Goal: Task Accomplishment & Management: Use online tool/utility

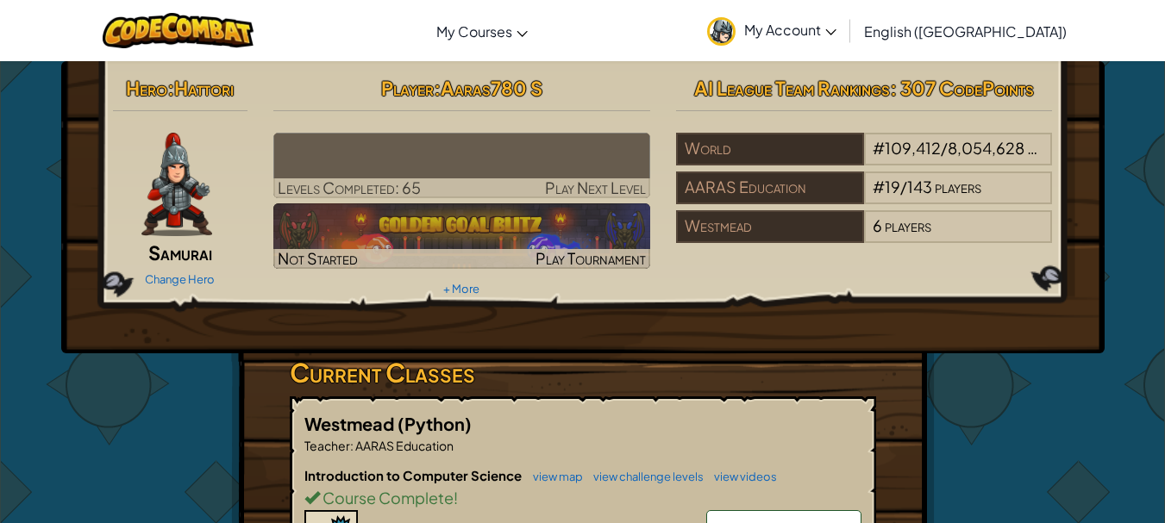
click at [439, 165] on img at bounding box center [461, 166] width 377 height 66
click at [591, 184] on span "Play Next Level" at bounding box center [595, 188] width 101 height 20
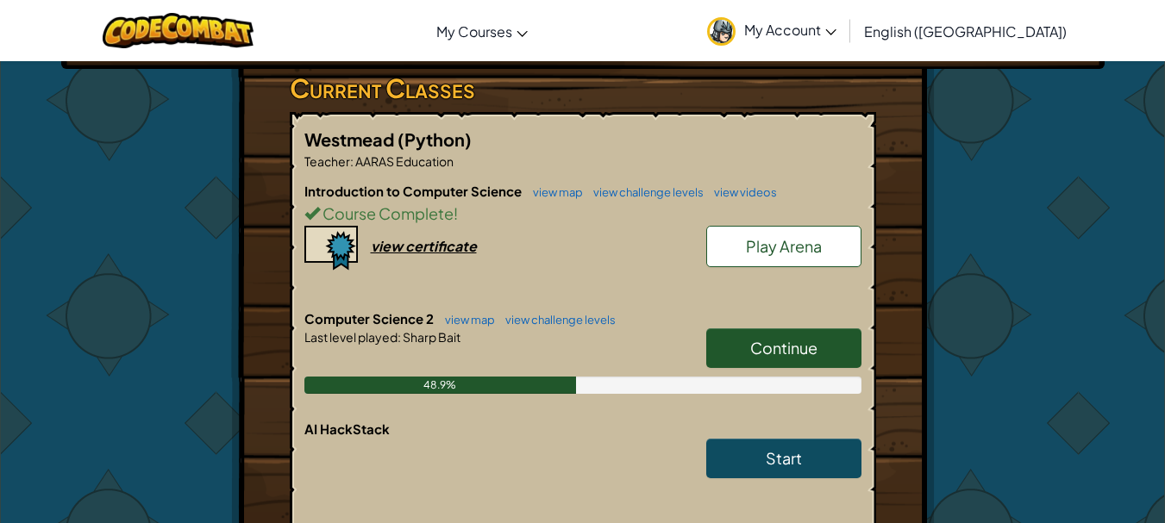
scroll to position [345, 0]
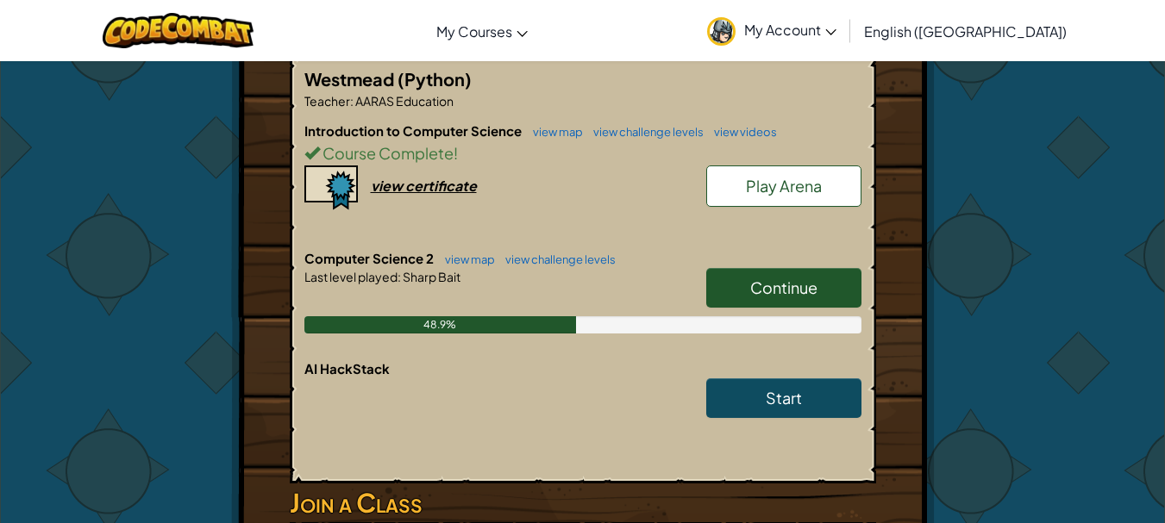
click at [787, 273] on link "Continue" at bounding box center [783, 288] width 155 height 40
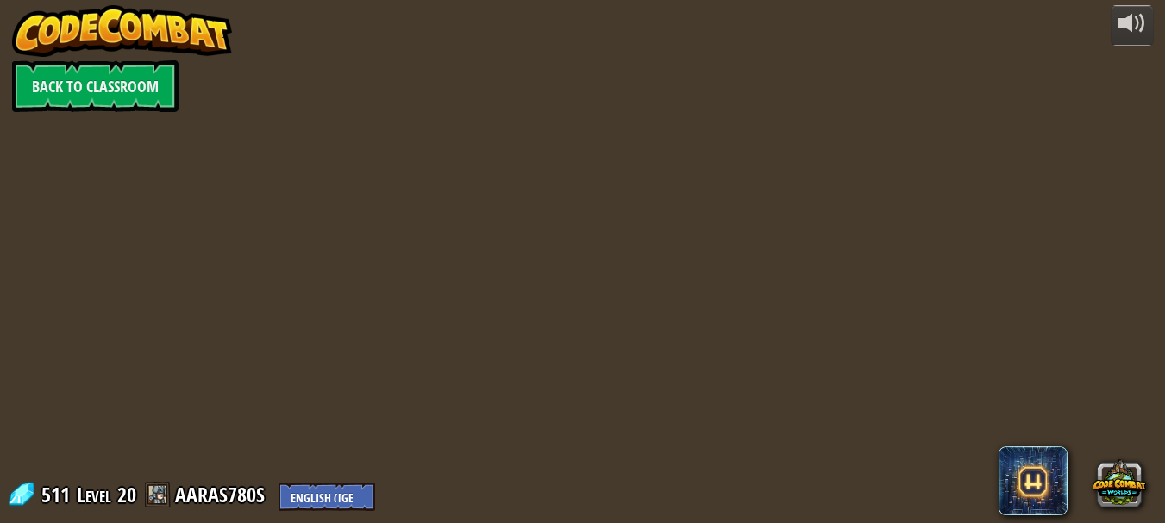
drag, startPoint x: 542, startPoint y: 148, endPoint x: 549, endPoint y: 168, distance: 21.0
click at [548, 164] on div "powered by Back to Classroom 511 Level 20 AARAS780S English (US) English (UK) 简…" at bounding box center [582, 261] width 1165 height 523
click at [586, 175] on div at bounding box center [589, 261] width 801 height 523
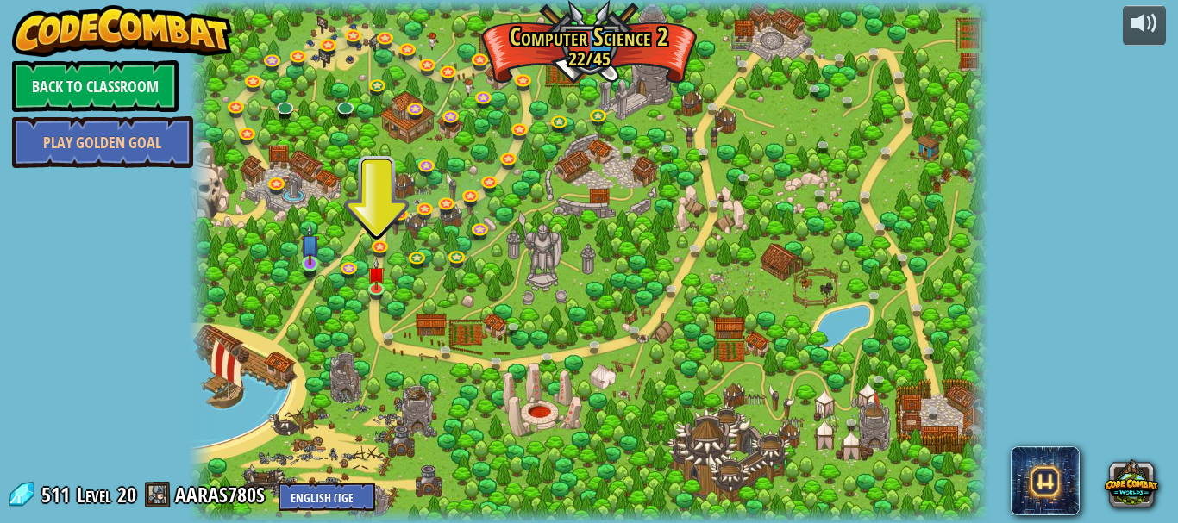
click at [316, 259] on img at bounding box center [310, 244] width 18 height 42
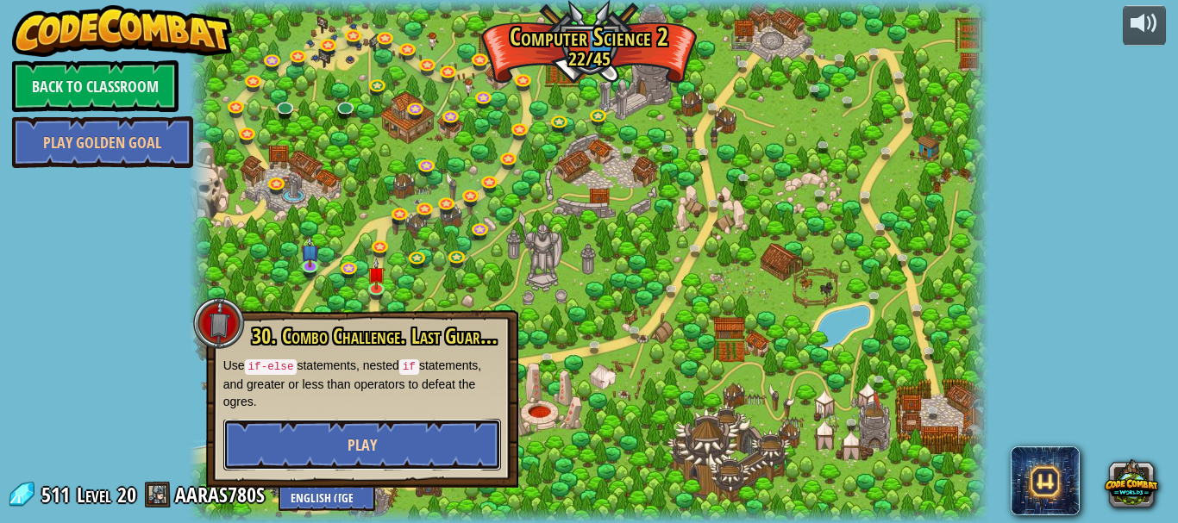
click at [363, 447] on span "Play" at bounding box center [361, 445] width 29 height 22
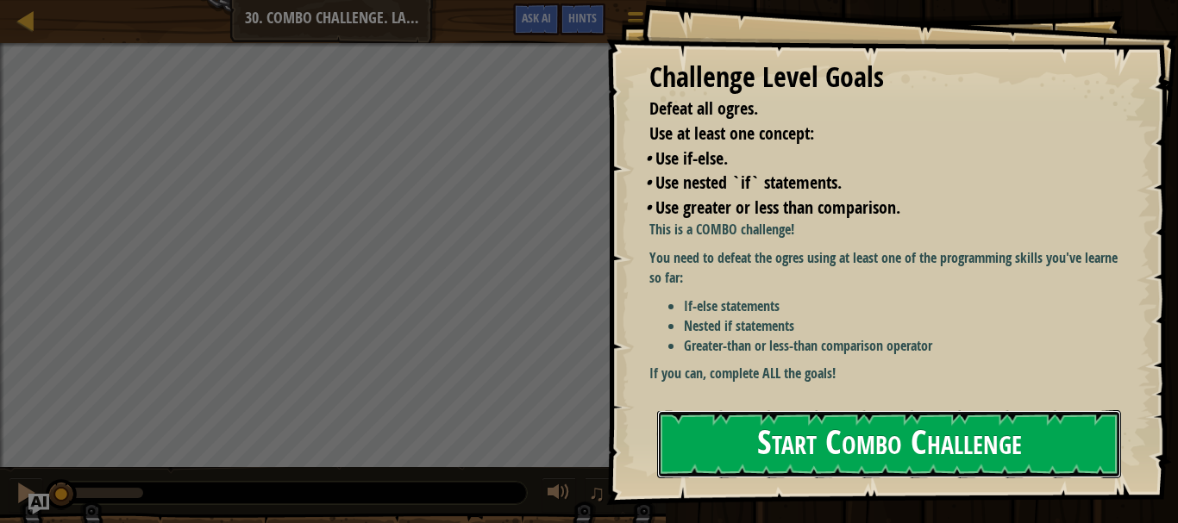
click at [1061, 441] on button "Start Combo Challenge" at bounding box center [889, 444] width 464 height 68
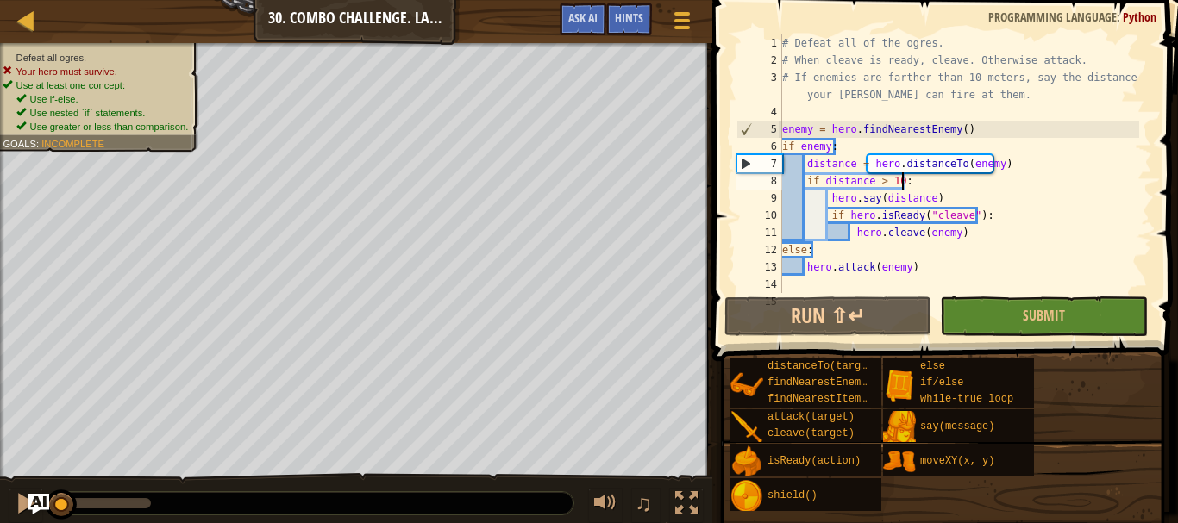
click at [985, 182] on div "# Defeat all of the ogres. # When cleave is ready, cleave. Otherwise attack. # …" at bounding box center [958, 180] width 360 height 293
click at [619, 9] on div "Hints" at bounding box center [629, 19] width 46 height 32
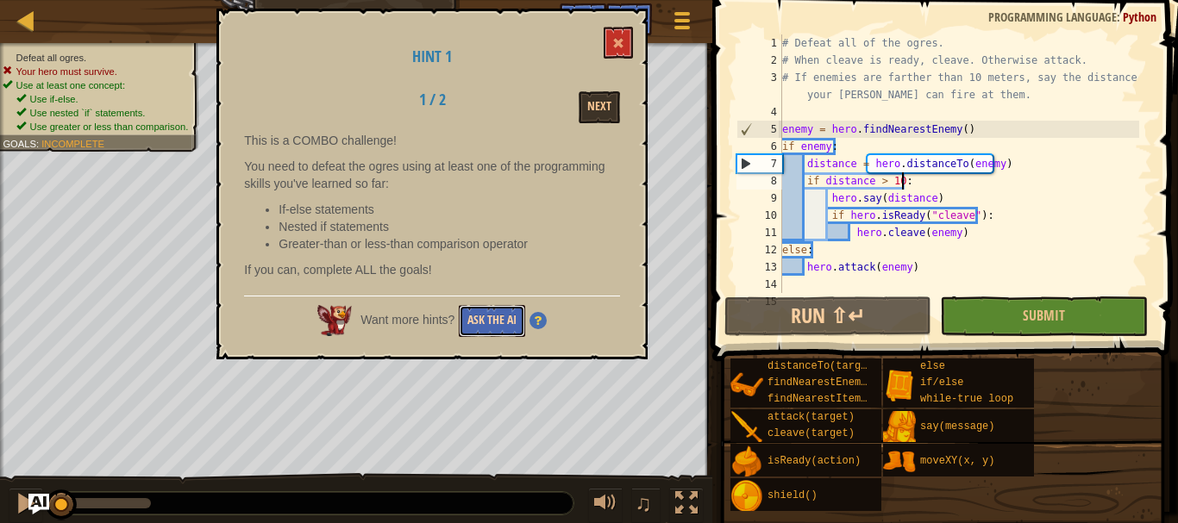
click at [497, 312] on button "Ask the AI" at bounding box center [492, 321] width 66 height 32
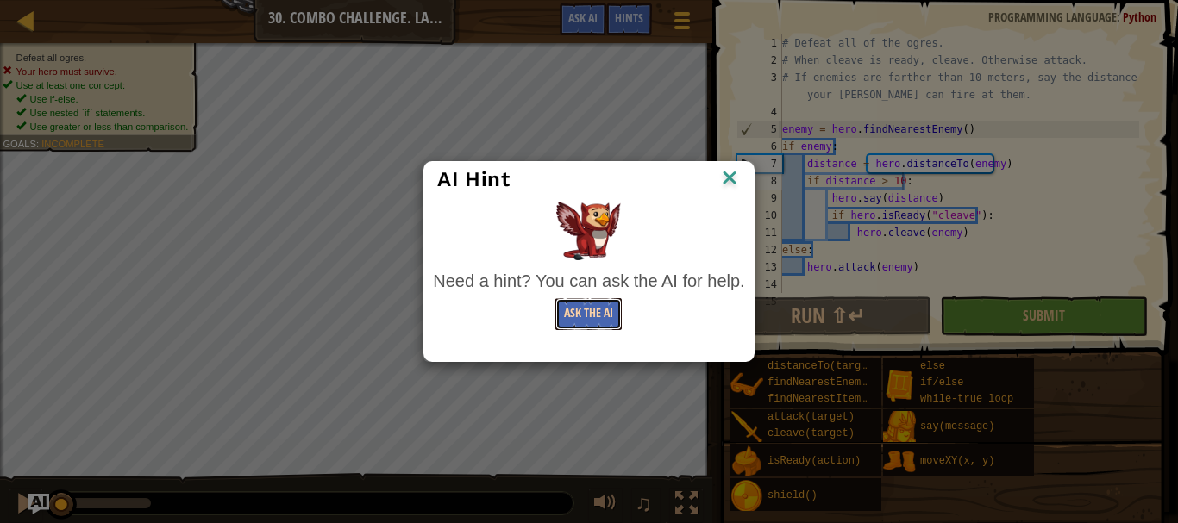
click at [586, 310] on button "Ask the AI" at bounding box center [588, 314] width 66 height 32
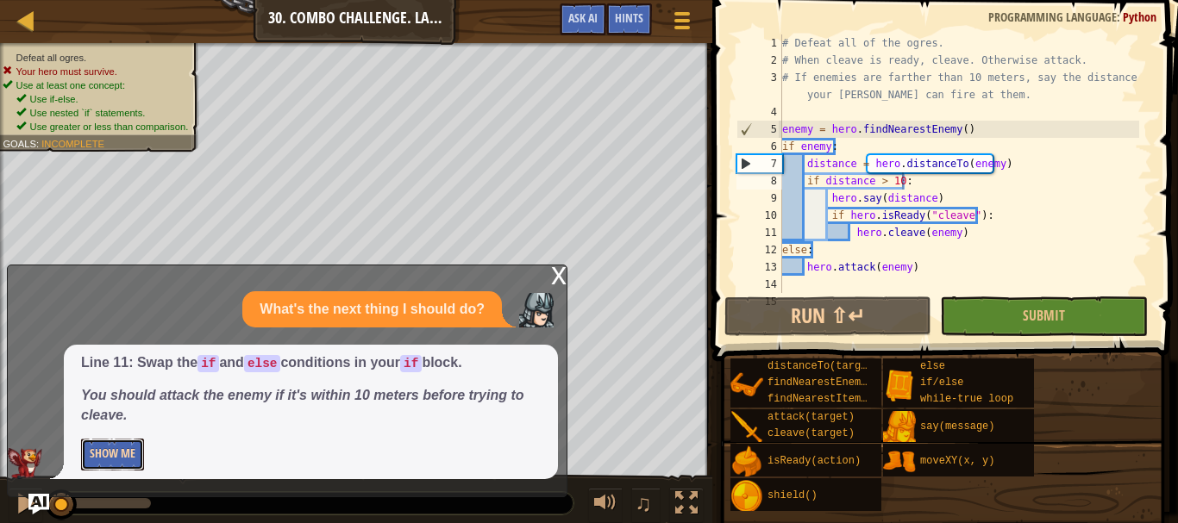
click at [136, 456] on button "Show Me" at bounding box center [112, 455] width 63 height 32
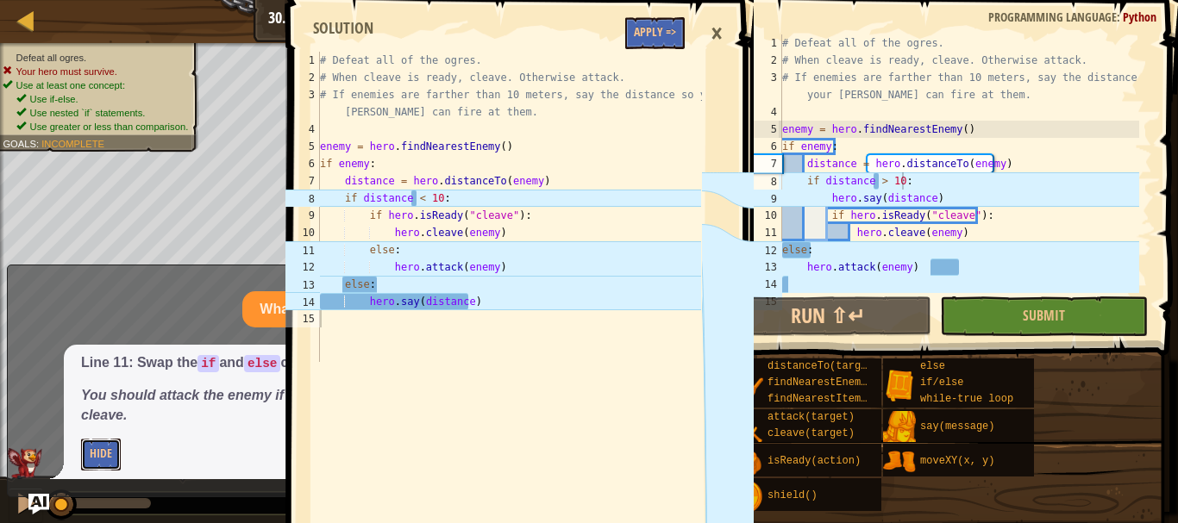
click at [122, 450] on p "Hide" at bounding box center [310, 455] width 459 height 32
click at [125, 453] on p "Hide" at bounding box center [310, 455] width 459 height 32
click at [659, 25] on button "Apply =>" at bounding box center [654, 33] width 59 height 32
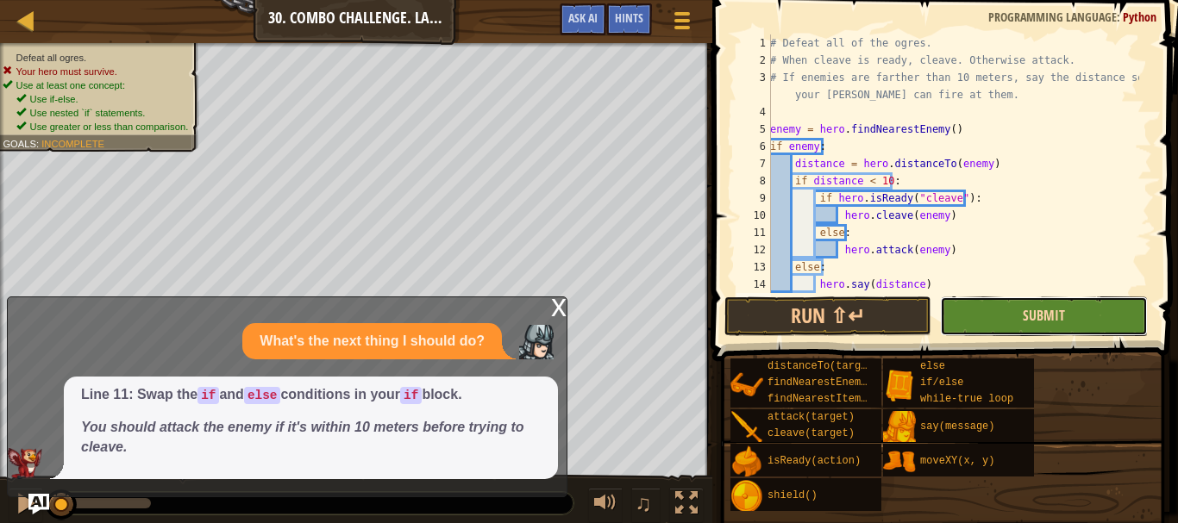
click at [1053, 306] on button "Submit" at bounding box center [1043, 317] width 207 height 40
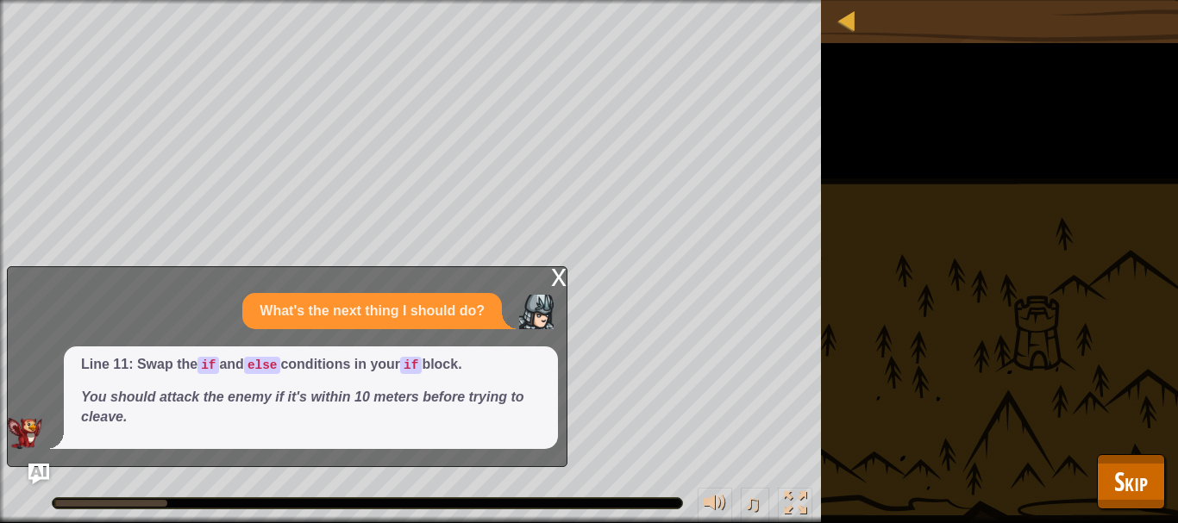
click at [559, 278] on div "x" at bounding box center [559, 275] width 16 height 17
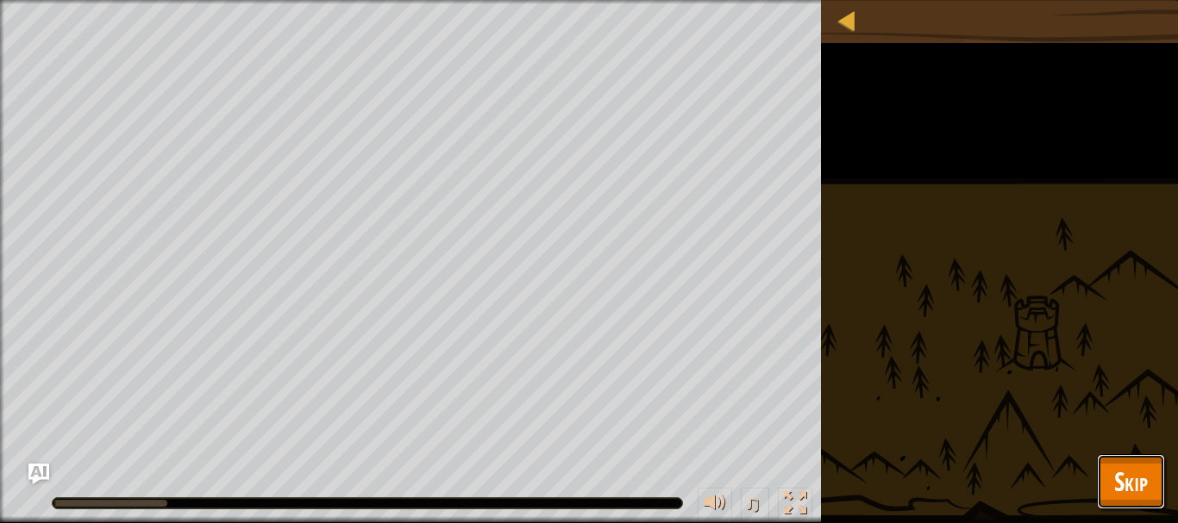
click at [1128, 486] on span "Skip" at bounding box center [1131, 481] width 34 height 35
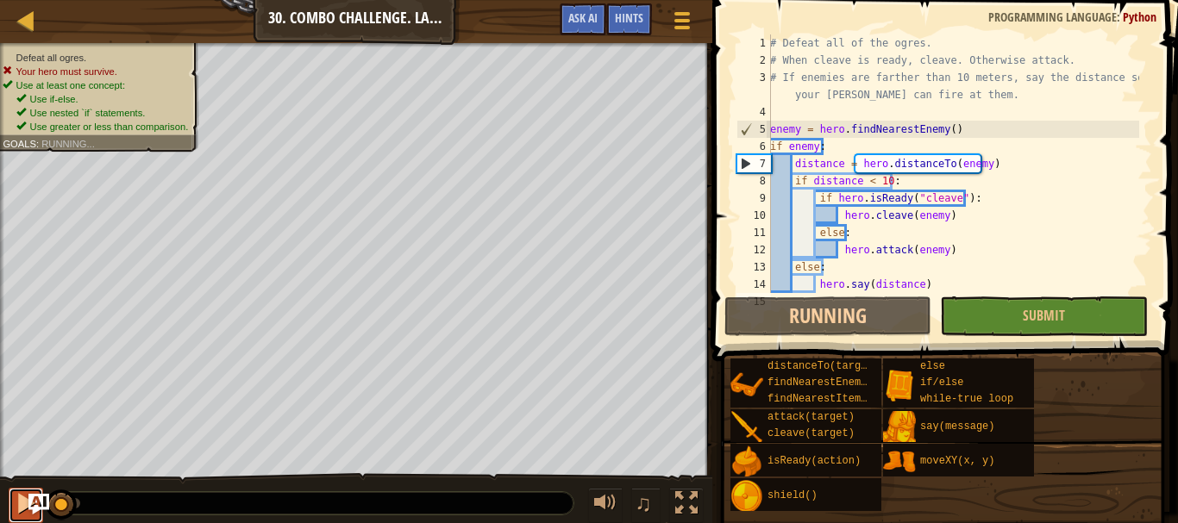
click at [19, 502] on div at bounding box center [26, 503] width 22 height 22
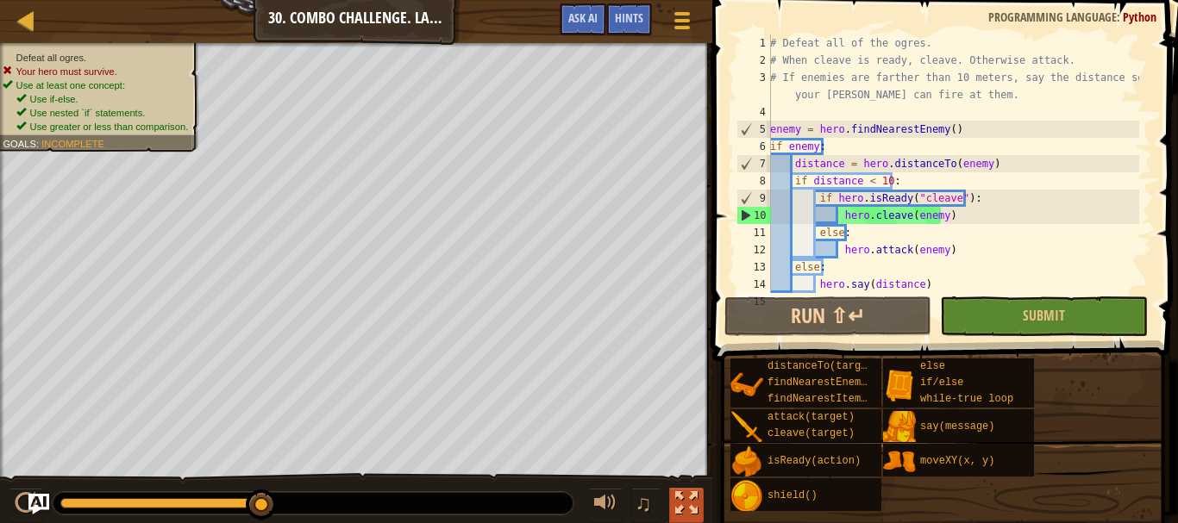
click at [693, 492] on div at bounding box center [686, 503] width 22 height 22
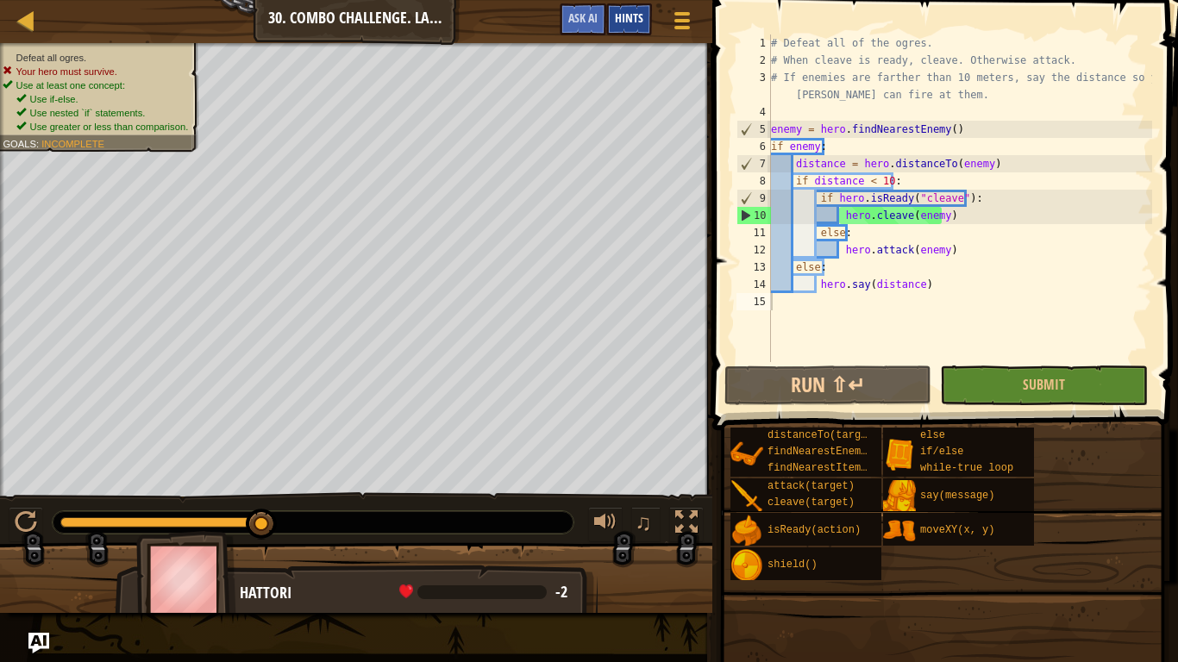
click at [633, 10] on div "Hints" at bounding box center [629, 19] width 46 height 32
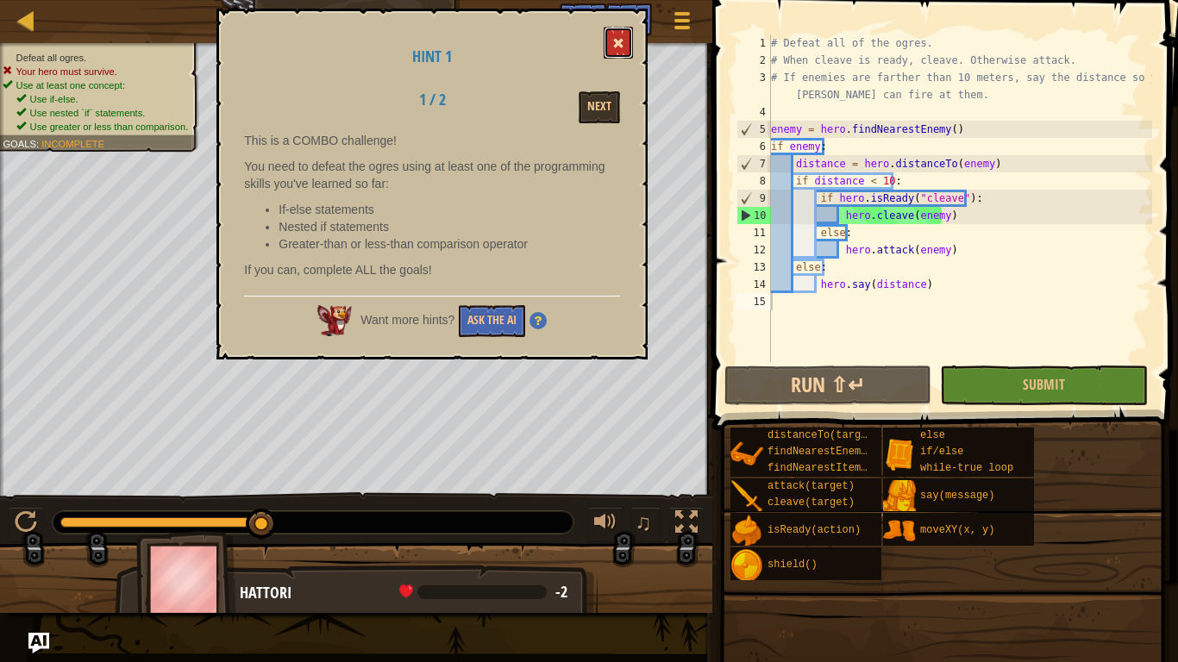
click at [622, 29] on button at bounding box center [617, 43] width 29 height 32
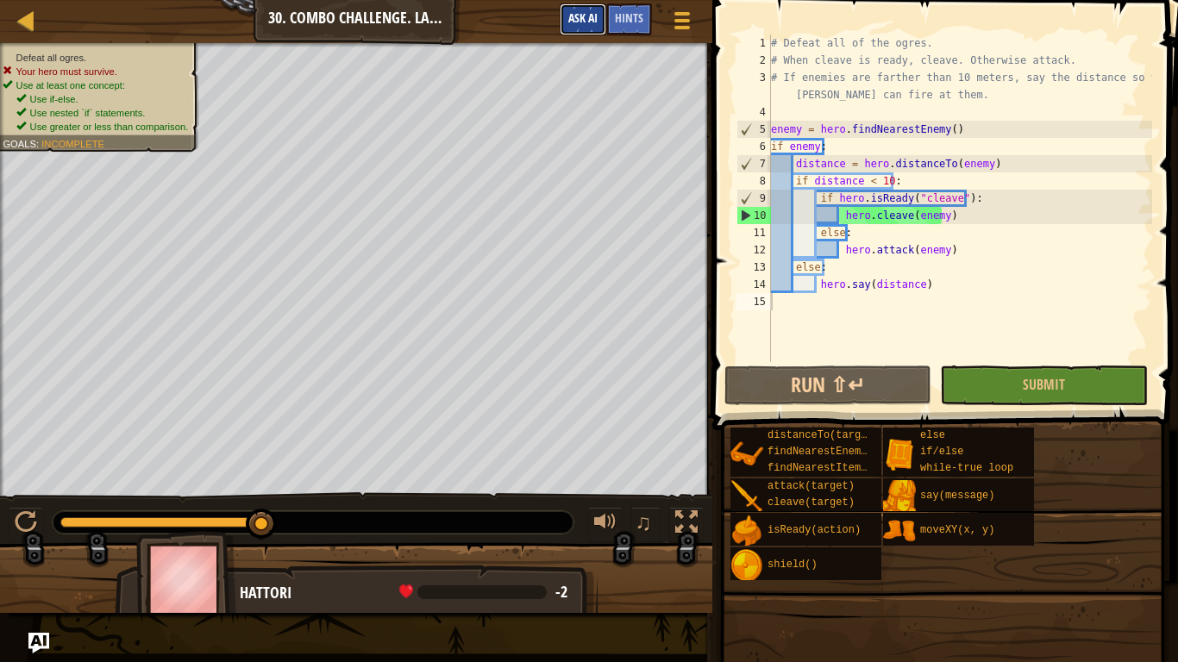
click at [590, 14] on span "Ask AI" at bounding box center [582, 17] width 29 height 16
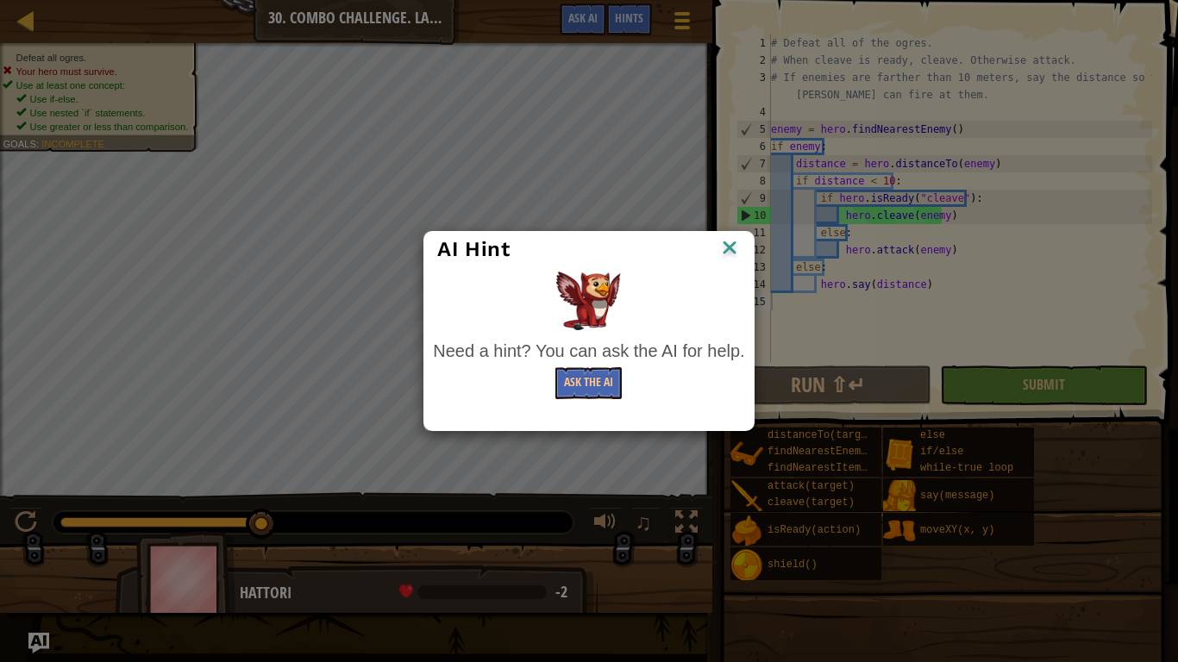
click at [579, 10] on div "AI Hint Need a hint? You can ask the AI for help. Ask the AI" at bounding box center [589, 331] width 1178 height 662
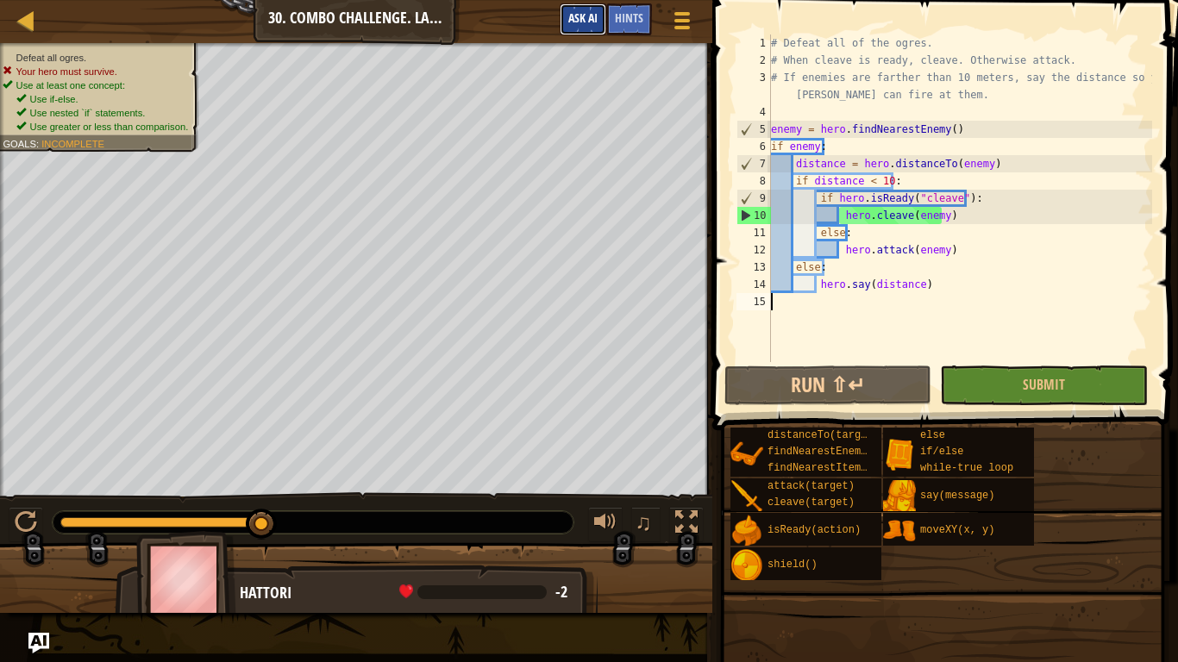
click at [584, 11] on span "Ask AI" at bounding box center [582, 17] width 29 height 16
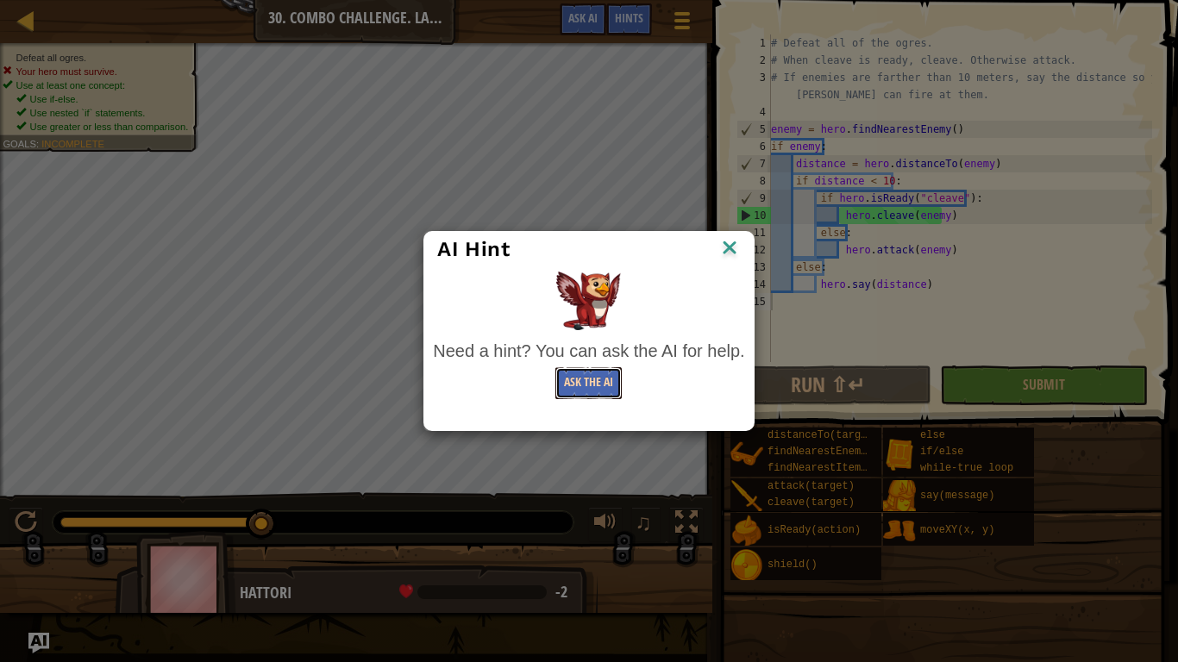
click at [587, 373] on button "Ask the AI" at bounding box center [588, 383] width 66 height 32
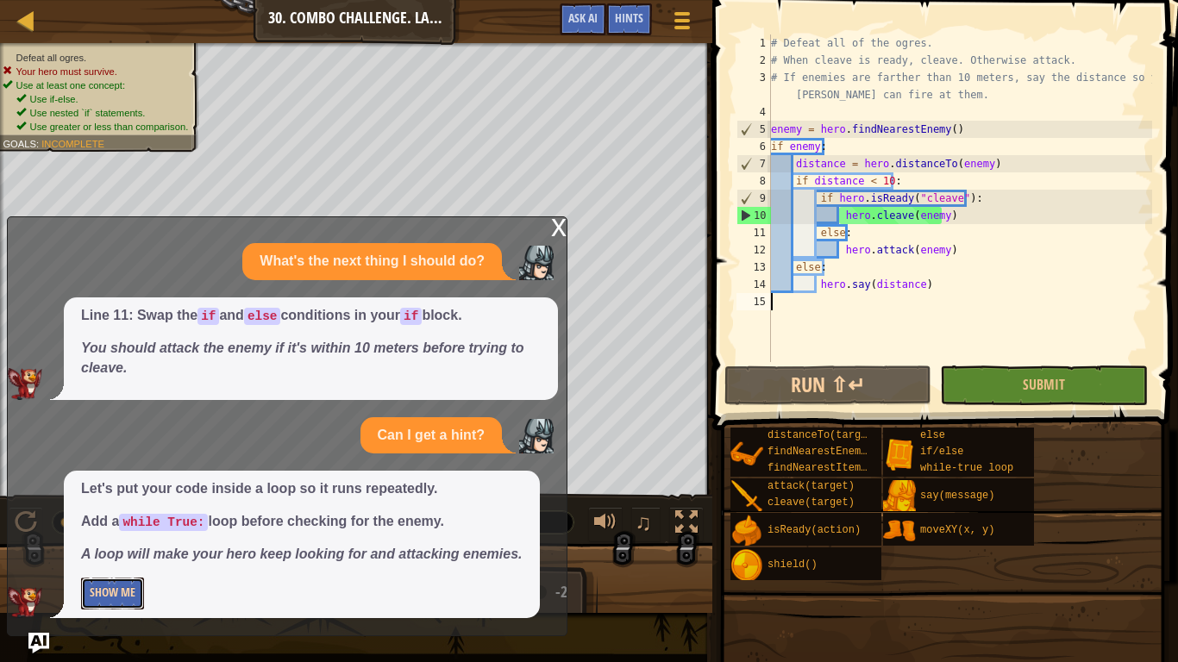
click at [131, 522] on button "Show Me" at bounding box center [112, 594] width 63 height 32
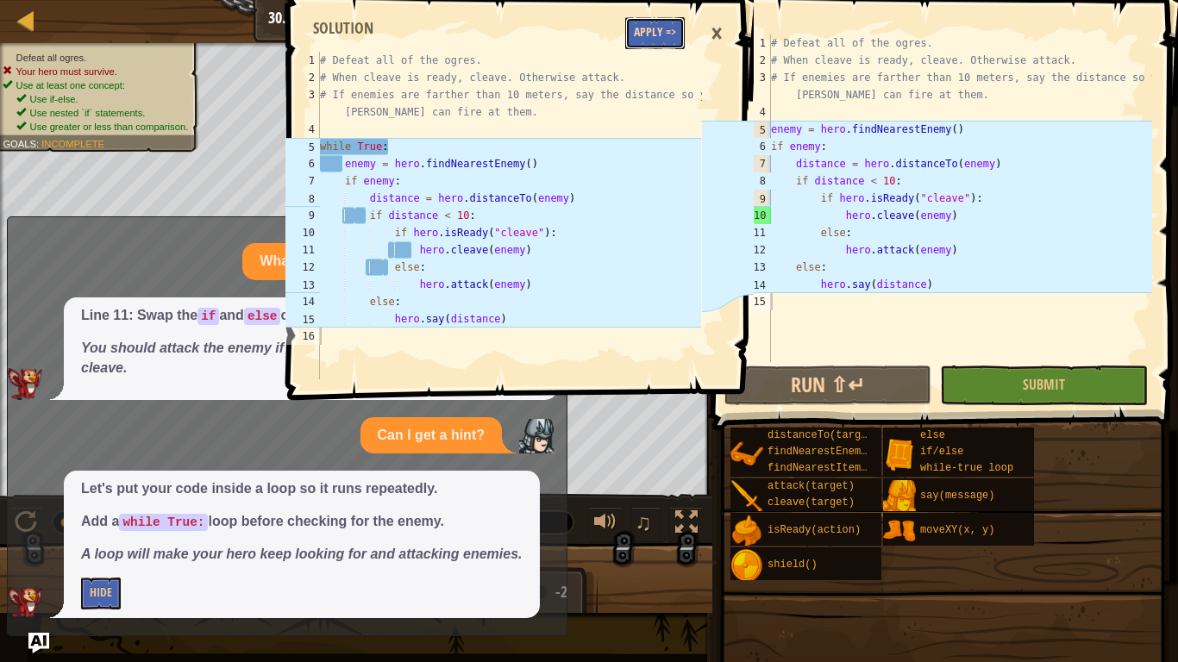
click at [659, 22] on button "Apply =>" at bounding box center [654, 33] width 59 height 32
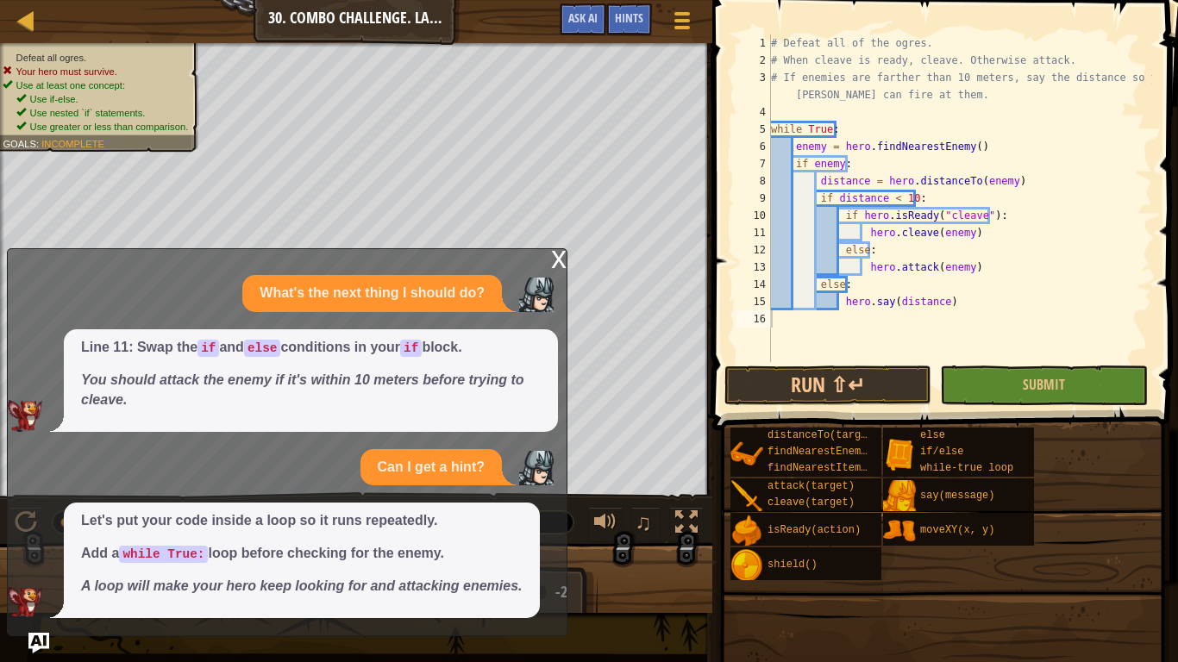
click at [554, 249] on div "x" at bounding box center [559, 257] width 16 height 17
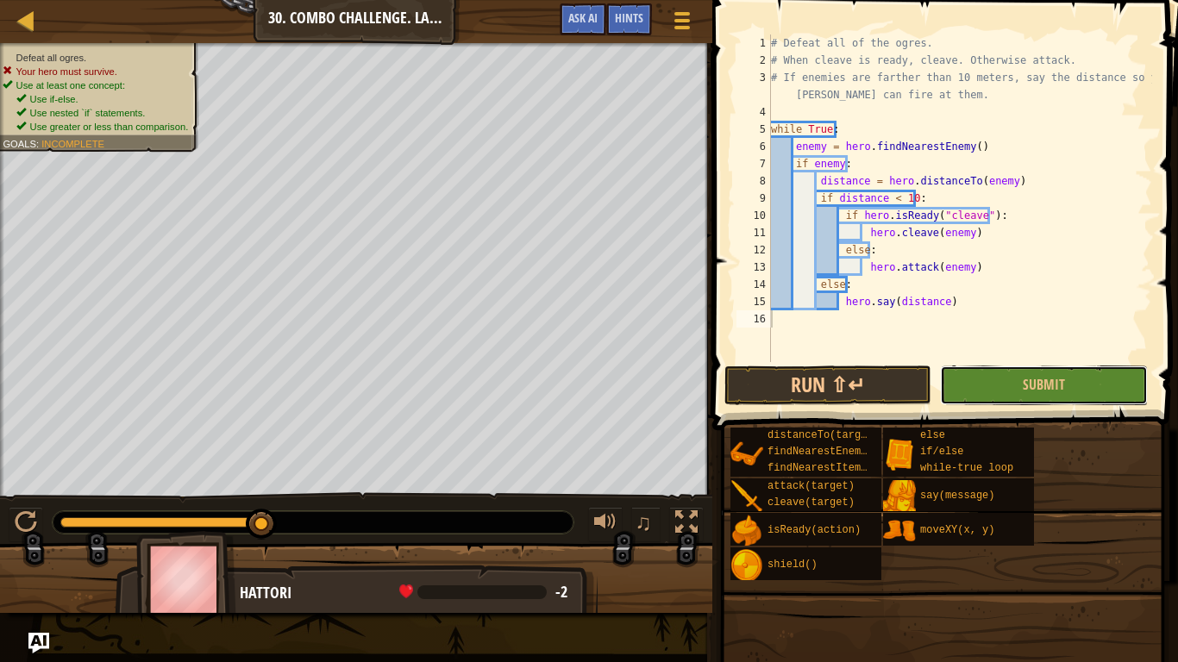
click at [1090, 382] on button "Submit" at bounding box center [1043, 386] width 207 height 40
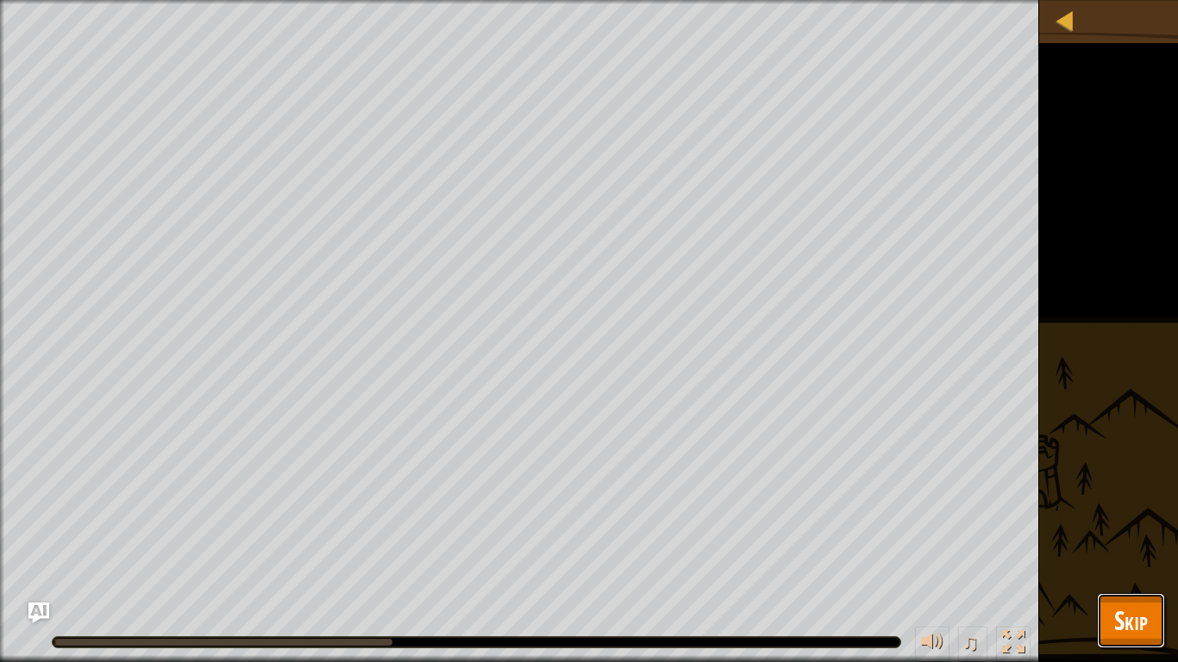
click at [1149, 522] on button "Skip" at bounding box center [1131, 620] width 68 height 55
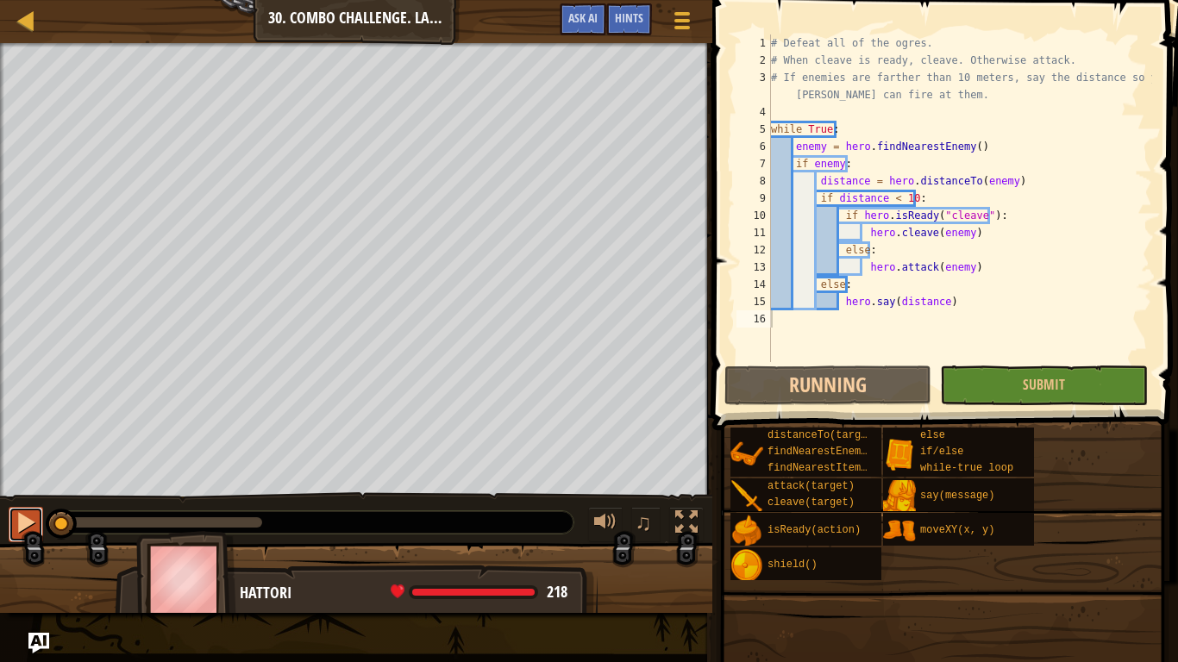
click at [20, 511] on div at bounding box center [26, 522] width 22 height 22
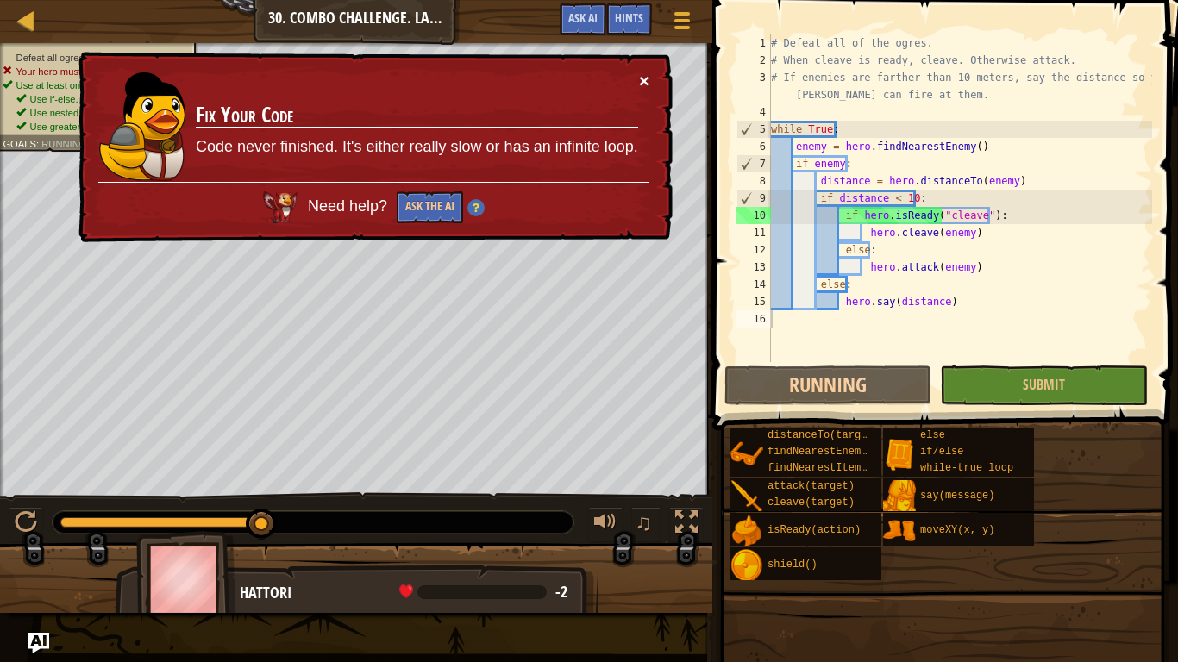
click at [645, 77] on button "×" at bounding box center [644, 81] width 10 height 18
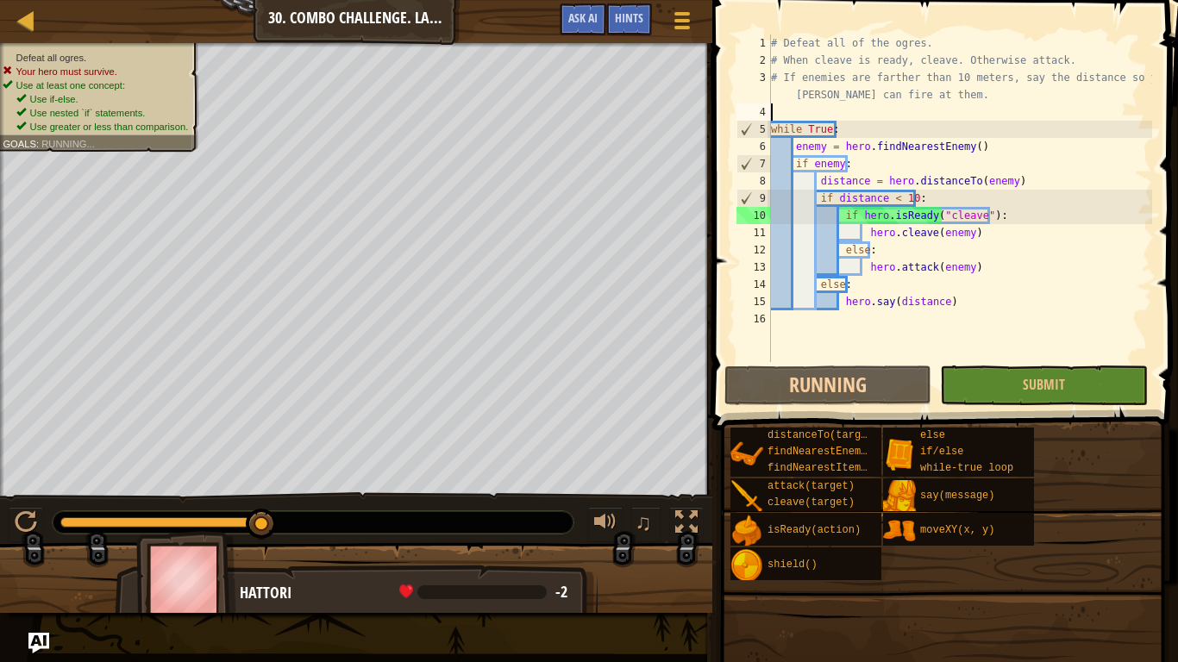
drag, startPoint x: 944, startPoint y: 114, endPoint x: 943, endPoint y: 97, distance: 17.3
click at [943, 97] on div "# Defeat all of the ogres. # When cleave is ready, cleave. Otherwise attack. # …" at bounding box center [959, 215] width 384 height 362
type textarea "# If enemies are farther than 10 meters, say the distance so your cannon can fi…"
click at [894, 119] on div "# Defeat all of the ogres. # When cleave is ready, cleave. Otherwise attack. # …" at bounding box center [959, 198] width 384 height 328
click at [906, 122] on div "# Defeat all of the ogres. # When cleave is ready, cleave. Otherwise attack. # …" at bounding box center [959, 215] width 384 height 362
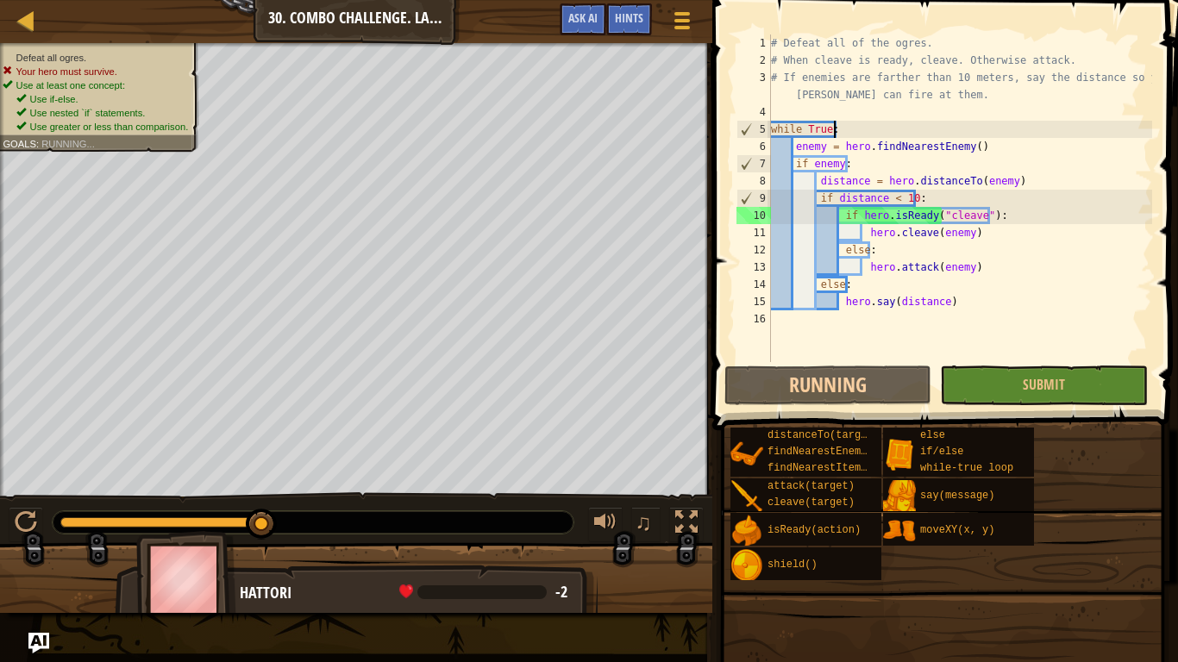
click at [834, 128] on div "# Defeat all of the ogres. # When cleave is ready, cleave. Otherwise attack. # …" at bounding box center [959, 215] width 384 height 362
click at [828, 124] on div "# Defeat all of the ogres. # When cleave is ready, cleave. Otherwise attack. # …" at bounding box center [959, 215] width 384 height 362
click at [836, 126] on div "# Defeat all of the ogres. # When cleave is ready, cleave. Otherwise attack. # …" at bounding box center [959, 215] width 384 height 362
click at [832, 129] on div "# Defeat all of the ogres. # When cleave is ready, cleave. Otherwise attack. # …" at bounding box center [959, 215] width 384 height 362
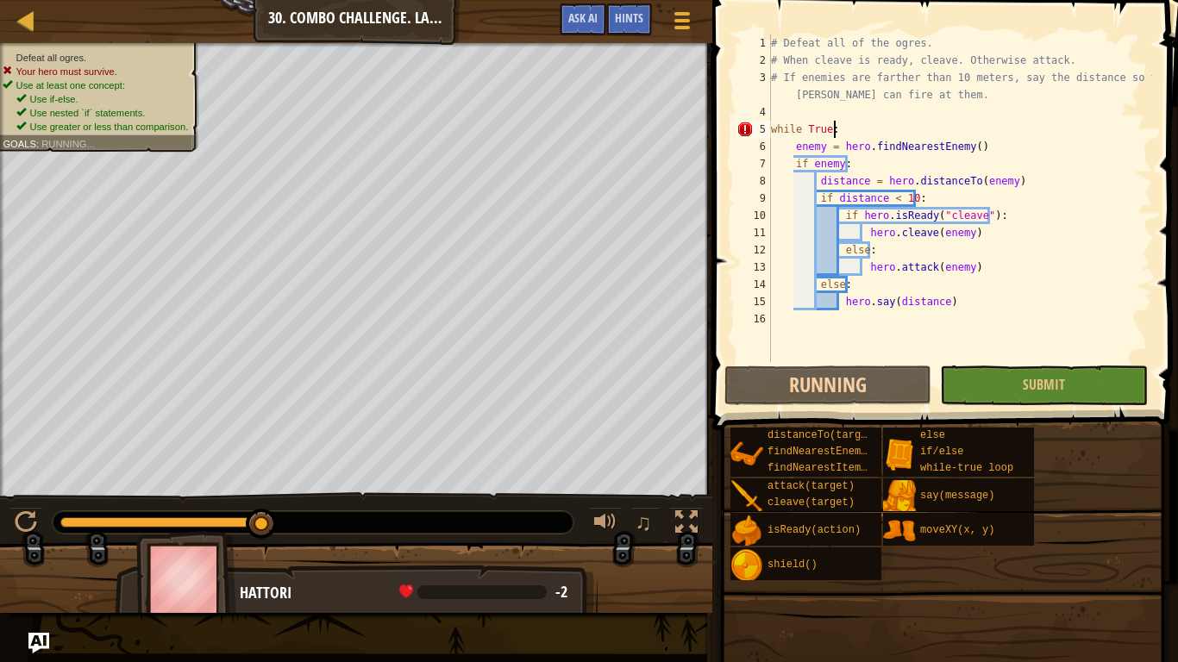
scroll to position [8, 4]
type textarea "while True"
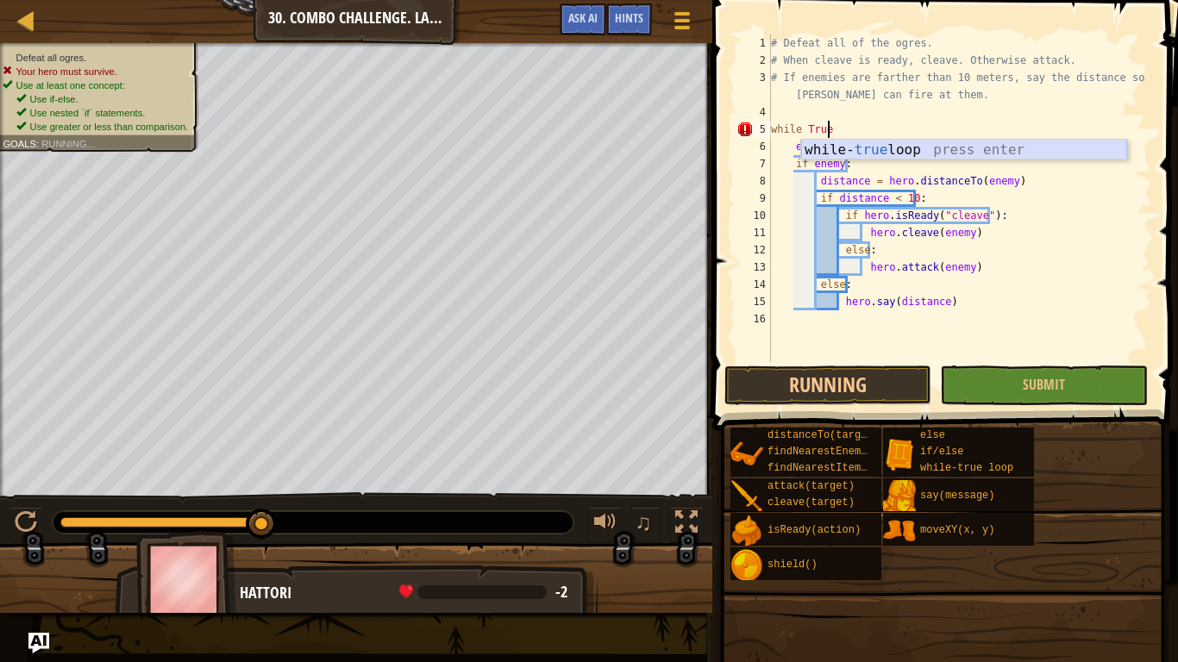
click at [880, 141] on div "while- true loop press enter" at bounding box center [964, 171] width 326 height 62
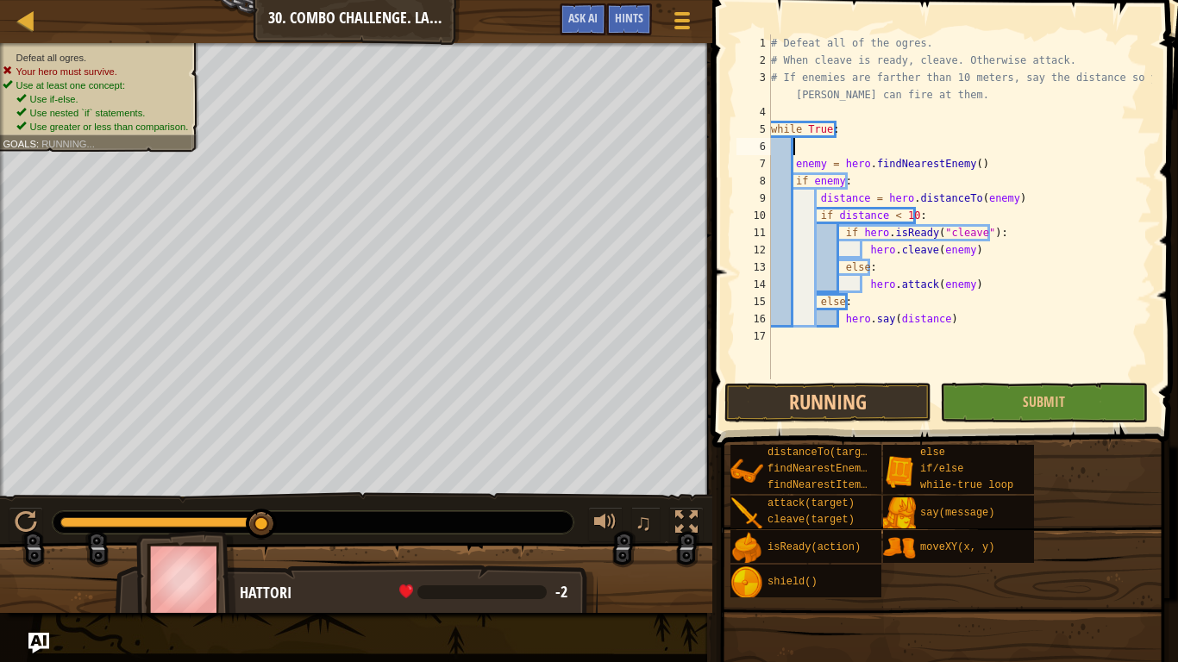
scroll to position [8, 1]
click at [1027, 159] on div "# Defeat all of the ogres. # When cleave is ready, cleave. Otherwise attack. # …" at bounding box center [959, 223] width 384 height 379
type textarea "enemy = hero.findNearestEnemy()"
click at [968, 391] on button "Submit" at bounding box center [1043, 403] width 207 height 40
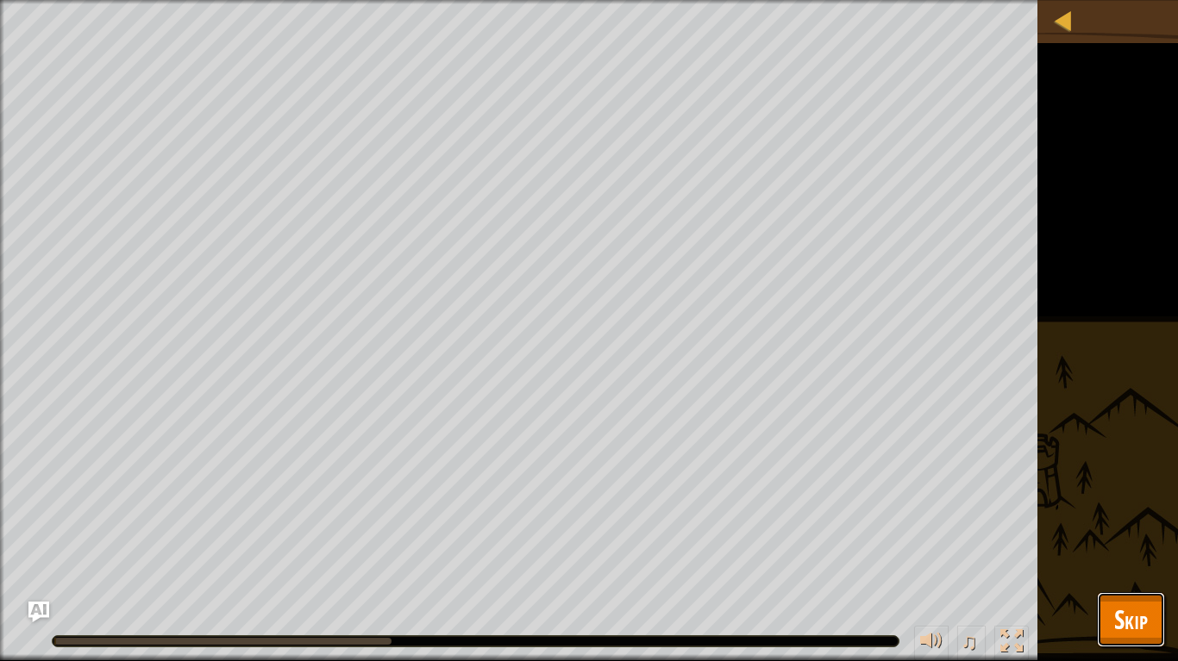
click at [1124, 522] on span "Skip" at bounding box center [1131, 619] width 34 height 35
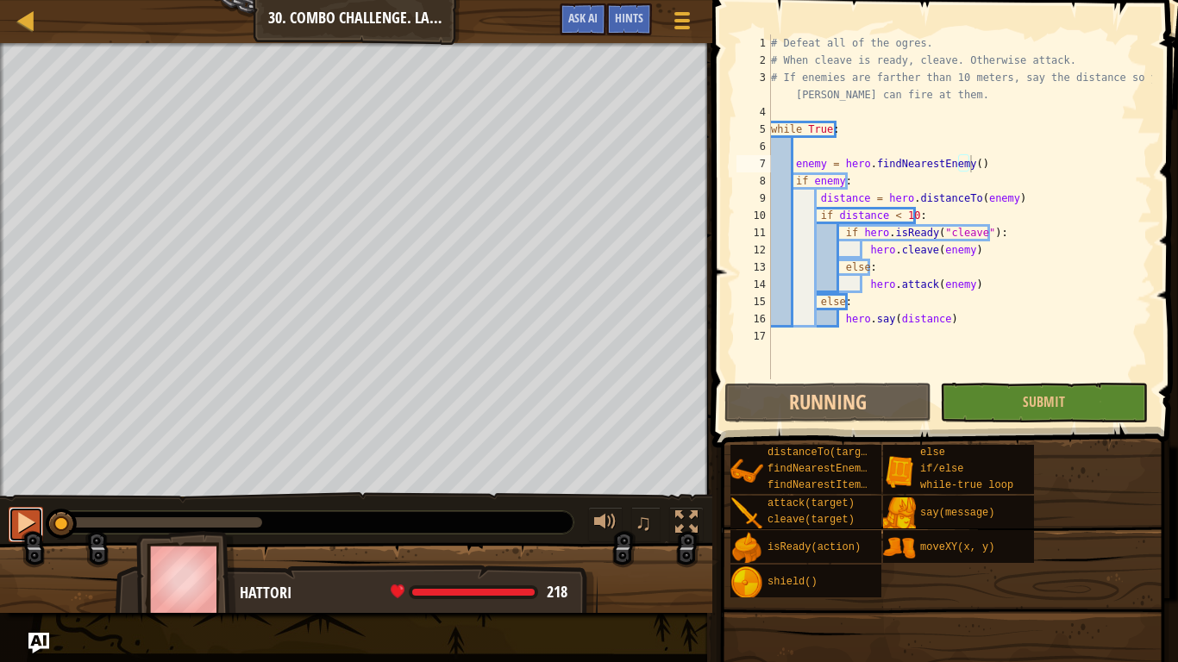
click at [24, 516] on div at bounding box center [26, 522] width 22 height 22
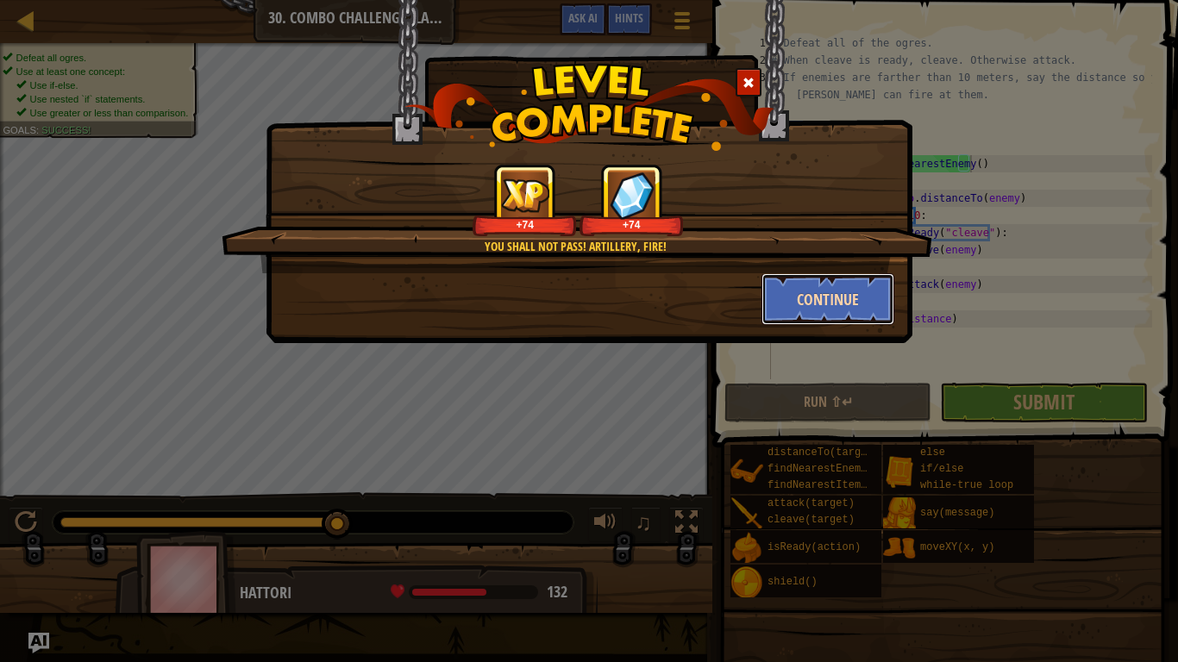
click at [860, 301] on button "Continue" at bounding box center [828, 299] width 134 height 52
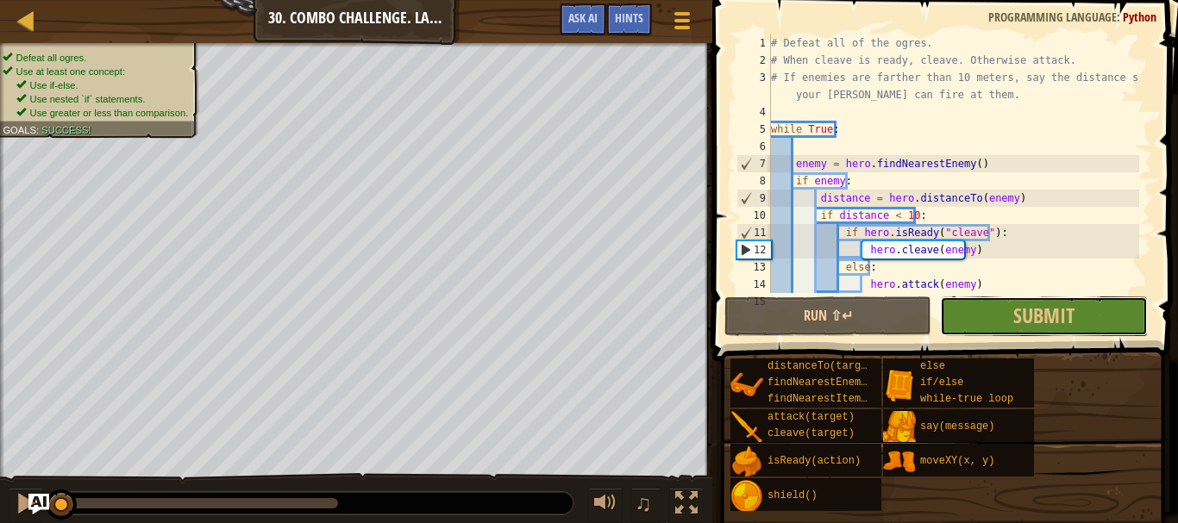
click at [1024, 300] on button "Submit" at bounding box center [1043, 317] width 207 height 40
click at [1041, 301] on div "Defeat all ogres. Use at least one concept: Use if-else. Use nested `if` statem…" at bounding box center [589, 284] width 1178 height 482
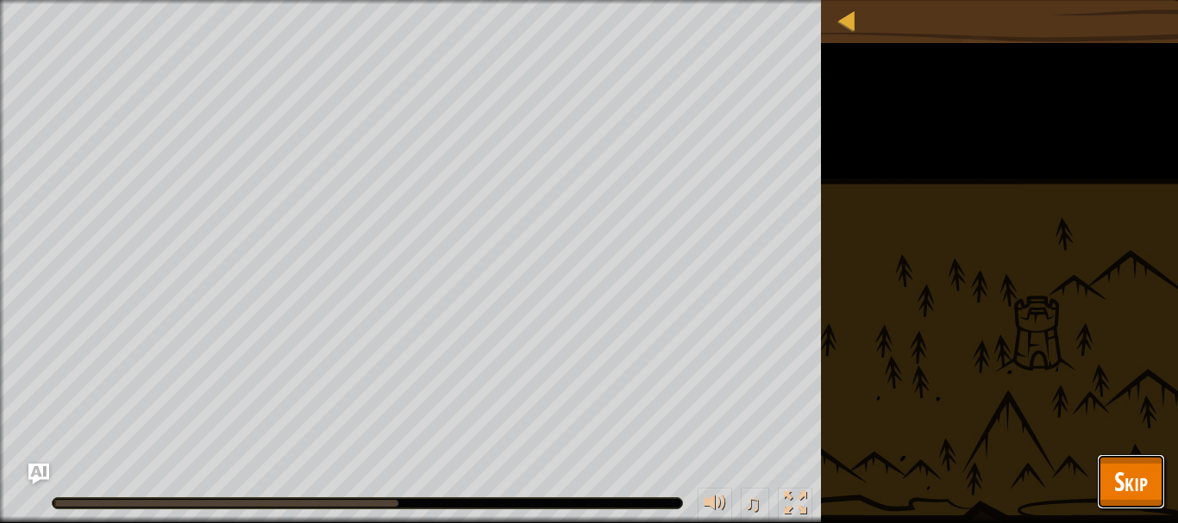
click at [1149, 482] on button "Skip" at bounding box center [1131, 481] width 68 height 55
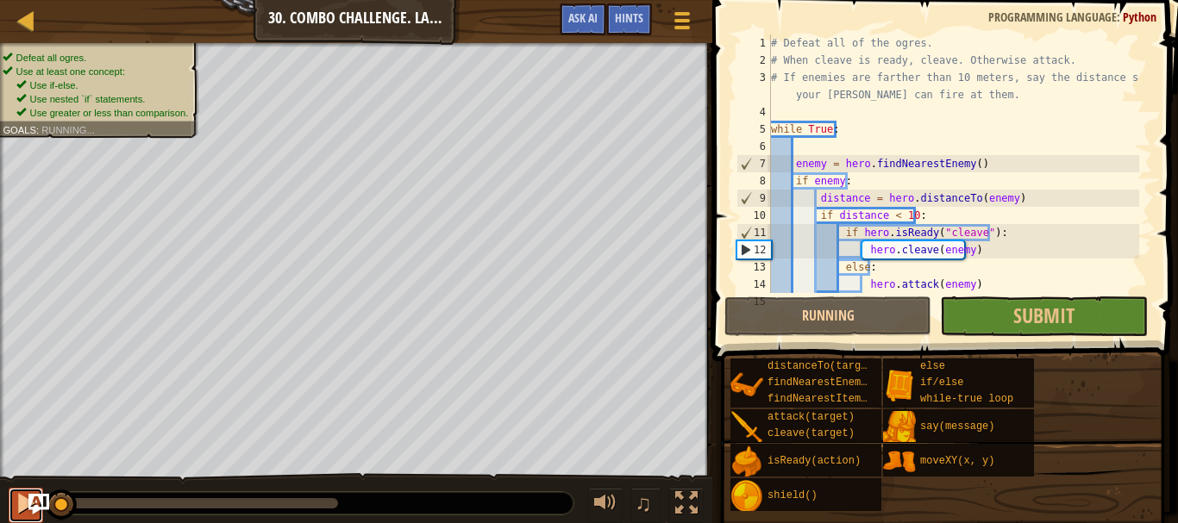
click at [20, 505] on div at bounding box center [26, 503] width 22 height 22
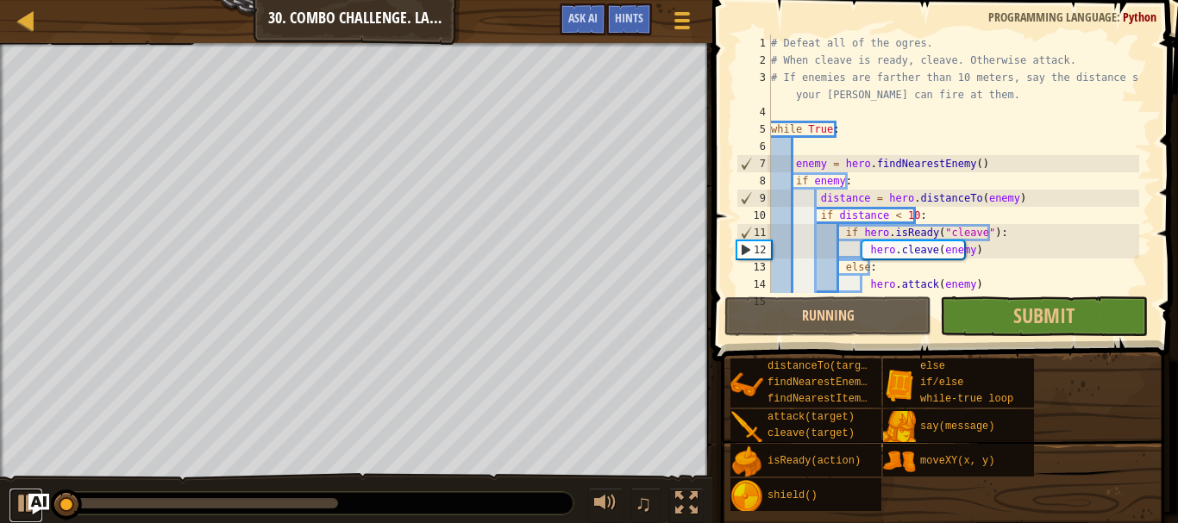
click at [12, 507] on button at bounding box center [26, 505] width 34 height 35
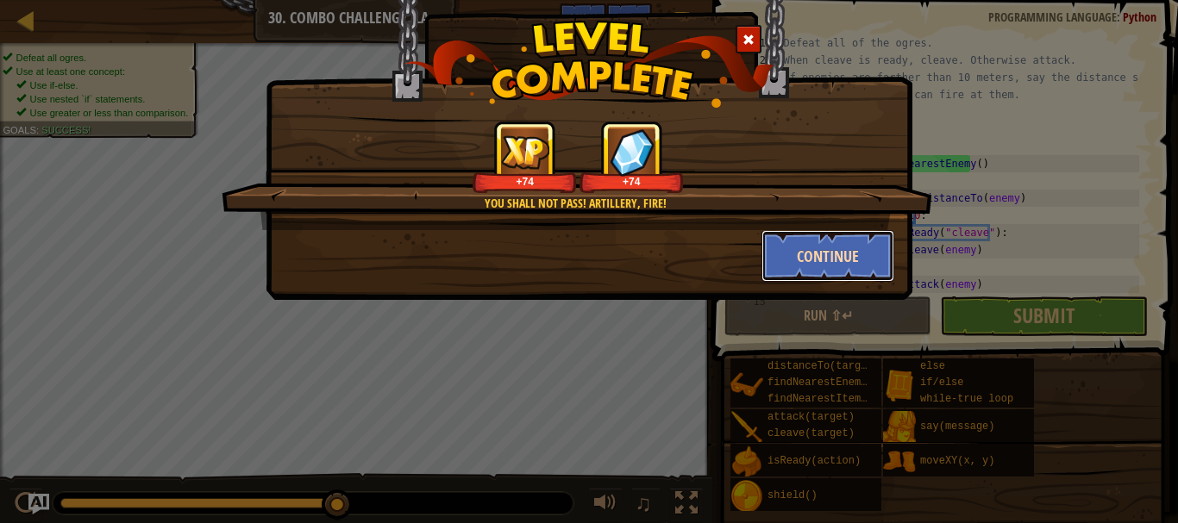
click at [808, 257] on button "Continue" at bounding box center [828, 256] width 134 height 52
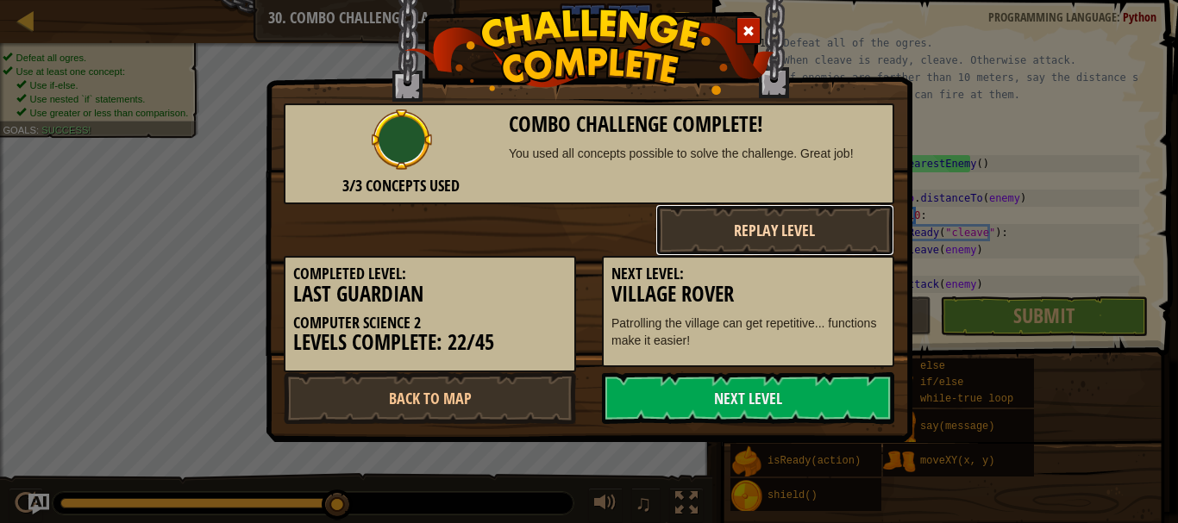
click at [772, 229] on button "Replay Level" at bounding box center [775, 230] width 240 height 52
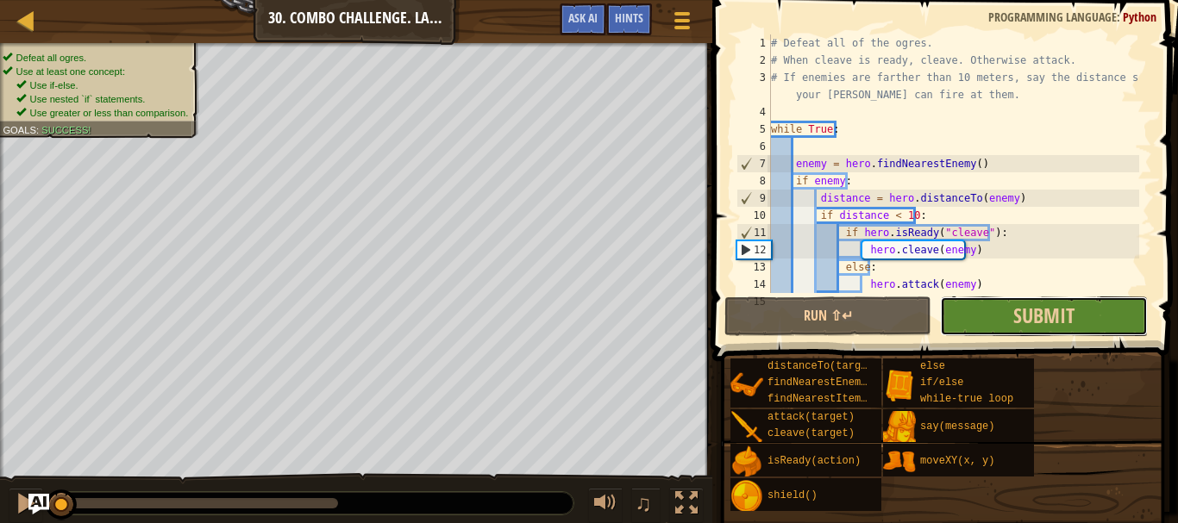
click at [997, 322] on button "Submit" at bounding box center [1043, 317] width 207 height 40
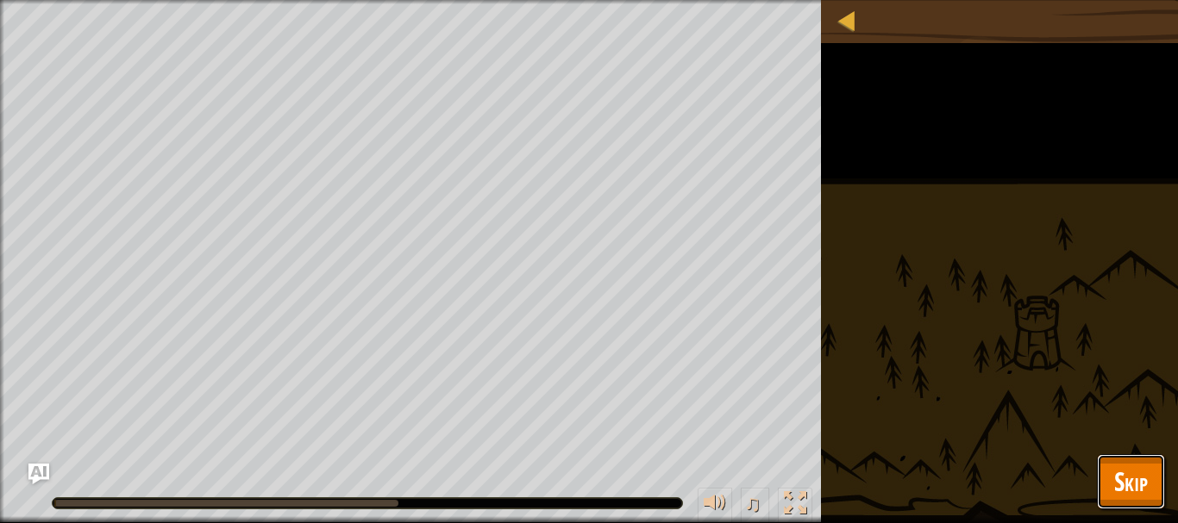
click at [1131, 467] on span "Skip" at bounding box center [1131, 481] width 34 height 35
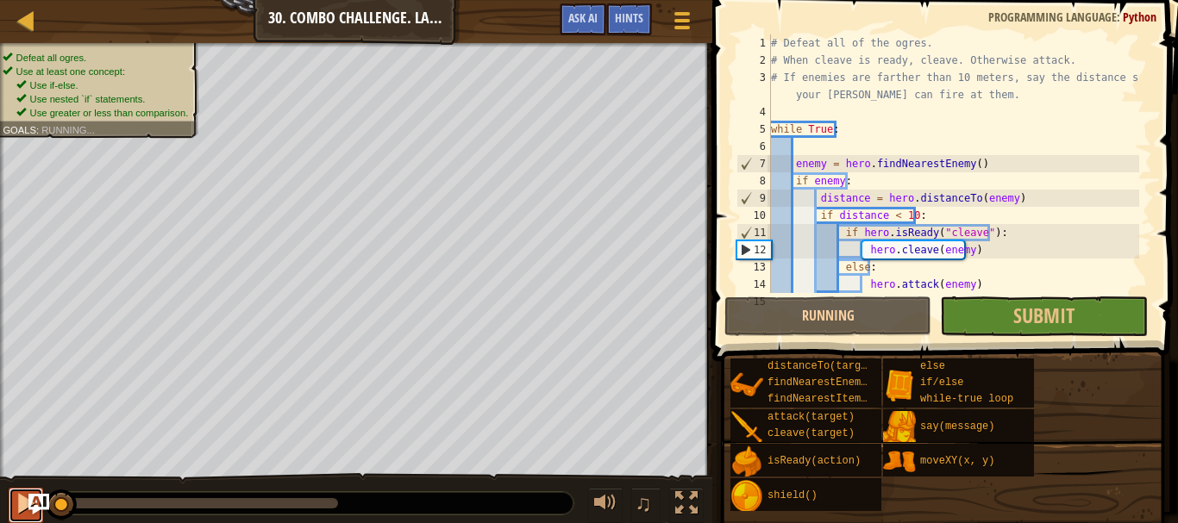
click at [21, 506] on div at bounding box center [26, 503] width 22 height 22
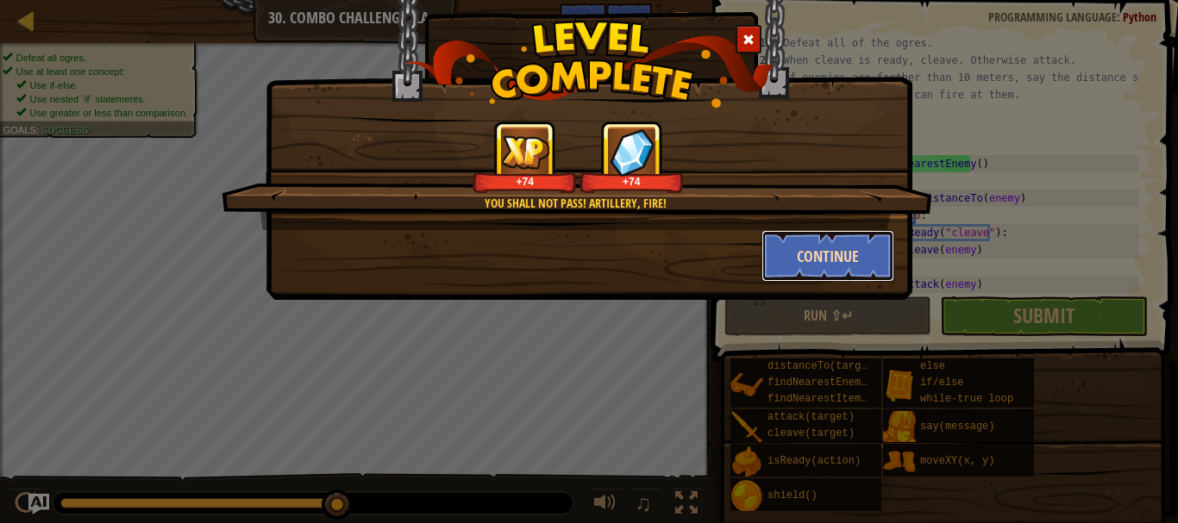
click at [828, 259] on button "Continue" at bounding box center [828, 256] width 134 height 52
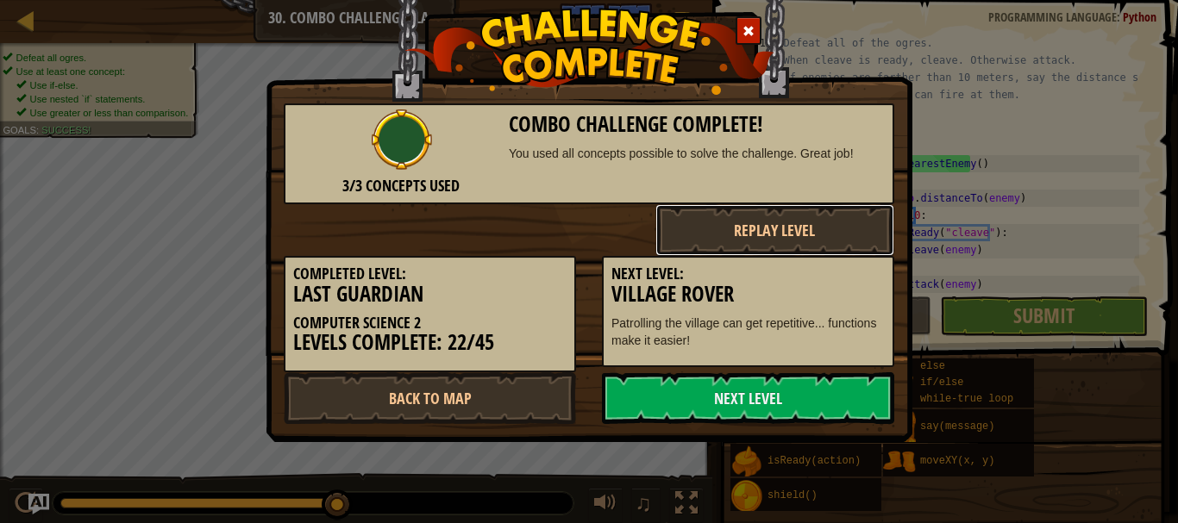
click at [839, 245] on button "Replay Level" at bounding box center [775, 230] width 240 height 52
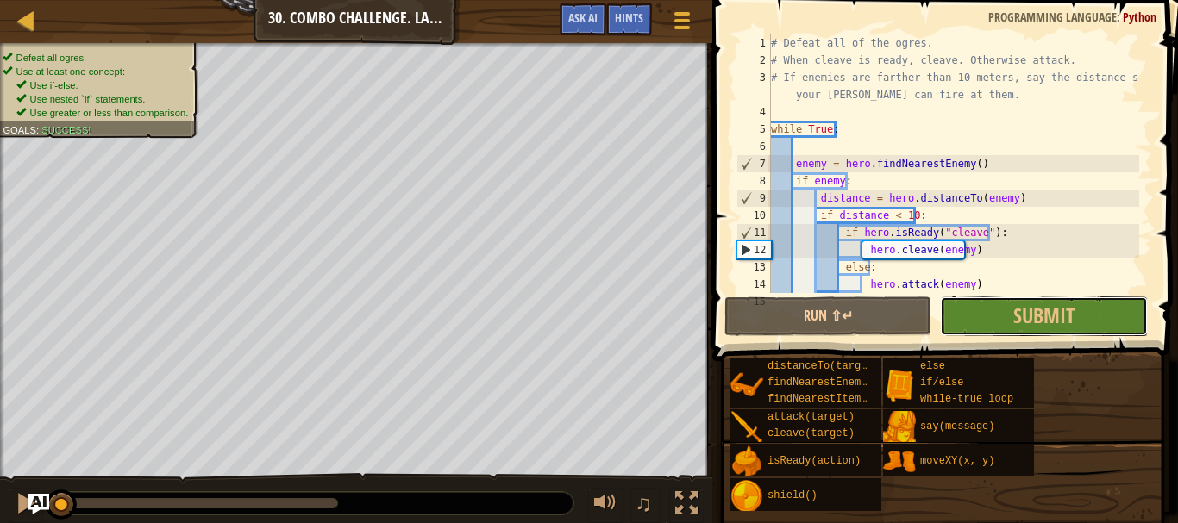
click at [1002, 309] on button "Submit" at bounding box center [1043, 317] width 207 height 40
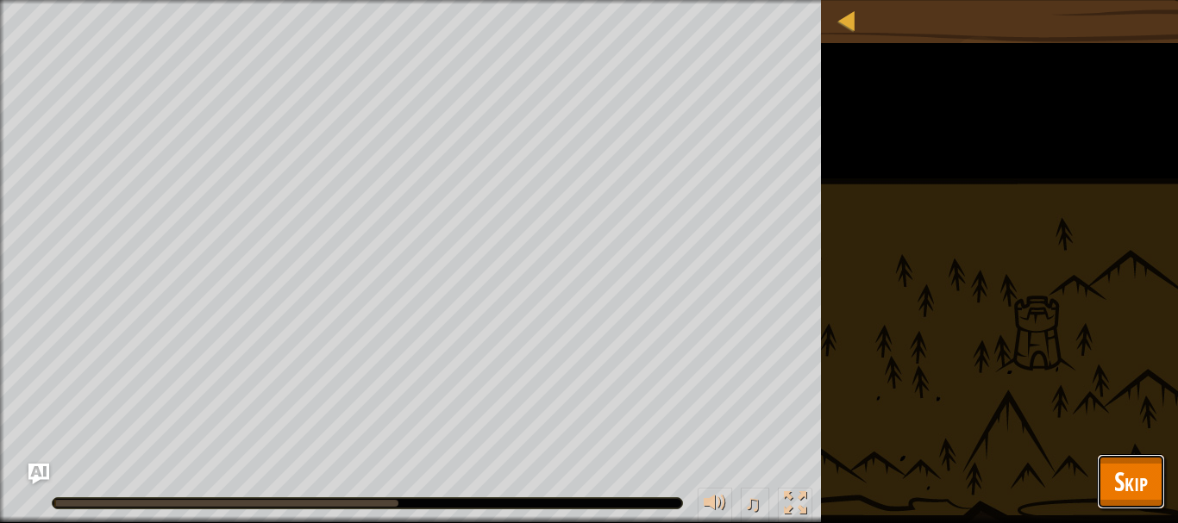
click at [1151, 491] on button "Skip" at bounding box center [1131, 481] width 68 height 55
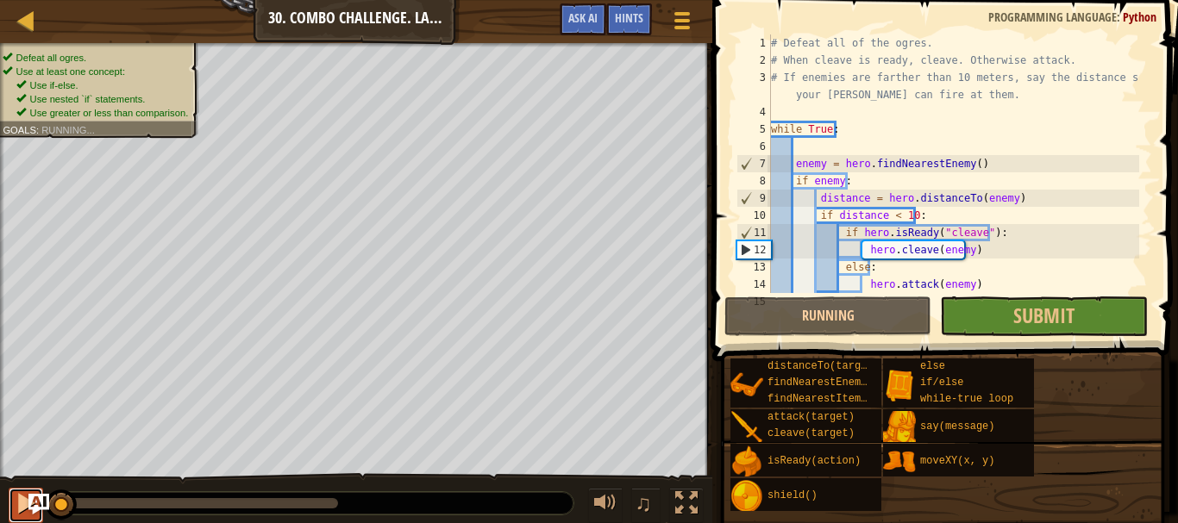
click at [17, 517] on button at bounding box center [26, 505] width 34 height 35
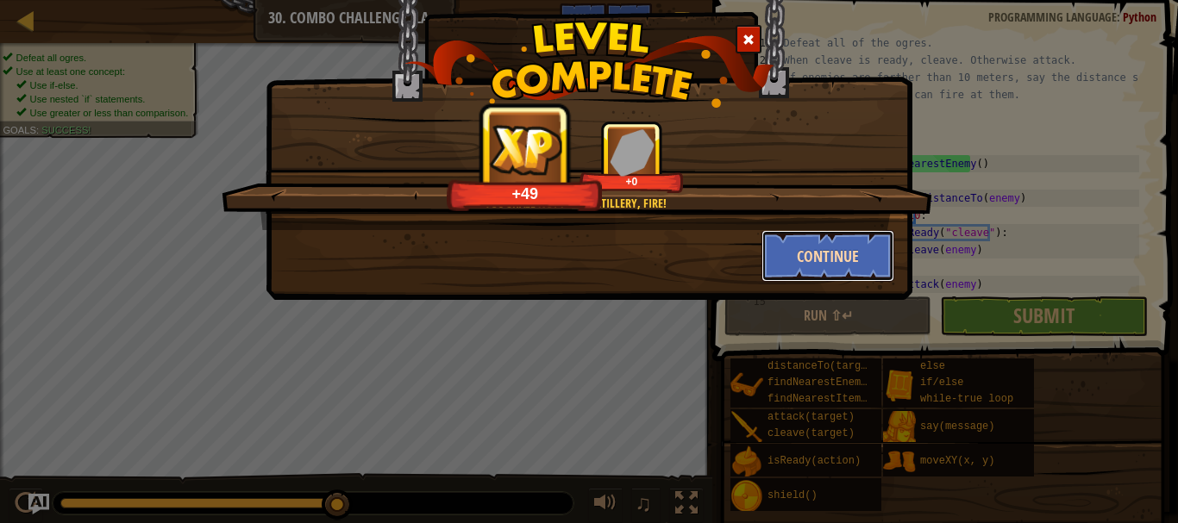
click at [796, 236] on button "Continue" at bounding box center [828, 256] width 134 height 52
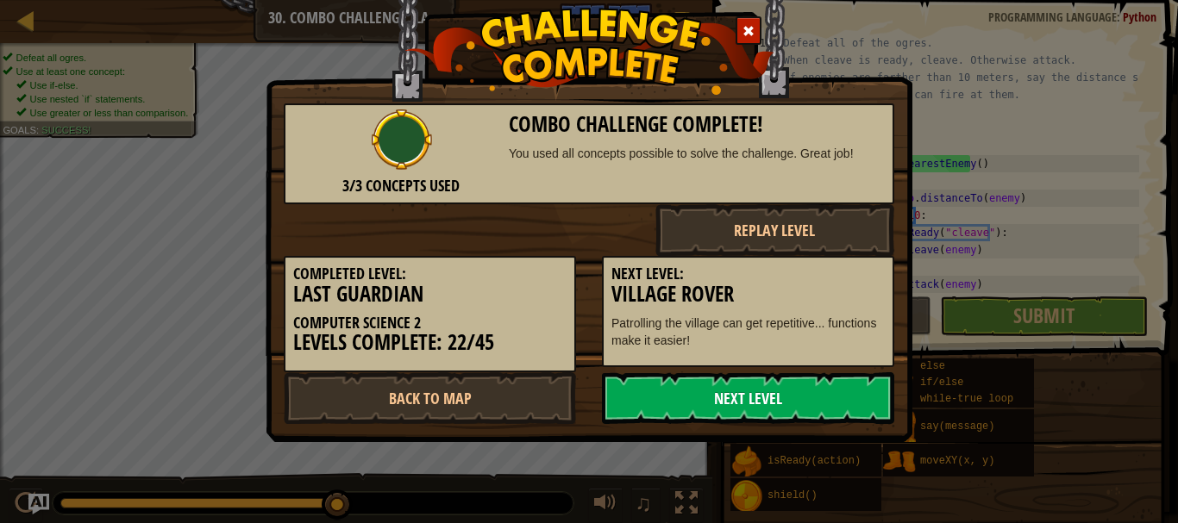
click at [748, 398] on link "Next Level" at bounding box center [748, 398] width 292 height 52
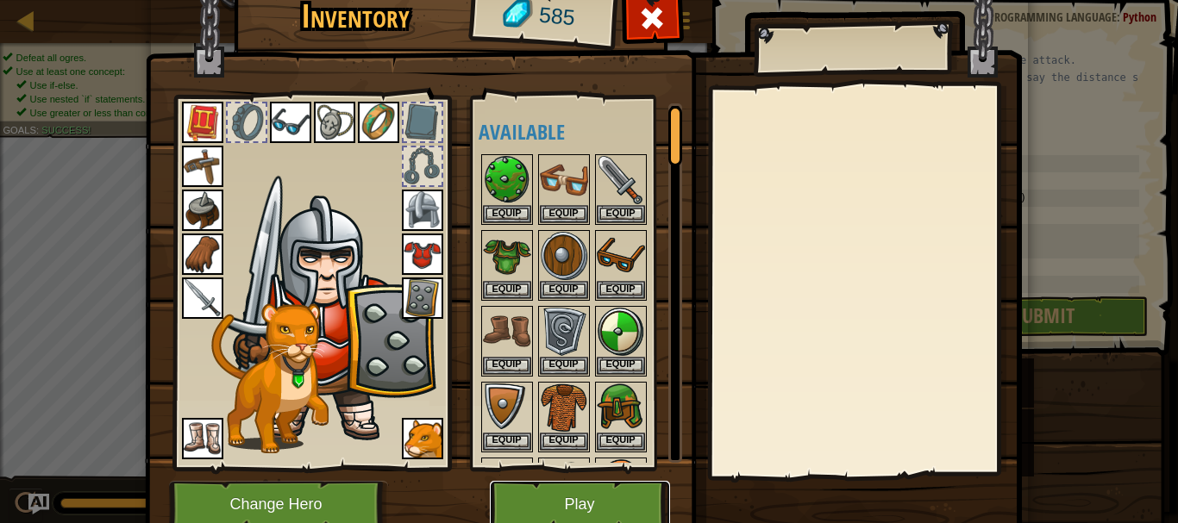
click at [557, 500] on button "Play" at bounding box center [580, 504] width 180 height 47
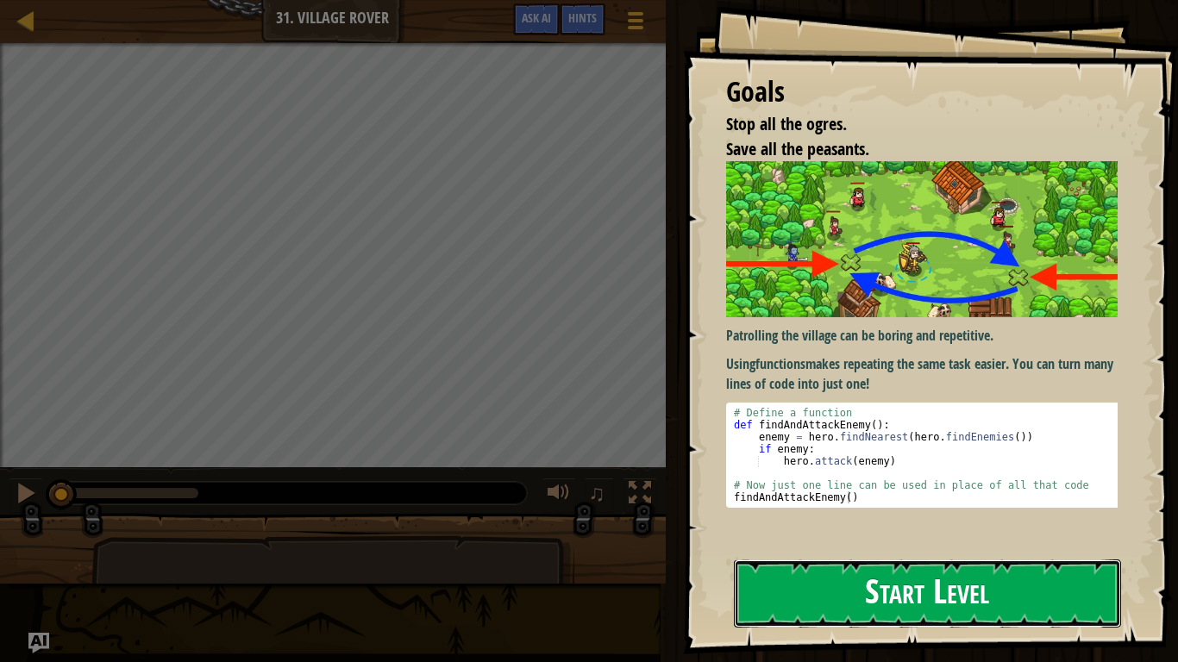
click at [781, 522] on button "Start Level" at bounding box center [927, 593] width 387 height 68
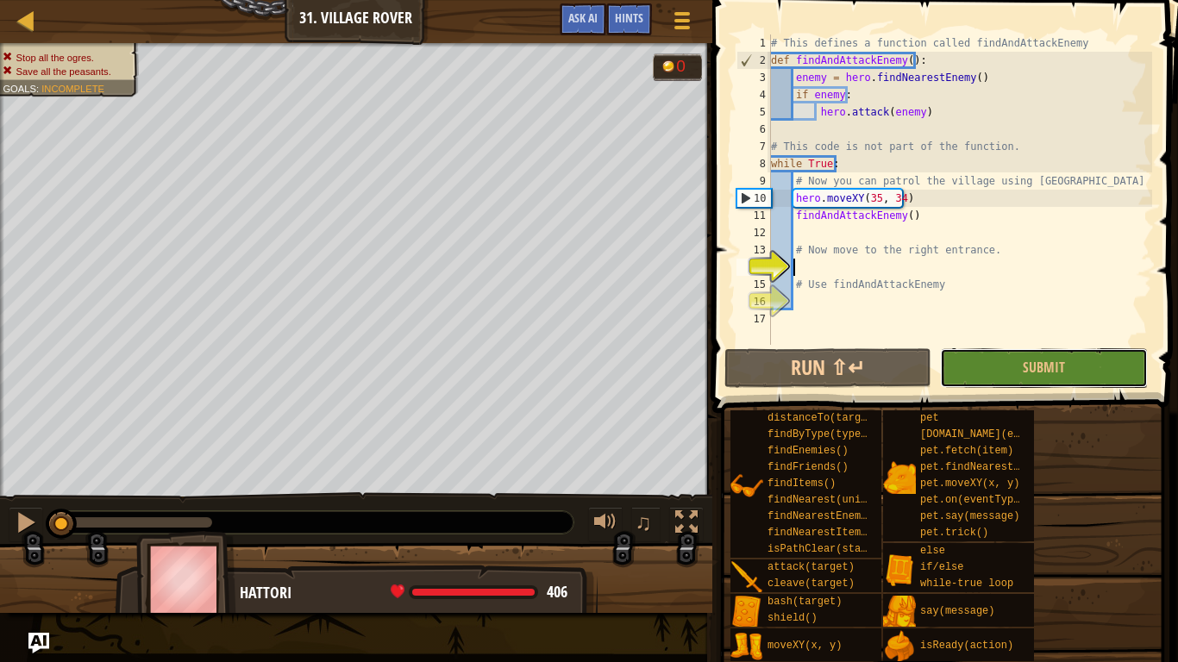
click at [981, 364] on button "Submit" at bounding box center [1043, 368] width 207 height 40
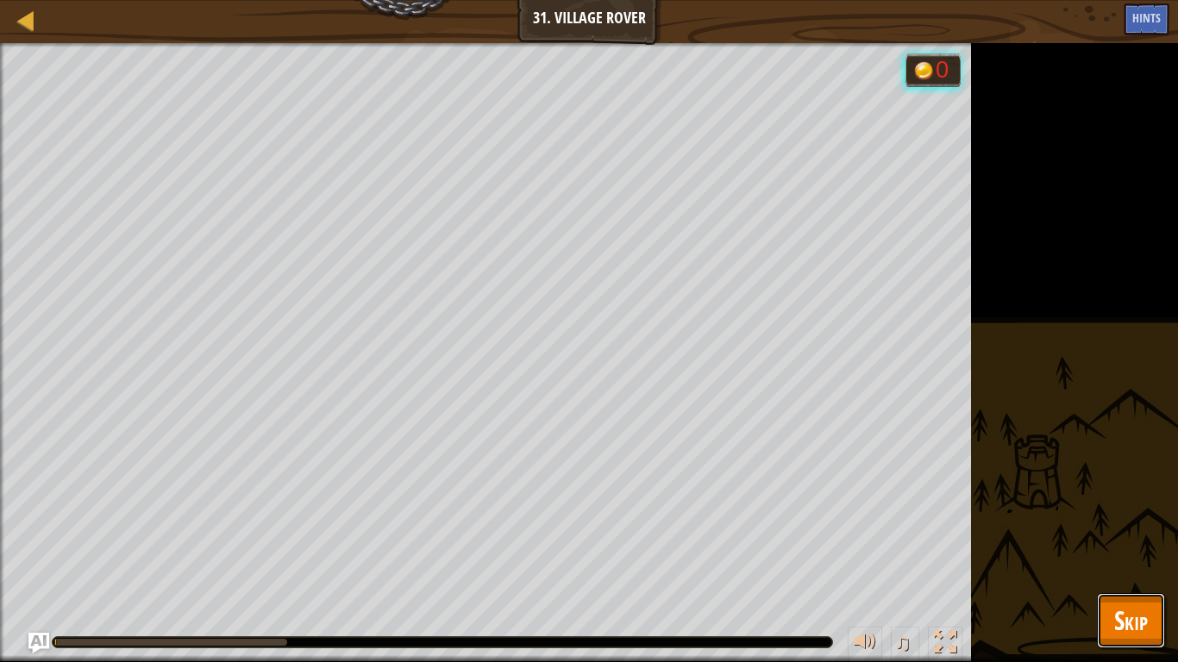
click at [1108, 522] on button "Skip" at bounding box center [1131, 620] width 68 height 55
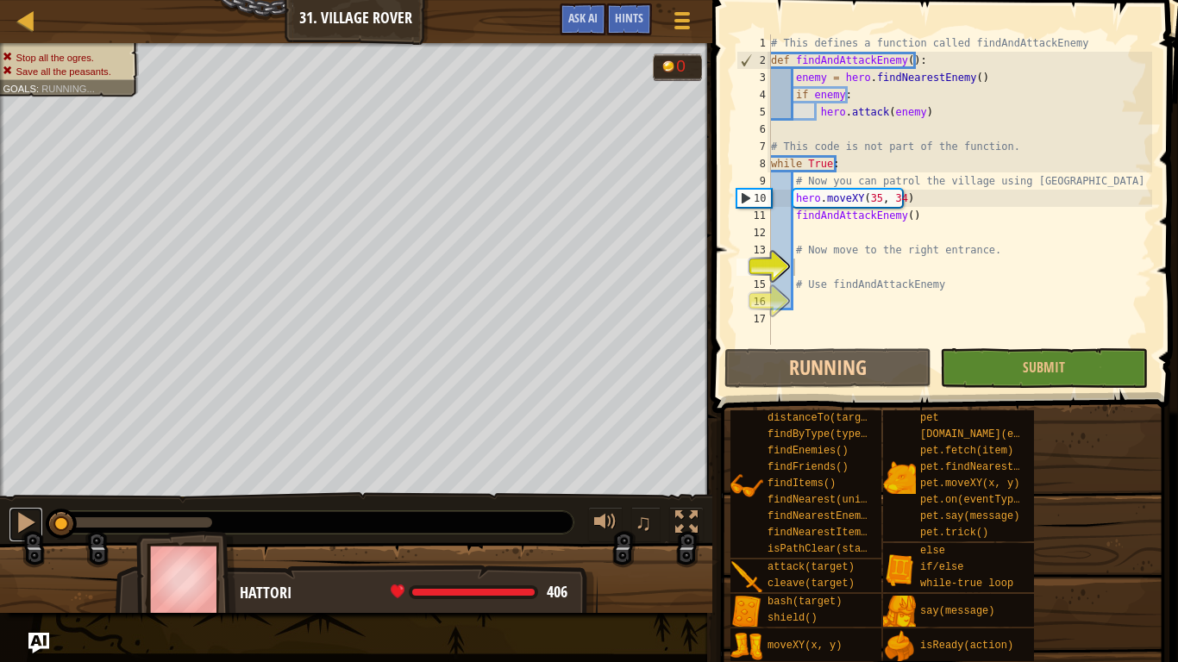
drag, startPoint x: 17, startPoint y: 513, endPoint x: 19, endPoint y: 503, distance: 9.6
click at [18, 512] on div at bounding box center [26, 522] width 22 height 22
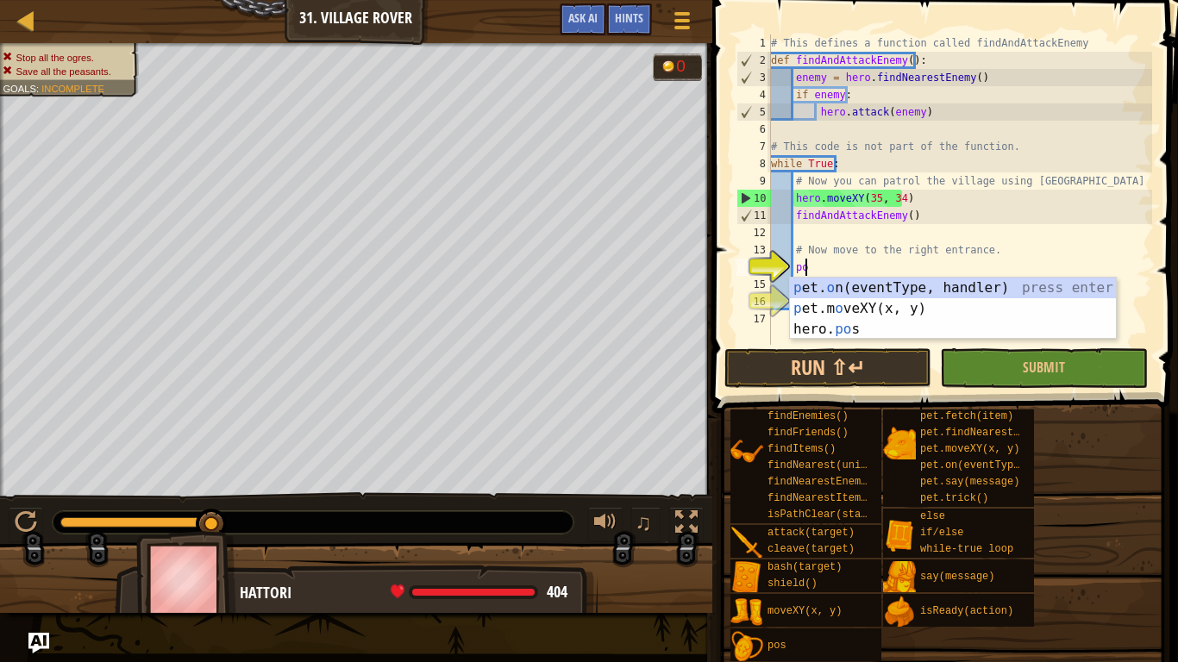
scroll to position [8, 2]
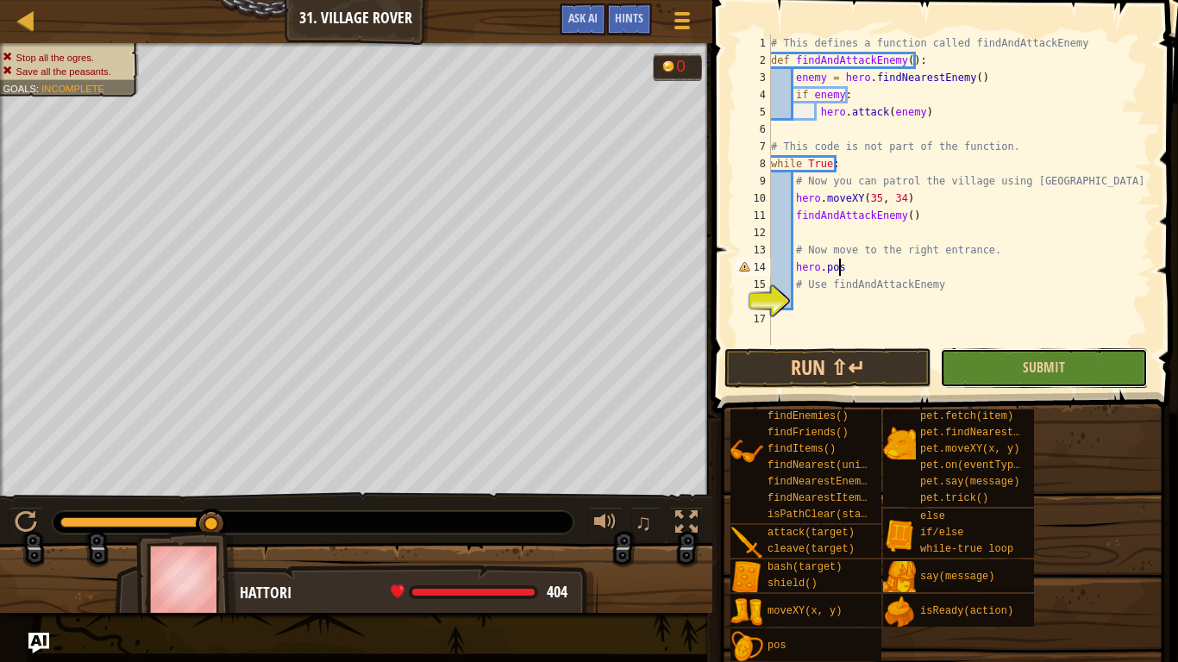
click at [965, 384] on button "Submit" at bounding box center [1043, 368] width 207 height 40
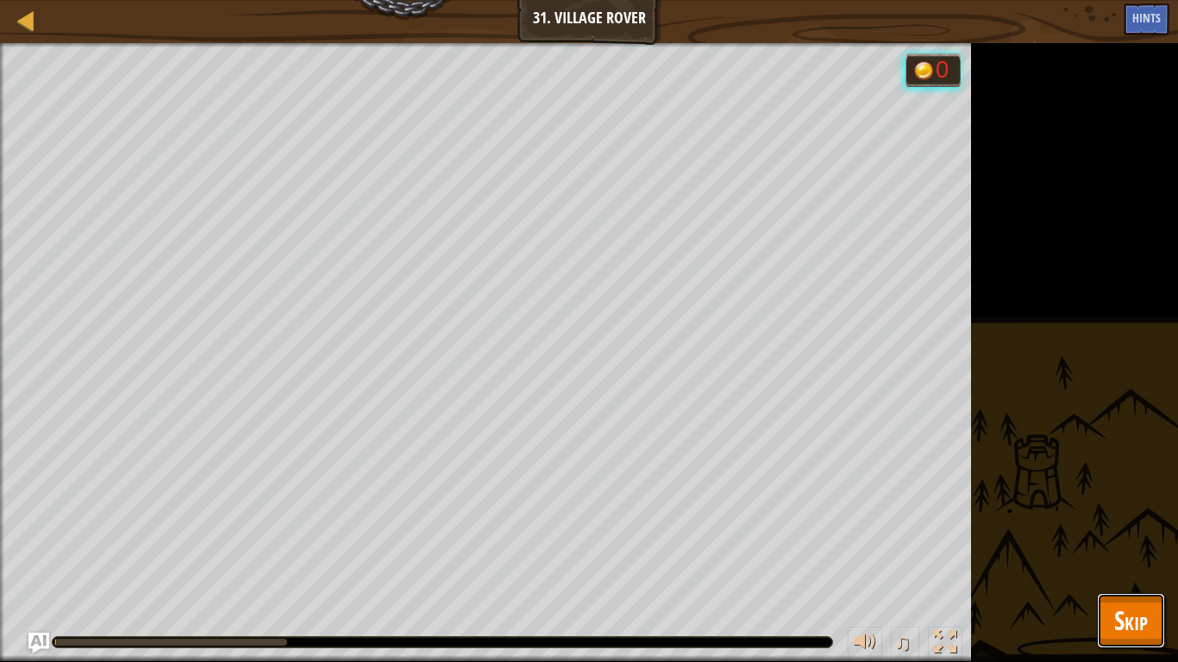
click at [1121, 522] on span "Skip" at bounding box center [1131, 620] width 34 height 35
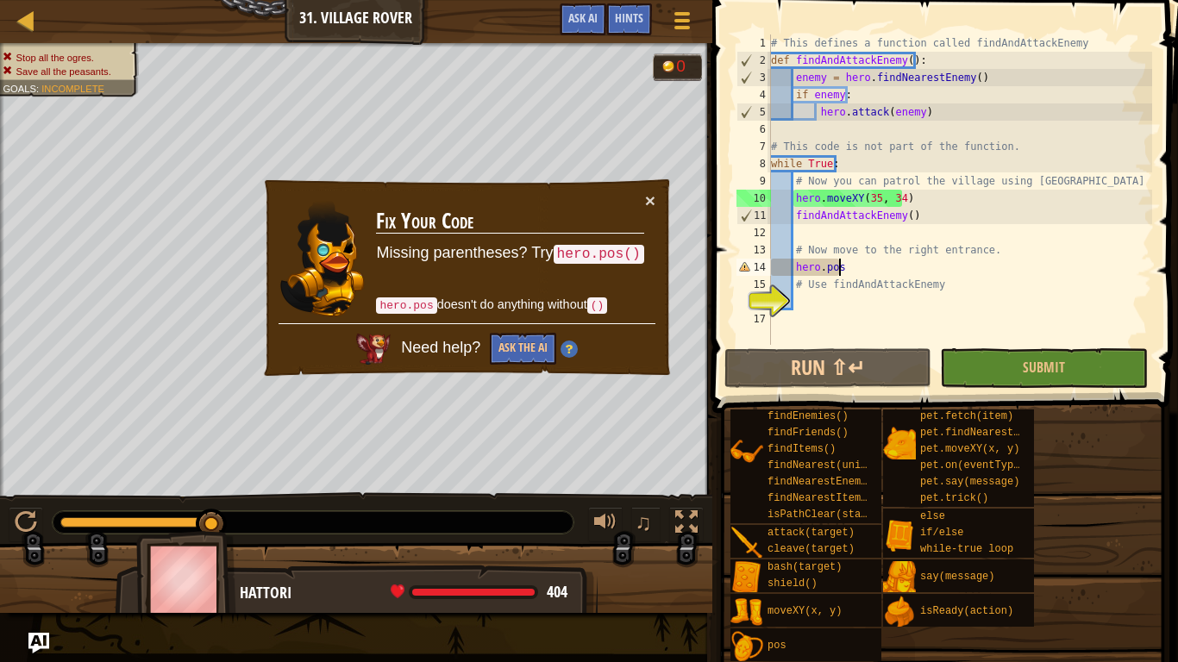
click at [941, 270] on div "# This defines a function called findAndAttackEnemy def findAndAttackEnemy ( ) …" at bounding box center [959, 206] width 384 height 345
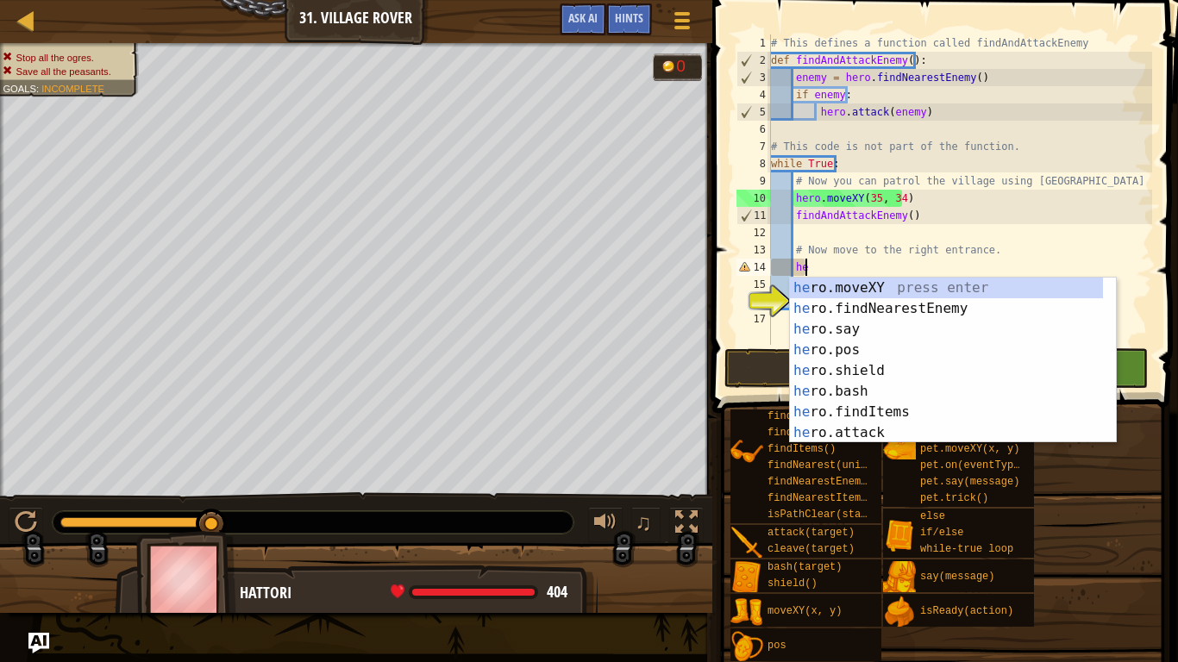
type textarea "h"
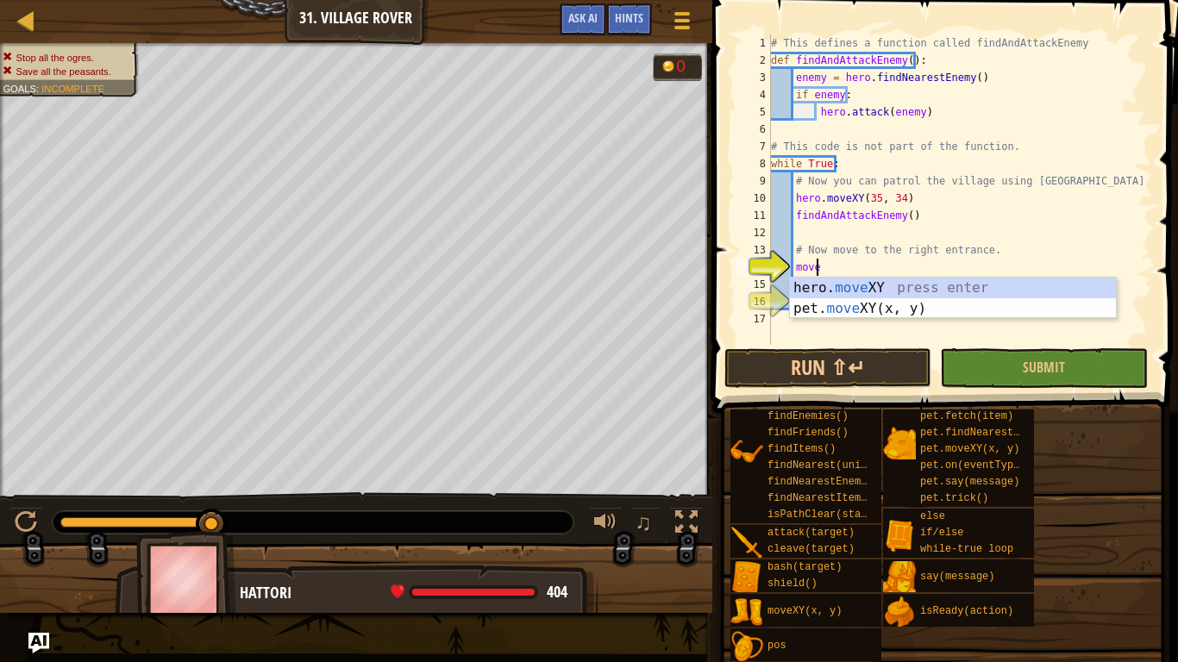
scroll to position [8, 3]
click at [958, 279] on div "hero. move XY press enter pet. move XY(x, y) press enter" at bounding box center [953, 319] width 326 height 83
click at [920, 283] on div "# This defines a function called findAndAttackEnemy def findAndAttackEnemy ( ) …" at bounding box center [959, 206] width 384 height 345
click at [930, 280] on div "# This defines a function called findAndAttackEnemy def findAndAttackEnemy ( ) …" at bounding box center [959, 206] width 384 height 345
click at [929, 280] on div "# This defines a function called findAndAttackEnemy def findAndAttackEnemy ( ) …" at bounding box center [959, 189] width 384 height 310
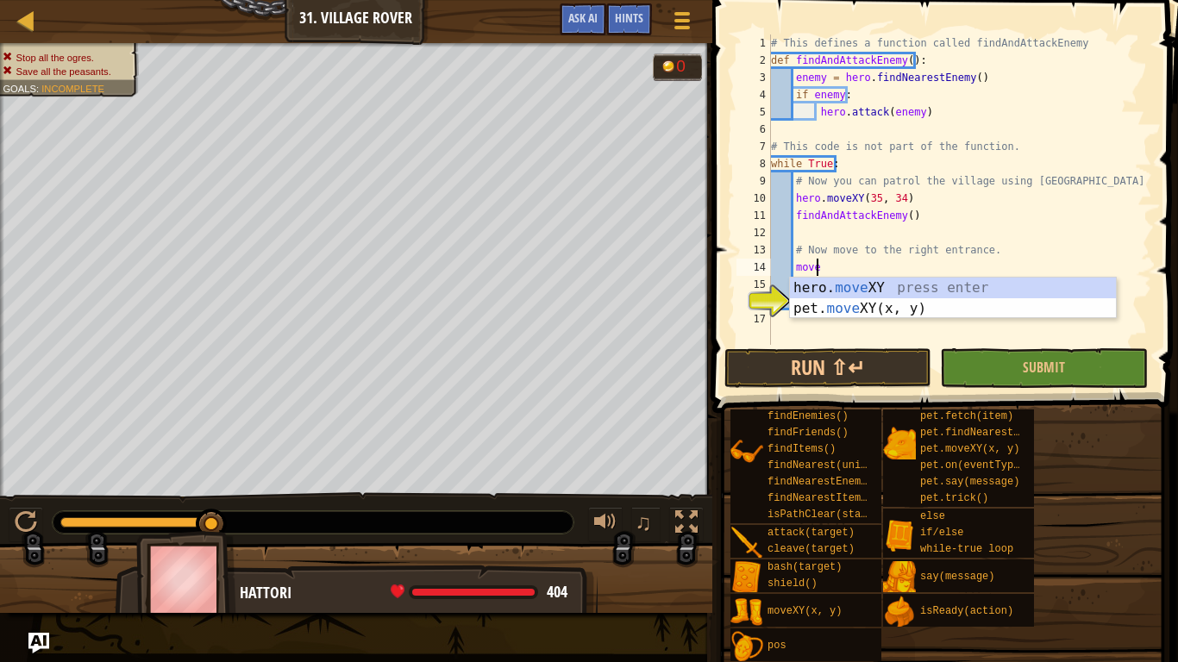
click at [928, 281] on div "# This defines a function called findAndAttackEnemy def findAndAttackEnemy ( ) …" at bounding box center [959, 206] width 384 height 345
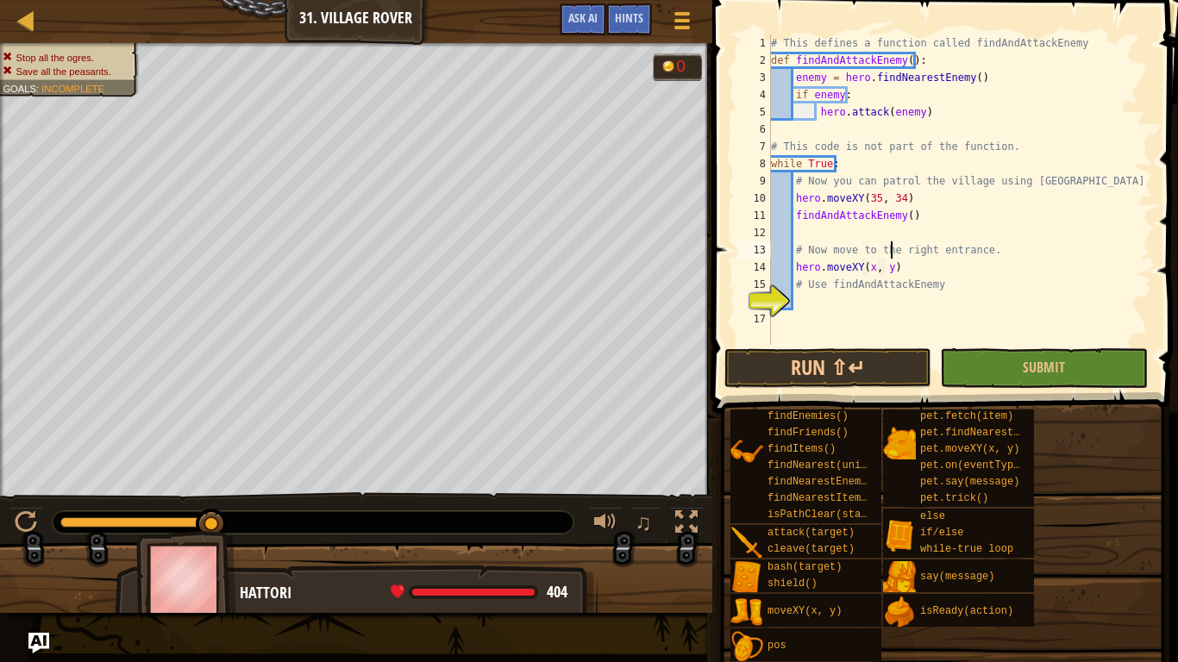
click at [891, 256] on div "# This defines a function called findAndAttackEnemy def findAndAttackEnemy ( ) …" at bounding box center [959, 206] width 384 height 345
click at [906, 265] on div "# This defines a function called findAndAttackEnemy def findAndAttackEnemy ( ) …" at bounding box center [959, 206] width 384 height 345
click at [891, 263] on div "# This defines a function called findAndAttackEnemy def findAndAttackEnemy ( ) …" at bounding box center [959, 206] width 384 height 345
click at [891, 266] on div "# This defines a function called findAndAttackEnemy def findAndAttackEnemy ( ) …" at bounding box center [959, 206] width 384 height 345
click at [872, 271] on div "# This defines a function called findAndAttackEnemy def findAndAttackEnemy ( ) …" at bounding box center [959, 206] width 384 height 345
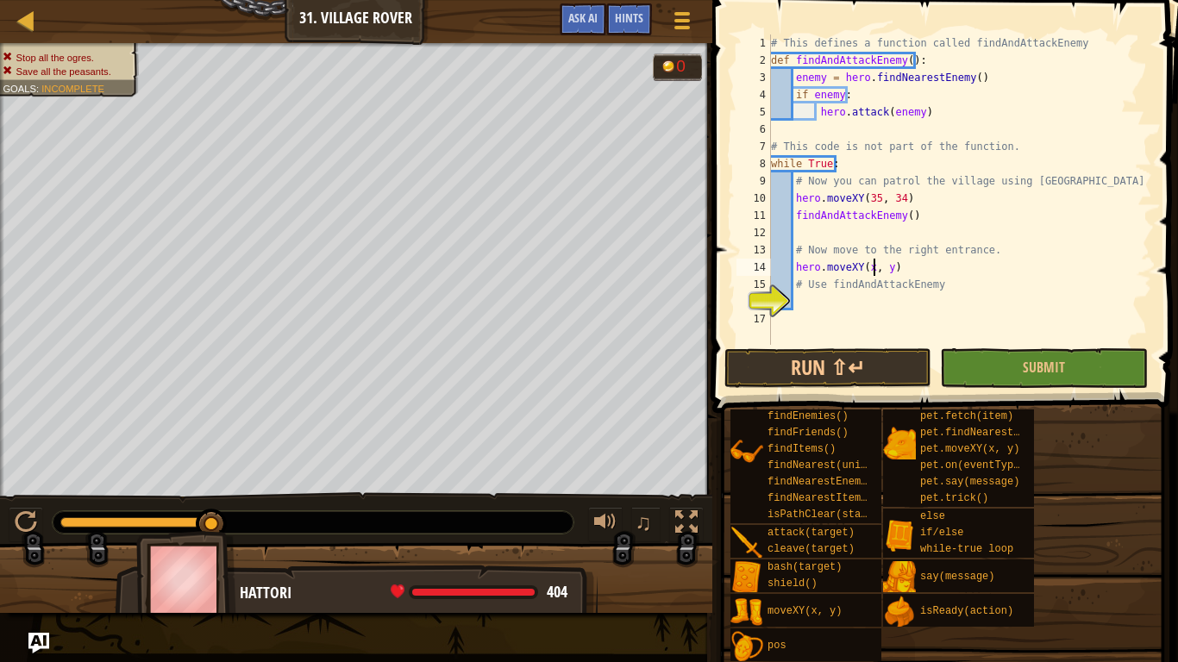
click at [870, 275] on div "# This defines a function called findAndAttackEnemy def findAndAttackEnemy ( ) …" at bounding box center [959, 206] width 384 height 345
click at [890, 266] on div "# This defines a function called findAndAttackEnemy def findAndAttackEnemy ( ) …" at bounding box center [959, 206] width 384 height 345
type textarea "hero.moveXY(56, 41)"
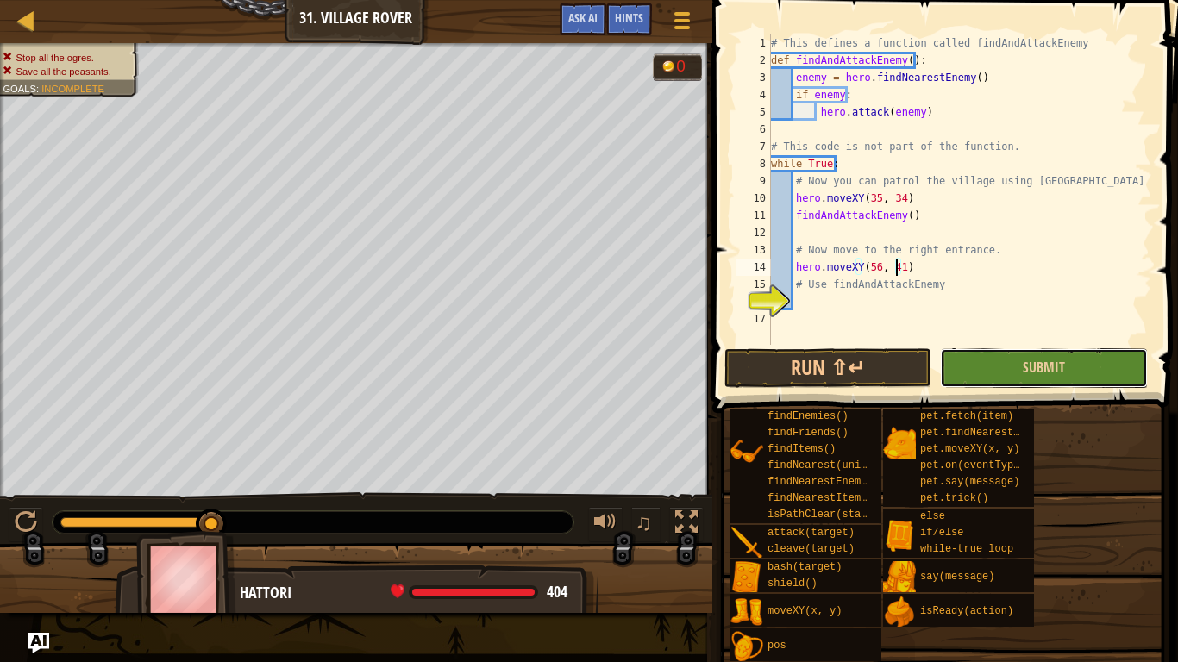
click at [1053, 354] on button "Submit" at bounding box center [1043, 368] width 207 height 40
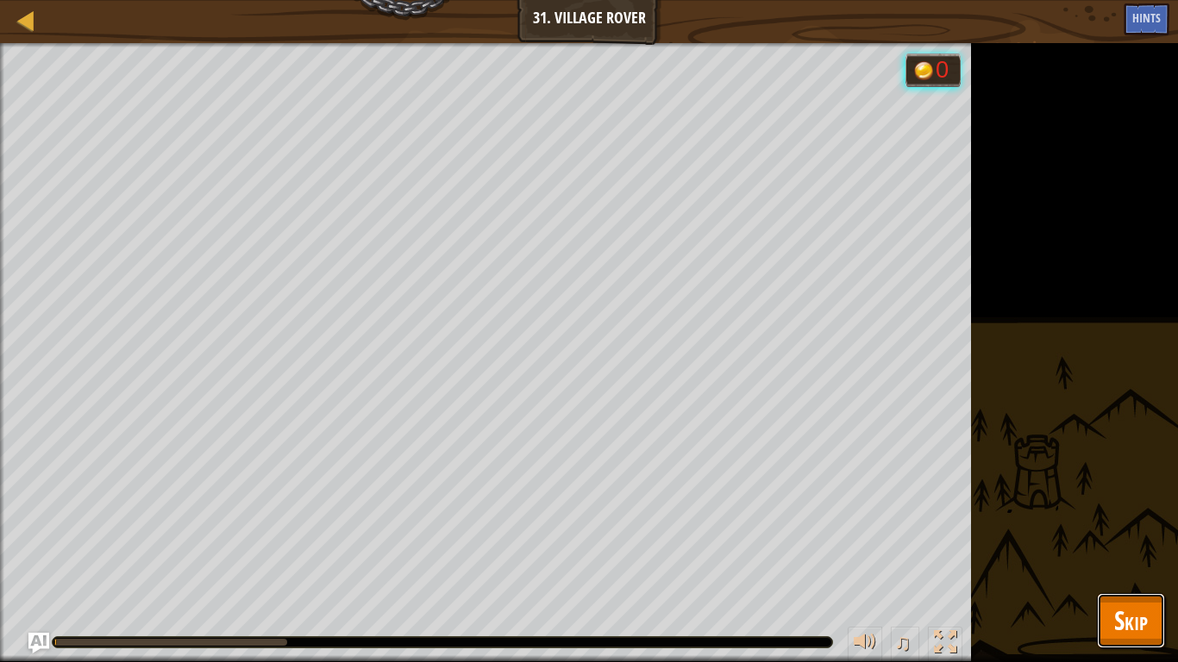
click at [1122, 522] on span "Skip" at bounding box center [1131, 620] width 34 height 35
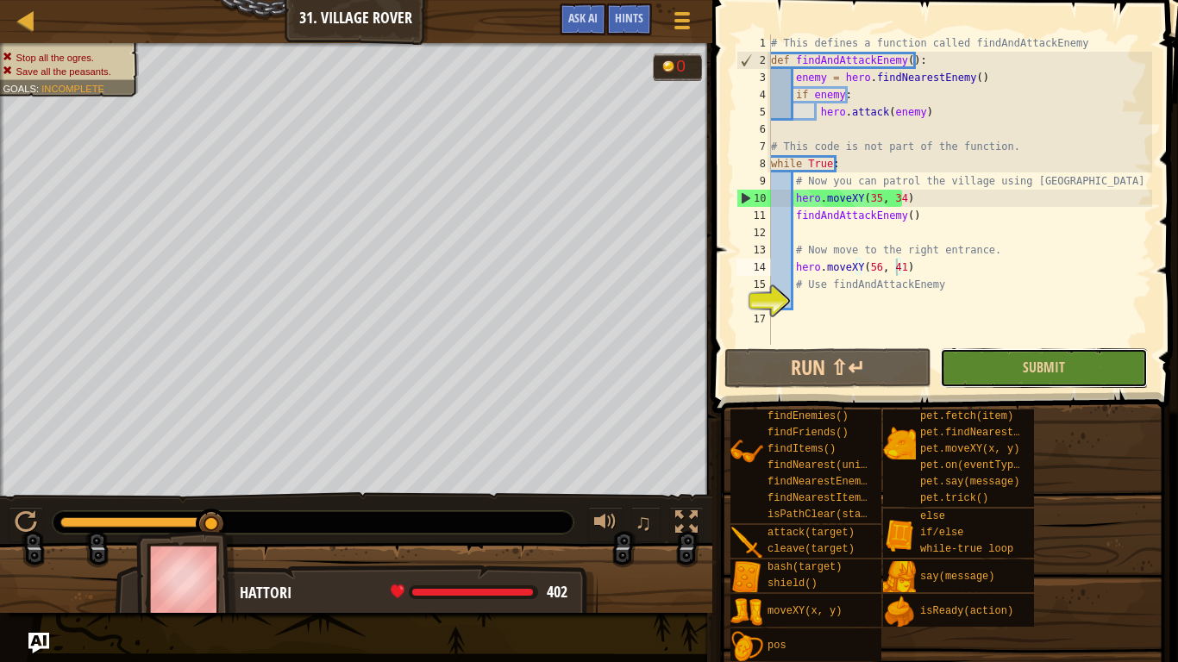
click at [1053, 377] on button "Submit" at bounding box center [1043, 368] width 207 height 40
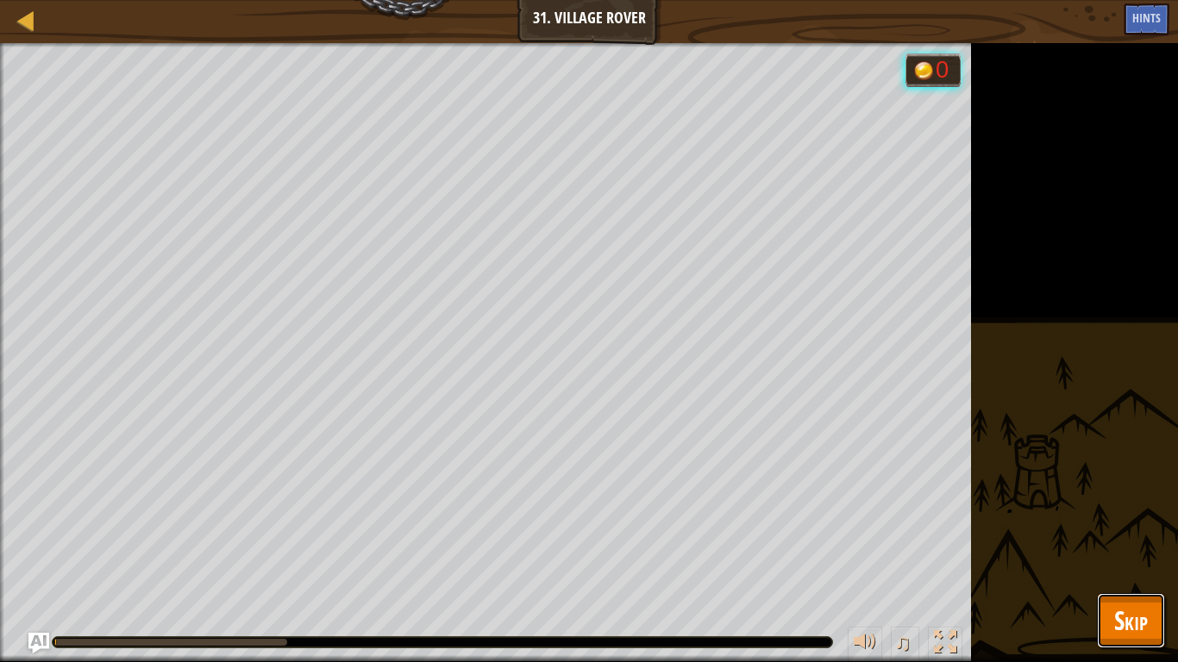
click at [1144, 522] on span "Skip" at bounding box center [1131, 620] width 34 height 35
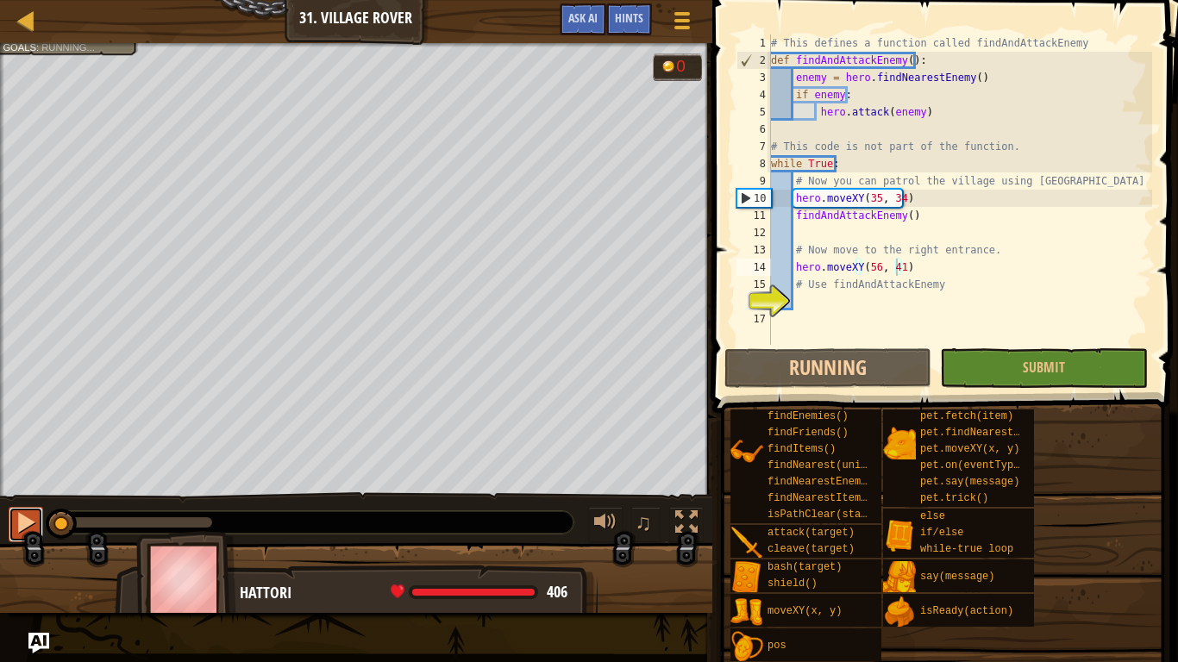
click at [14, 522] on button at bounding box center [26, 524] width 34 height 35
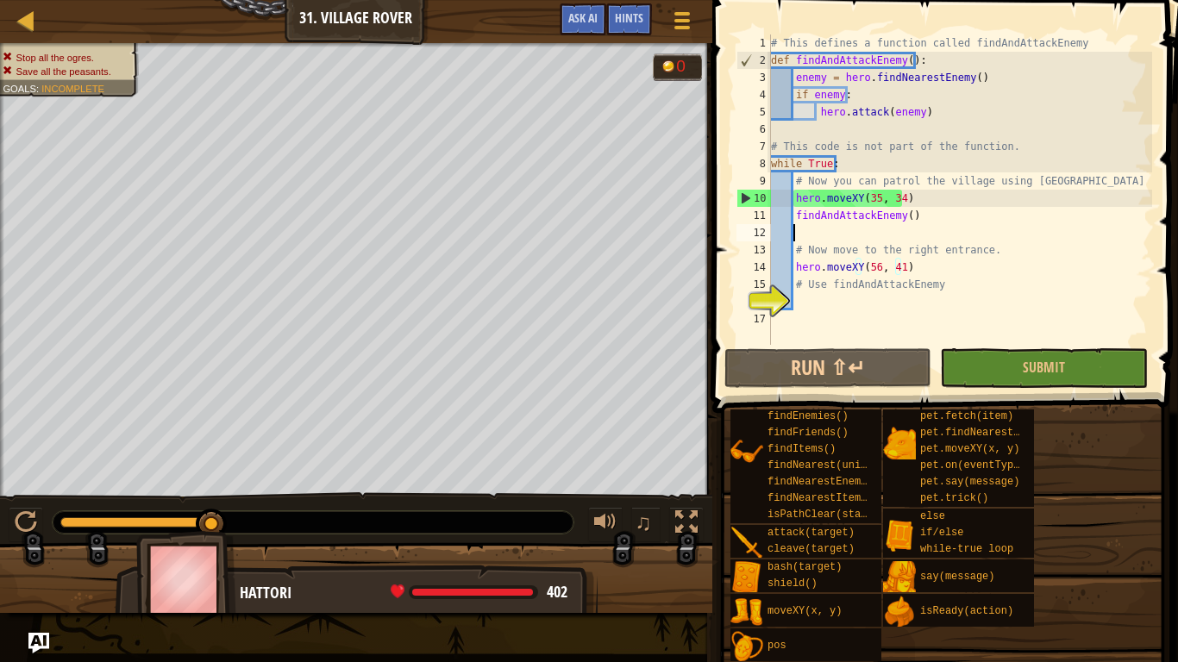
click at [947, 240] on div "# This defines a function called findAndAttackEnemy def findAndAttackEnemy ( ) …" at bounding box center [959, 206] width 384 height 345
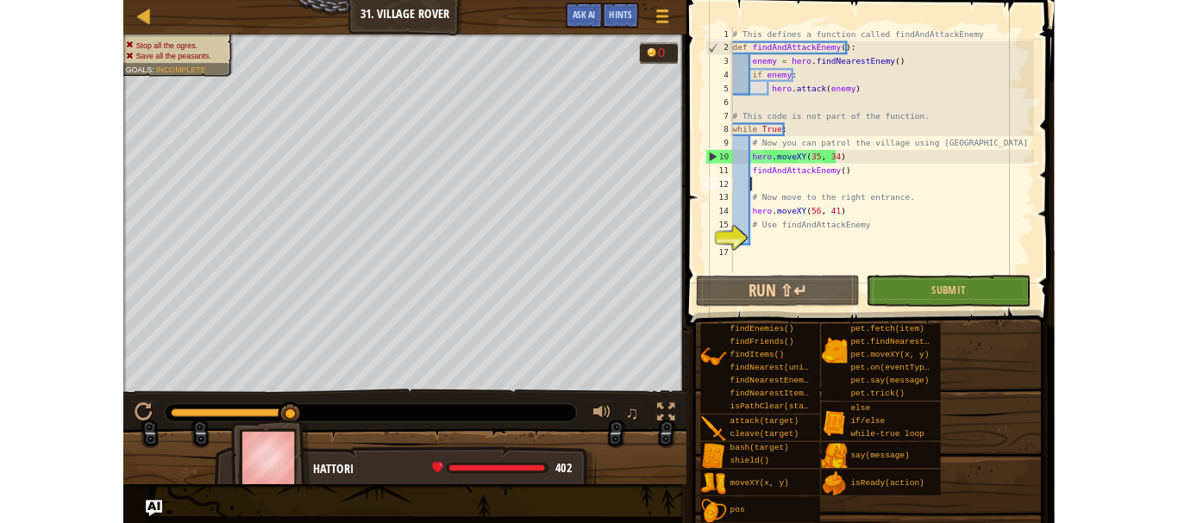
scroll to position [8, 1]
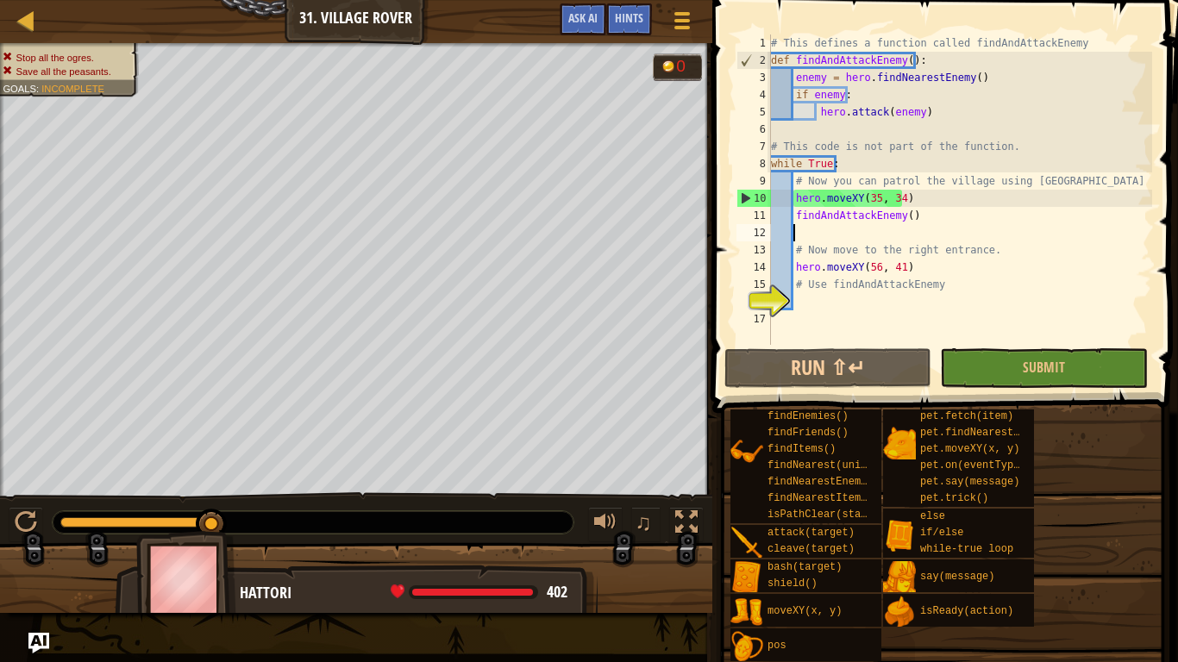
click at [907, 303] on div "# This defines a function called findAndAttackEnemy def findAndAttackEnemy ( ) …" at bounding box center [959, 206] width 384 height 345
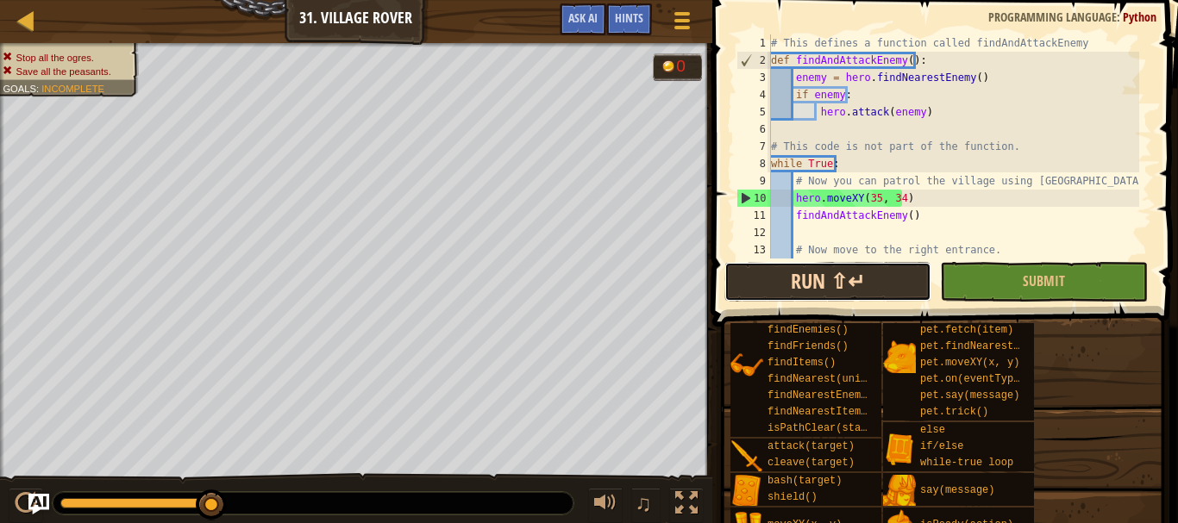
click at [898, 270] on button "Run ⇧↵" at bounding box center [827, 282] width 207 height 40
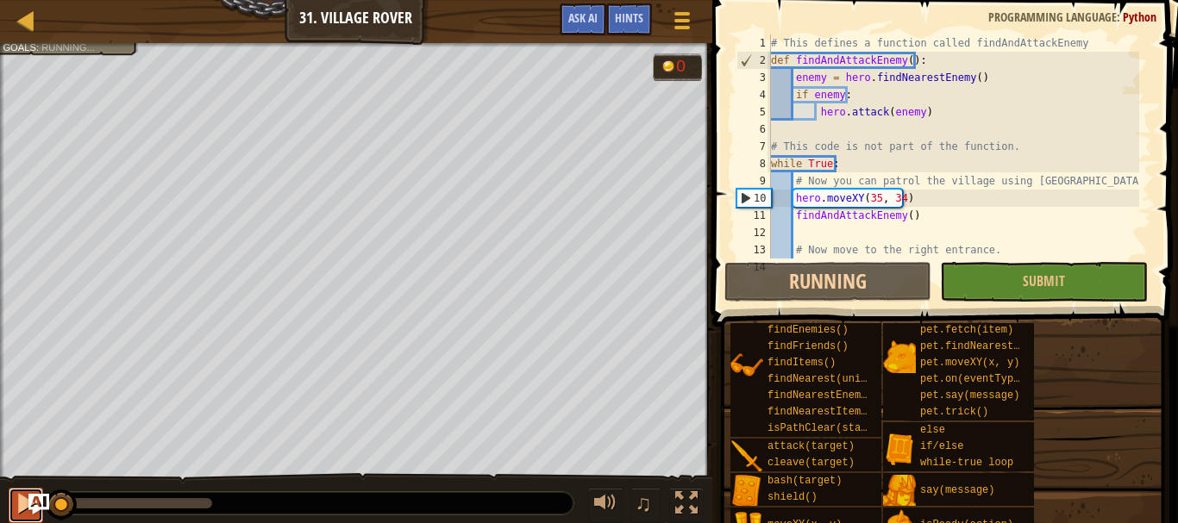
click at [11, 505] on button at bounding box center [26, 505] width 34 height 35
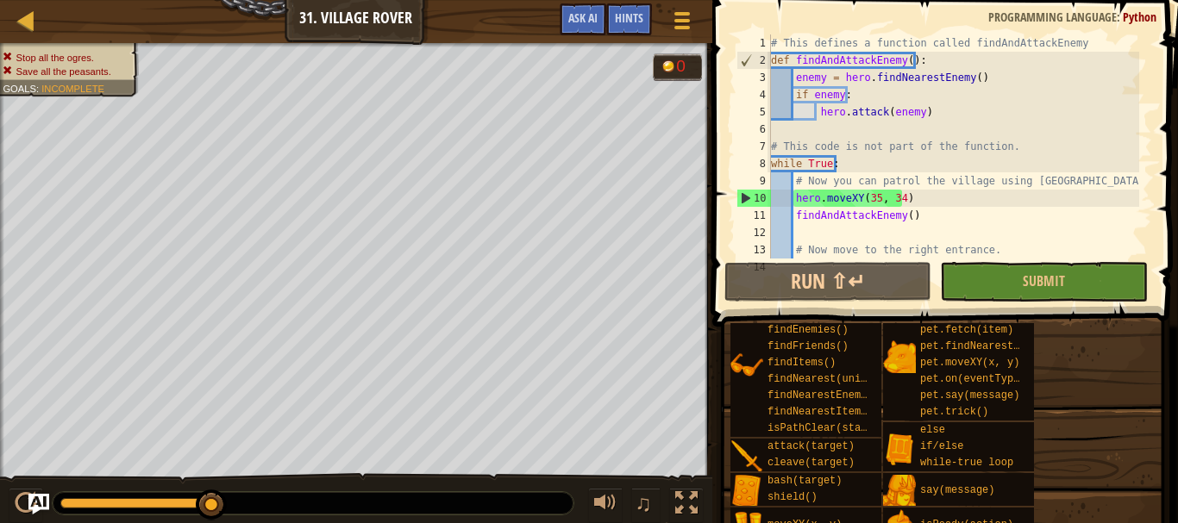
click at [1066, 463] on div "distanceTo(target) findByType(type, units) findEnemies() findFriends() findItem…" at bounding box center [947, 432] width 436 height 287
click at [1078, 477] on div "distanceTo(target) findByType(type, units) findEnemies() findFriends() findItem…" at bounding box center [947, 432] width 436 height 287
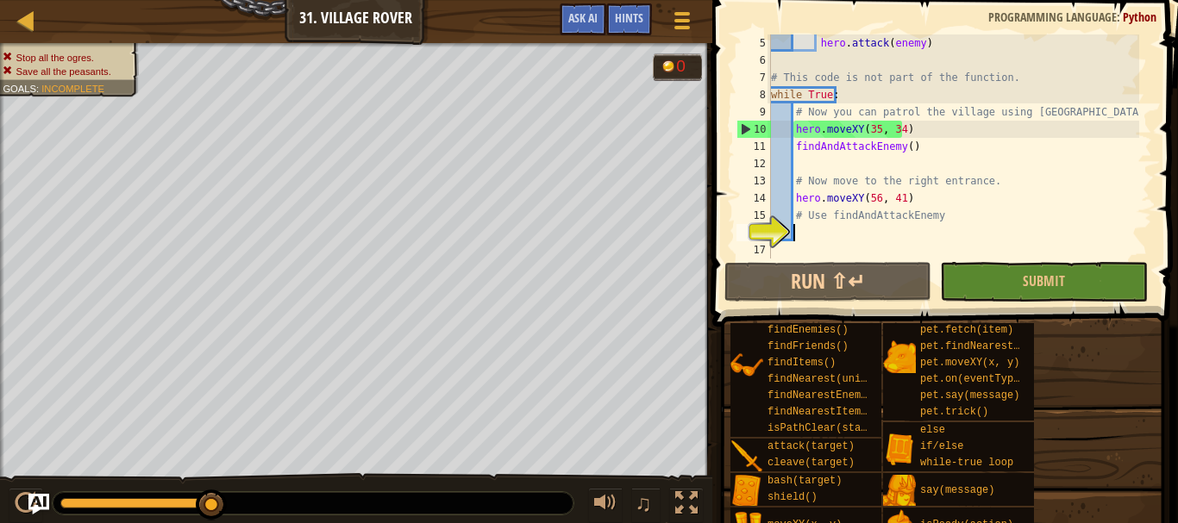
scroll to position [69, 0]
click at [973, 199] on div "hero . attack ( enemy ) # This code is not part of the function. while True : #…" at bounding box center [953, 163] width 372 height 259
click at [872, 196] on div "hero . attack ( enemy ) # This code is not part of the function. while True : #…" at bounding box center [953, 163] width 372 height 259
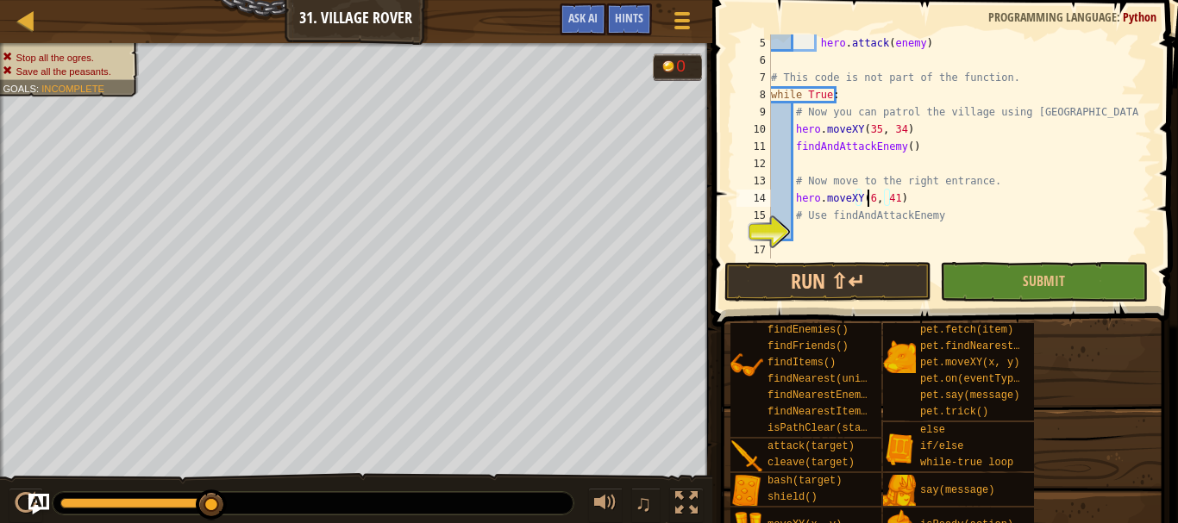
scroll to position [8, 8]
click at [895, 200] on div "hero . attack ( enemy ) # This code is not part of the function. while True : #…" at bounding box center [953, 163] width 372 height 259
type textarea "hero.moveXY(60, 31)"
click at [995, 278] on button "Submit" at bounding box center [1043, 282] width 207 height 40
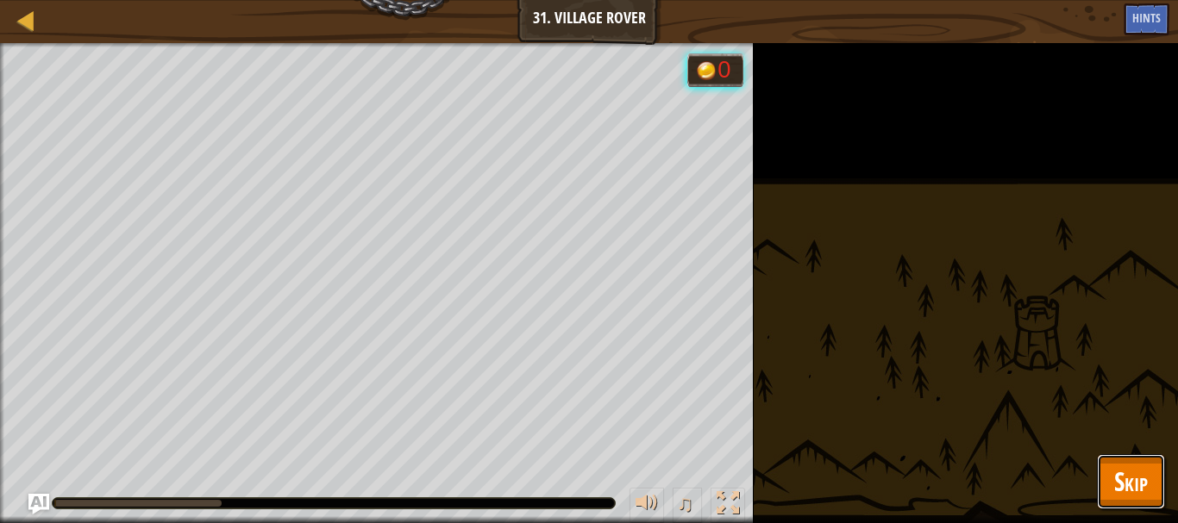
click at [1136, 476] on span "Skip" at bounding box center [1131, 481] width 34 height 35
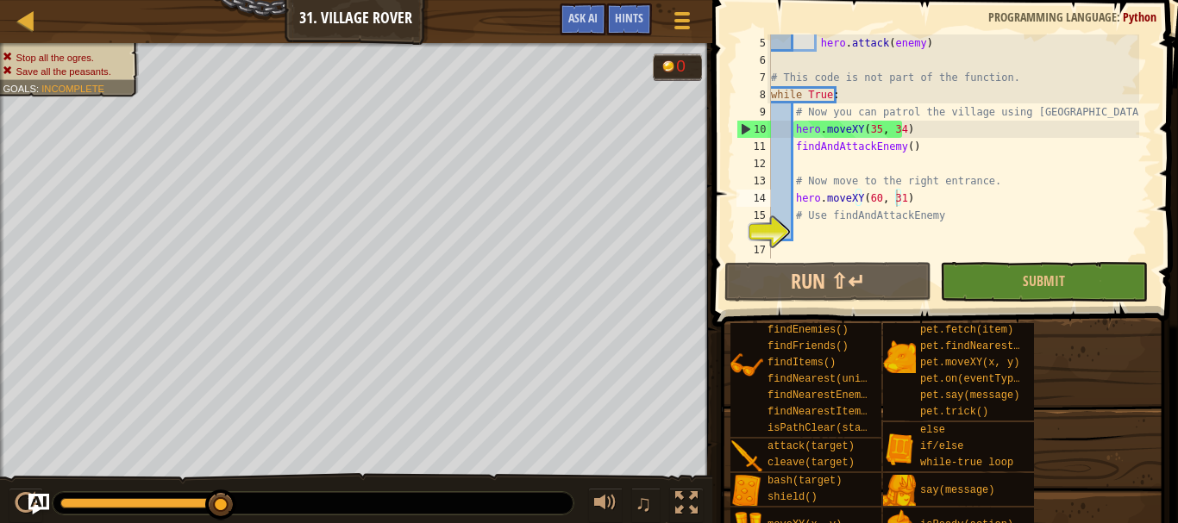
scroll to position [8, 1]
click at [811, 227] on div "hero . attack ( enemy ) # This code is not part of the function. while True : #…" at bounding box center [953, 163] width 372 height 259
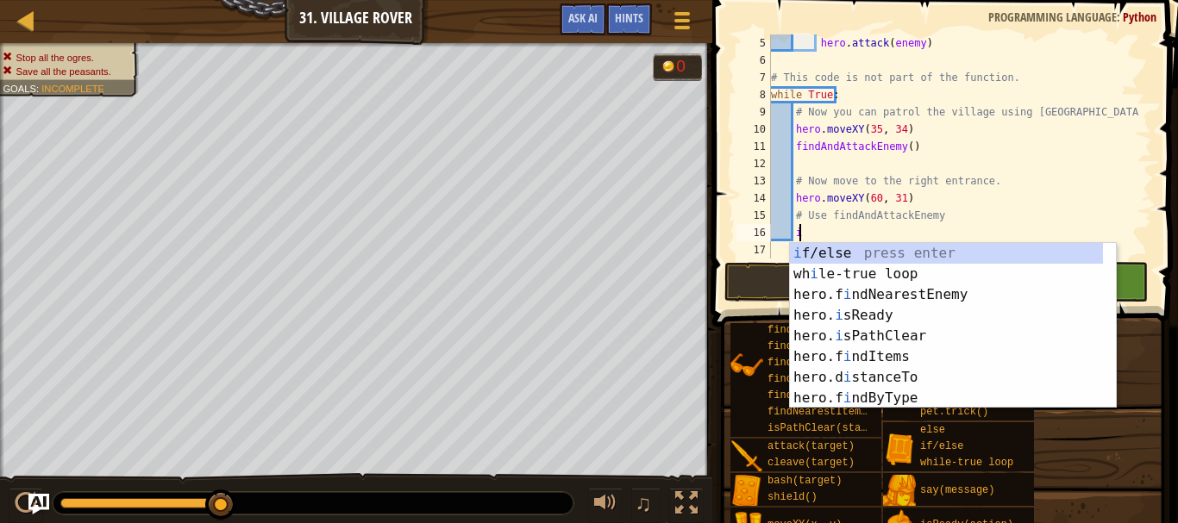
scroll to position [8, 2]
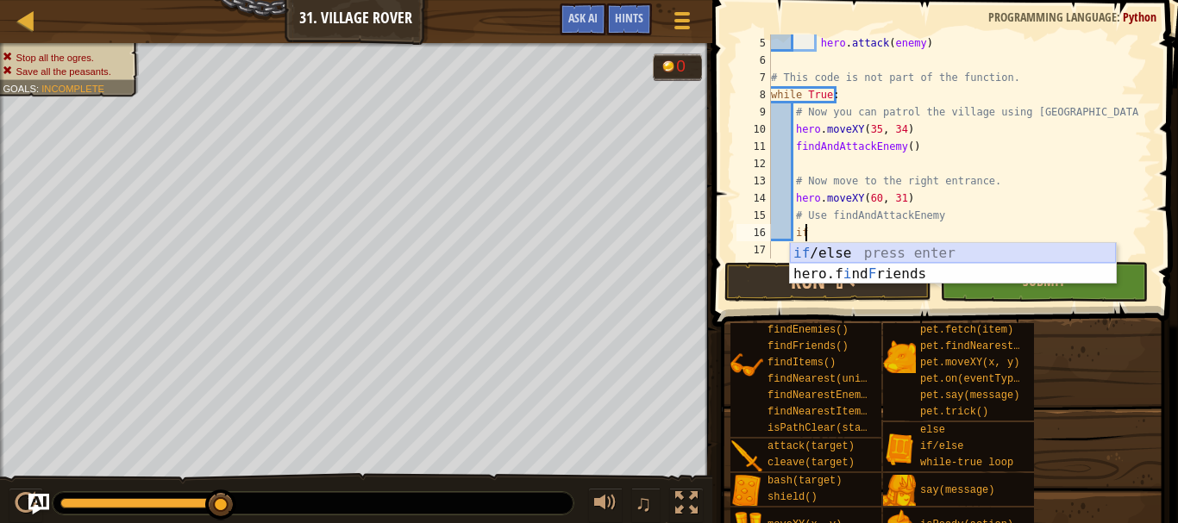
click at [846, 246] on div "if /else press enter hero.f i nd F riends press enter" at bounding box center [953, 284] width 326 height 83
type textarea "if enemy:"
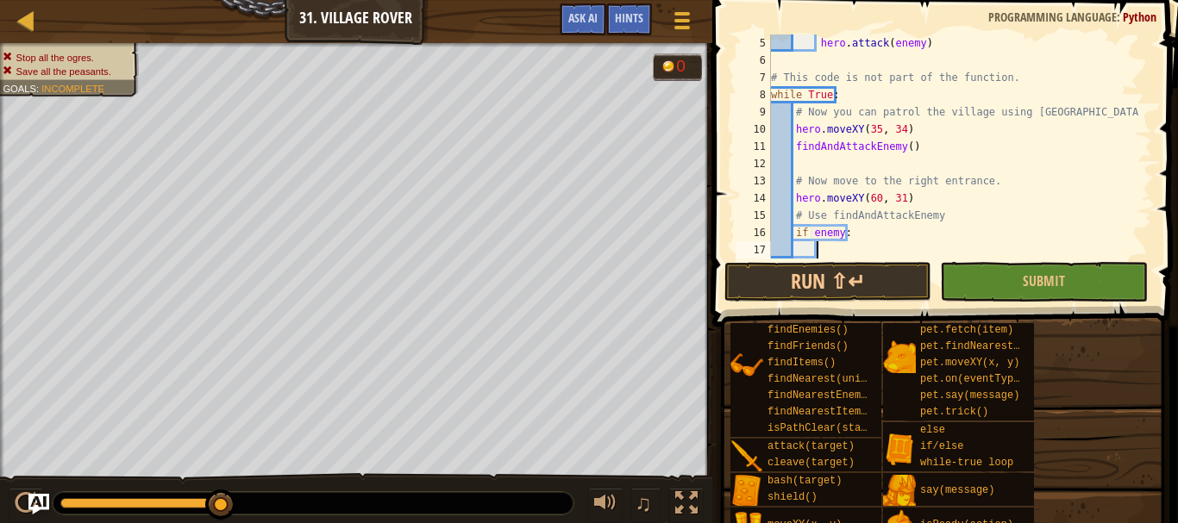
click at [835, 253] on div "hero . attack ( enemy ) # This code is not part of the function. while True : #…" at bounding box center [953, 163] width 372 height 259
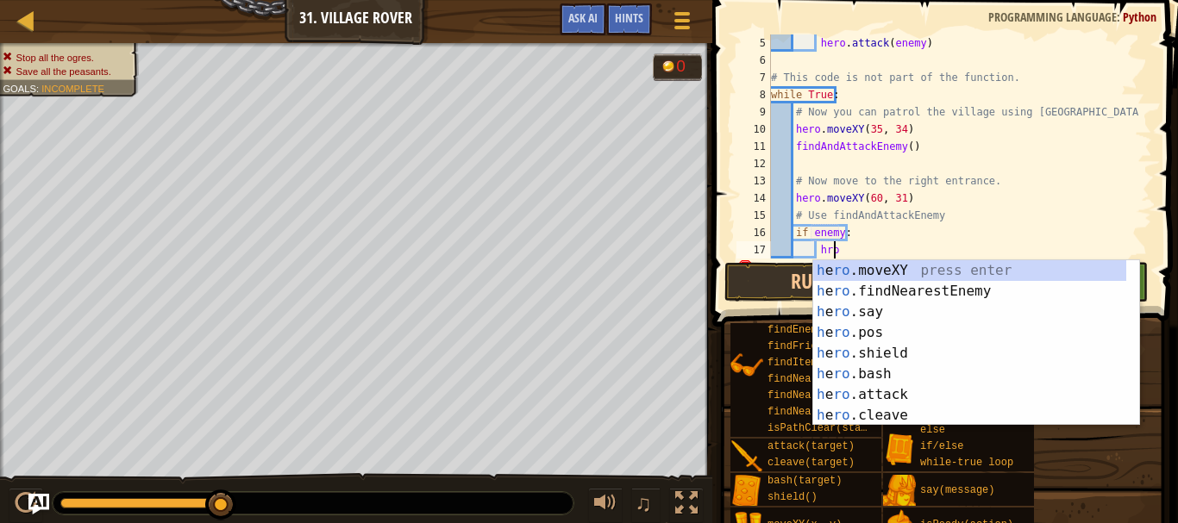
scroll to position [8, 4]
click at [878, 384] on div "h e ro .moveXY press enter h e ro .findNearestEnemy press enter h e ro .say pre…" at bounding box center [969, 363] width 313 height 207
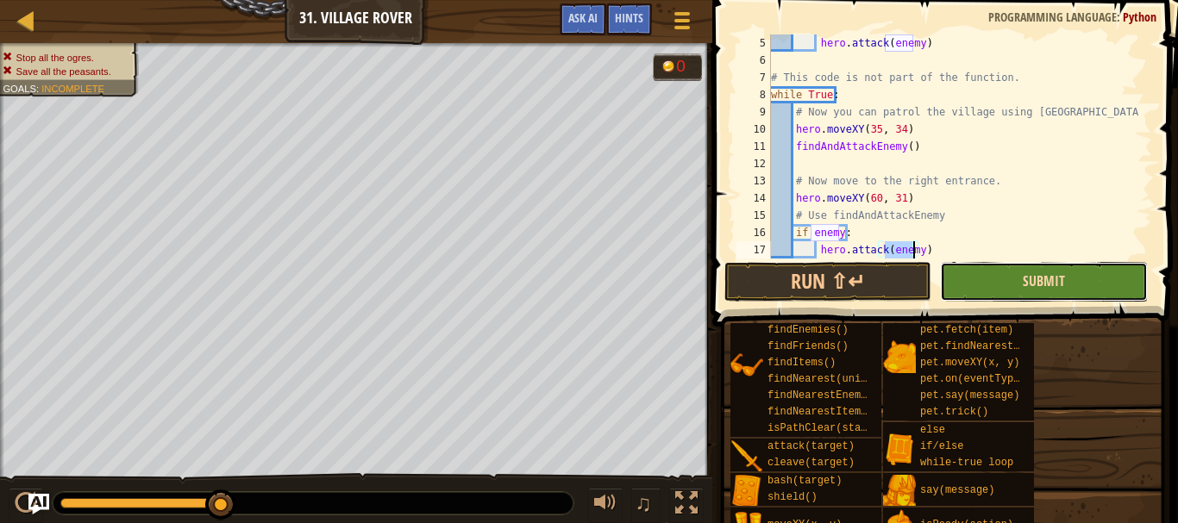
click at [1056, 278] on span "Submit" at bounding box center [1043, 281] width 42 height 19
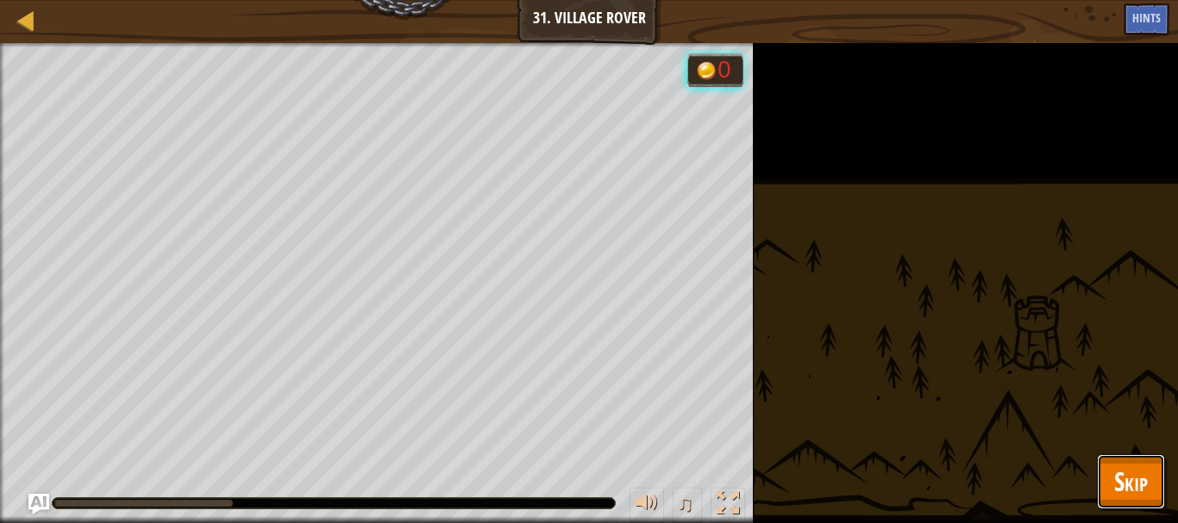
click at [1141, 478] on span "Skip" at bounding box center [1131, 481] width 34 height 35
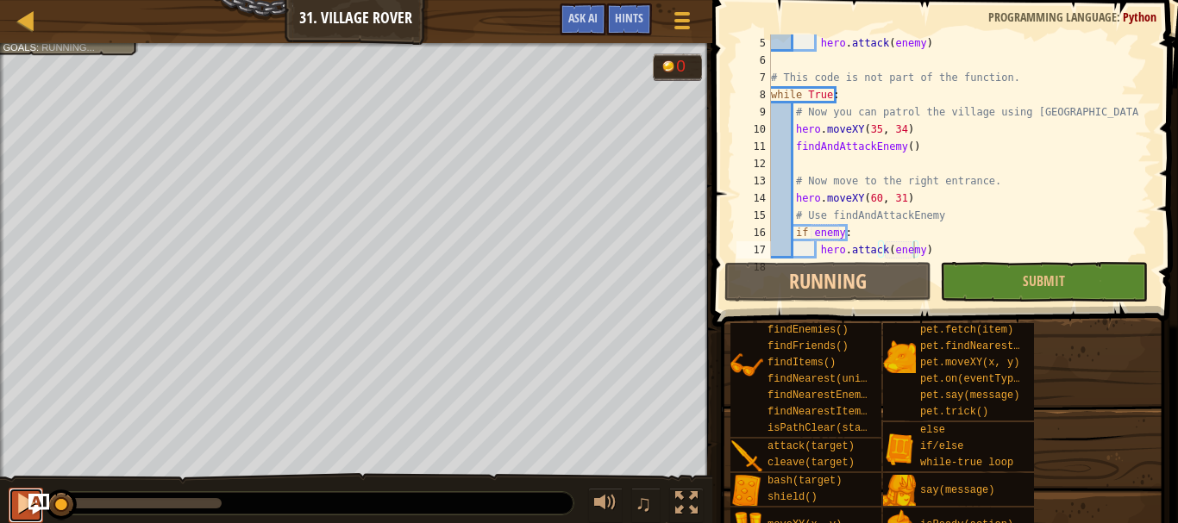
click at [9, 497] on button at bounding box center [26, 505] width 34 height 35
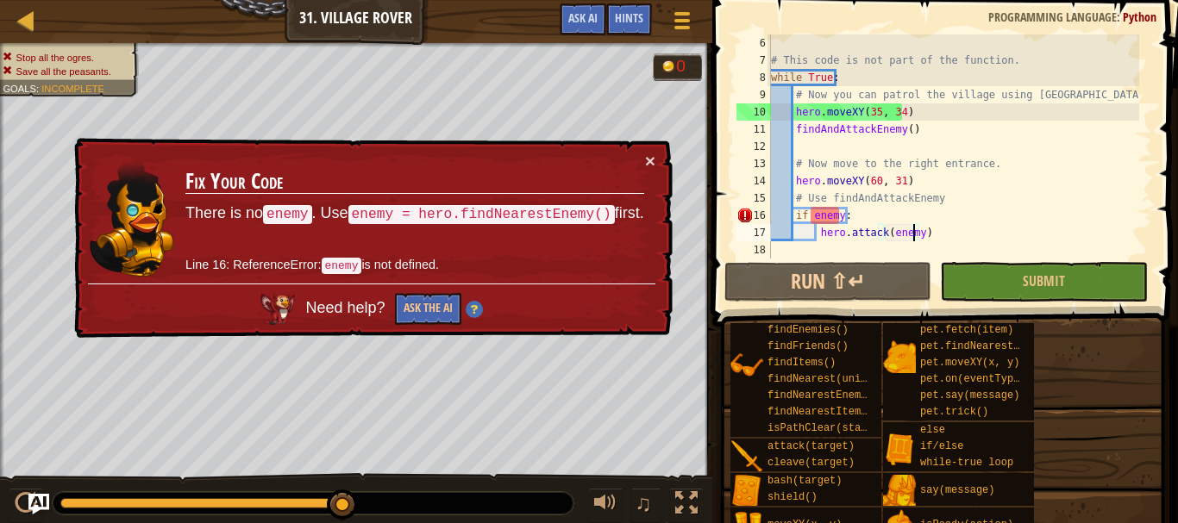
scroll to position [86, 0]
click at [868, 209] on div "# This code is not part of the function. while True : # Now you can patrol the …" at bounding box center [953, 163] width 372 height 259
type textarea "i"
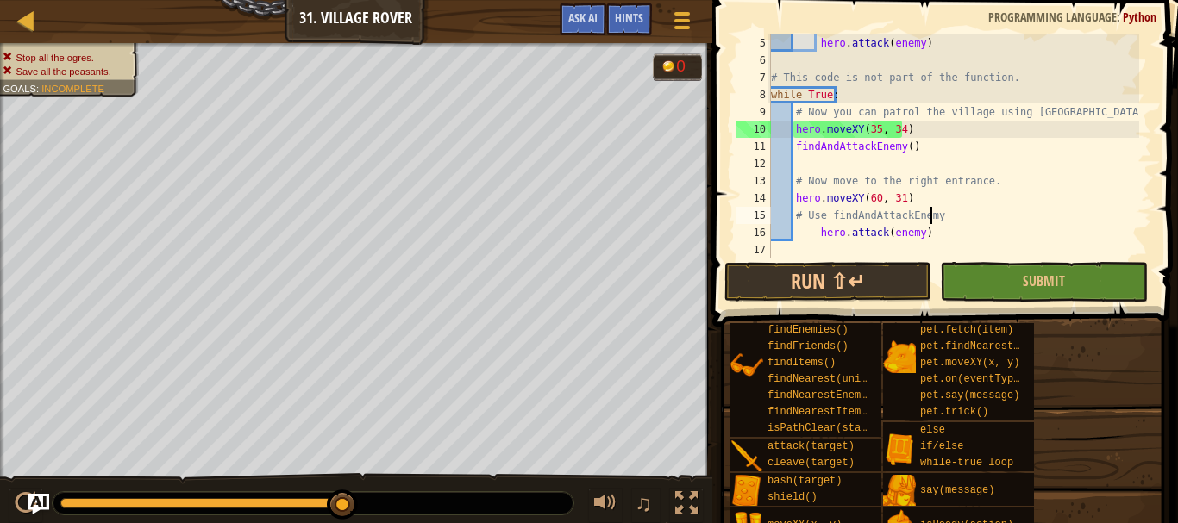
scroll to position [8, 0]
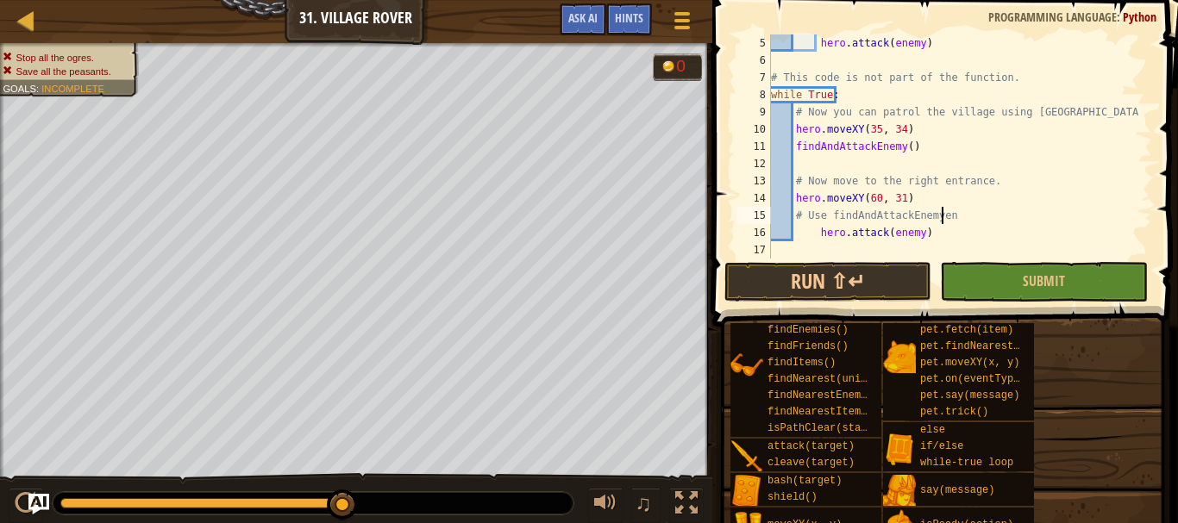
click at [803, 230] on div "hero . attack ( enemy ) # This code is not part of the function. while True : #…" at bounding box center [953, 163] width 372 height 259
click at [928, 234] on div "hero . attack ( enemy ) # This code is not part of the function. while True : #…" at bounding box center [953, 163] width 372 height 259
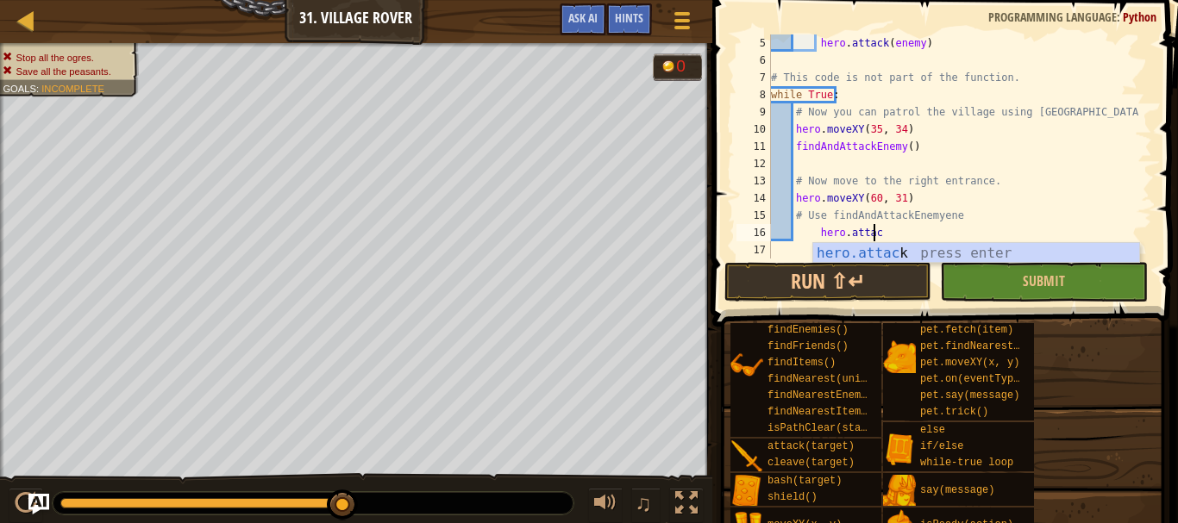
scroll to position [8, 7]
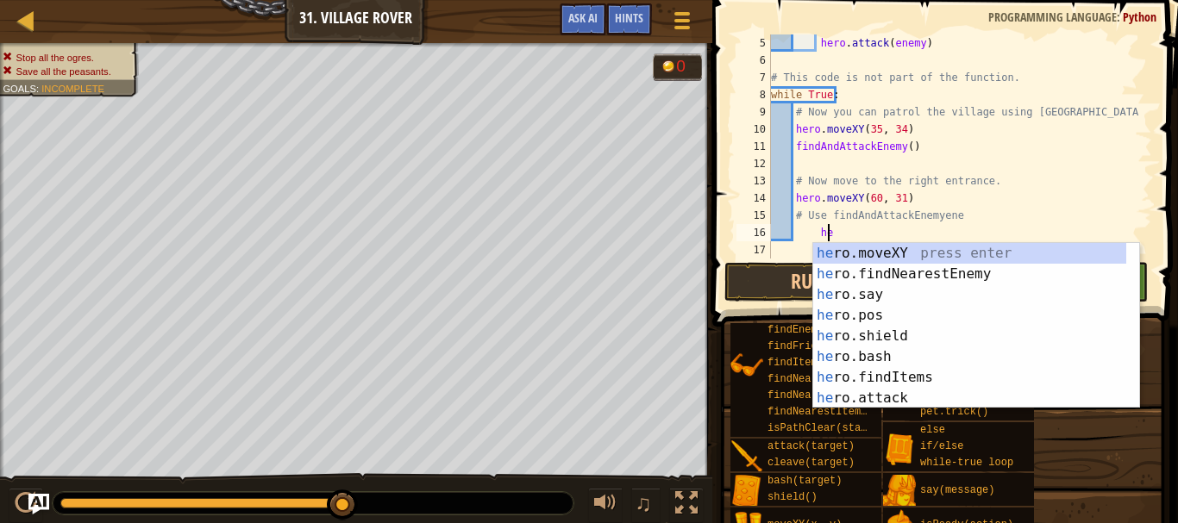
type textarea "h"
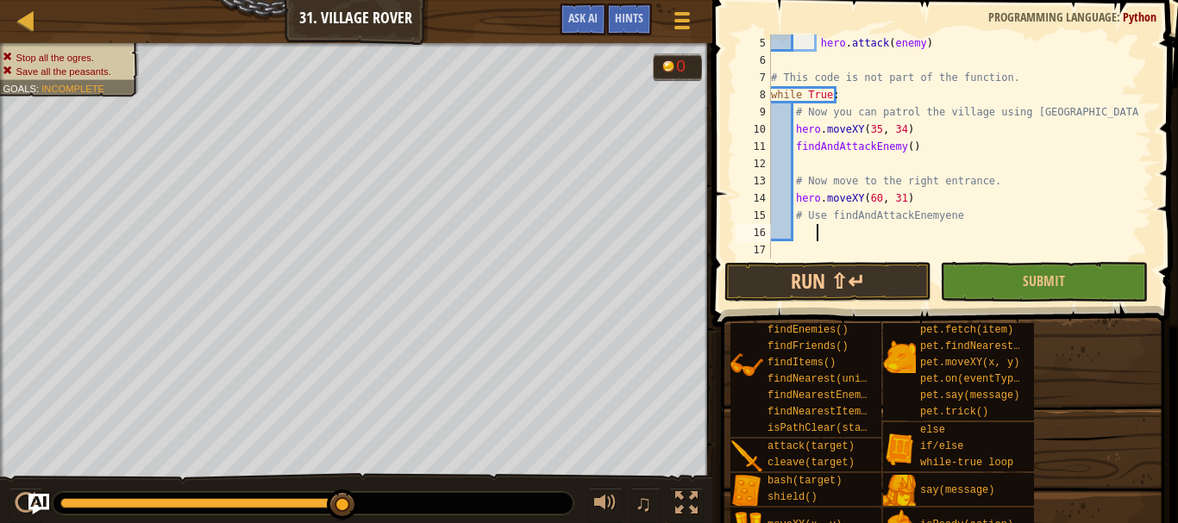
scroll to position [8, 3]
click at [992, 208] on div "hero . attack ( enemy ) # This code is not part of the function. while True : #…" at bounding box center [953, 163] width 372 height 259
type textarea "# Use findAndAttackEnemy"
click at [808, 237] on div "hero . attack ( enemy ) # This code is not part of the function. while True : #…" at bounding box center [953, 163] width 372 height 259
click at [802, 234] on div "hero . attack ( enemy ) # This code is not part of the function. while True : #…" at bounding box center [953, 163] width 372 height 259
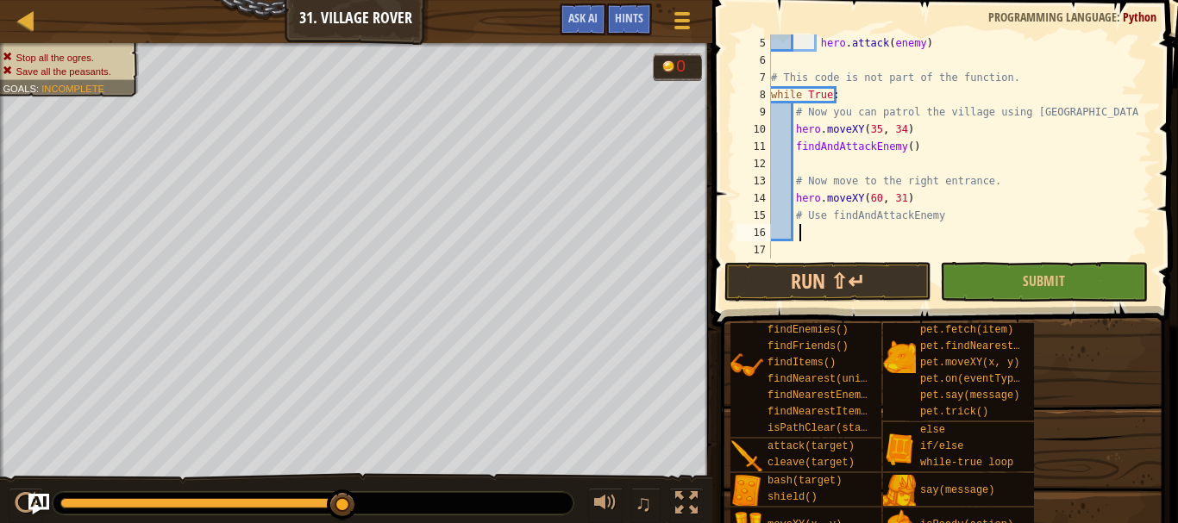
click at [797, 230] on div "hero . attack ( enemy ) # This code is not part of the function. while True : #…" at bounding box center [953, 163] width 372 height 259
click at [795, 228] on div "hero . attack ( enemy ) # This code is not part of the function. while True : #…" at bounding box center [953, 163] width 372 height 259
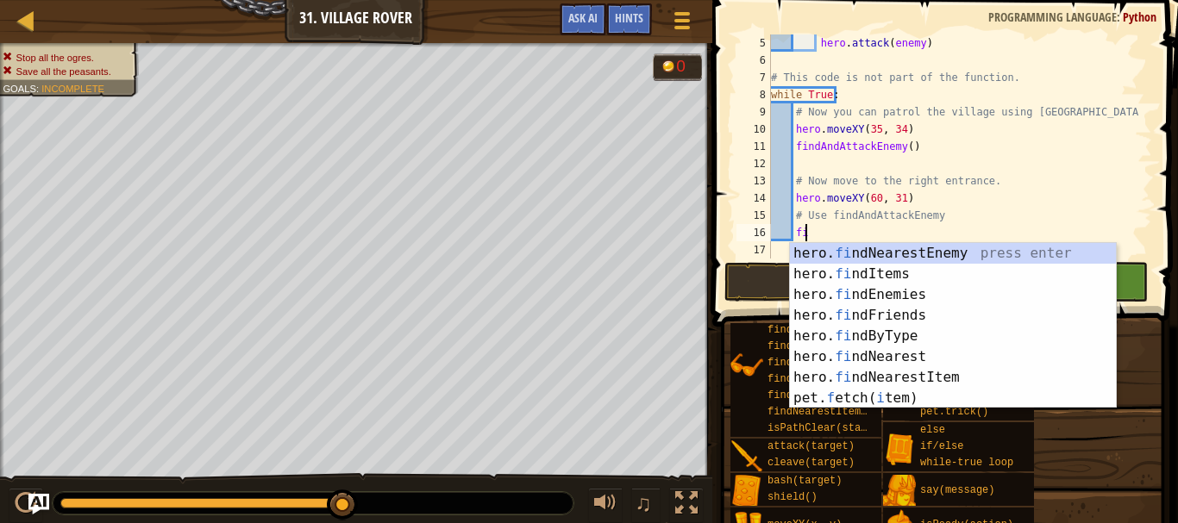
type textarea "f"
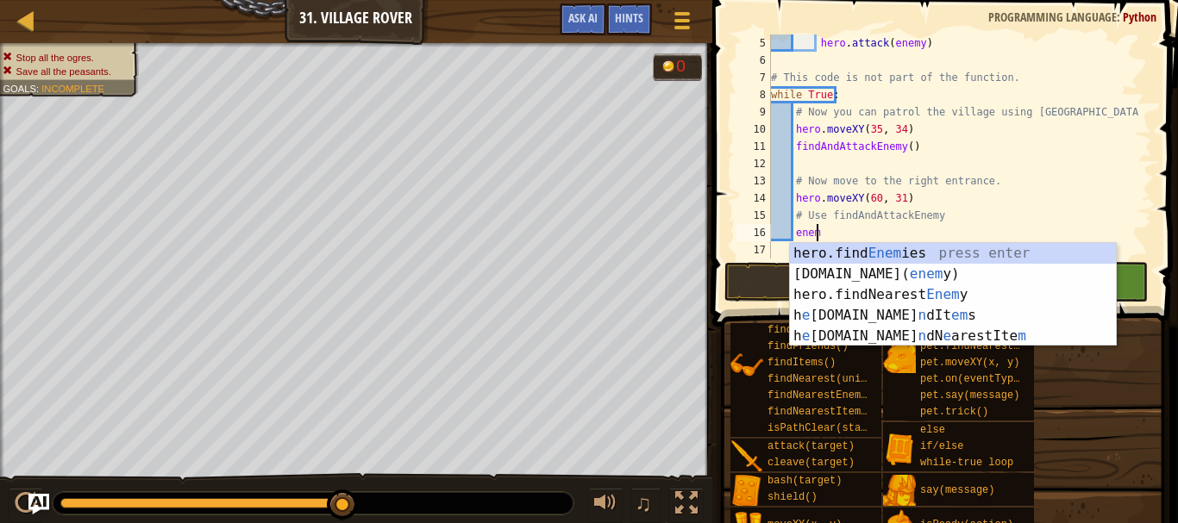
scroll to position [8, 3]
type textarea "enemy"
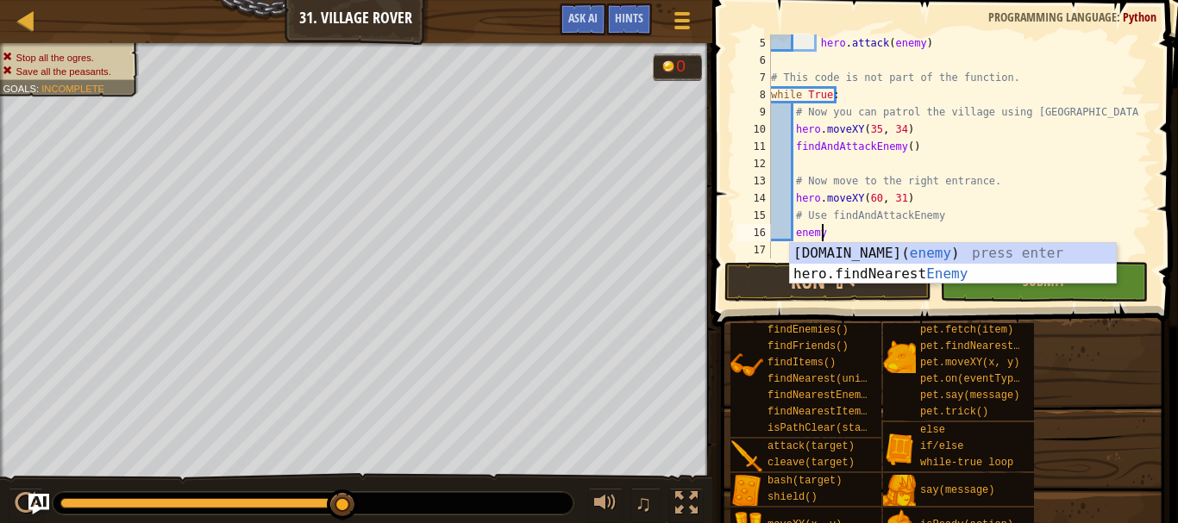
click at [961, 272] on div "[DOMAIN_NAME]( enemy ) press enter hero.findNearest Enemy press enter" at bounding box center [953, 284] width 326 height 83
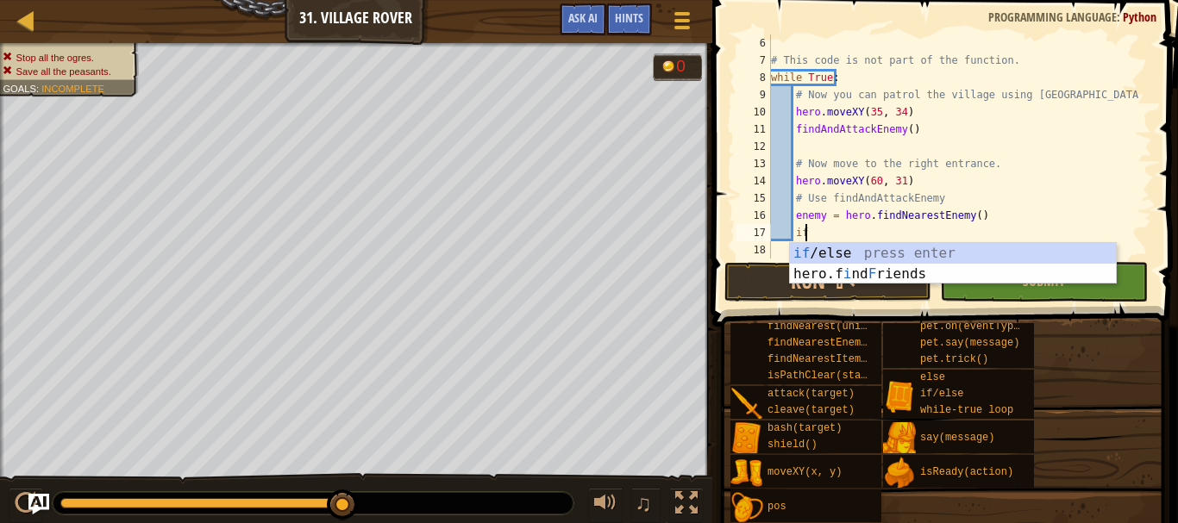
scroll to position [8, 3]
click at [870, 254] on div "if /else press enter hero.f i nd F riends press enter" at bounding box center [953, 284] width 326 height 83
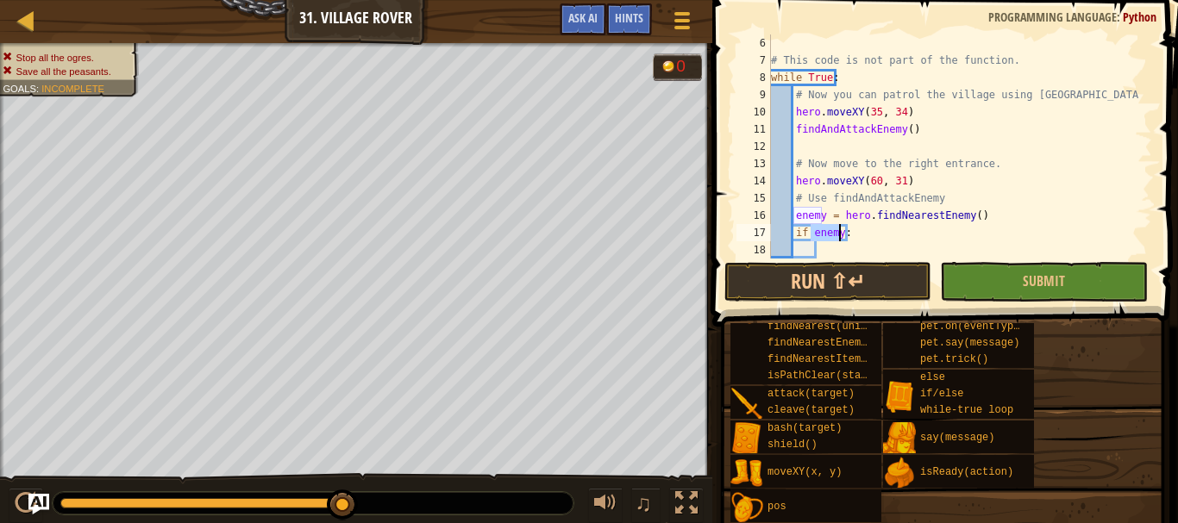
type textarea "if enemy:"
click at [846, 254] on div "# This code is not part of the function. while True : # Now you can patrol the …" at bounding box center [953, 163] width 372 height 259
click at [820, 248] on div "# This code is not part of the function. while True : # Now you can patrol the …" at bounding box center [953, 163] width 372 height 259
click at [820, 250] on div "# This code is not part of the function. while True : # Now you can patrol the …" at bounding box center [953, 163] width 372 height 259
click at [816, 251] on div "# This code is not part of the function. while True : # Now you can patrol the …" at bounding box center [953, 163] width 372 height 259
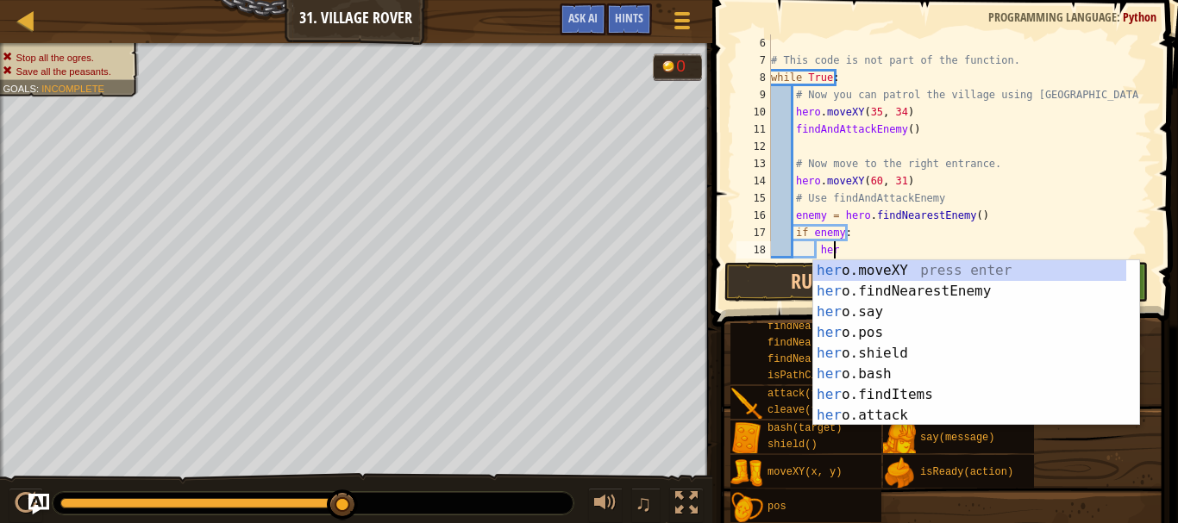
click at [878, 420] on div "her o.moveXY press enter her o.findNearestEnemy press enter her o.say press ent…" at bounding box center [969, 363] width 313 height 207
type textarea "hero.attack(enemy)"
click at [878, 420] on div "distanceTo(target) findByType(type, units) findEnemies() findFriends() findItem…" at bounding box center [947, 379] width 436 height 287
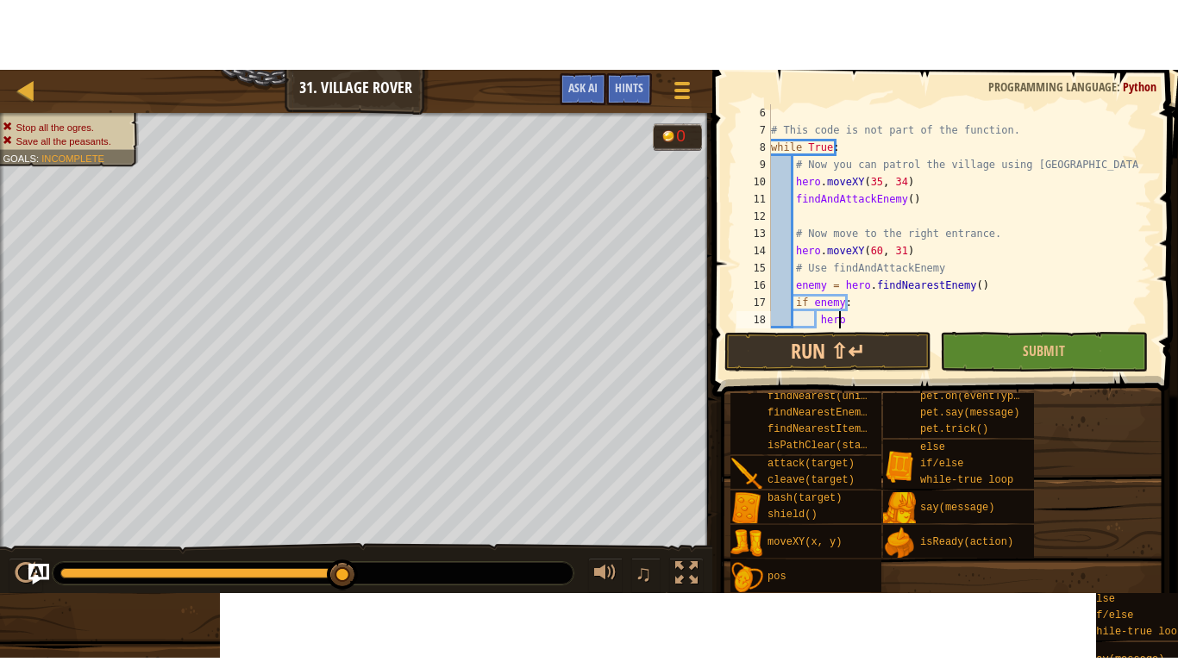
scroll to position [8, 5]
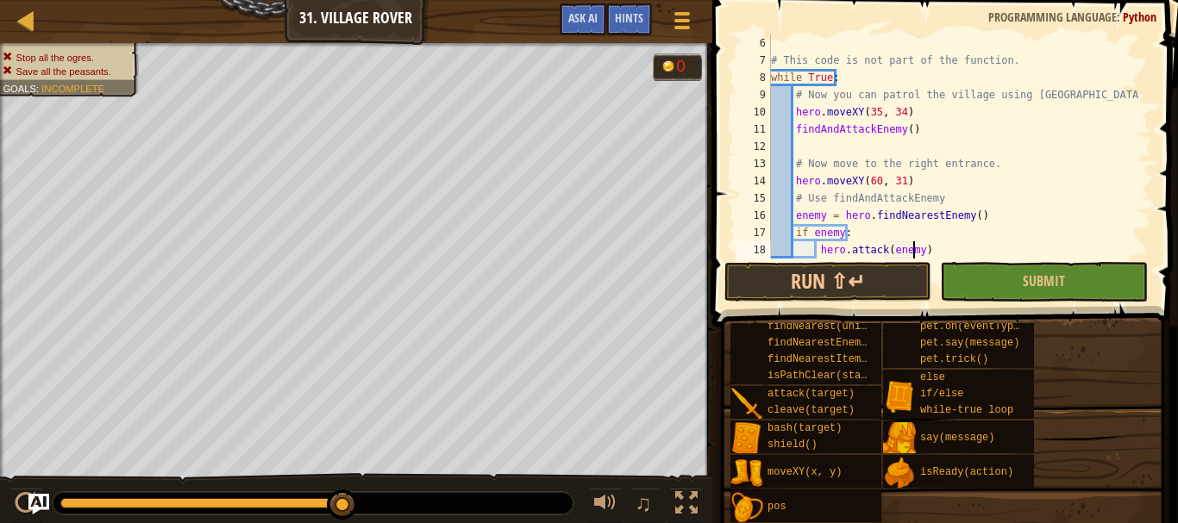
click at [882, 409] on div "distanceTo(target) findByType(type, units) findEnemies() findFriends() findItem…" at bounding box center [947, 379] width 436 height 287
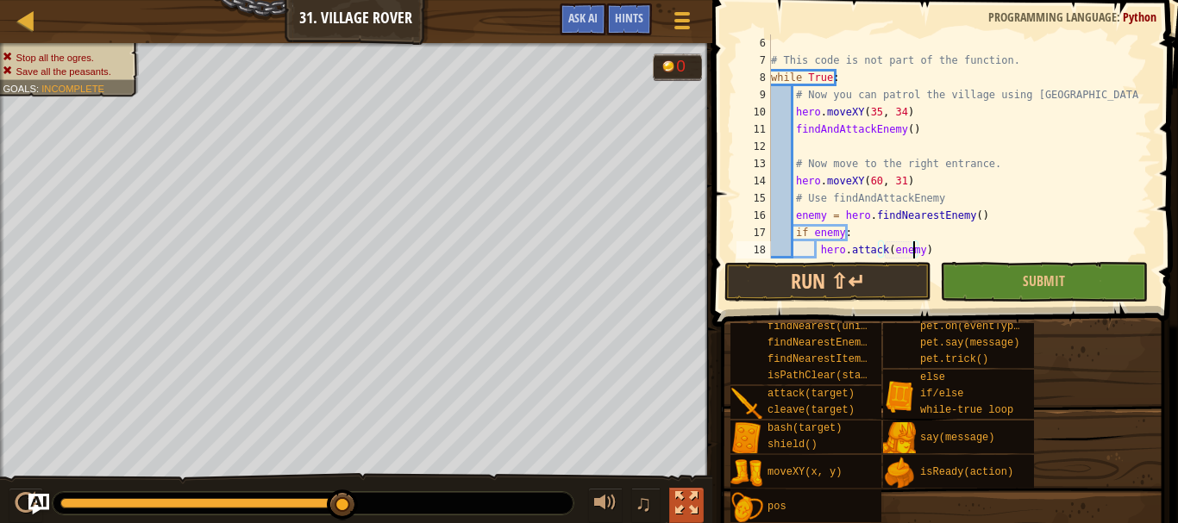
click at [686, 494] on div at bounding box center [686, 503] width 22 height 22
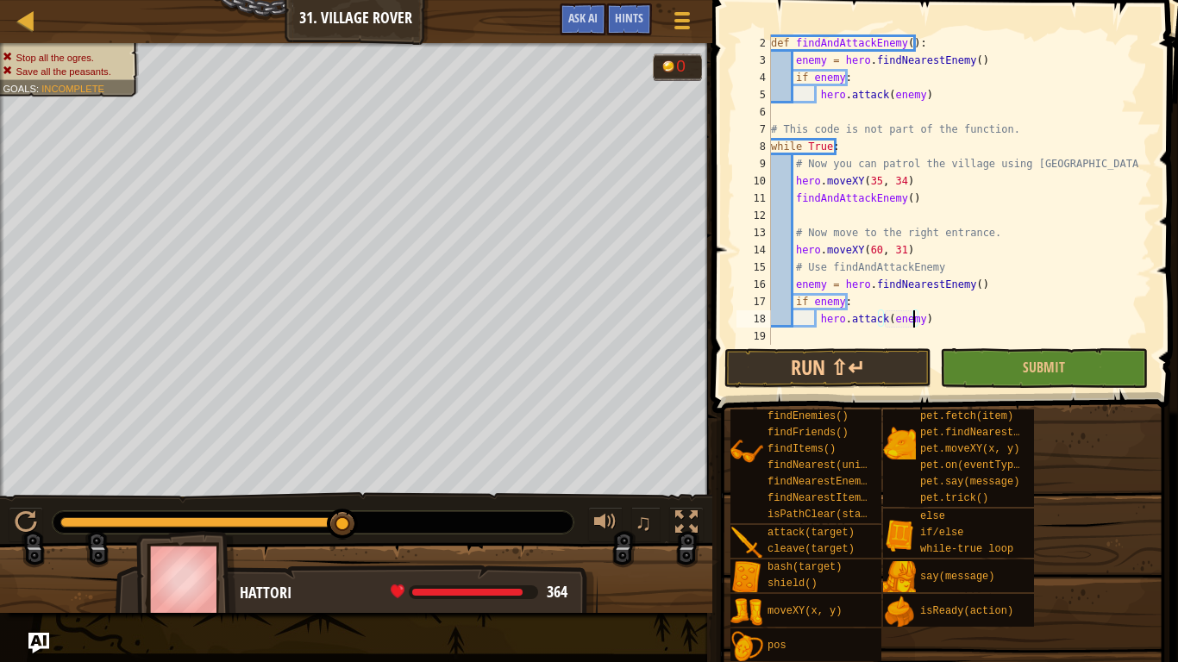
scroll to position [17, 0]
click at [30, 514] on div at bounding box center [26, 522] width 22 height 22
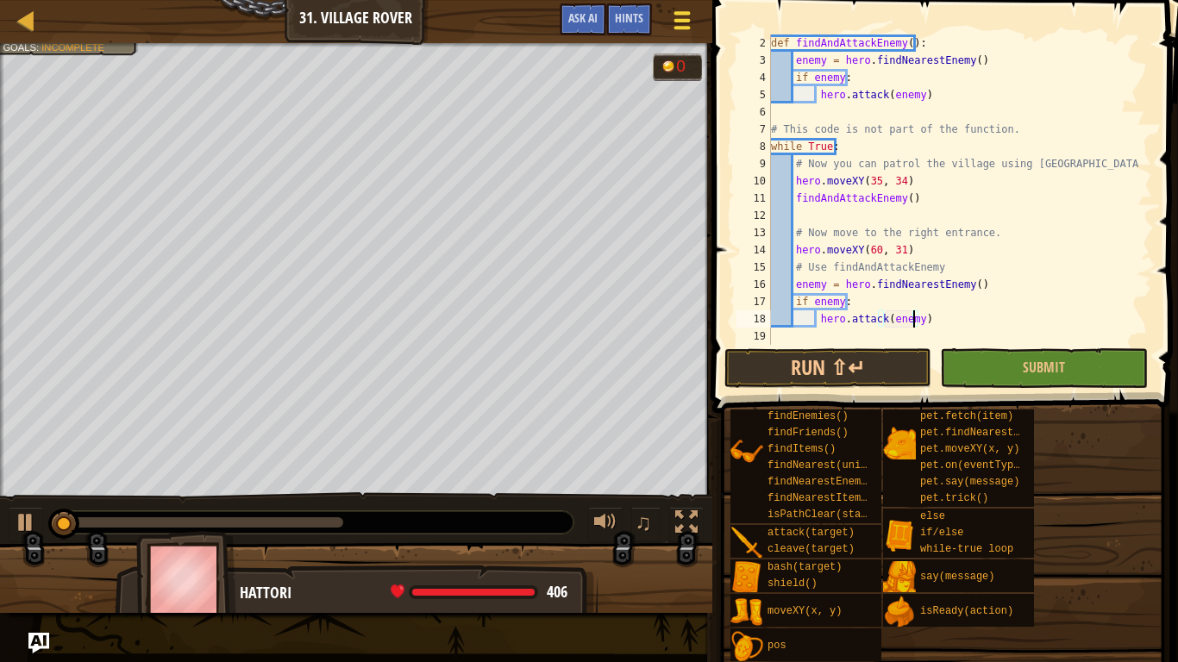
drag, startPoint x: 35, startPoint y: 522, endPoint x: 696, endPoint y: 27, distance: 825.2
click at [35, 521] on button at bounding box center [26, 524] width 34 height 35
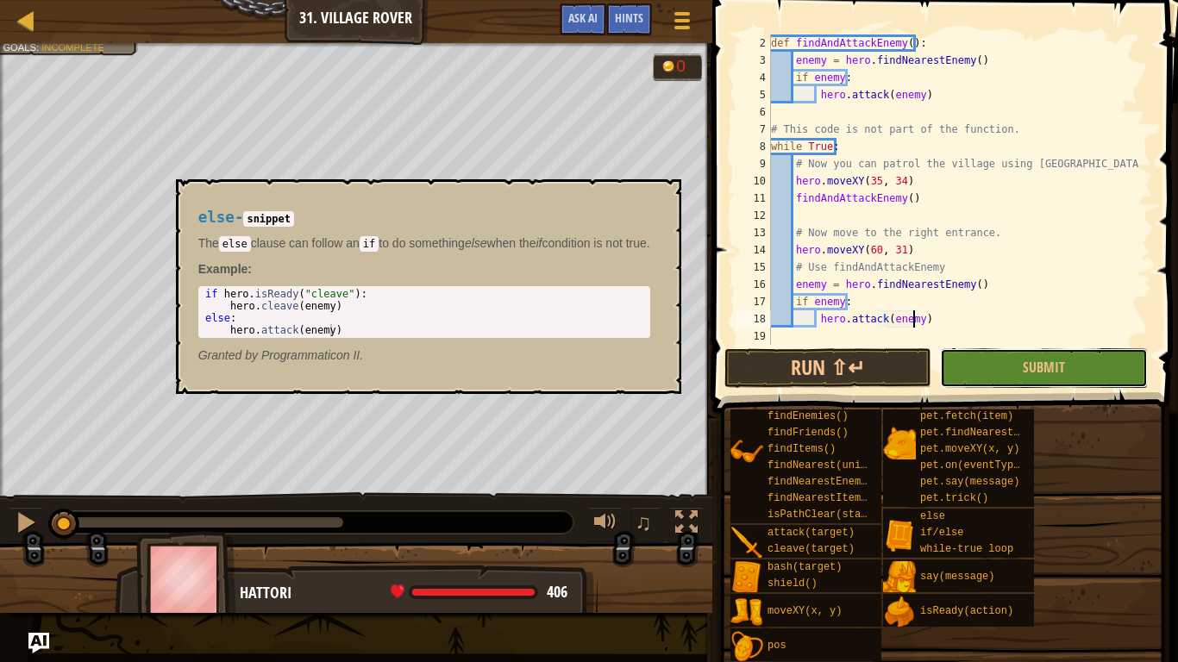
click at [981, 373] on button "Submit" at bounding box center [1043, 368] width 207 height 40
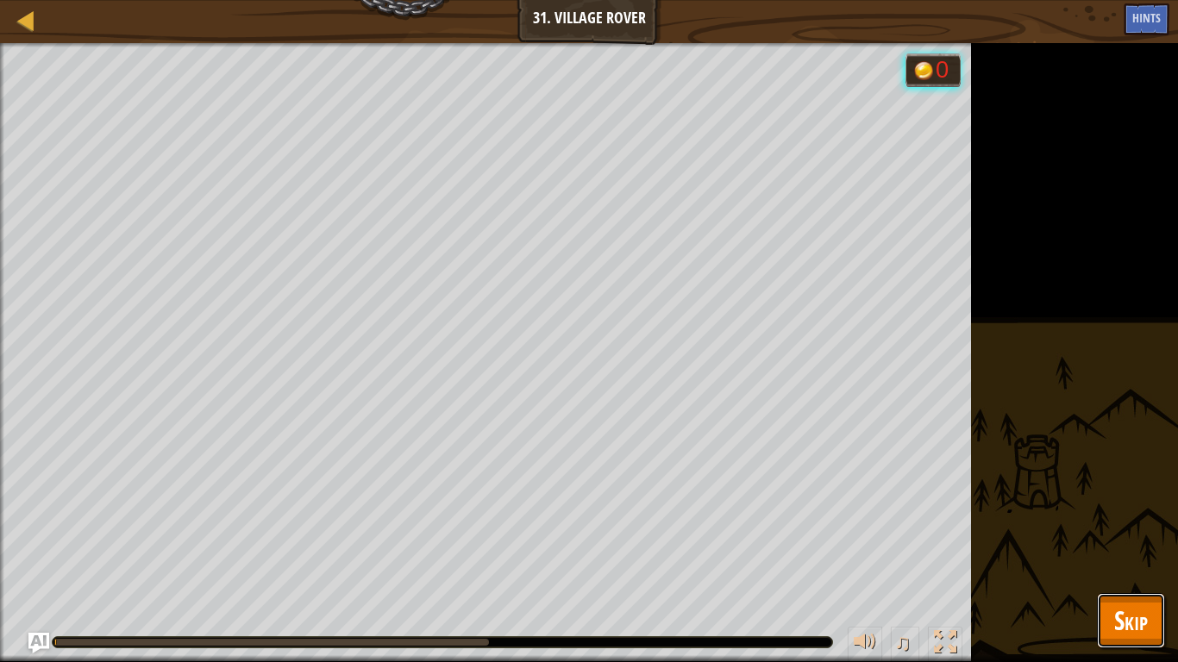
click at [1143, 522] on span "Skip" at bounding box center [1131, 620] width 34 height 35
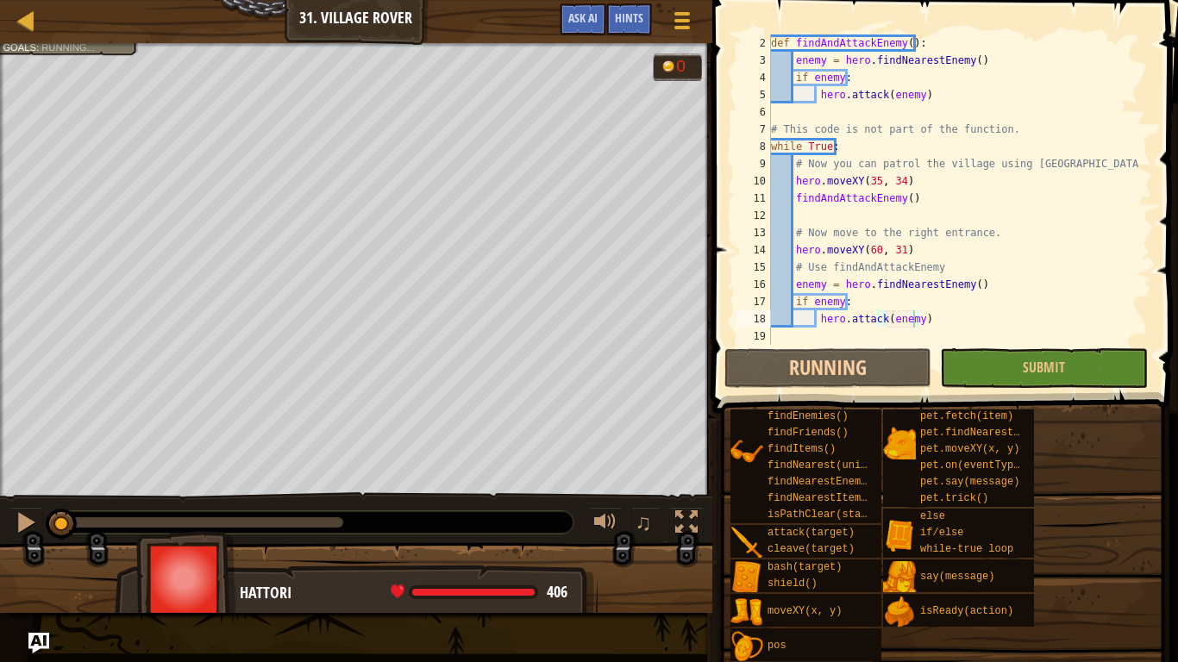
click at [1115, 522] on div "distanceTo(target) findByType(type, units) findEnemies() findFriends() findItem…" at bounding box center [947, 518] width 436 height 287
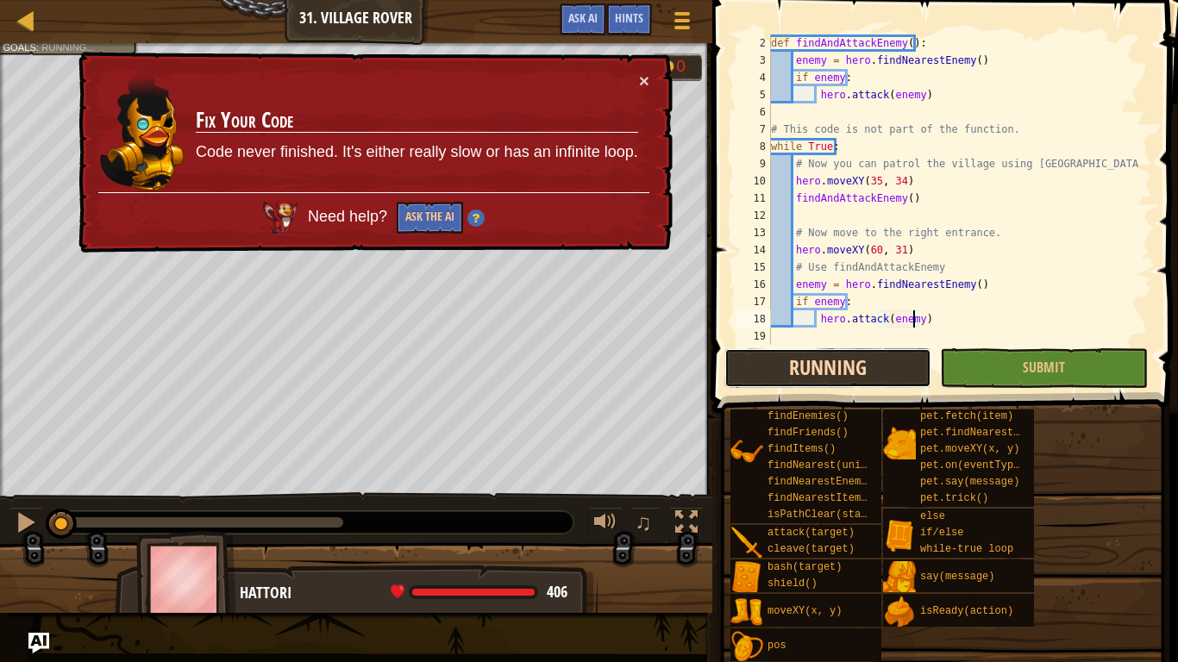
click at [858, 350] on button "Running" at bounding box center [827, 368] width 207 height 40
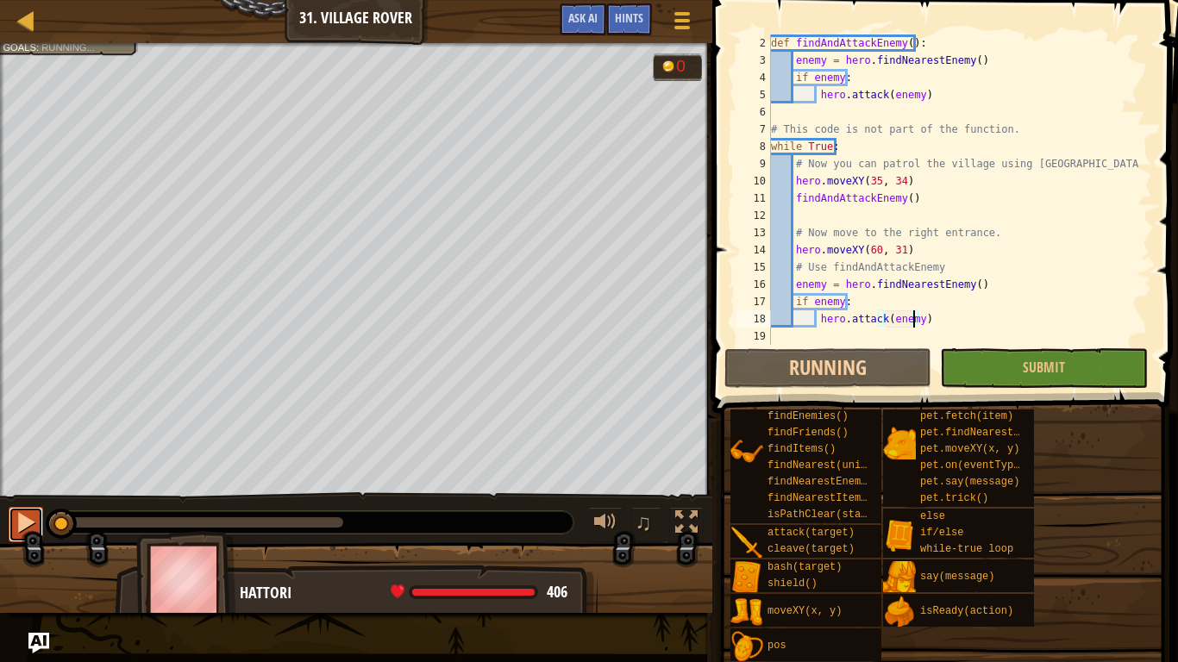
click at [22, 512] on div at bounding box center [26, 522] width 22 height 22
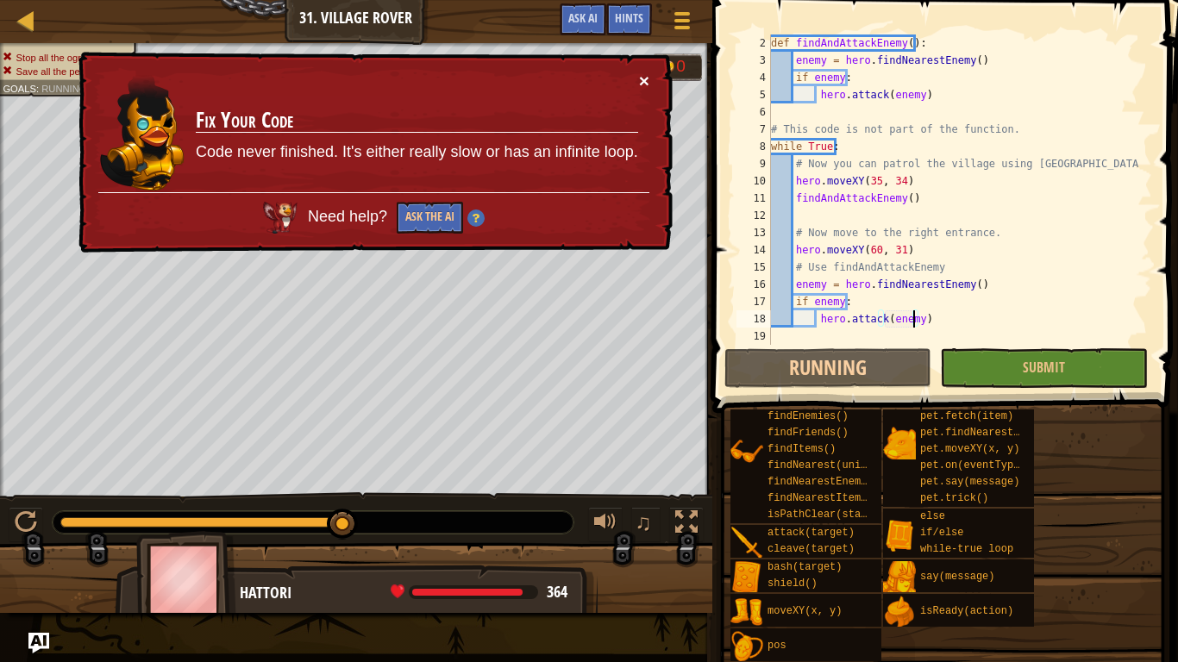
click at [644, 81] on button "×" at bounding box center [644, 81] width 10 height 18
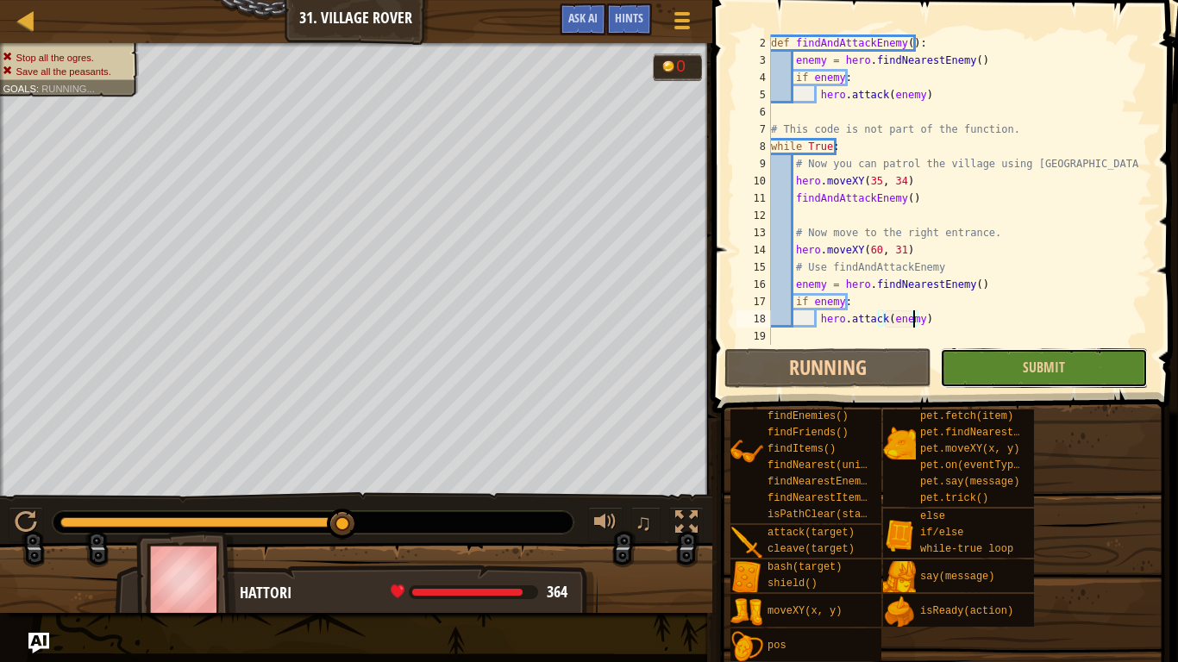
click at [1035, 354] on button "Submit" at bounding box center [1043, 368] width 207 height 40
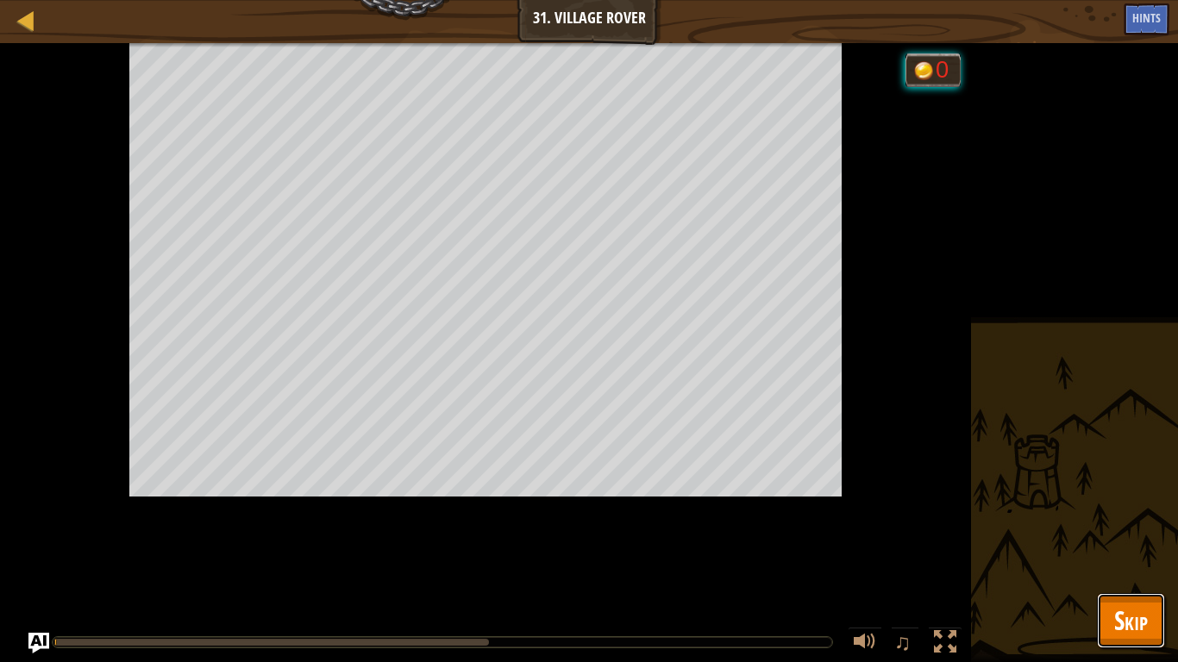
click at [1135, 522] on span "Skip" at bounding box center [1131, 620] width 34 height 35
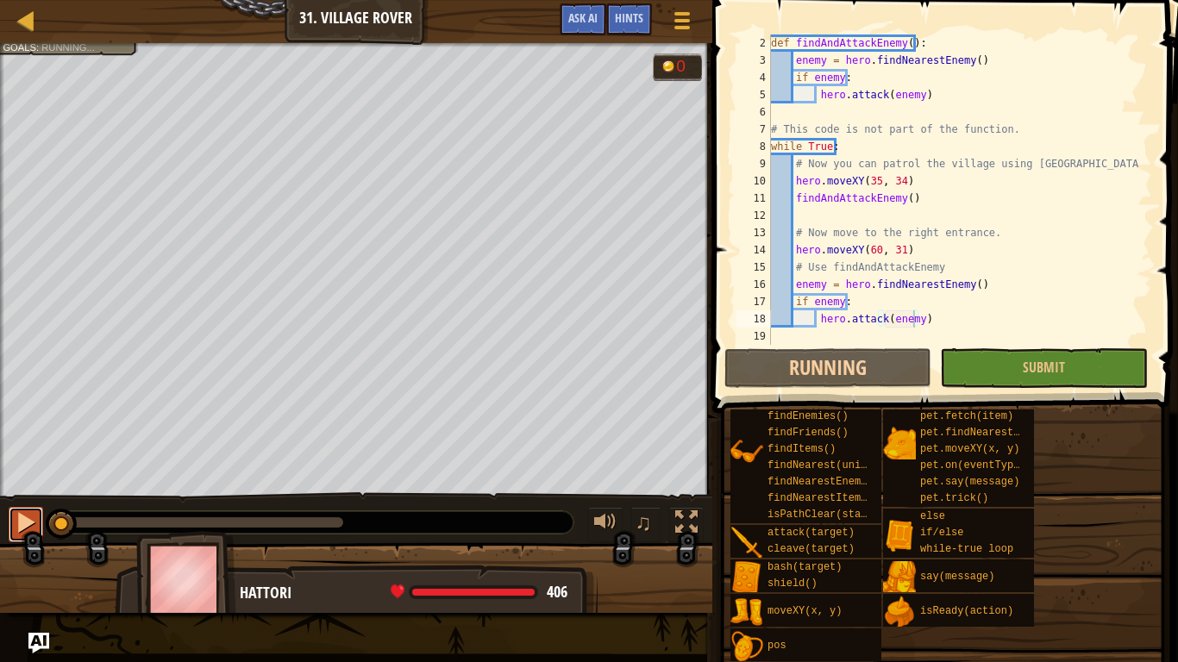
click at [28, 520] on div at bounding box center [26, 522] width 22 height 22
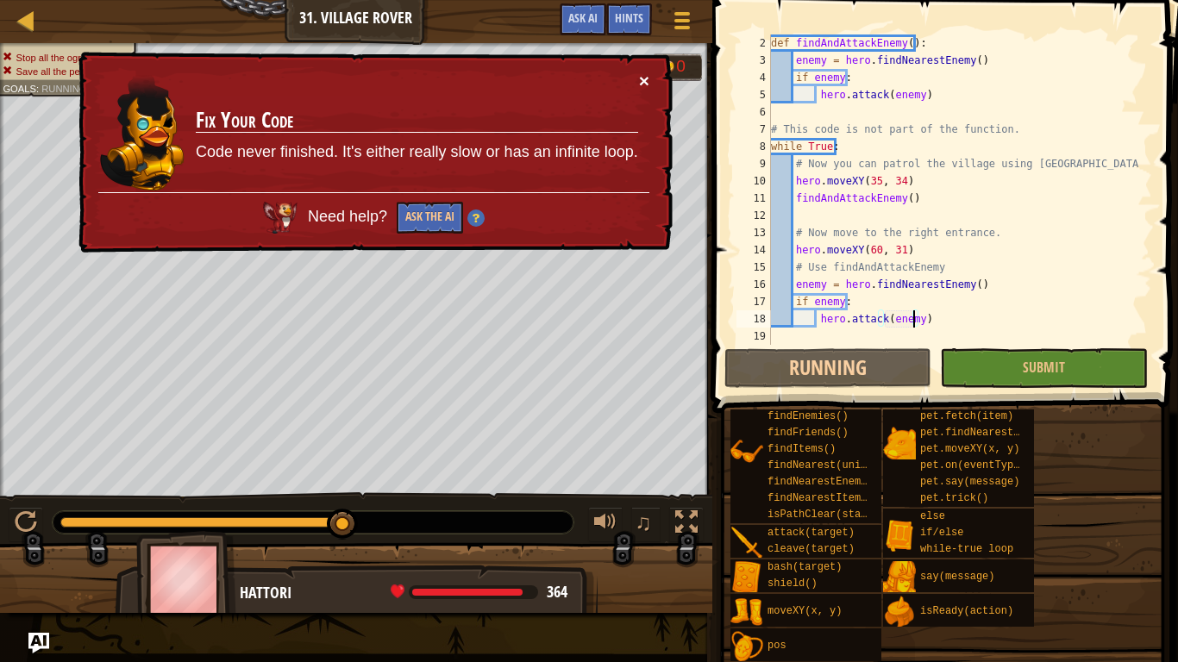
click at [647, 81] on button "×" at bounding box center [644, 81] width 10 height 18
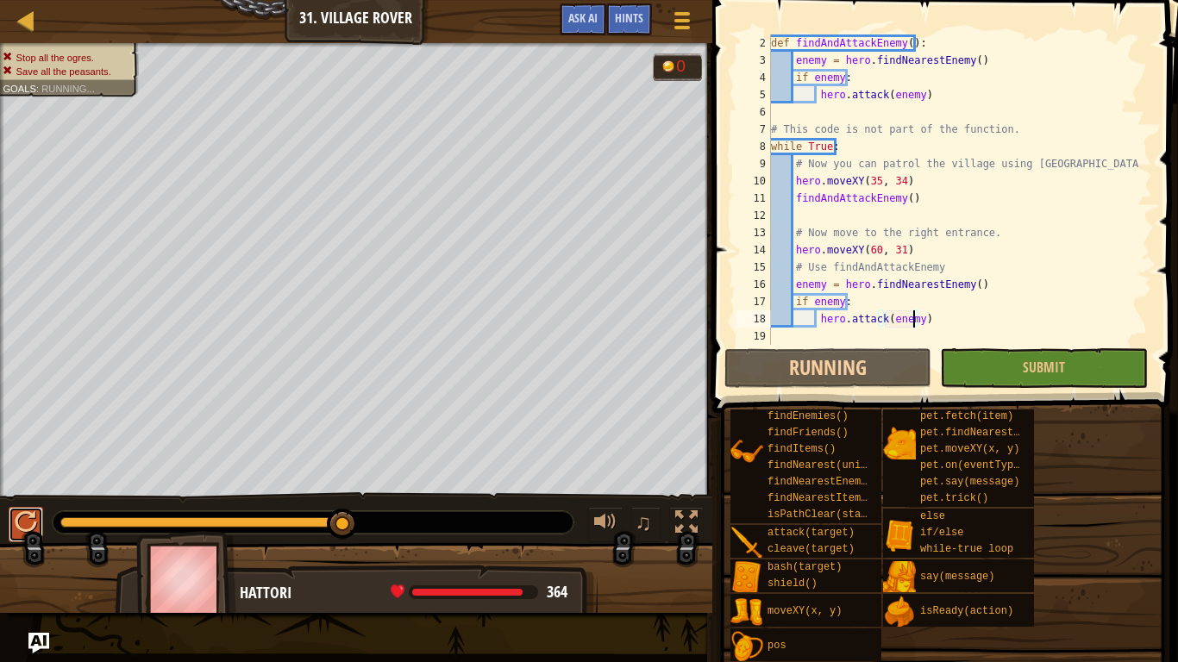
click at [23, 522] on div at bounding box center [26, 522] width 22 height 22
click at [559, 9] on button "Ask AI" at bounding box center [582, 19] width 47 height 32
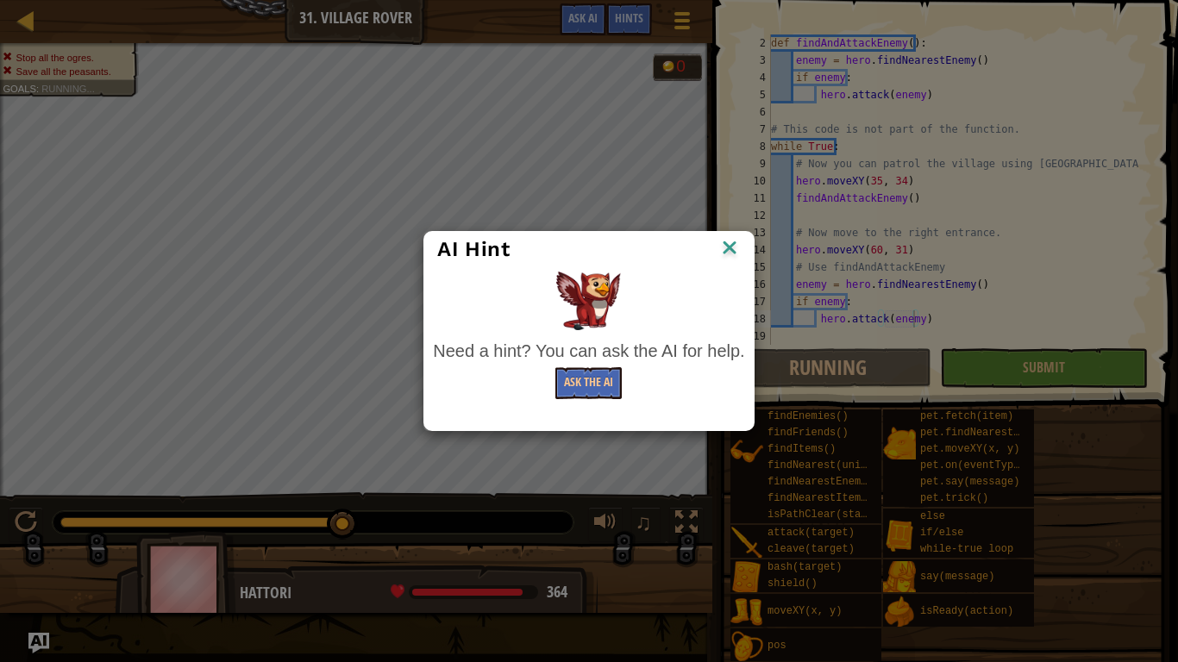
click at [729, 246] on img at bounding box center [729, 249] width 22 height 26
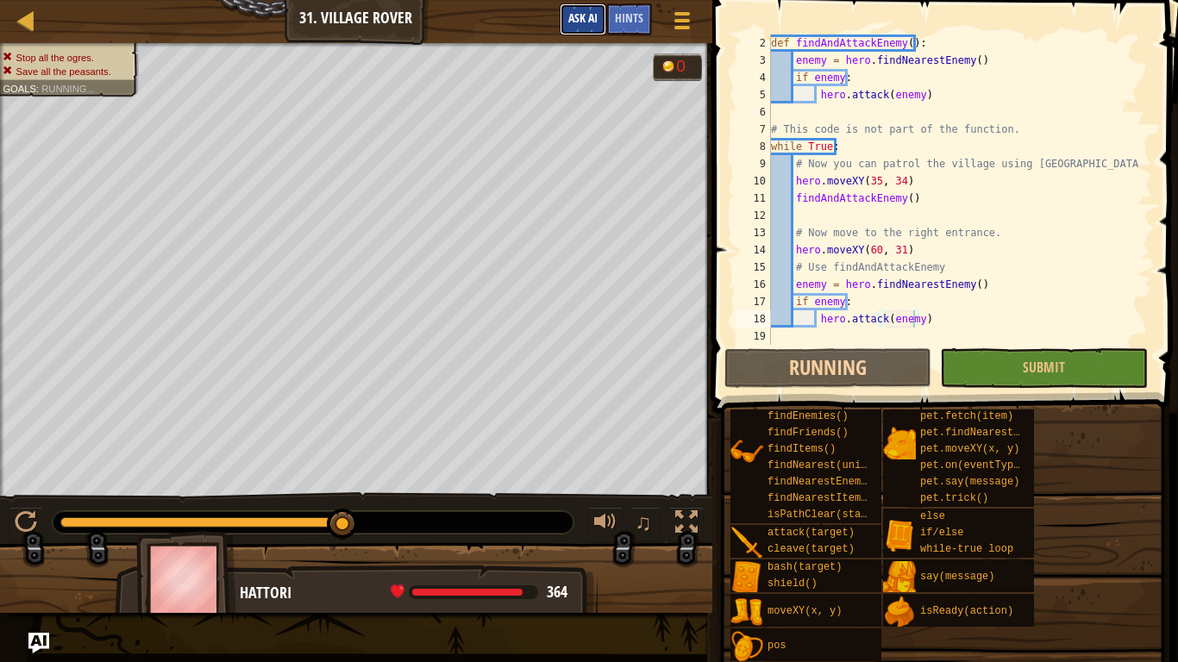
click at [580, 18] on span "Ask AI" at bounding box center [582, 17] width 29 height 16
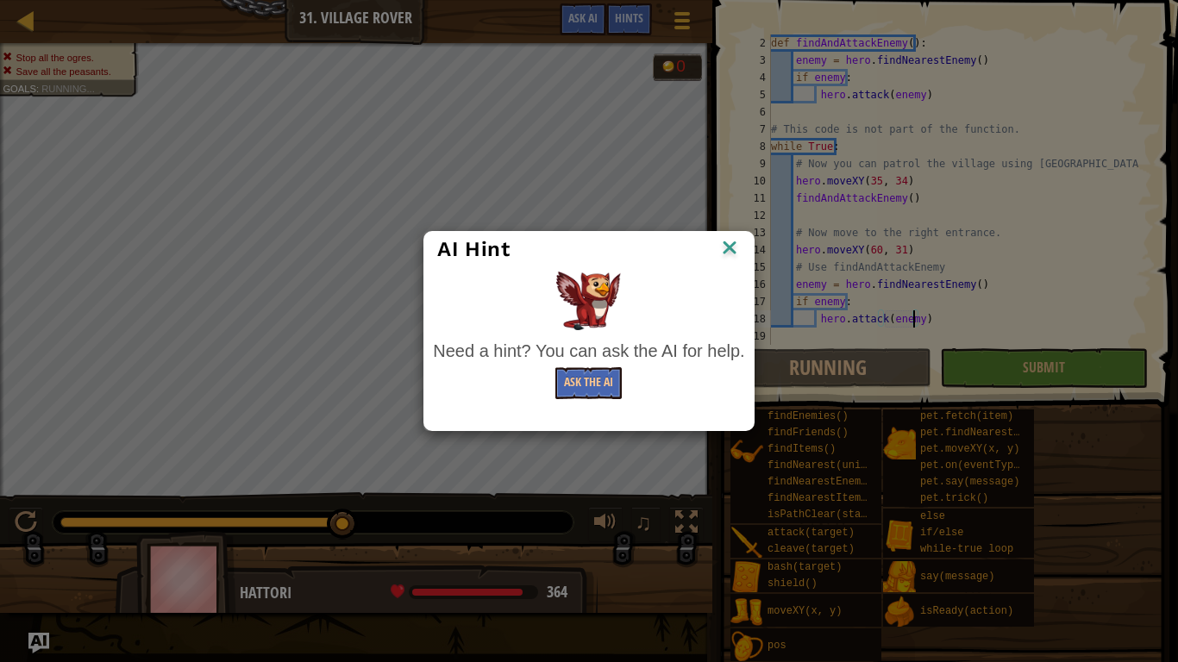
click at [729, 247] on img at bounding box center [729, 249] width 22 height 26
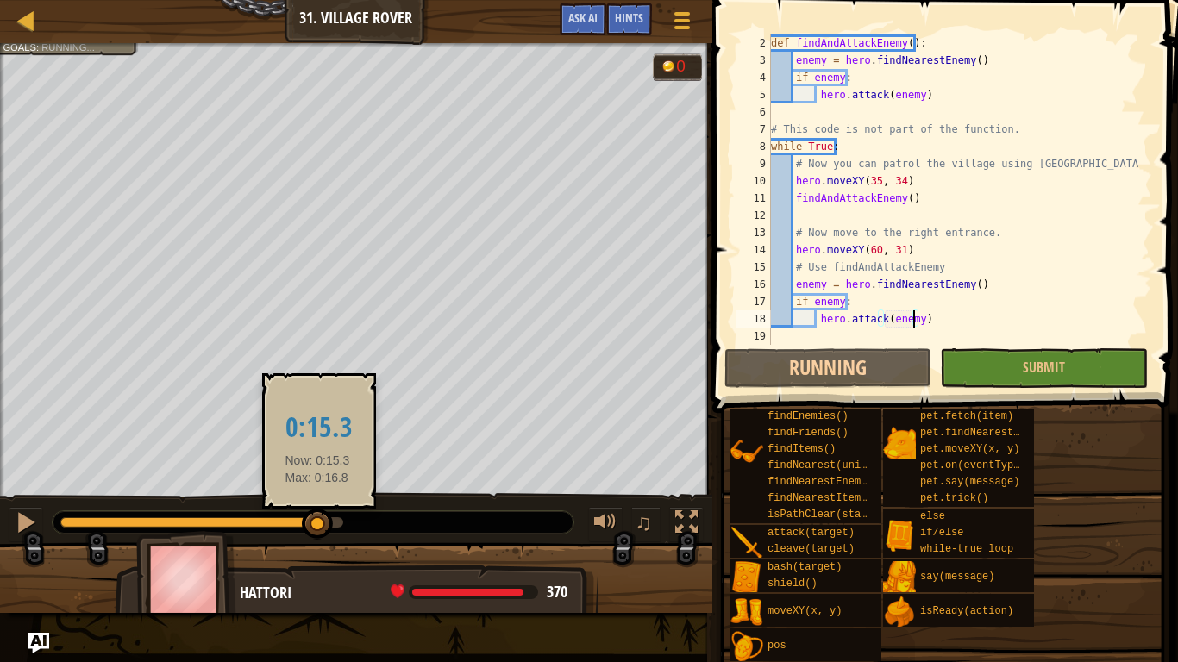
drag, startPoint x: 317, startPoint y: 517, endPoint x: 182, endPoint y: 507, distance: 135.7
click at [302, 509] on div at bounding box center [317, 524] width 31 height 31
click at [262, 505] on div "0:15.3 Now: 0:15.3 Max: 0:16.8" at bounding box center [319, 440] width 114 height 135
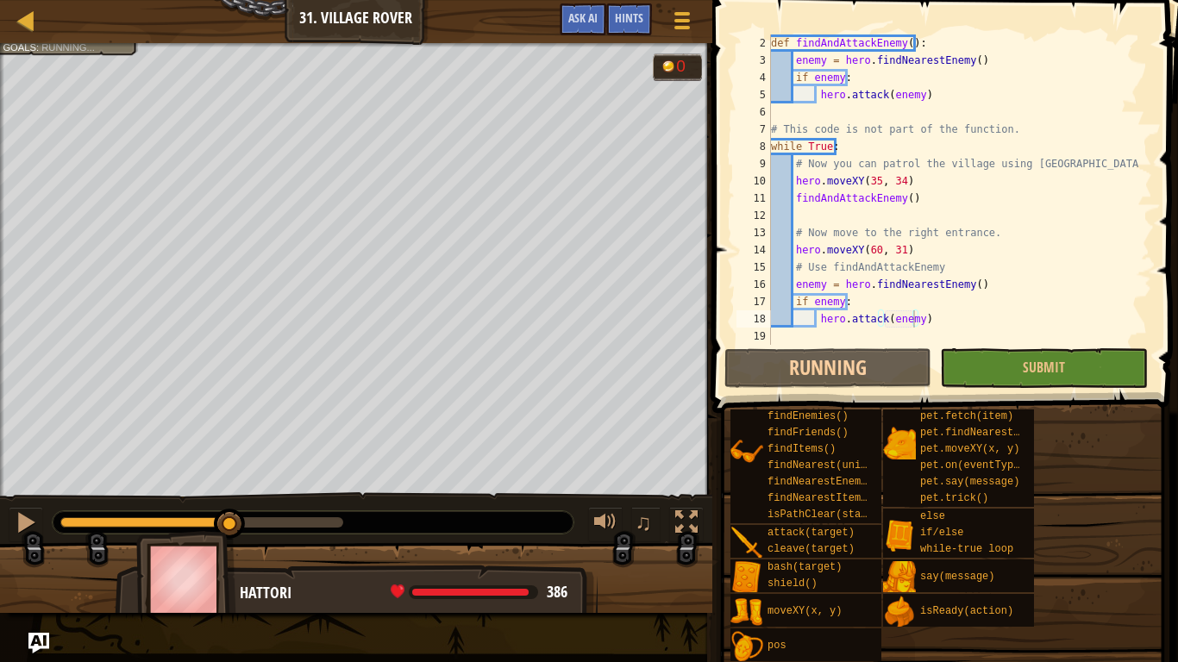
drag, startPoint x: 182, startPoint y: 507, endPoint x: 169, endPoint y: 525, distance: 22.2
click at [180, 508] on div "0:10.3 Now: 0:10.3 Max: 0:16.8" at bounding box center [235, 440] width 114 height 135
click at [168, 522] on div at bounding box center [201, 522] width 283 height 10
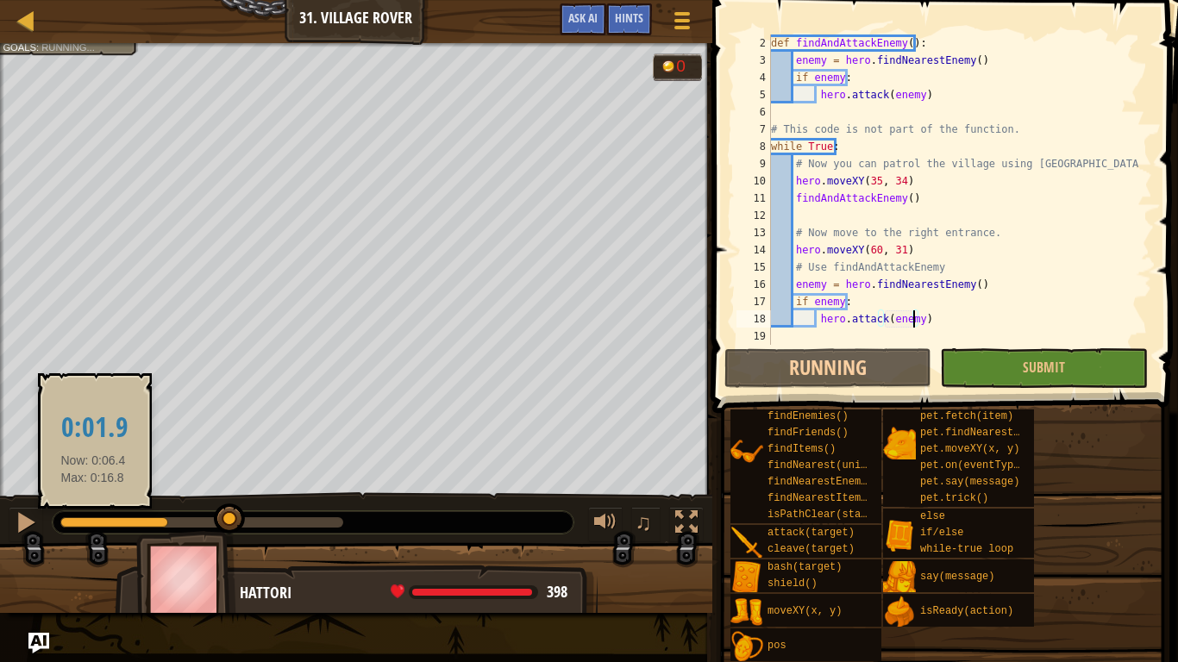
click at [93, 517] on div at bounding box center [201, 522] width 283 height 10
click at [92, 517] on div at bounding box center [201, 522] width 283 height 10
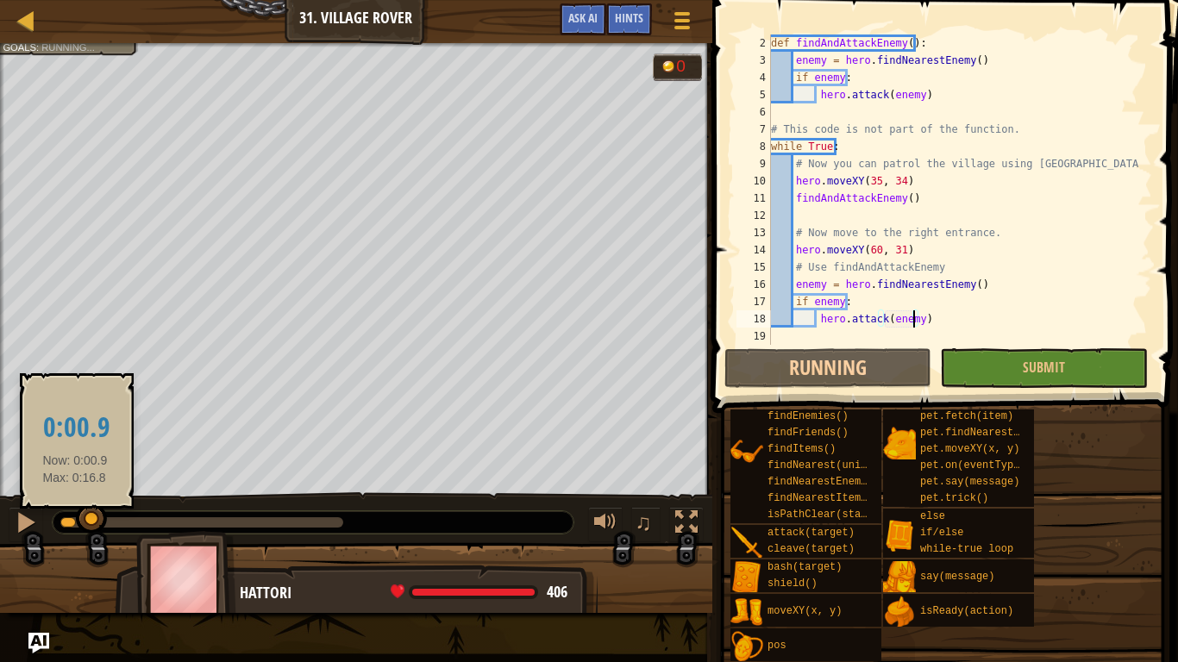
drag, startPoint x: 92, startPoint y: 520, endPoint x: 60, endPoint y: 519, distance: 31.9
click at [60, 519] on div at bounding box center [68, 522] width 16 height 10
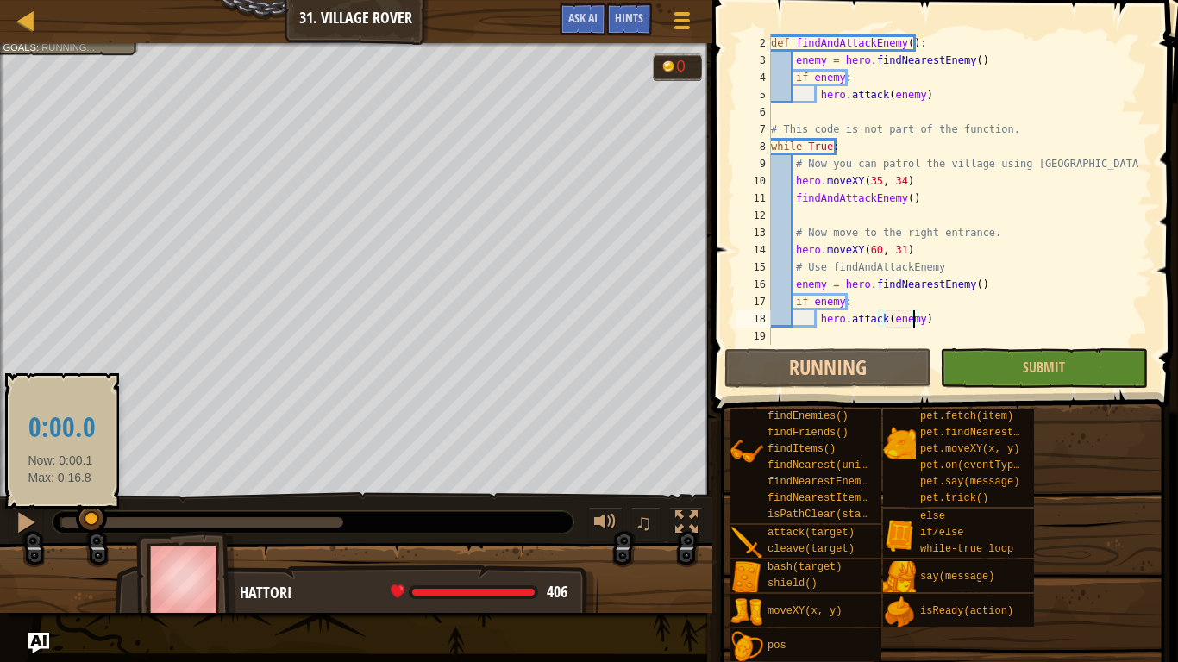
click at [60, 519] on div at bounding box center [61, 522] width 2 height 10
click at [128, 517] on div at bounding box center [201, 522] width 283 height 10
click at [150, 516] on div at bounding box center [313, 522] width 521 height 22
click at [213, 516] on div at bounding box center [313, 522] width 521 height 22
click at [295, 522] on div at bounding box center [201, 522] width 283 height 10
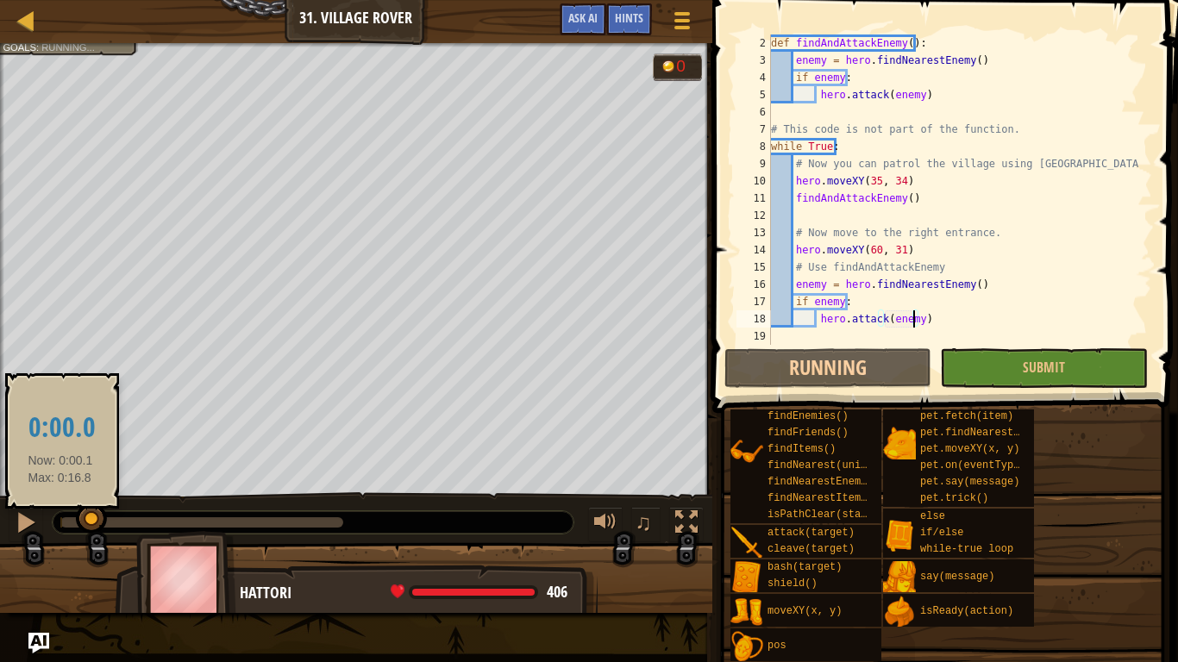
click at [314, 522] on div at bounding box center [201, 522] width 283 height 10
click at [62, 522] on div at bounding box center [61, 522] width 2 height 10
click at [365, 521] on div at bounding box center [313, 522] width 521 height 22
click at [334, 522] on div at bounding box center [313, 522] width 521 height 22
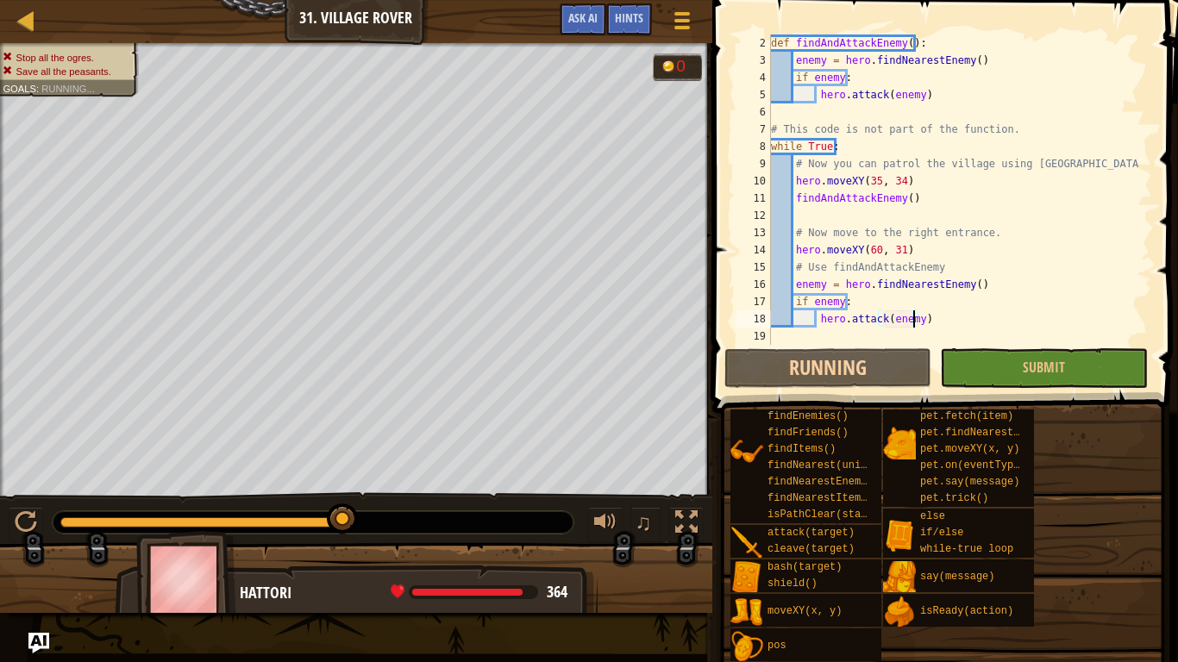
drag, startPoint x: 292, startPoint y: 512, endPoint x: 283, endPoint y: 517, distance: 10.8
click at [291, 513] on div at bounding box center [313, 522] width 521 height 22
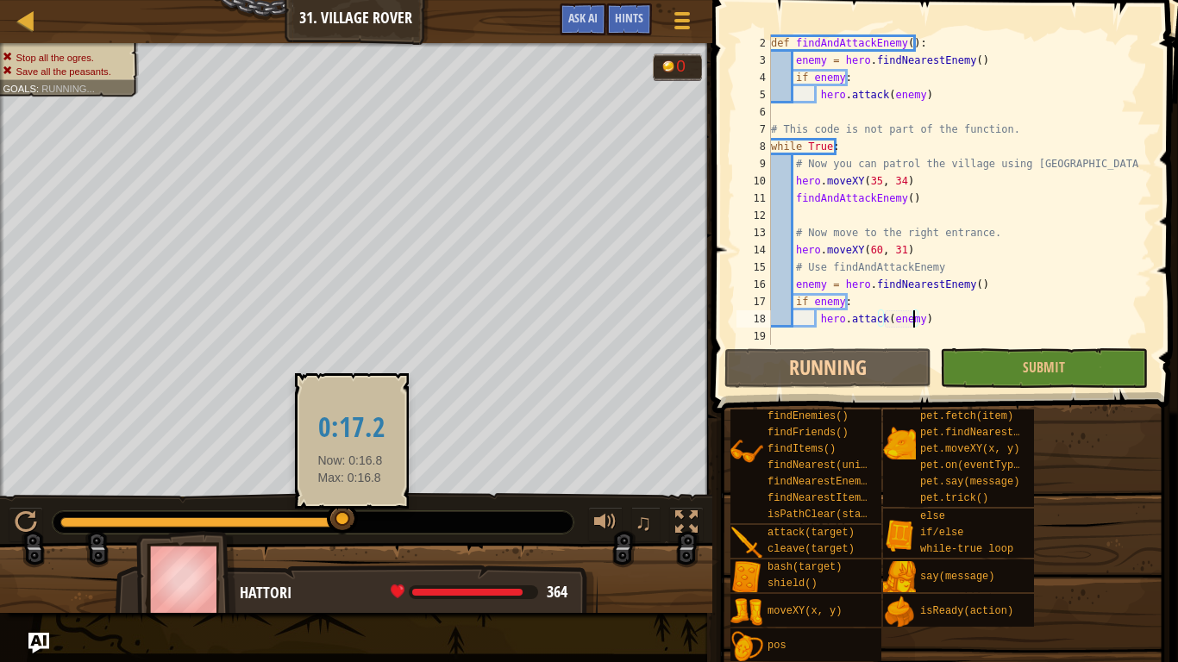
click at [321, 509] on div "♫" at bounding box center [356, 518] width 712 height 52
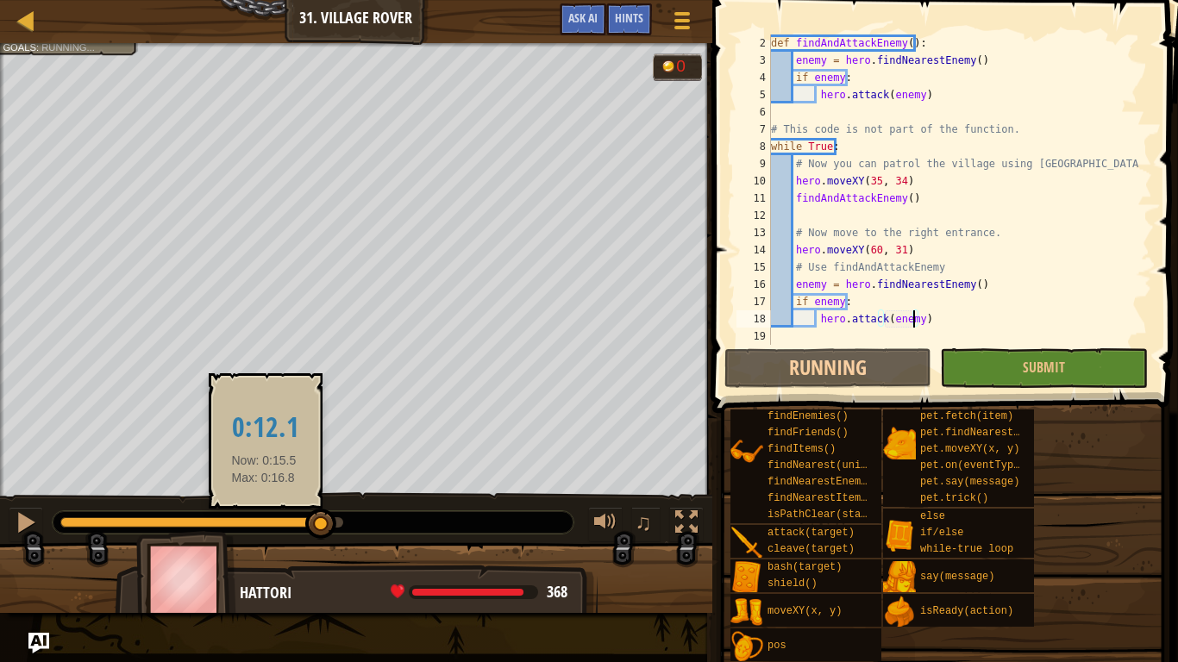
click at [264, 522] on div at bounding box center [190, 522] width 261 height 10
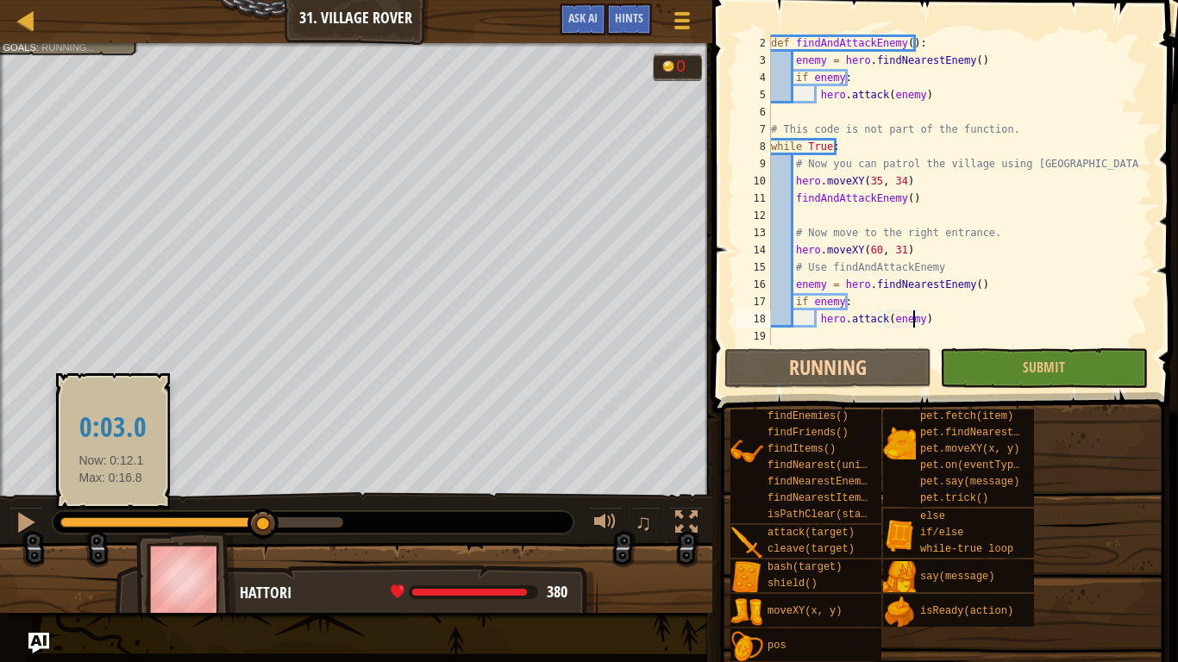
click at [100, 522] on div at bounding box center [161, 522] width 203 height 10
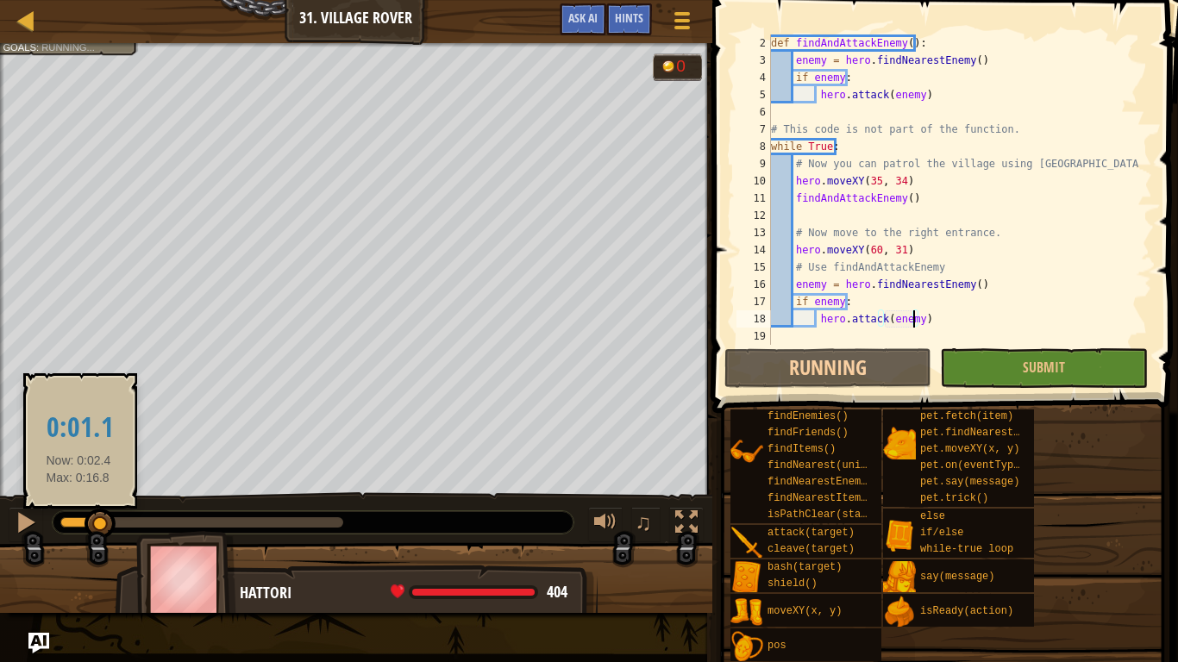
click at [78, 517] on div at bounding box center [80, 522] width 41 height 10
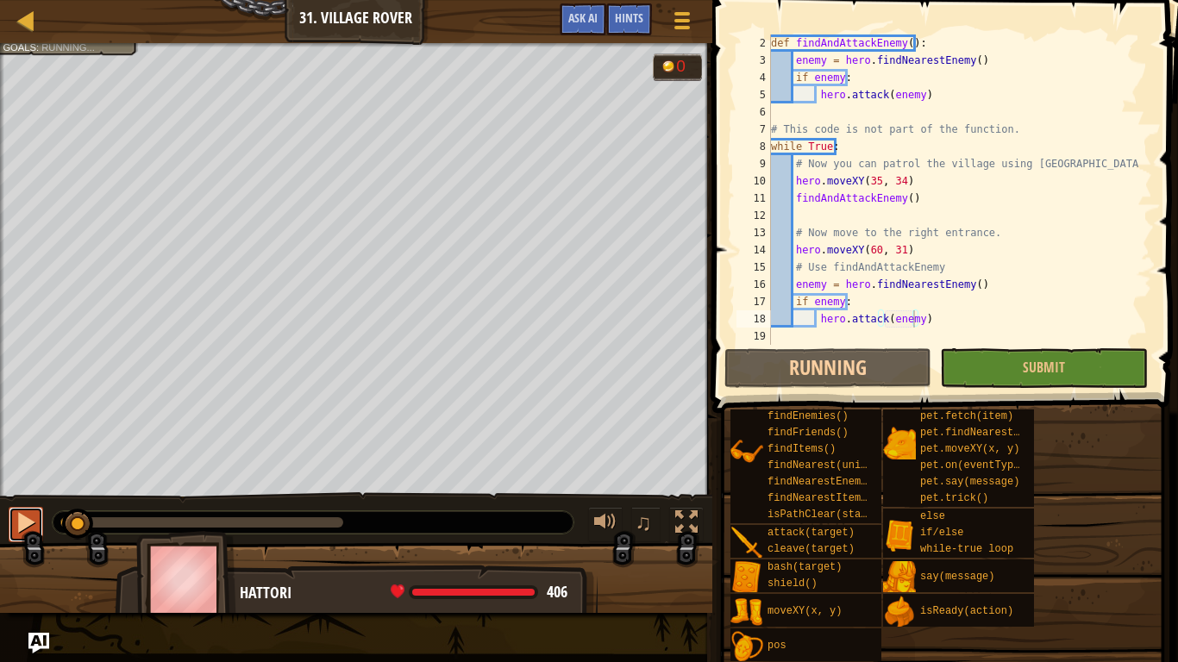
click at [31, 516] on div at bounding box center [26, 522] width 22 height 22
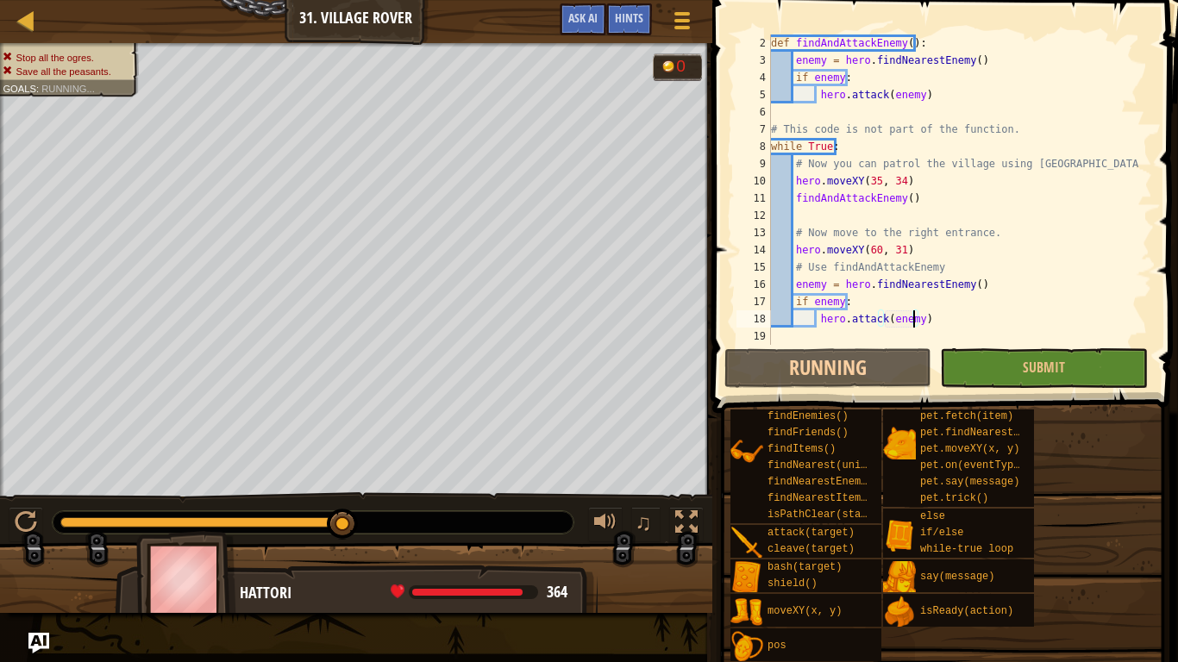
click at [799, 338] on div "def findAndAttackEnemy ( ) : enemy = hero . findNearestEnemy ( ) if enemy : her…" at bounding box center [953, 206] width 372 height 345
click at [952, 311] on div "def findAndAttackEnemy ( ) : enemy = hero . findNearestEnemy ( ) if enemy : her…" at bounding box center [953, 206] width 372 height 345
click at [772, 326] on div "def findAndAttackEnemy ( ) : enemy = hero . findNearestEnemy ( ) if enemy : her…" at bounding box center [953, 206] width 372 height 345
click at [776, 327] on div "def findAndAttackEnemy ( ) : enemy = hero . findNearestEnemy ( ) if enemy : her…" at bounding box center [953, 206] width 372 height 345
click at [779, 336] on div "def findAndAttackEnemy ( ) : enemy = hero . findNearestEnemy ( ) if enemy : her…" at bounding box center [953, 206] width 372 height 345
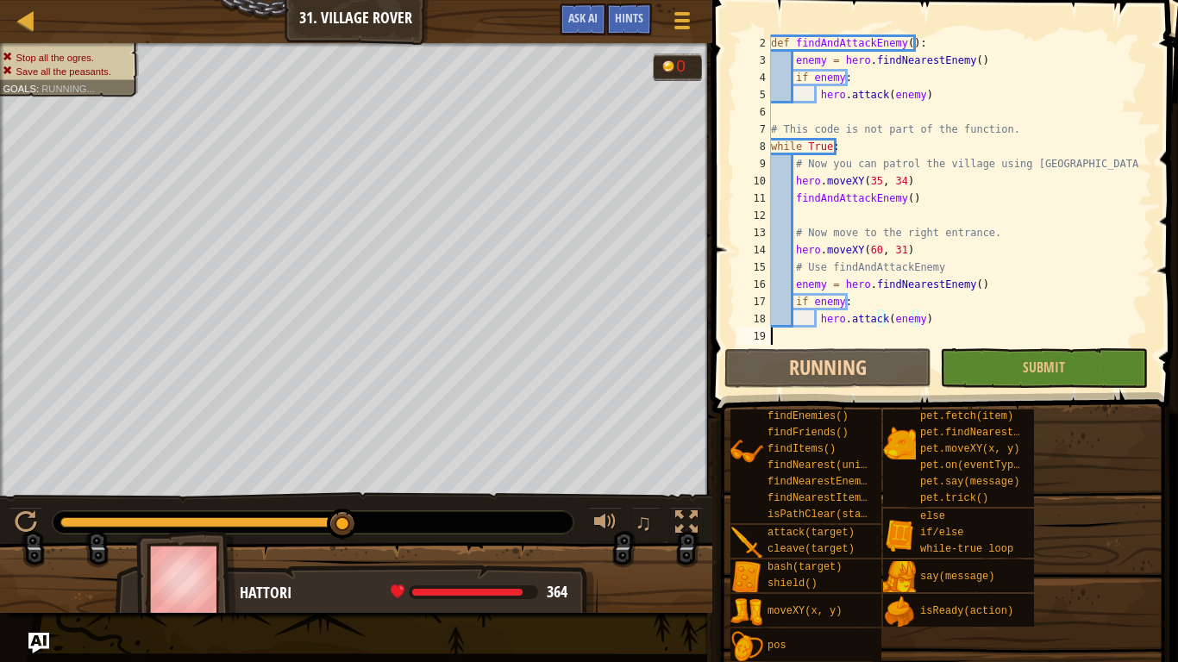
click at [779, 336] on div "def findAndAttackEnemy ( ) : enemy = hero . findNearestEnemy ( ) if enemy : her…" at bounding box center [953, 206] width 372 height 345
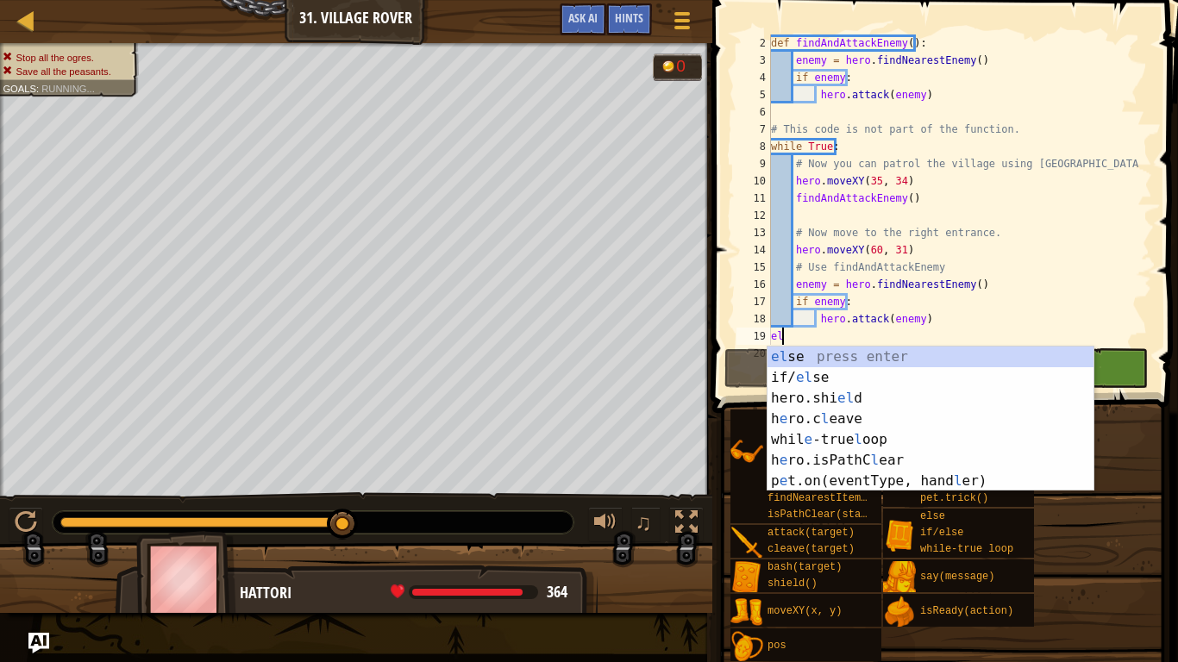
type textarea "else"
click at [814, 348] on div "el se press enter if/ el se press enter hero.shi el d press enter h e ro.c l ea…" at bounding box center [930, 440] width 326 height 186
click at [808, 353] on button "Running" at bounding box center [827, 368] width 207 height 40
click at [807, 353] on button "Running" at bounding box center [827, 368] width 207 height 40
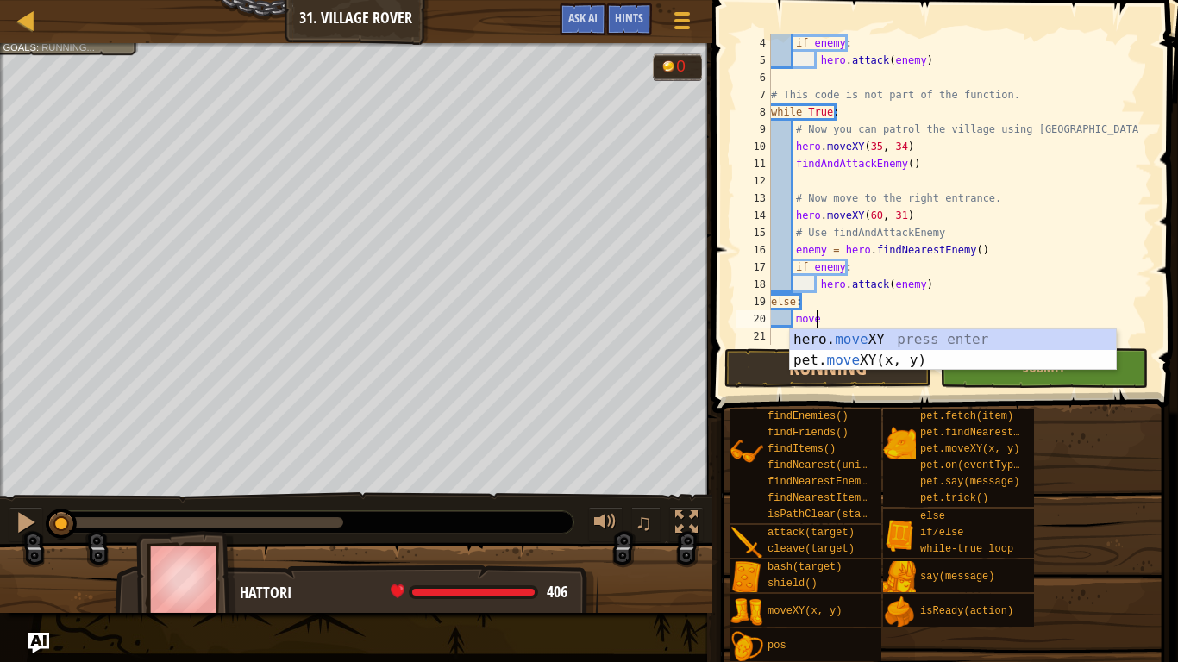
scroll to position [8, 3]
click at [916, 356] on div "hero. move XY press enter pet. move XY(x, y) press enter" at bounding box center [953, 370] width 326 height 83
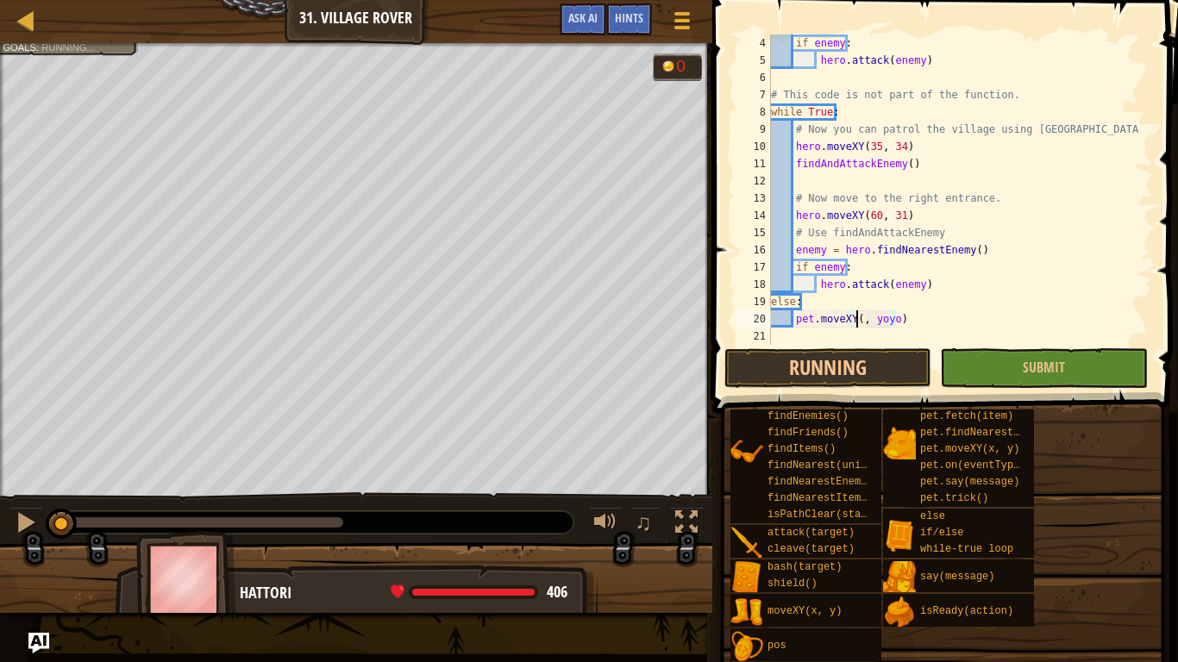
click at [898, 316] on div "if enemy : hero . attack ( enemy ) # This code is not part of the function. whi…" at bounding box center [953, 206] width 372 height 345
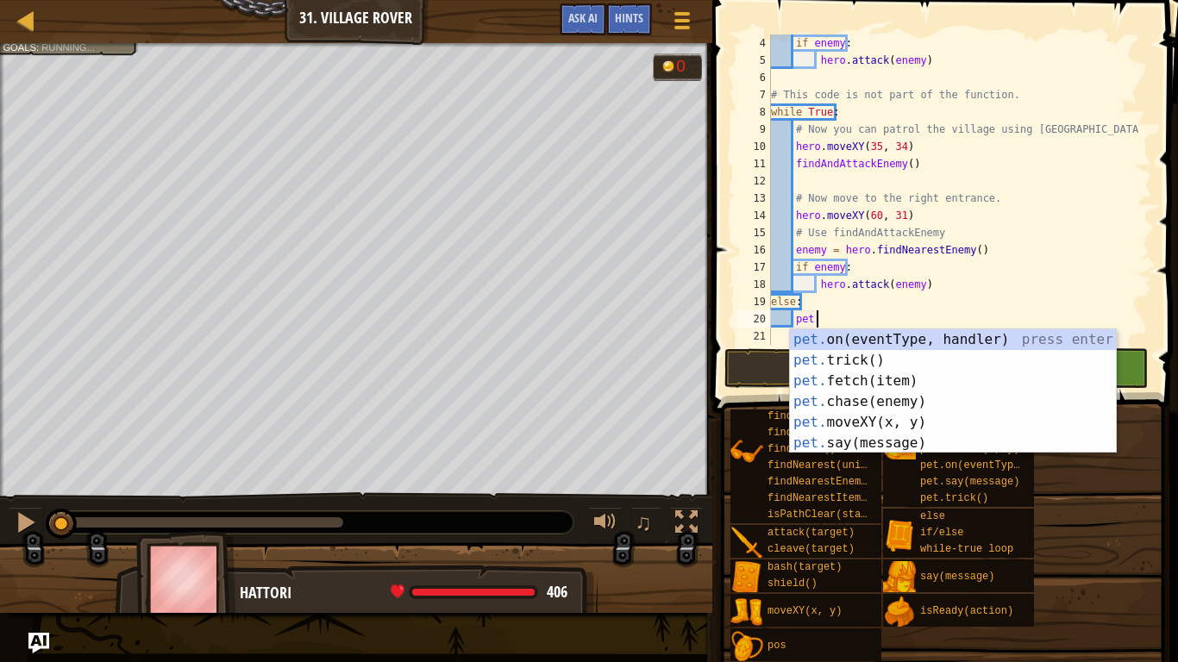
type textarea "p"
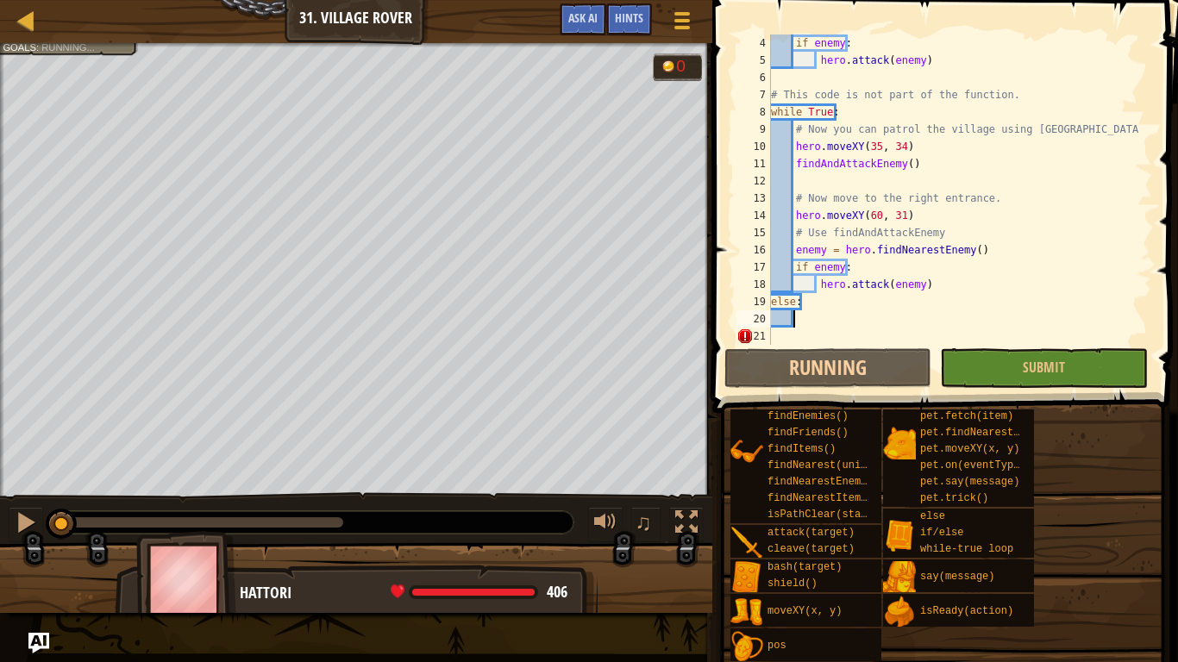
scroll to position [8, 1]
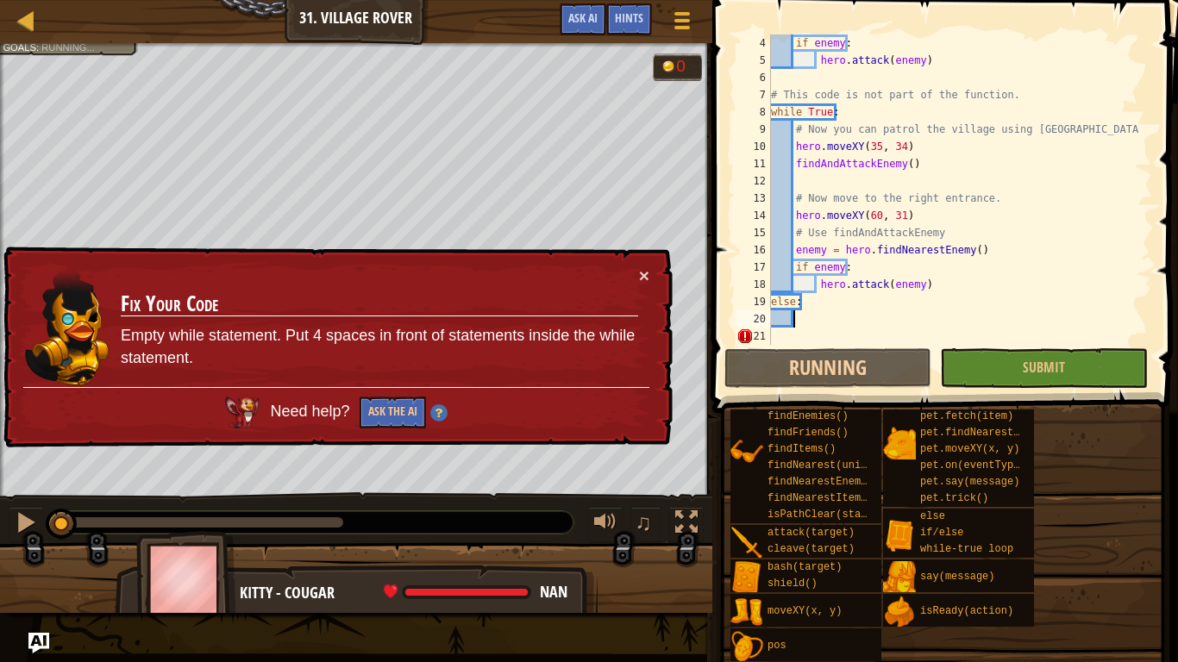
click at [656, 255] on div "× Fix Your Code Empty while statement. Put 4 spaces in front of statements insi…" at bounding box center [336, 348] width 672 height 202
click at [641, 274] on button "×" at bounding box center [644, 275] width 10 height 18
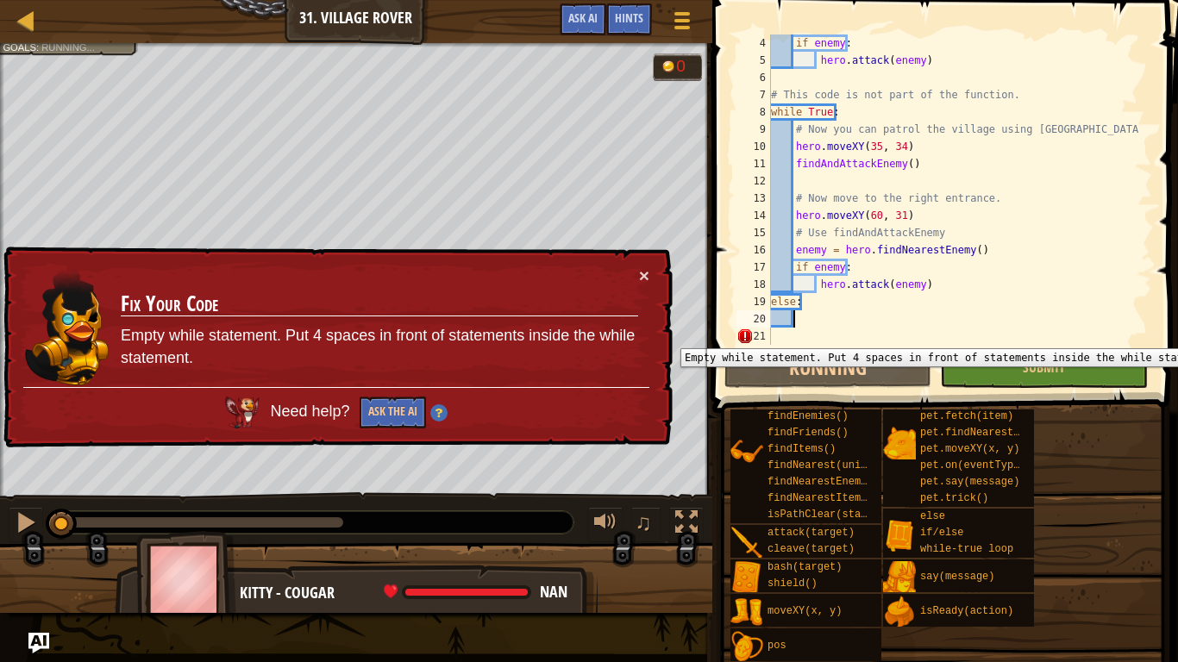
click at [769, 315] on div "20" at bounding box center [753, 318] width 34 height 17
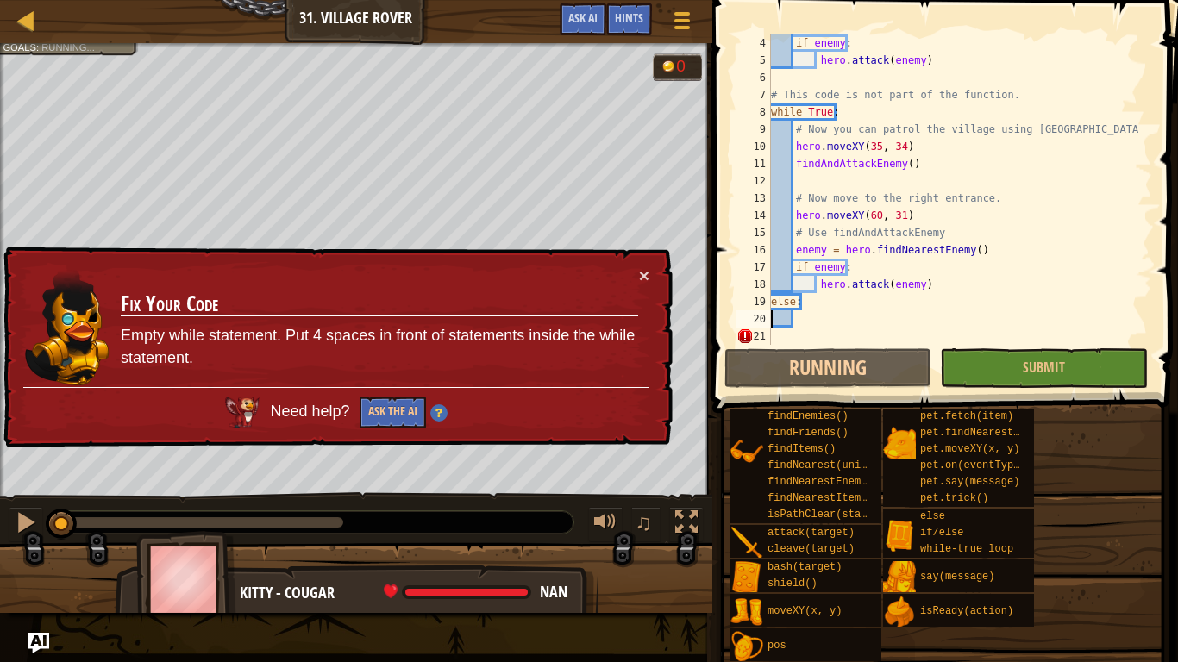
click at [776, 298] on div "if enemy : hero . attack ( enemy ) # This code is not part of the function. whi…" at bounding box center [953, 206] width 372 height 345
click at [772, 297] on div "if enemy : hero . attack ( enemy ) # This code is not part of the function. whi…" at bounding box center [953, 189] width 372 height 310
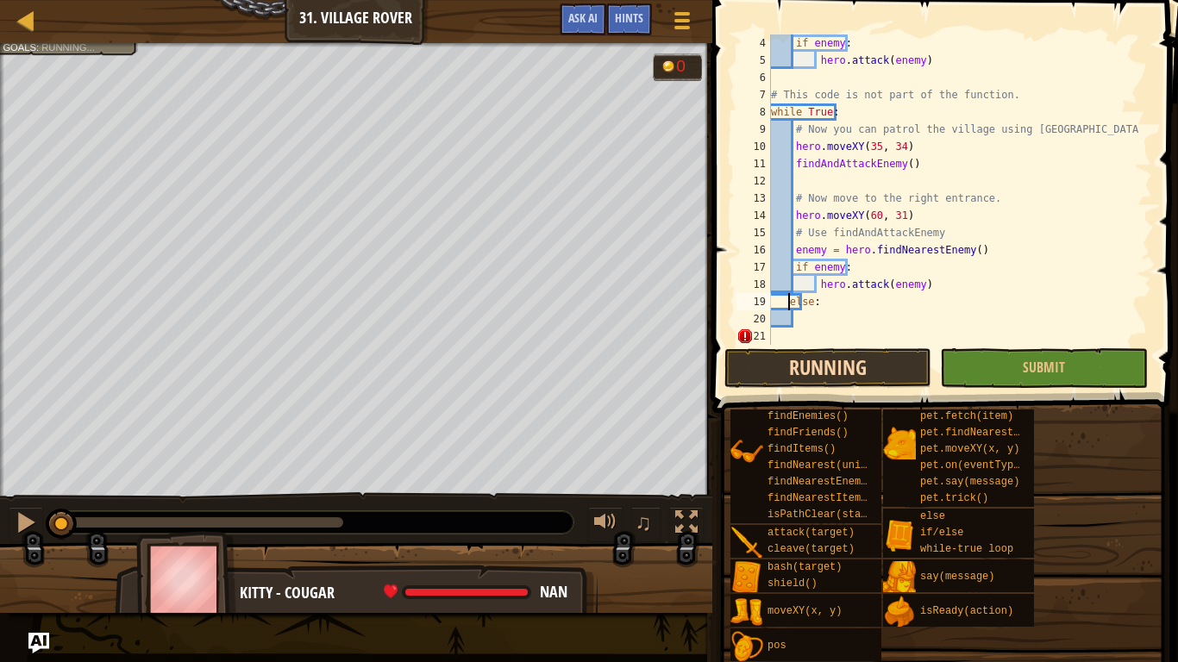
type textarea "else:"
click at [829, 322] on div "if enemy : hero . attack ( enemy ) # This code is not part of the function. whi…" at bounding box center [953, 206] width 372 height 345
click at [815, 322] on div "if enemy : hero . attack ( enemy ) # This code is not part of the function. whi…" at bounding box center [953, 206] width 372 height 345
click at [822, 319] on div "if enemy : hero . attack ( enemy ) # This code is not part of the function. whi…" at bounding box center [953, 206] width 372 height 345
click at [816, 317] on div "if enemy : hero . attack ( enemy ) # This code is not part of the function. whi…" at bounding box center [953, 206] width 372 height 345
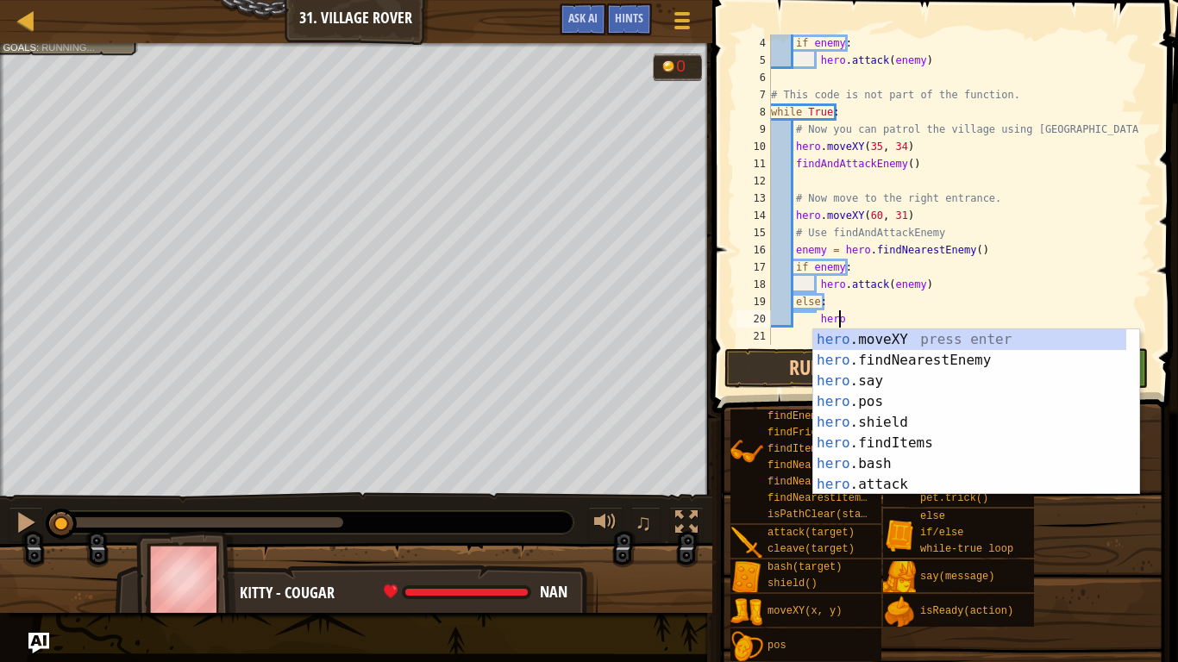
scroll to position [8, 5]
click at [869, 334] on div "hero .moveXY press enter hero .findNearestEnemy press enter hero .say press ent…" at bounding box center [969, 432] width 313 height 207
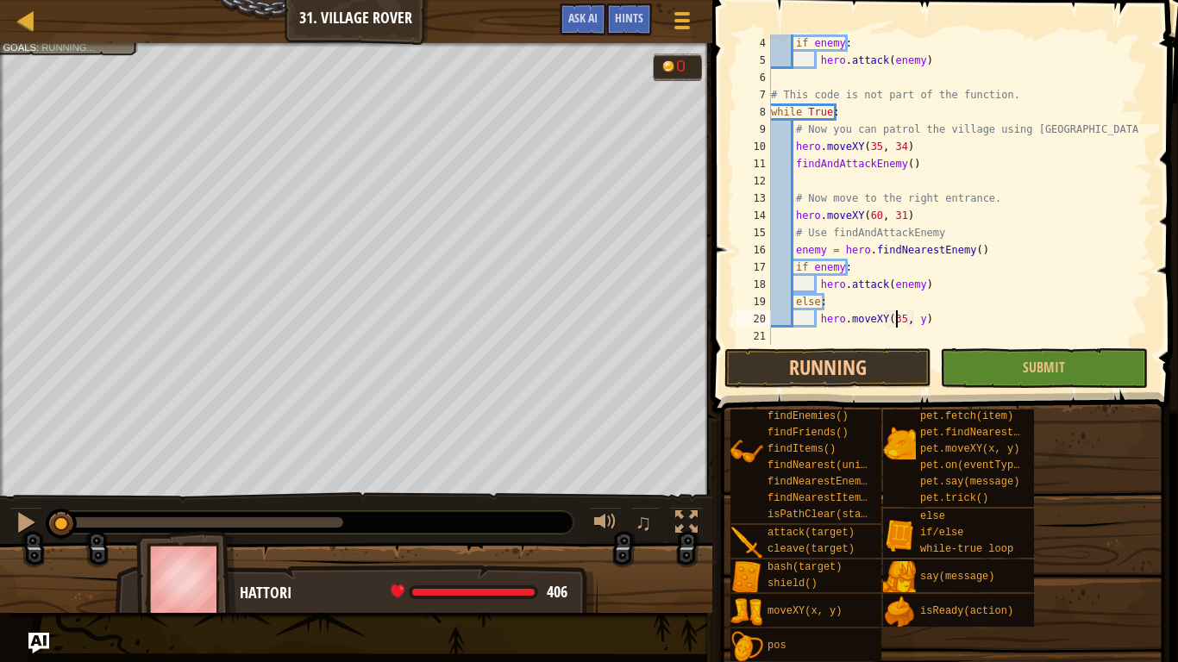
scroll to position [8, 10]
click at [916, 316] on div "if enemy : hero . attack ( enemy ) # This code is not part of the function. whi…" at bounding box center [953, 206] width 372 height 345
click at [913, 319] on div "if enemy : hero . attack ( enemy ) # This code is not part of the function. whi…" at bounding box center [953, 206] width 372 height 345
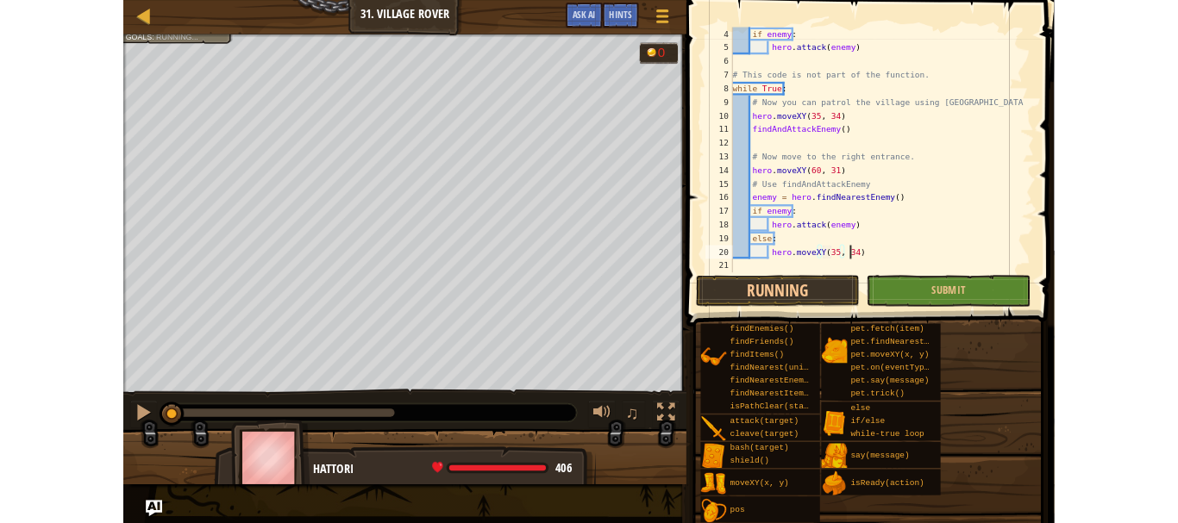
scroll to position [8, 12]
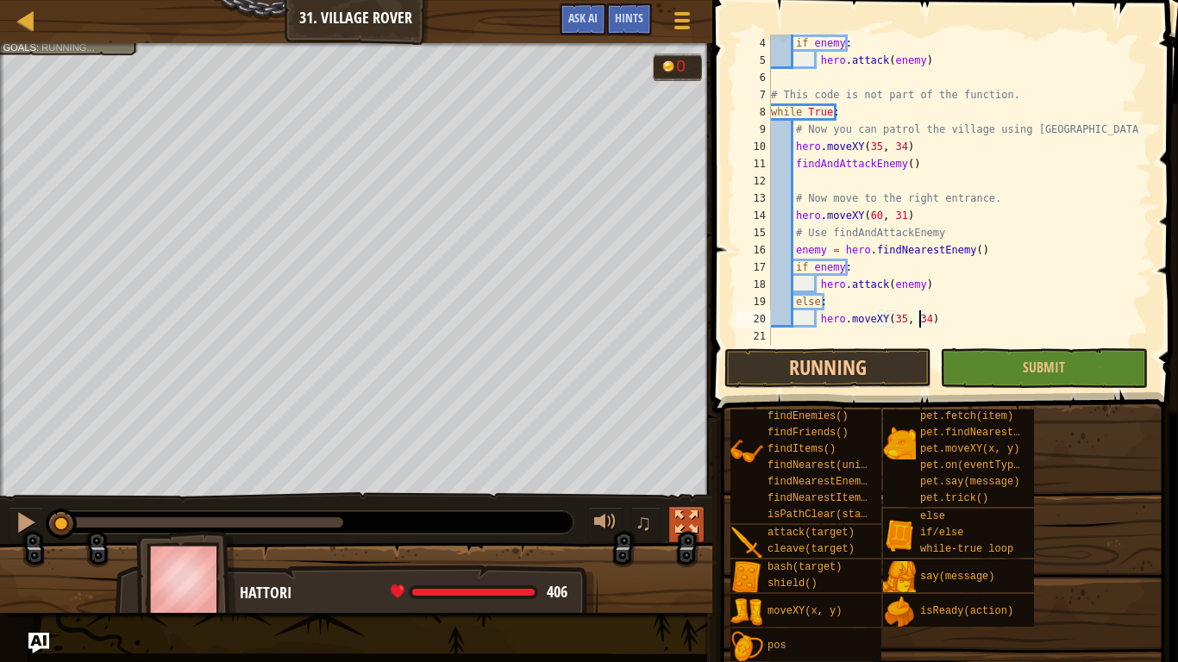
type textarea "hero.moveXY(35, 34)"
click at [679, 518] on div at bounding box center [686, 522] width 22 height 22
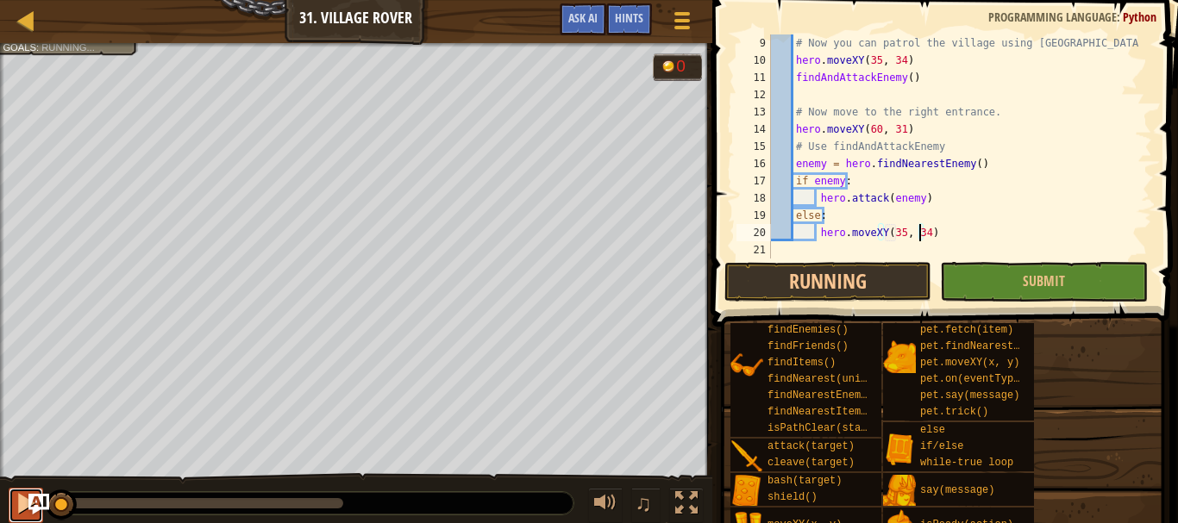
click at [18, 494] on div at bounding box center [26, 503] width 22 height 22
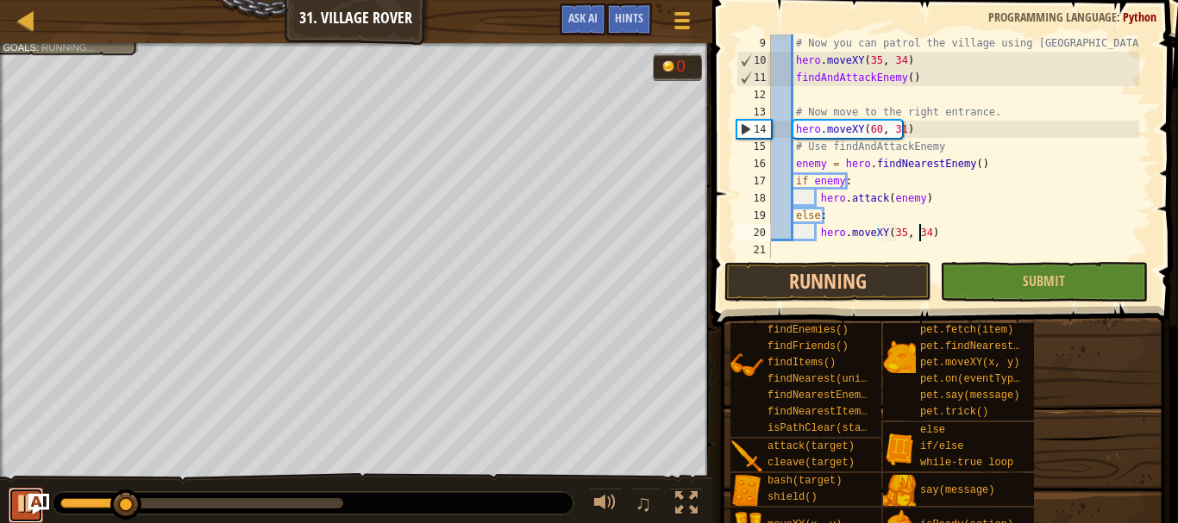
click at [17, 498] on div at bounding box center [26, 503] width 22 height 22
click at [15, 503] on div at bounding box center [26, 503] width 22 height 22
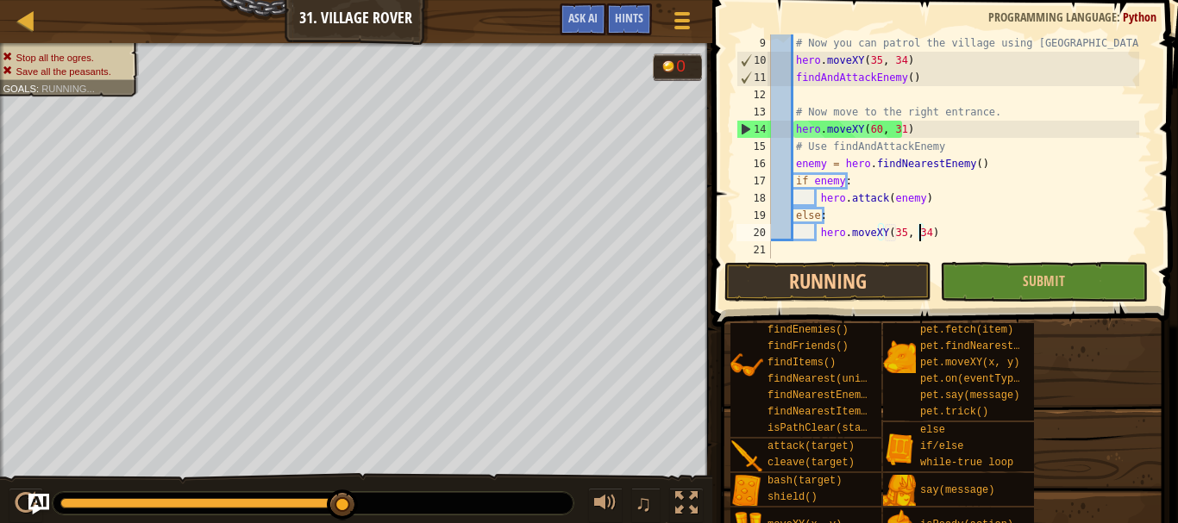
click at [945, 243] on div "# Now you can patrol the village using [GEOGRAPHIC_DATA] hero . moveXY ( 35 , 3…" at bounding box center [953, 163] width 372 height 259
click at [940, 235] on div "# Now you can patrol the village using [GEOGRAPHIC_DATA] hero . moveXY ( 35 , 3…" at bounding box center [953, 163] width 372 height 259
click at [939, 234] on div "# Now you can patrol the village using [GEOGRAPHIC_DATA] hero . moveXY ( 35 , 3…" at bounding box center [953, 163] width 372 height 259
click at [931, 230] on div "# Now you can patrol the village using [GEOGRAPHIC_DATA] hero . moveXY ( 35 , 3…" at bounding box center [953, 163] width 372 height 259
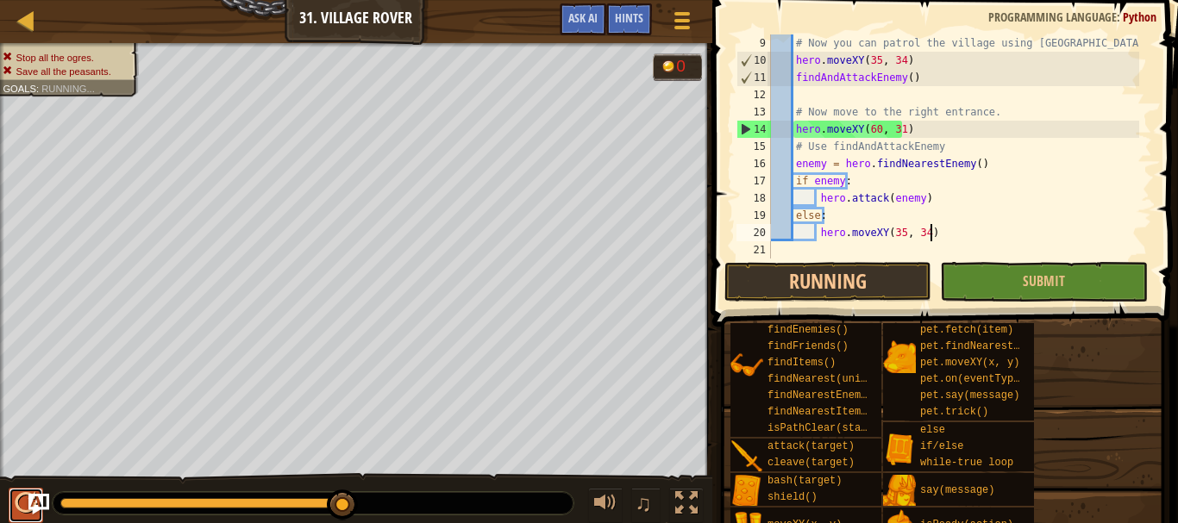
click at [20, 503] on div at bounding box center [26, 503] width 22 height 22
click at [590, 9] on button "Ask AI" at bounding box center [582, 19] width 47 height 32
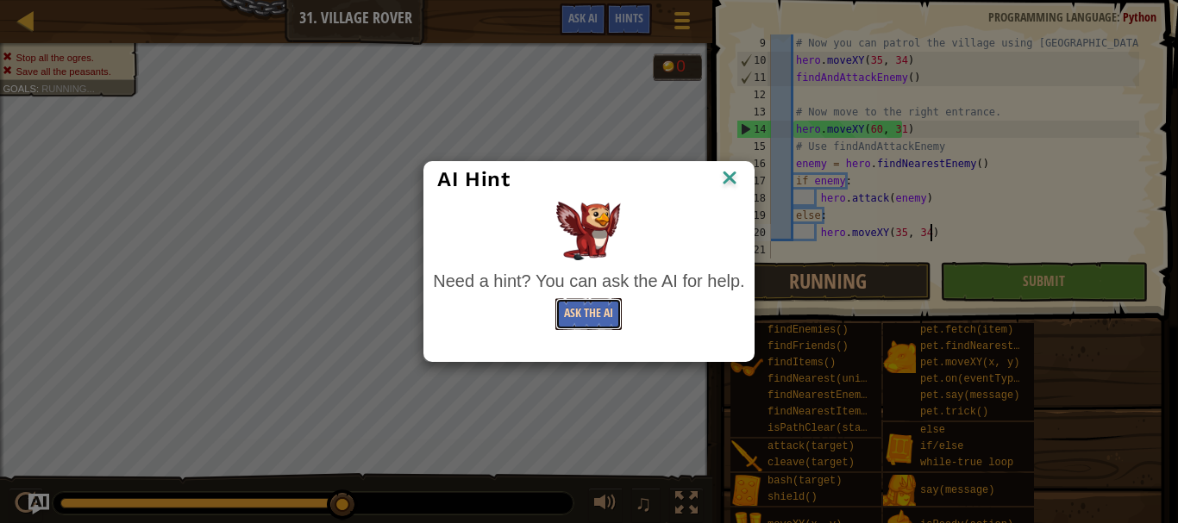
click at [592, 317] on button "Ask the AI" at bounding box center [588, 314] width 66 height 32
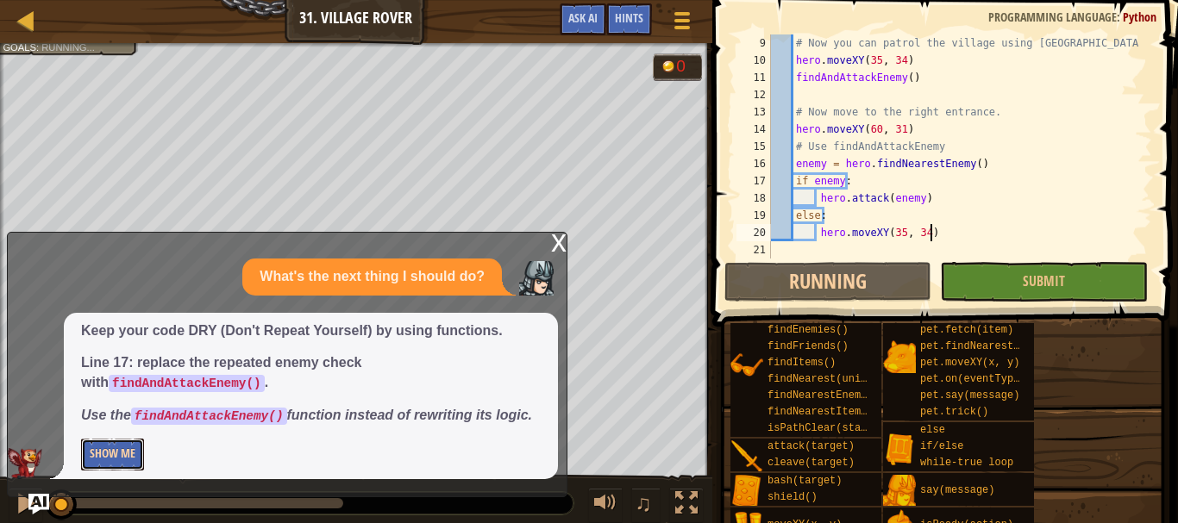
click at [136, 448] on button "Show Me" at bounding box center [112, 455] width 63 height 32
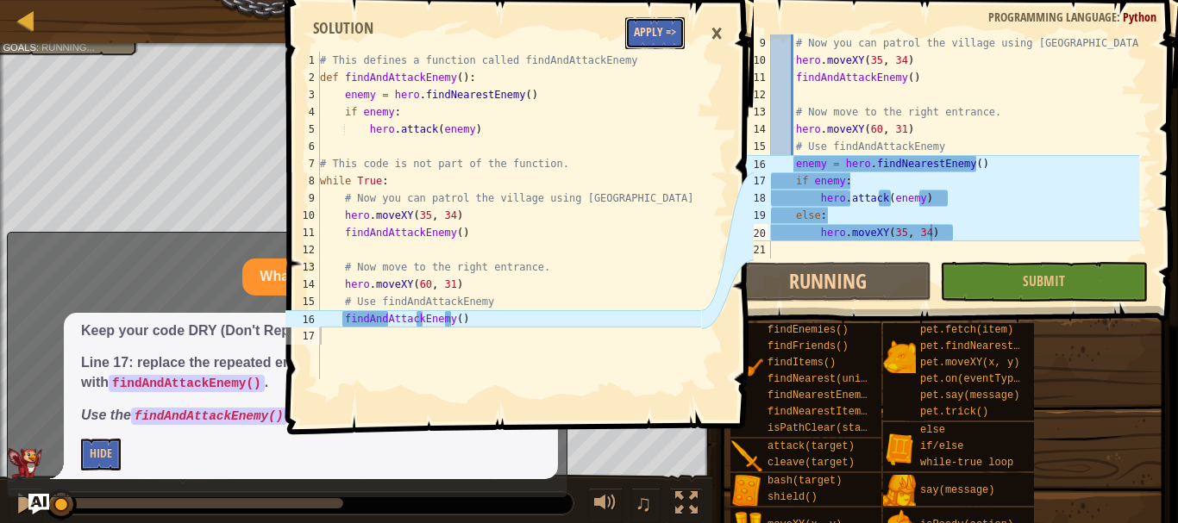
click at [671, 29] on button "Apply =>" at bounding box center [654, 33] width 59 height 32
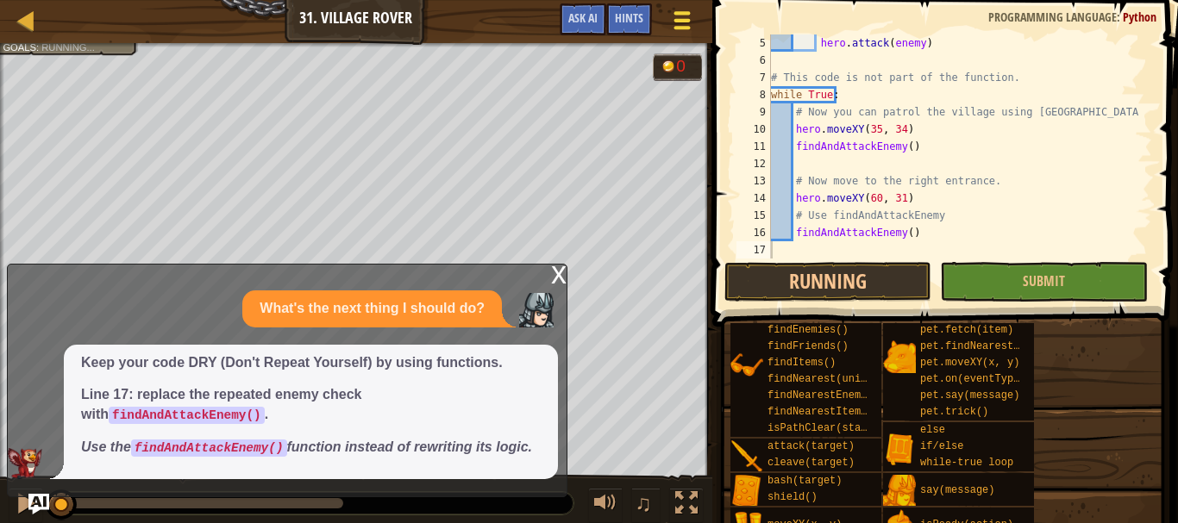
scroll to position [69, 0]
click at [992, 270] on button "Submit" at bounding box center [1043, 282] width 207 height 40
click at [564, 267] on div "x" at bounding box center [559, 273] width 16 height 17
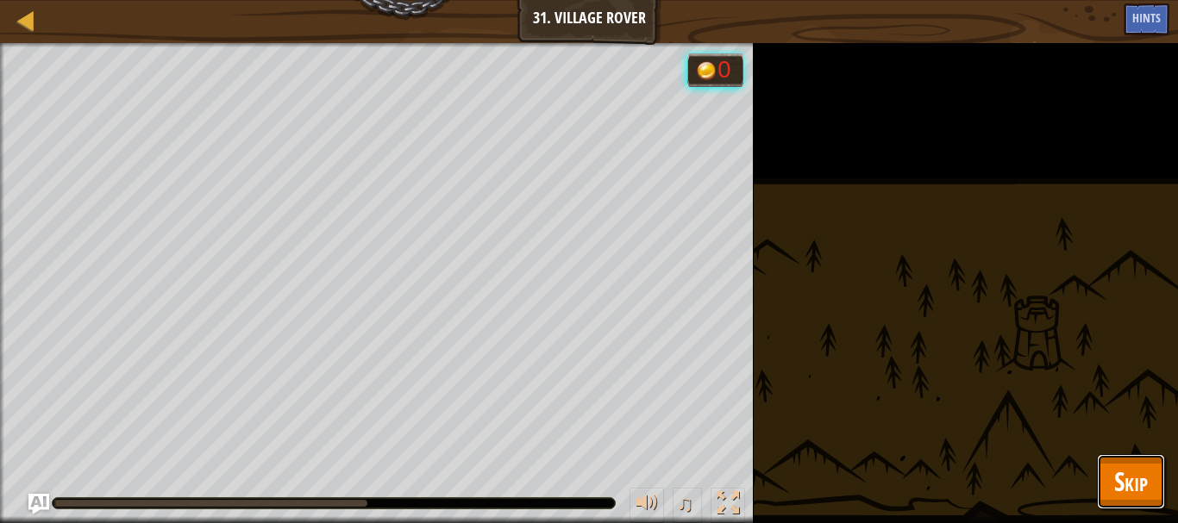
click at [1123, 475] on span "Skip" at bounding box center [1131, 481] width 34 height 35
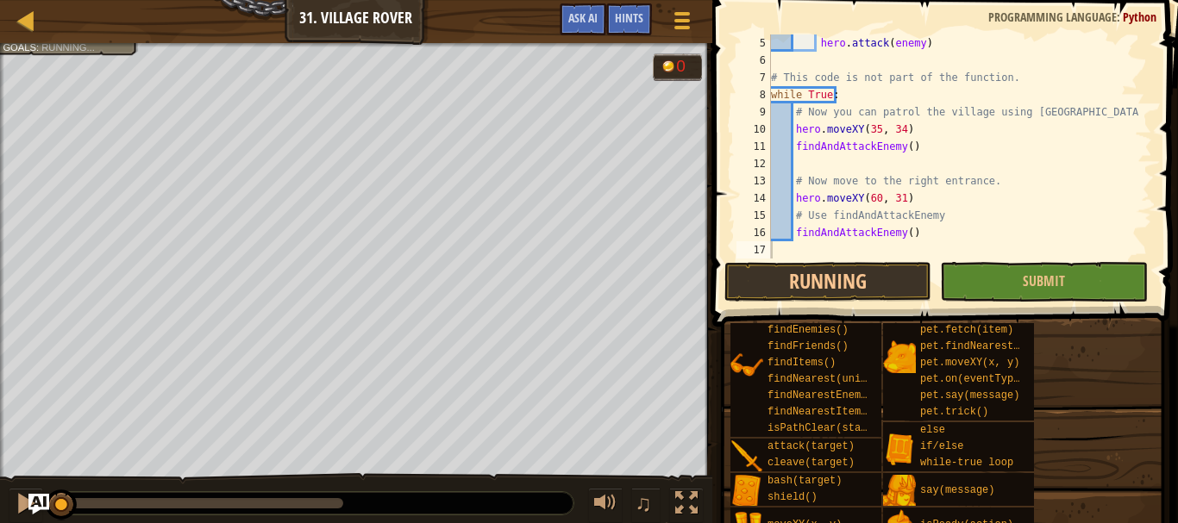
click at [1126, 480] on div "distanceTo(target) findByType(type, units) findEnemies() findFriends() findItem…" at bounding box center [947, 432] width 436 height 287
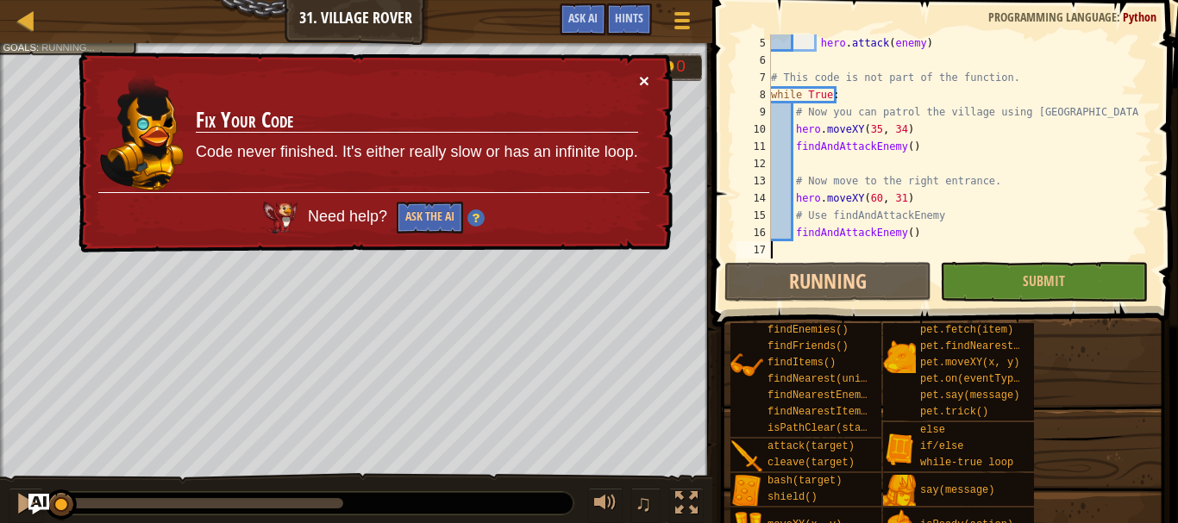
click at [642, 74] on button "×" at bounding box center [644, 81] width 10 height 18
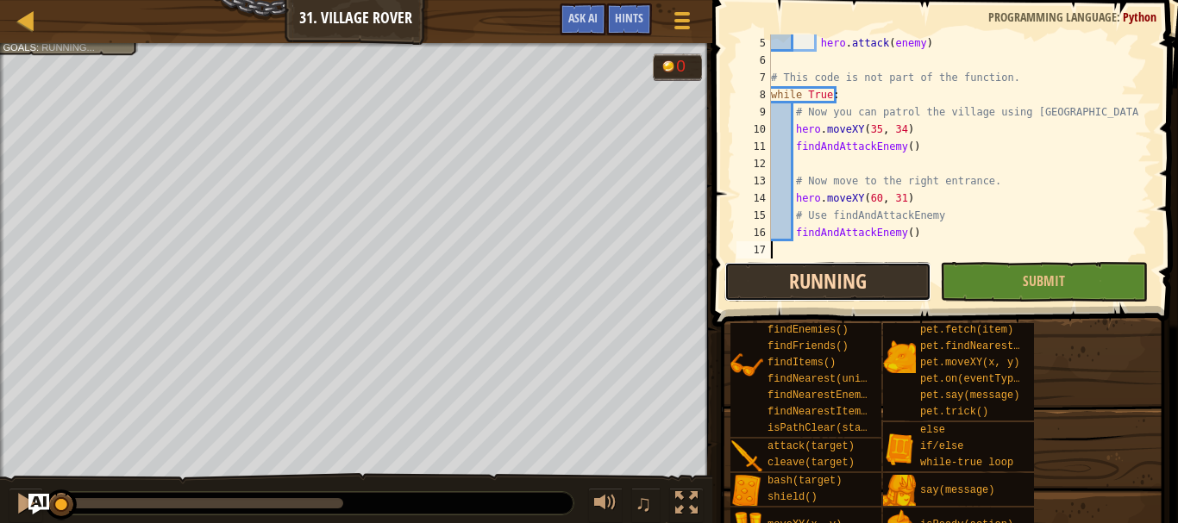
click at [775, 278] on button "Running" at bounding box center [827, 282] width 207 height 40
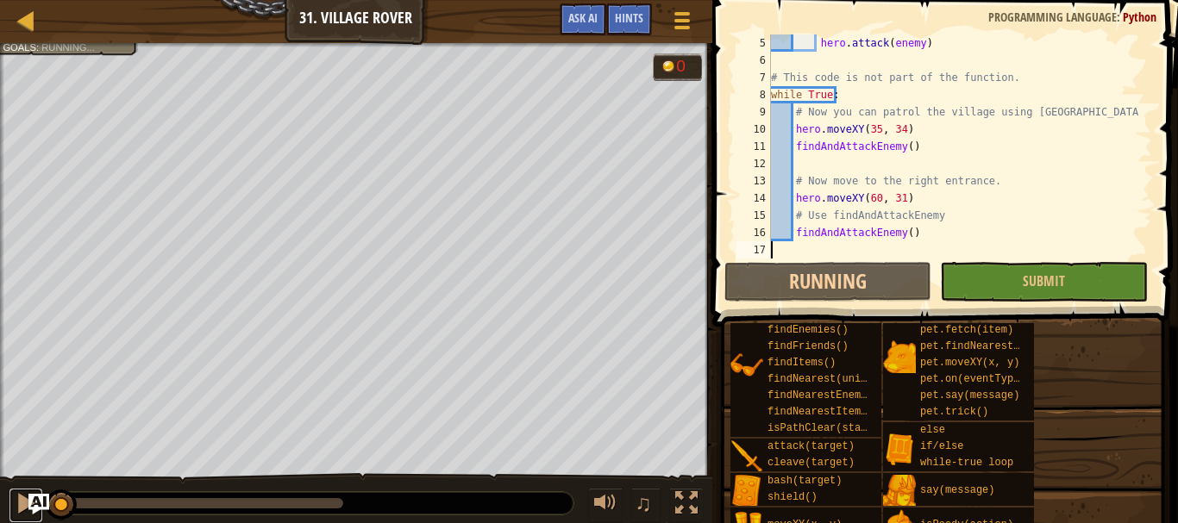
click at [17, 503] on div at bounding box center [26, 503] width 22 height 22
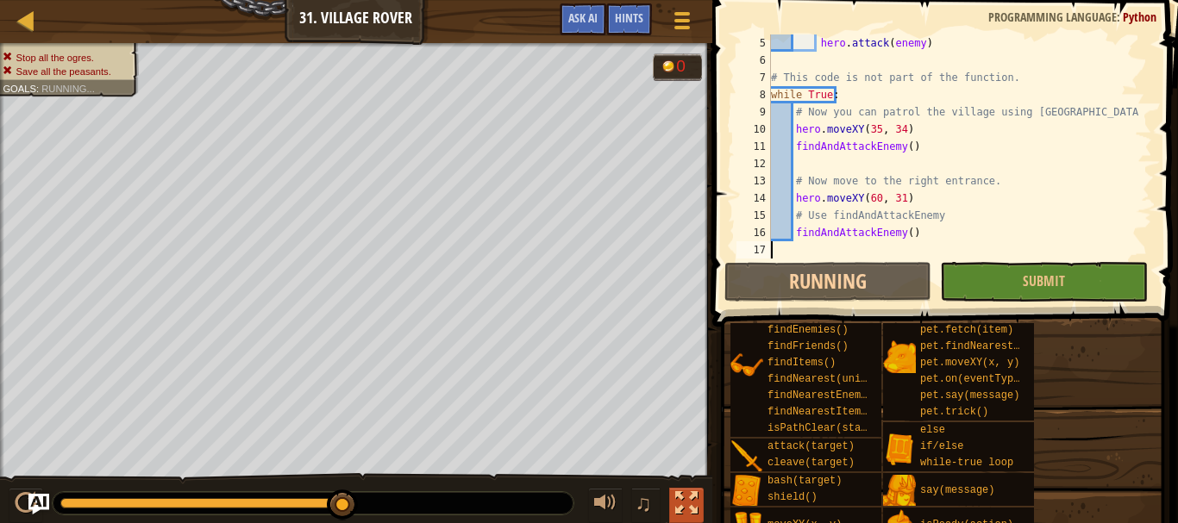
click at [693, 495] on div at bounding box center [686, 503] width 22 height 22
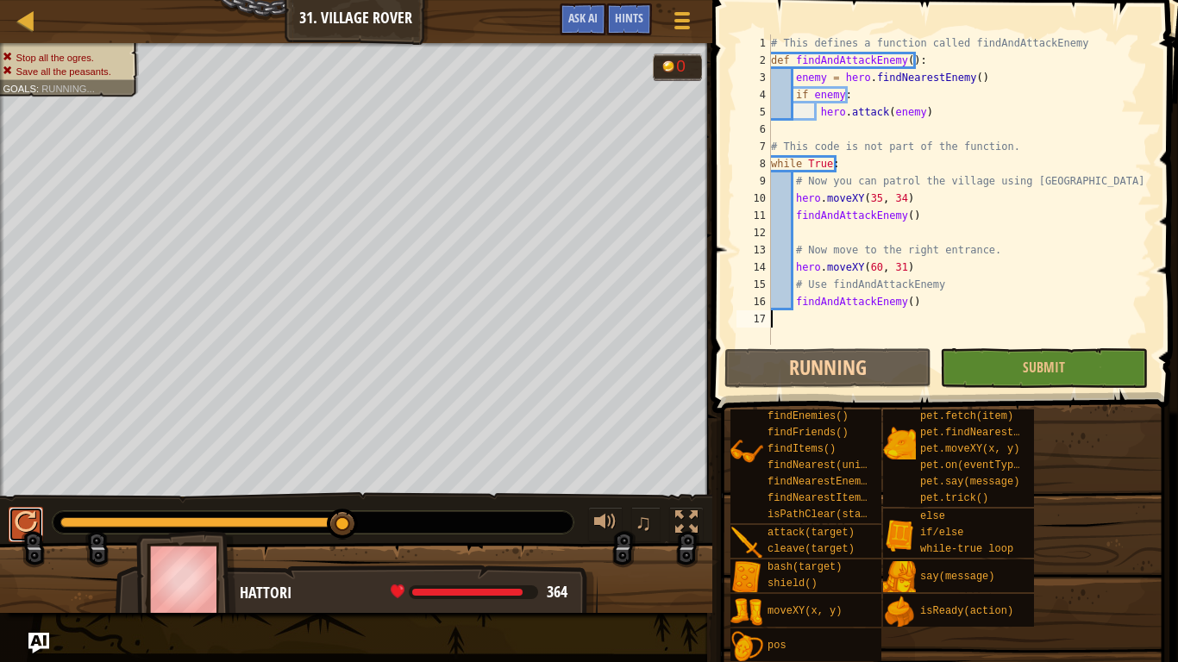
click at [22, 511] on div at bounding box center [26, 522] width 22 height 22
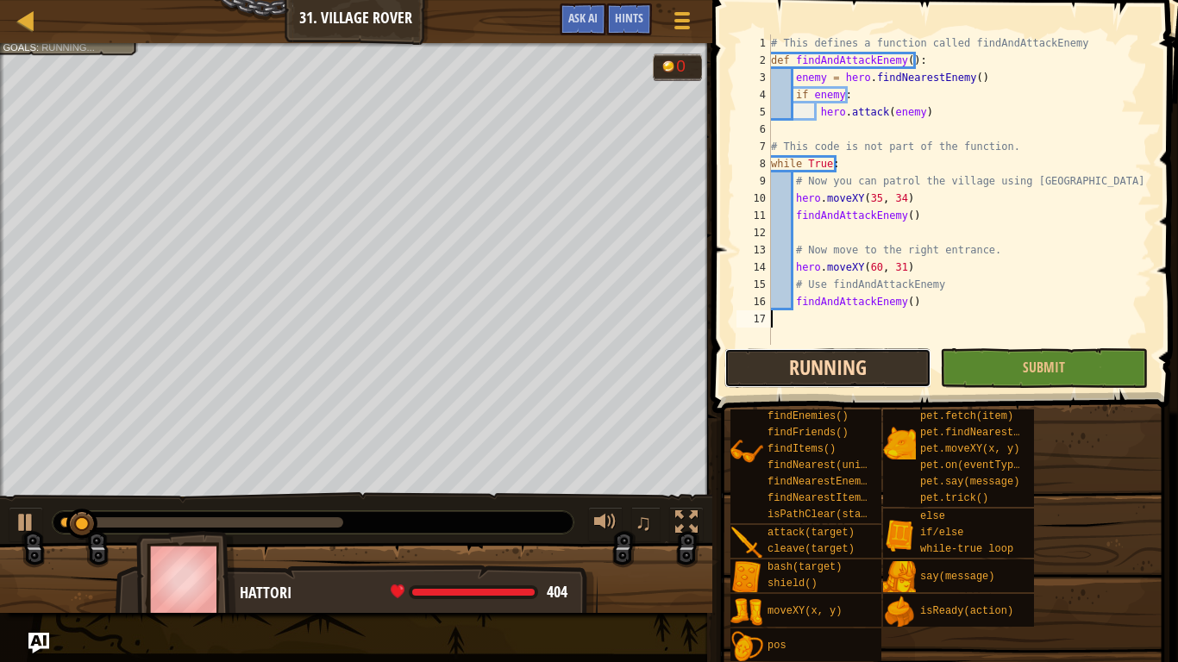
click at [833, 354] on button "Running" at bounding box center [827, 368] width 207 height 40
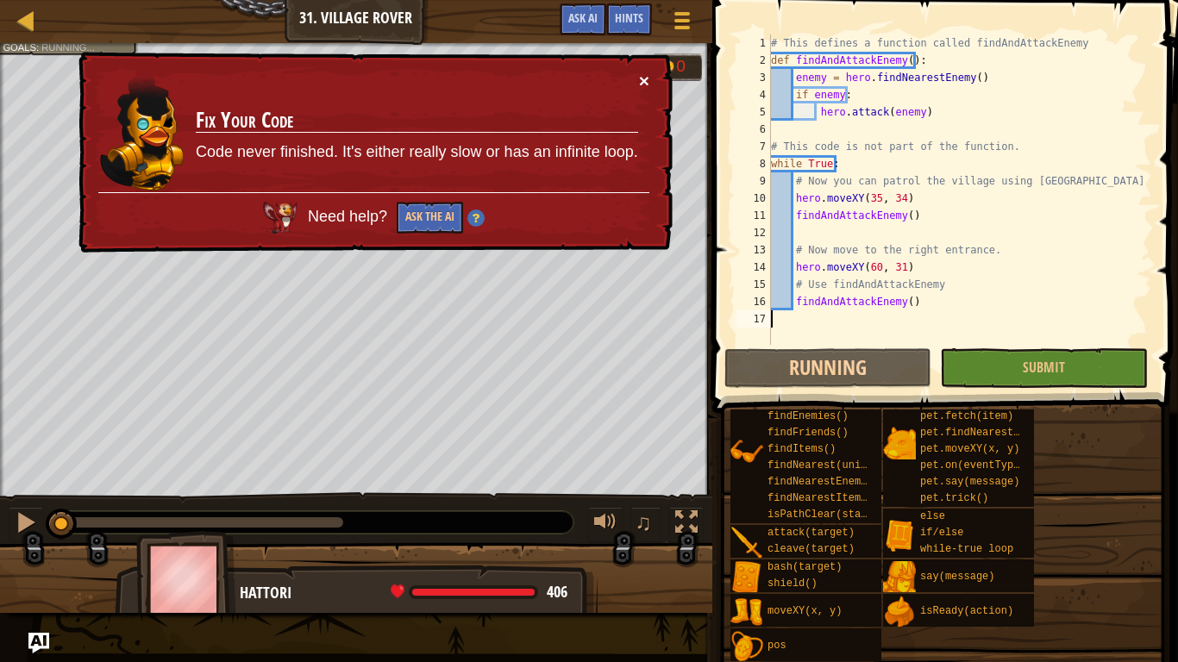
click at [645, 77] on button "×" at bounding box center [644, 81] width 10 height 18
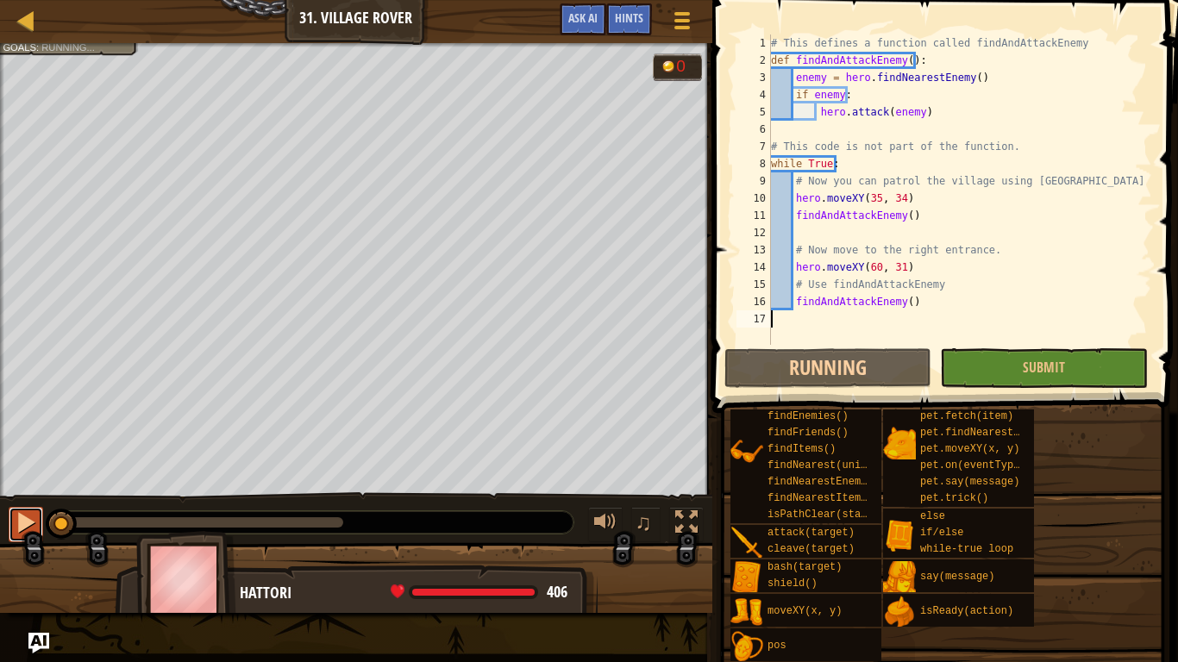
click at [20, 511] on div at bounding box center [26, 522] width 22 height 22
click at [0, 0] on div at bounding box center [0, 0] width 0 height 0
drag, startPoint x: 16, startPoint y: 521, endPoint x: 17, endPoint y: 541, distance: 20.7
click at [16, 521] on div at bounding box center [26, 522] width 22 height 22
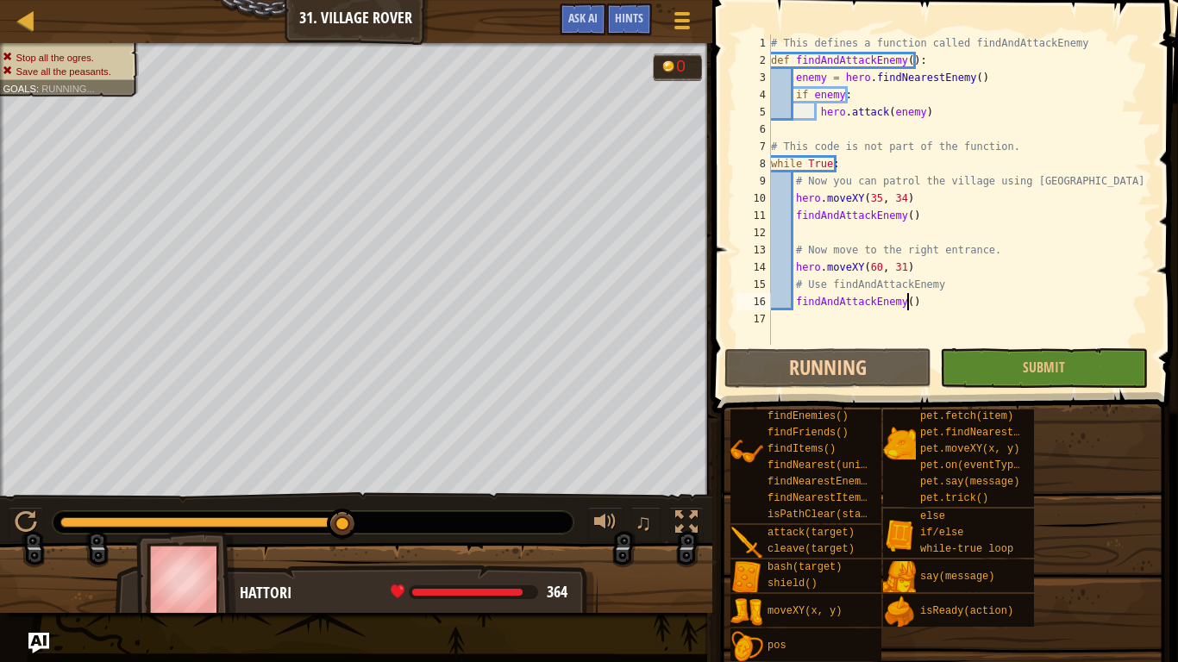
click at [924, 297] on div "# This defines a function called findAndAttackEnemy def findAndAttackEnemy ( ) …" at bounding box center [959, 206] width 384 height 345
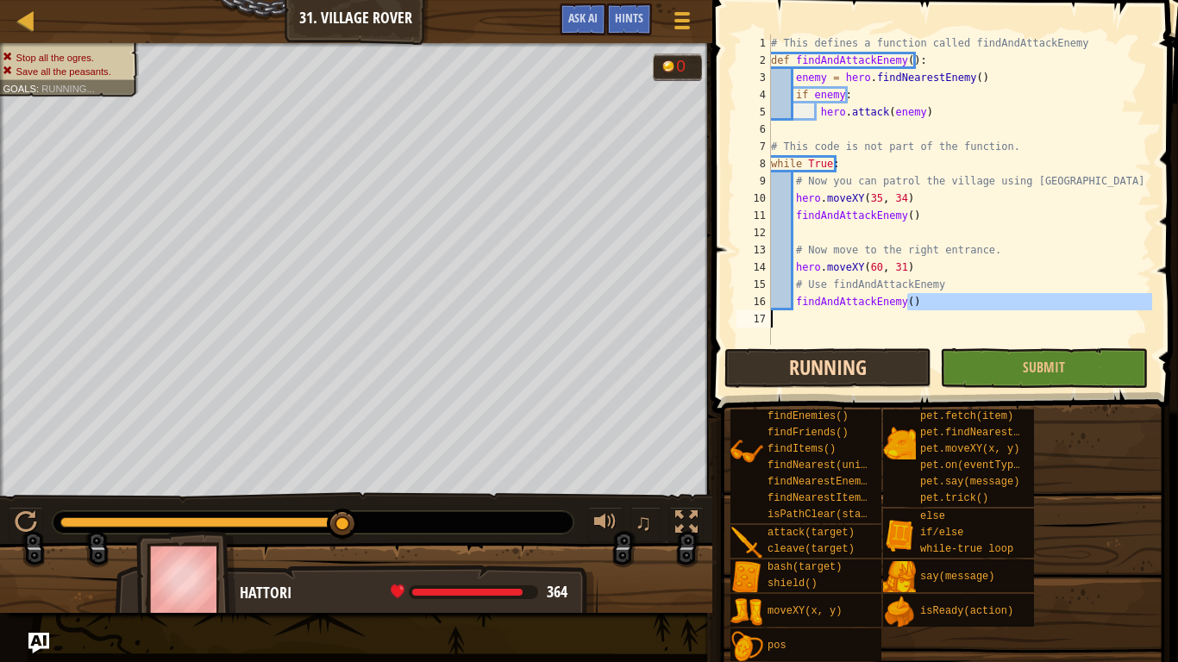
drag, startPoint x: 924, startPoint y: 297, endPoint x: 792, endPoint y: 356, distance: 144.3
click at [792, 356] on div "findAndAttackEnemy() 1 2 3 4 5 6 7 8 9 10 11 12 13 14 15 16 17 # This defines a…" at bounding box center [942, 241] width 471 height 464
type textarea "findAndAttackEnemy()"
click at [866, 374] on button "Running" at bounding box center [827, 368] width 207 height 40
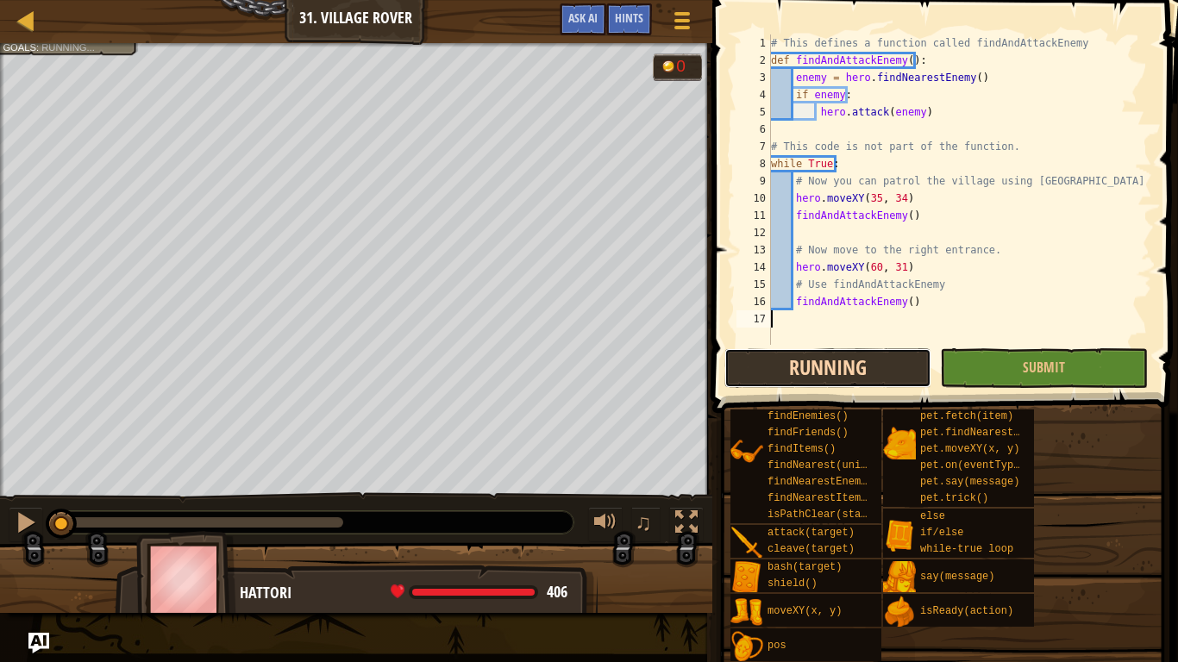
click at [837, 372] on button "Running" at bounding box center [827, 368] width 207 height 40
click at [805, 229] on div "# This defines a function called findAndAttackEnemy def findAndAttackEnemy ( ) …" at bounding box center [959, 206] width 384 height 345
type textarea "findAndAttackEnemy()"
type textarea "# Now move to the right entrance."
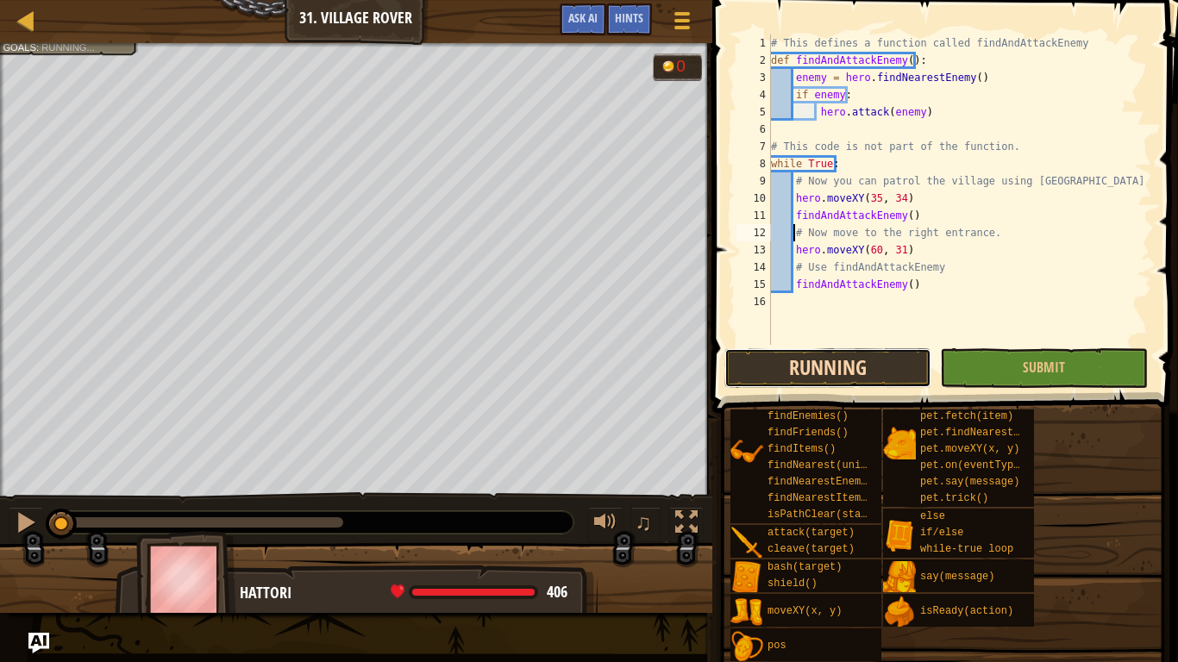
click at [818, 371] on button "Running" at bounding box center [827, 368] width 207 height 40
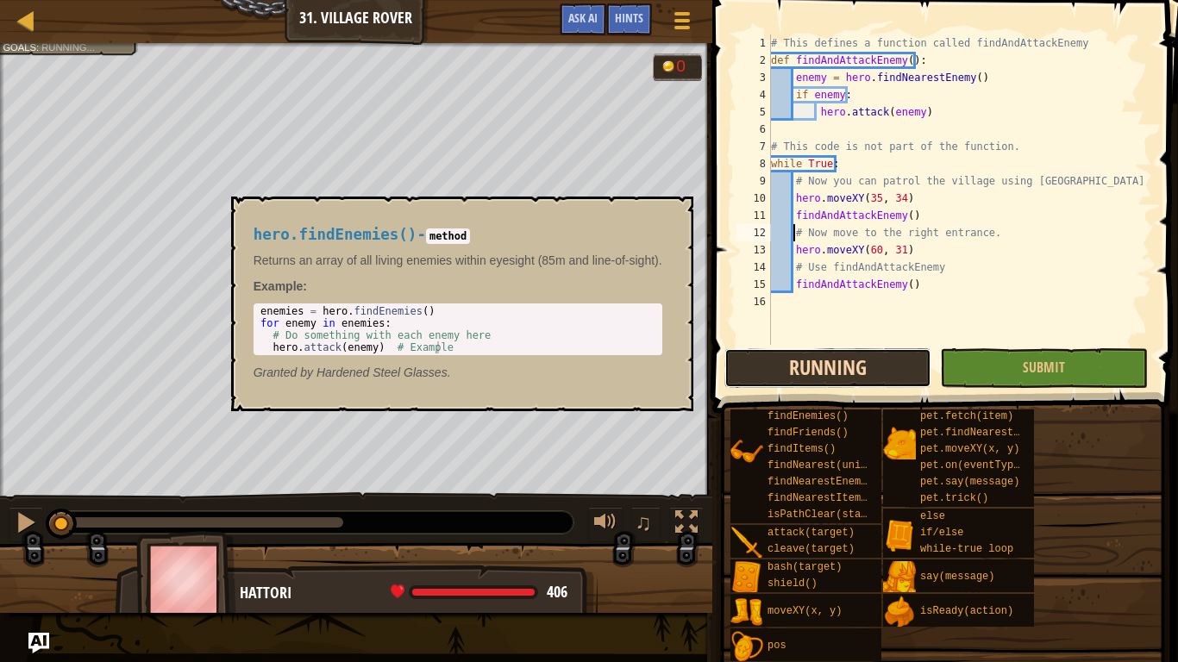
click at [832, 363] on button "Running" at bounding box center [827, 368] width 207 height 40
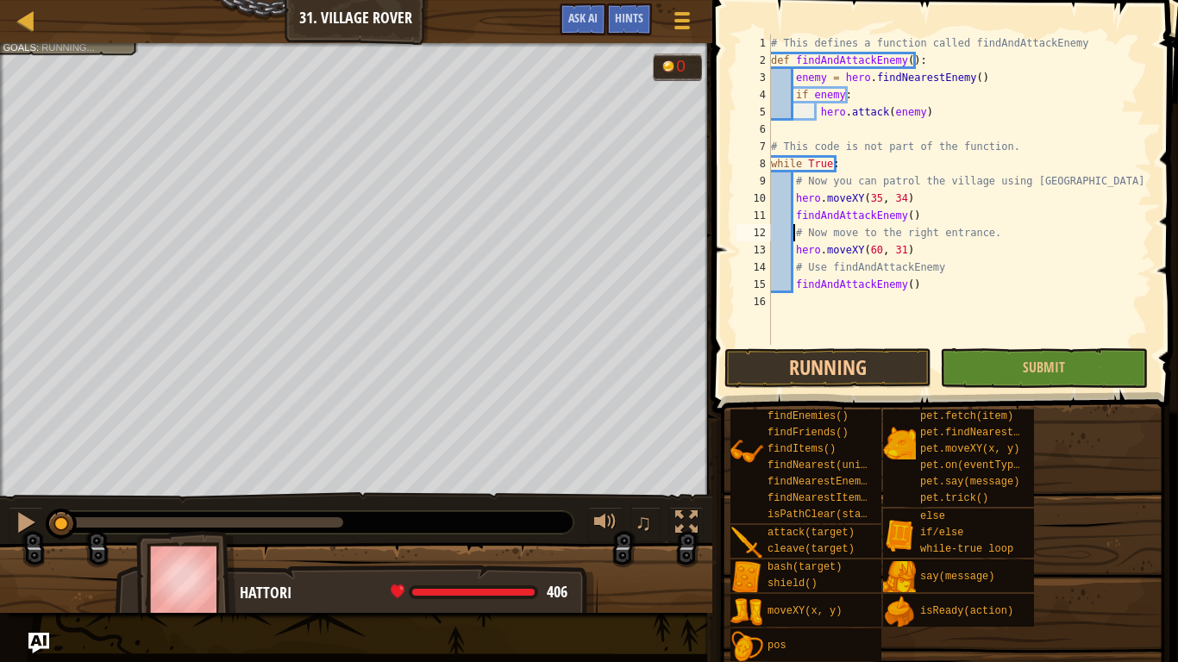
click at [779, 130] on div "# This defines a function called findAndAttackEnemy def findAndAttackEnemy ( ) …" at bounding box center [959, 206] width 384 height 345
click at [869, 350] on button "Running" at bounding box center [827, 368] width 207 height 40
click at [839, 372] on button "Running" at bounding box center [827, 368] width 207 height 40
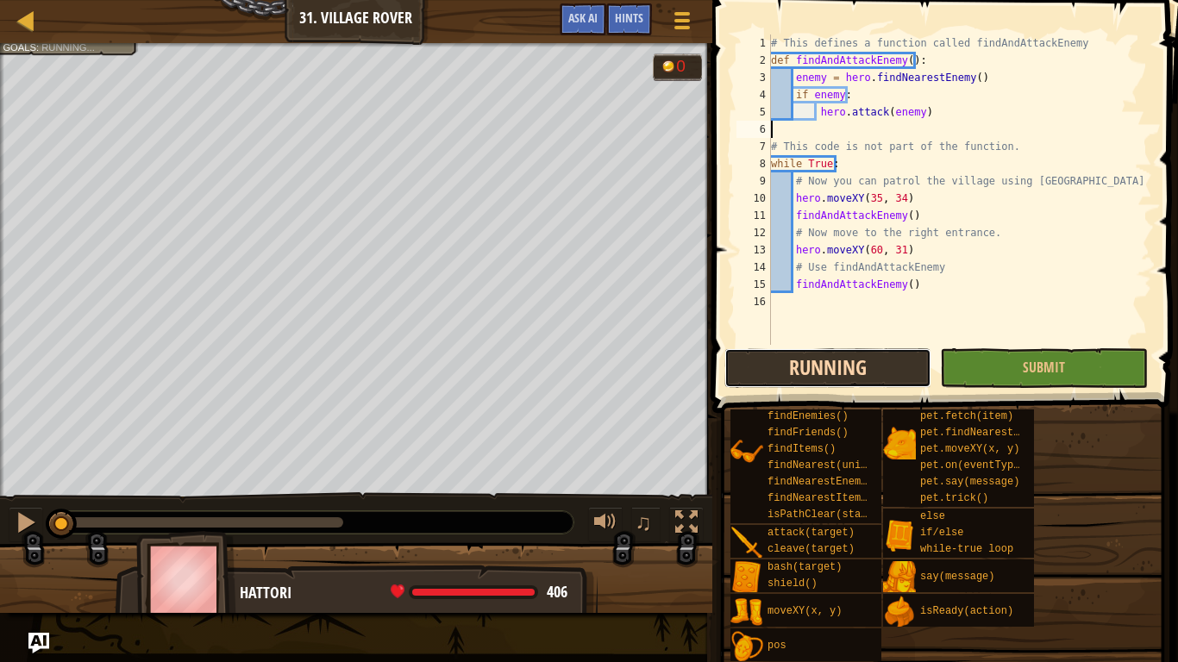
click at [839, 372] on button "Running" at bounding box center [827, 368] width 207 height 40
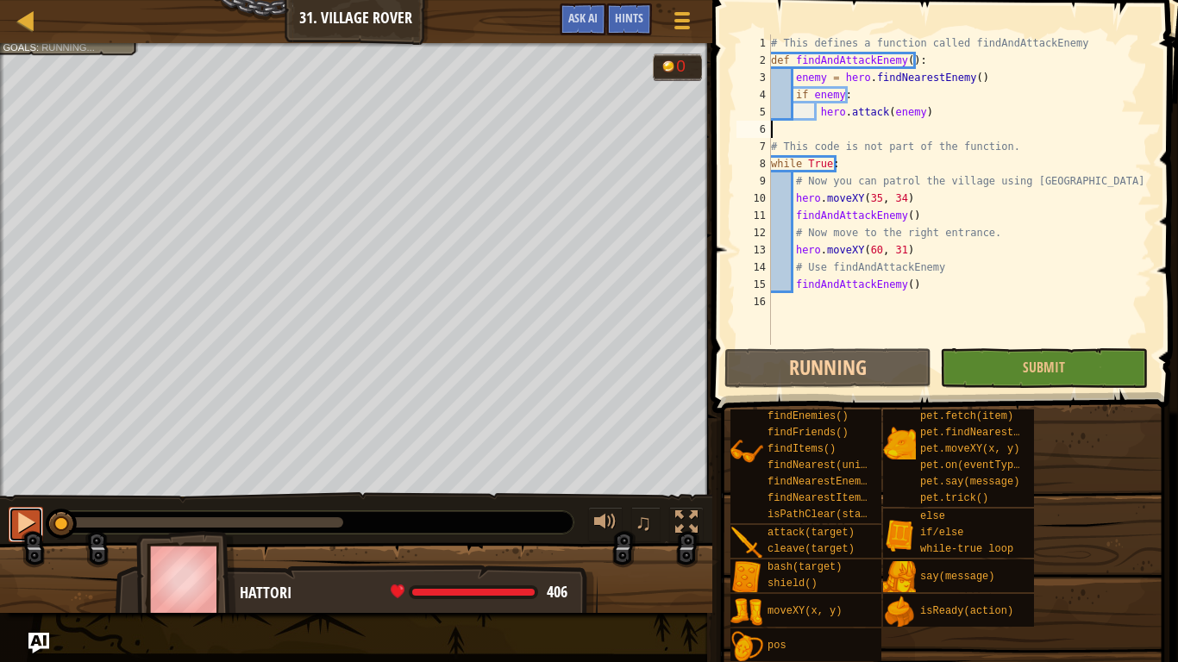
click at [23, 511] on div at bounding box center [26, 522] width 22 height 22
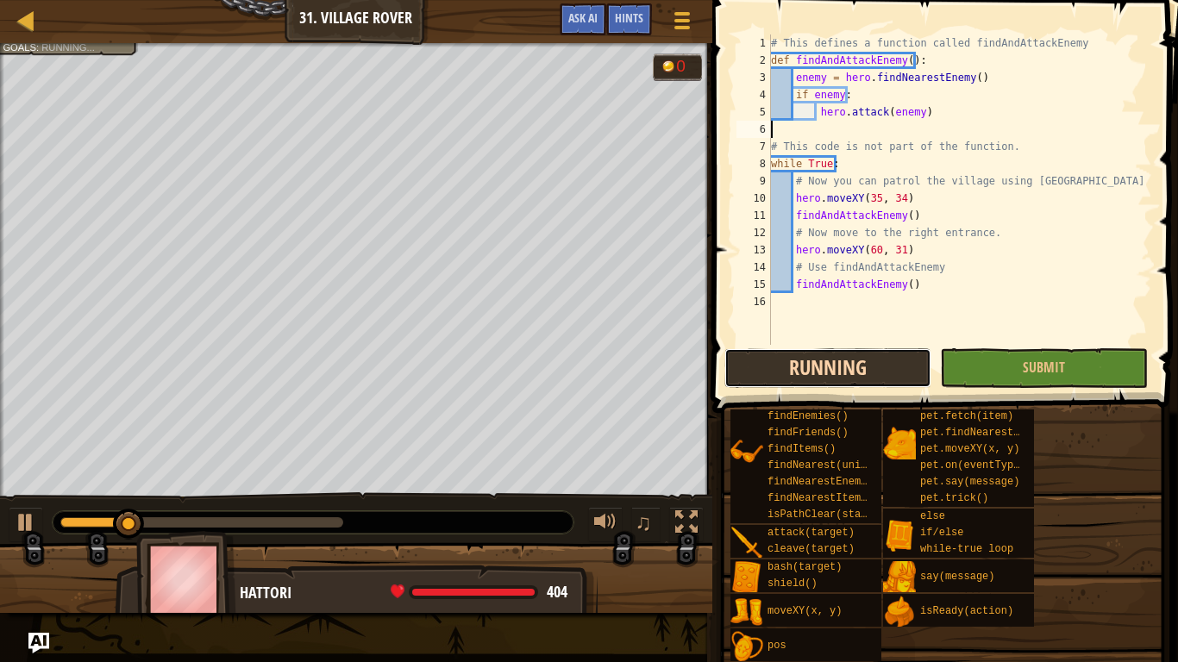
click at [803, 366] on button "Running" at bounding box center [827, 368] width 207 height 40
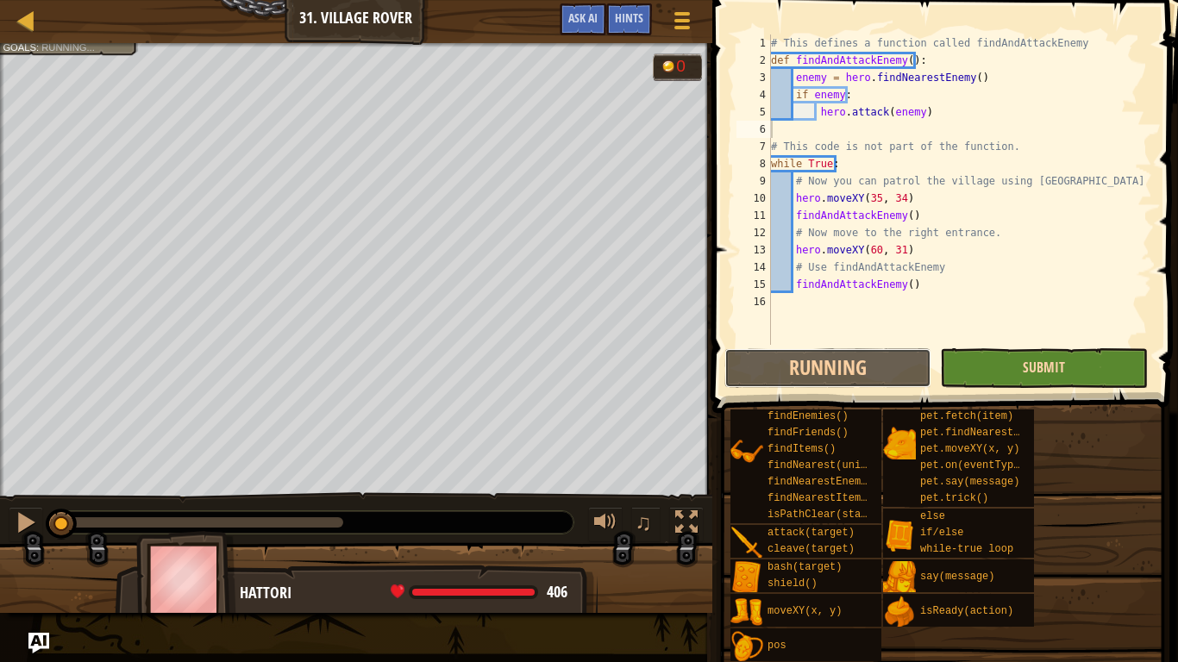
drag, startPoint x: 803, startPoint y: 366, endPoint x: 1034, endPoint y: 360, distance: 231.1
click at [803, 366] on button "Running" at bounding box center [827, 368] width 207 height 40
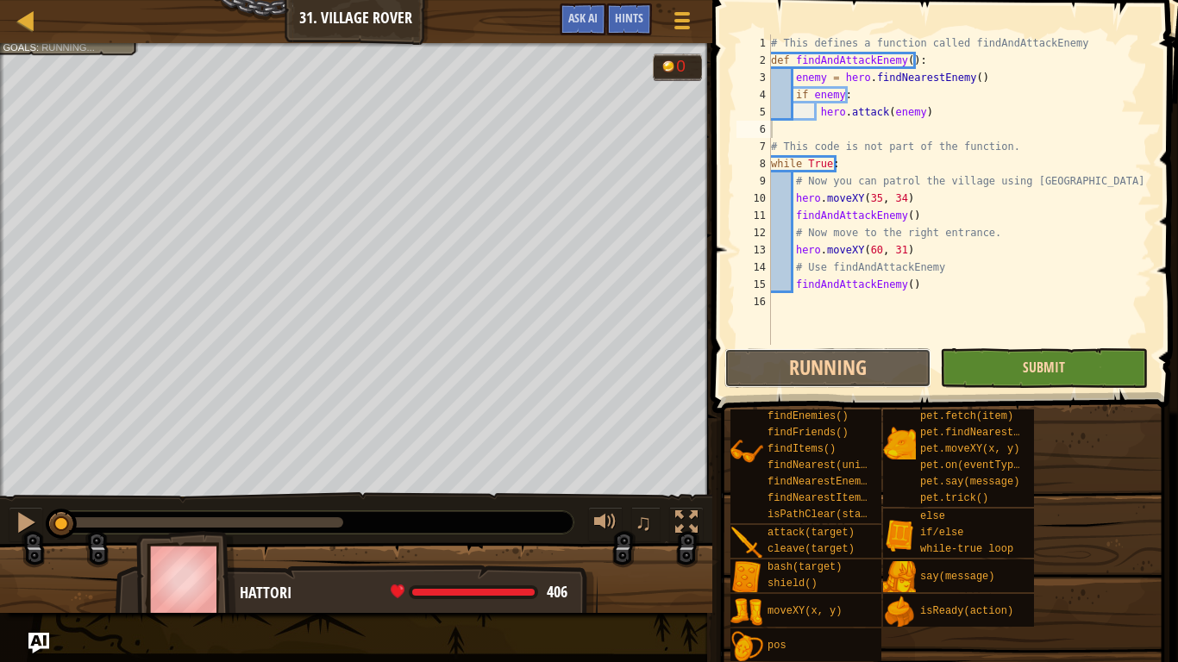
click at [803, 366] on button "Running" at bounding box center [827, 368] width 207 height 40
click at [1034, 360] on span "Submit" at bounding box center [1043, 367] width 42 height 19
click at [1034, 360] on div "Stop all the ogres. Save all the peasants. Goals : Running... 0 ♫ Hattori 406 x…" at bounding box center [589, 328] width 1178 height 570
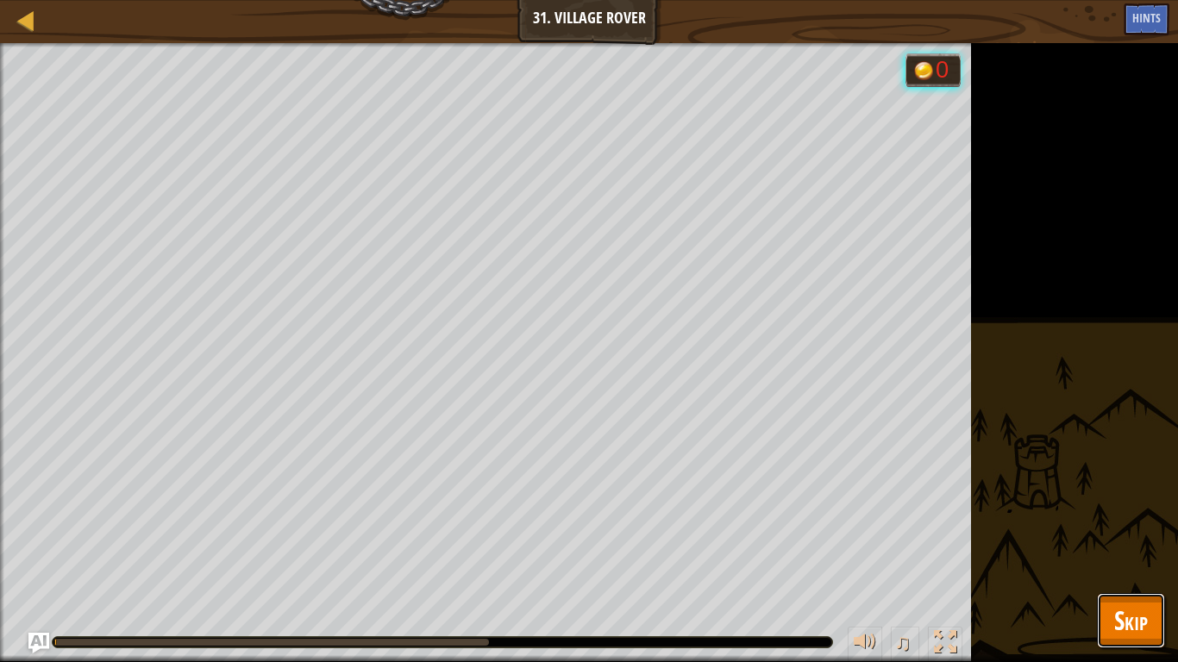
click at [1114, 522] on button "Skip" at bounding box center [1131, 620] width 68 height 55
click at [0, 0] on div "distanceTo(target) findByType(type, units) findEnemies() findFriends() findItem…" at bounding box center [0, 0] width 0 height 0
click at [0, 0] on div "Hints 1 2 3 4 5 6 7 8 9 10 11 12 13 14 15 16 # This defines a function called f…" at bounding box center [0, 0] width 0 height 0
click at [0, 0] on div "distanceTo(target) findByType(type, units) findEnemies() findFriends() findItem…" at bounding box center [0, 0] width 0 height 0
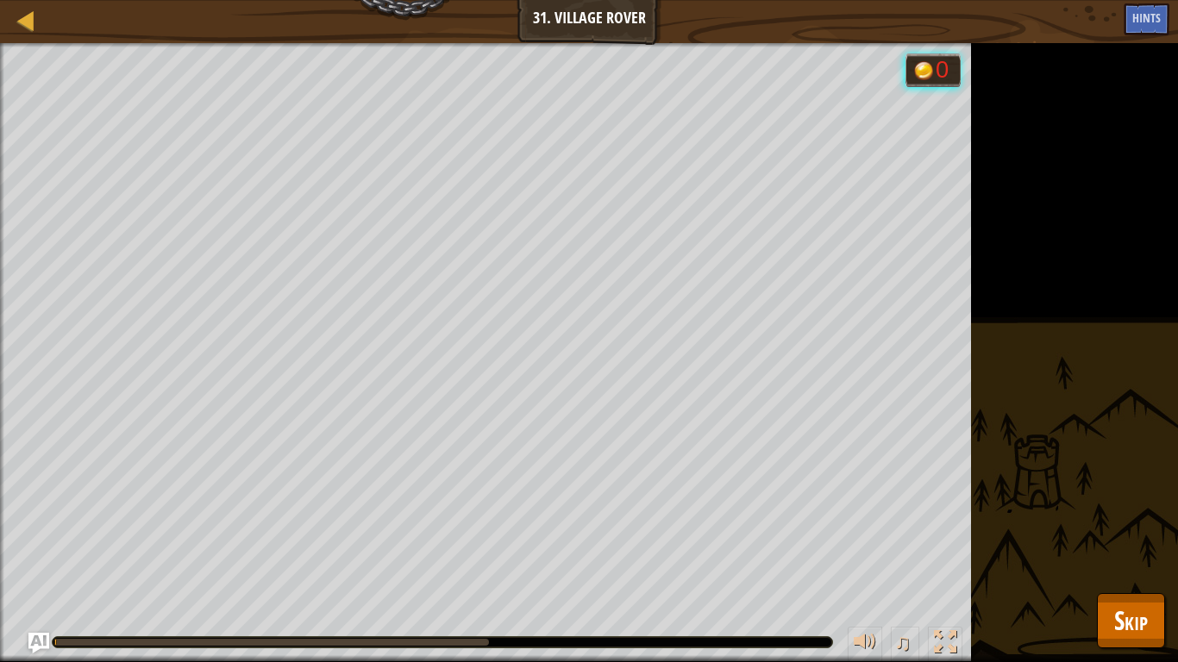
click at [0, 0] on div "distanceTo(target) findByType(type, units) findEnemies() findFriends() findItem…" at bounding box center [0, 0] width 0 height 0
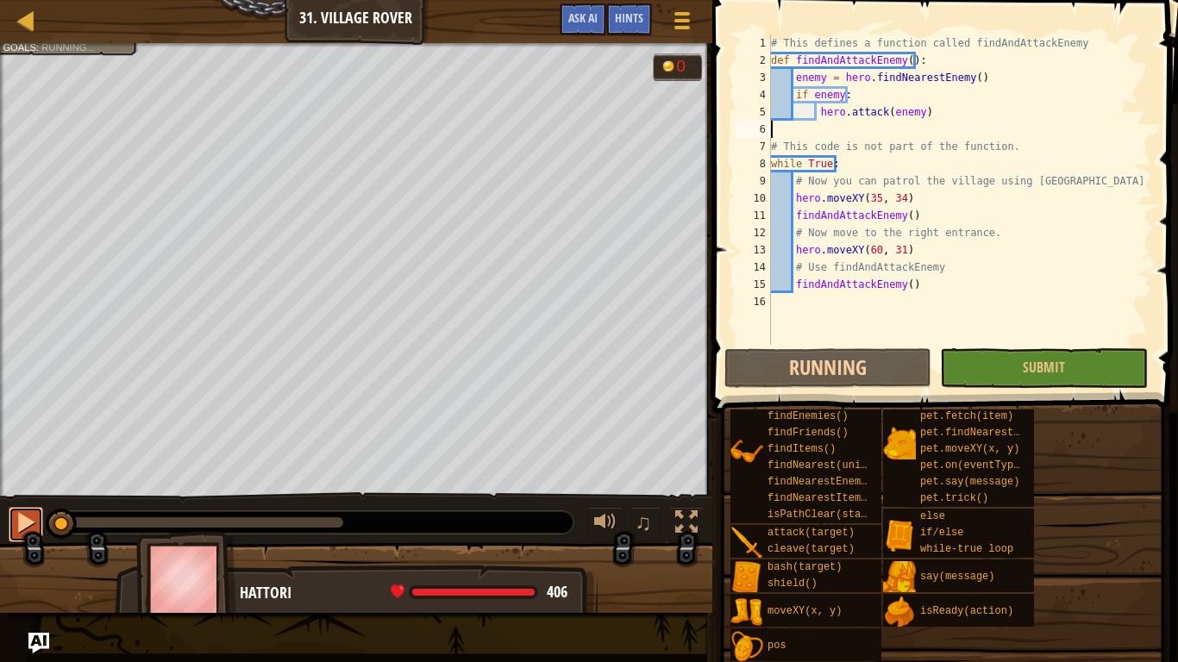
click at [21, 514] on div at bounding box center [26, 522] width 22 height 22
click at [22, 522] on div at bounding box center [26, 522] width 22 height 22
click at [34, 506] on div "♫" at bounding box center [356, 518] width 712 height 52
click at [29, 511] on div at bounding box center [26, 522] width 22 height 22
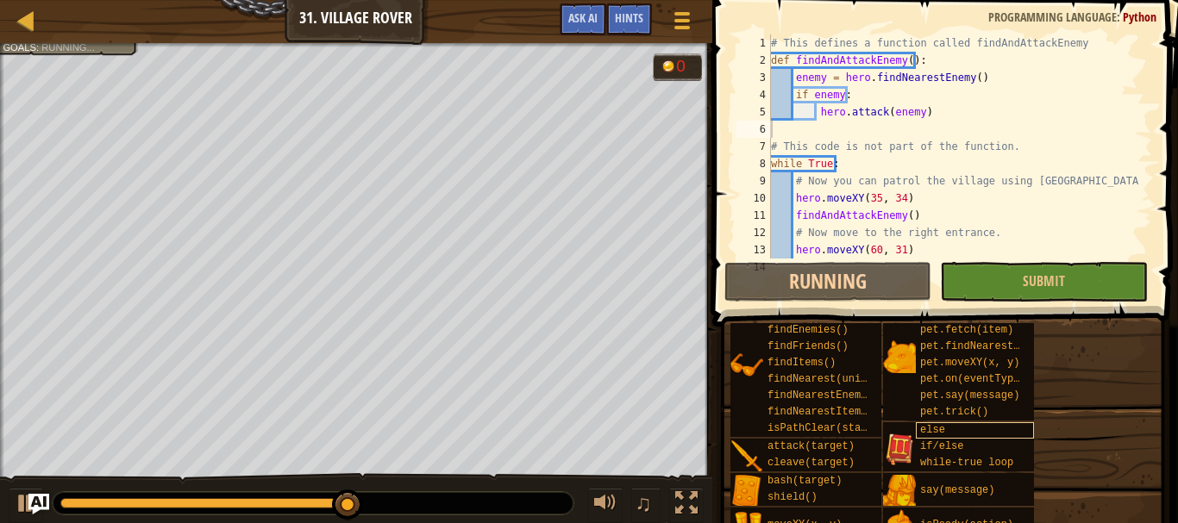
scroll to position [0, 0]
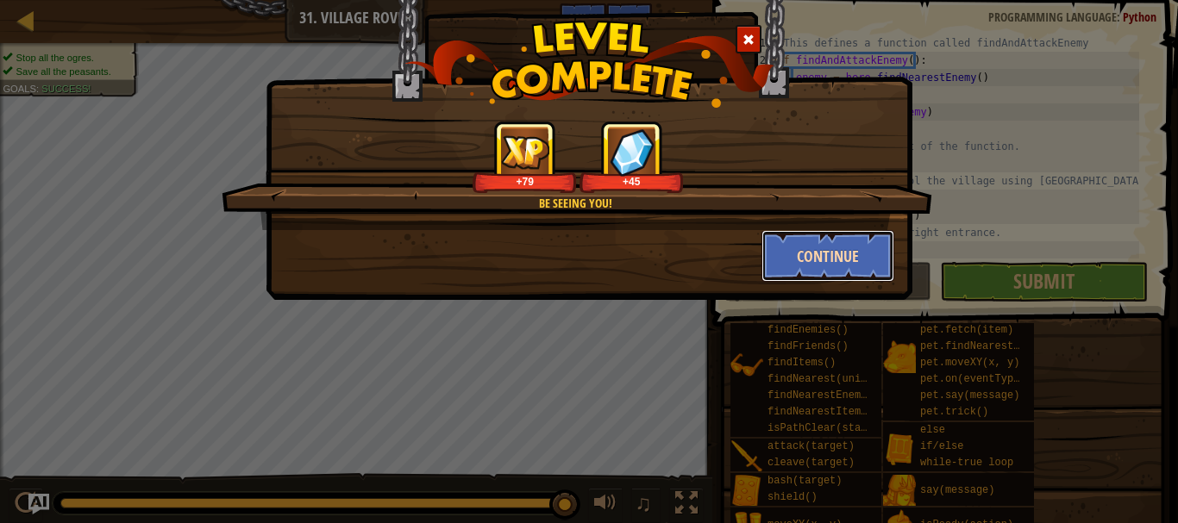
click at [805, 259] on button "Continue" at bounding box center [828, 256] width 134 height 52
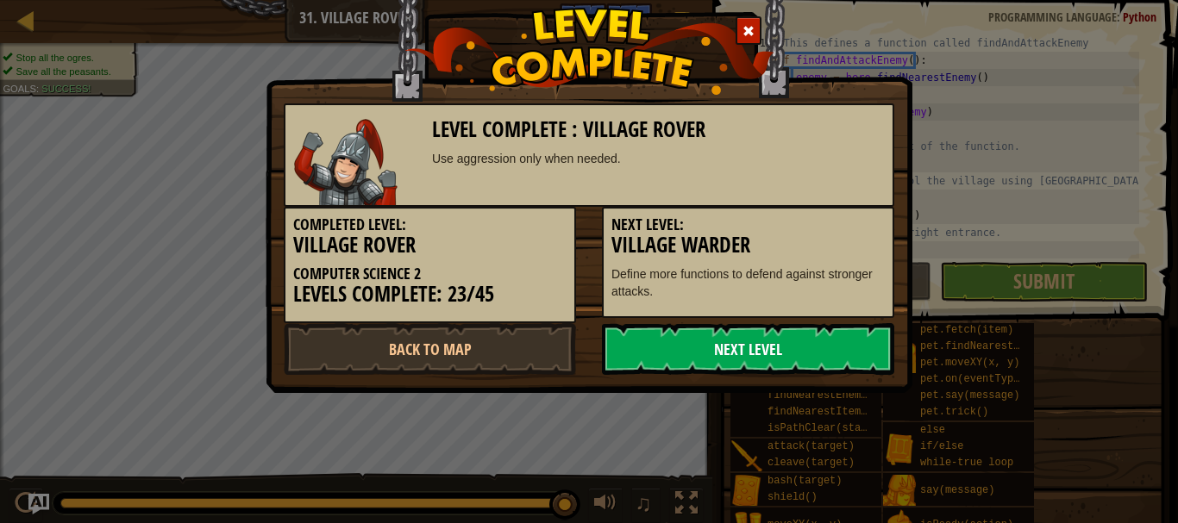
click at [721, 338] on link "Next Level" at bounding box center [748, 349] width 292 height 52
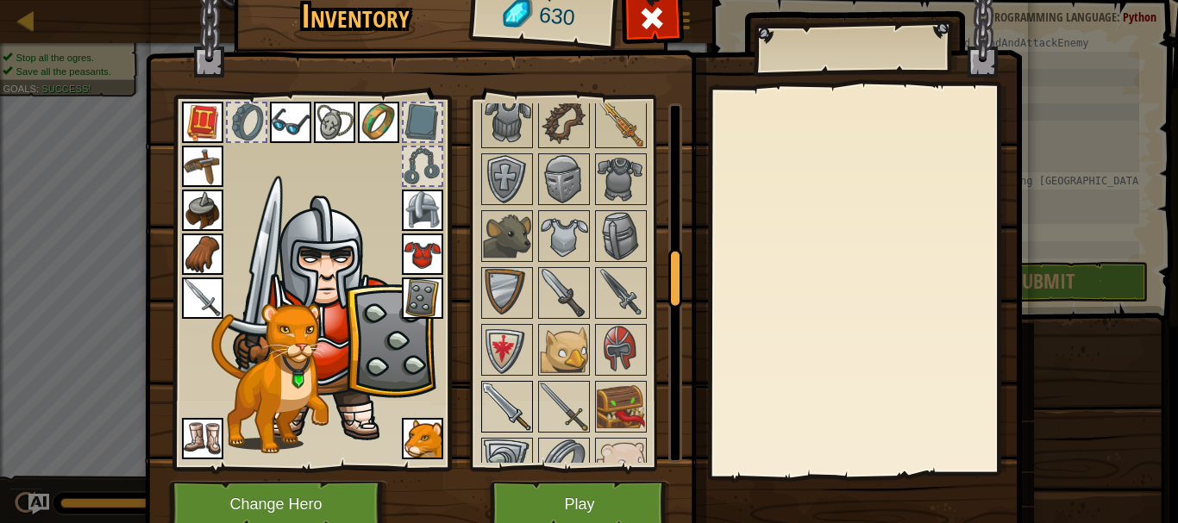
scroll to position [1121, 0]
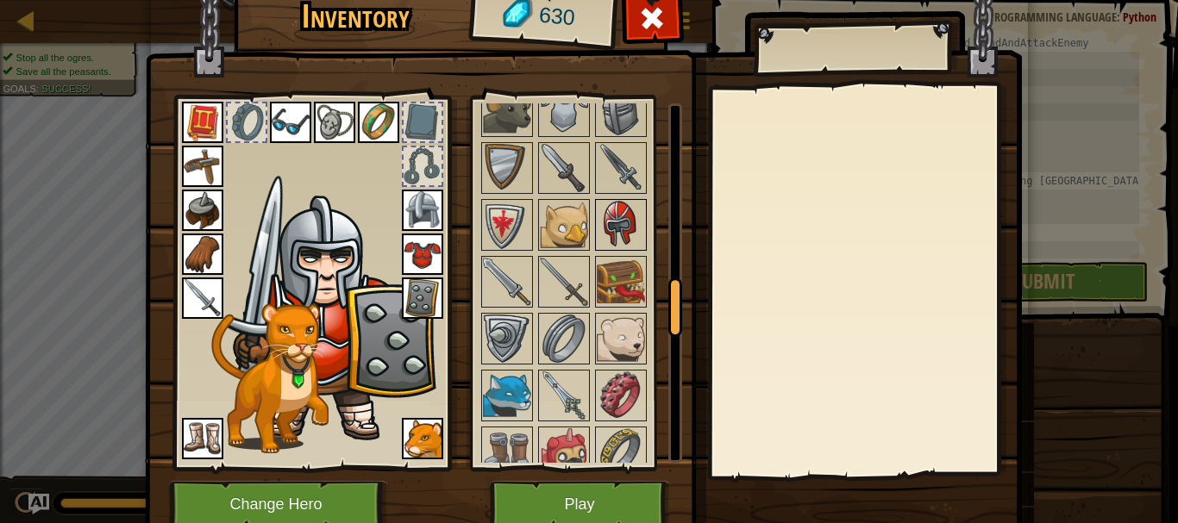
click at [605, 220] on img at bounding box center [621, 225] width 48 height 48
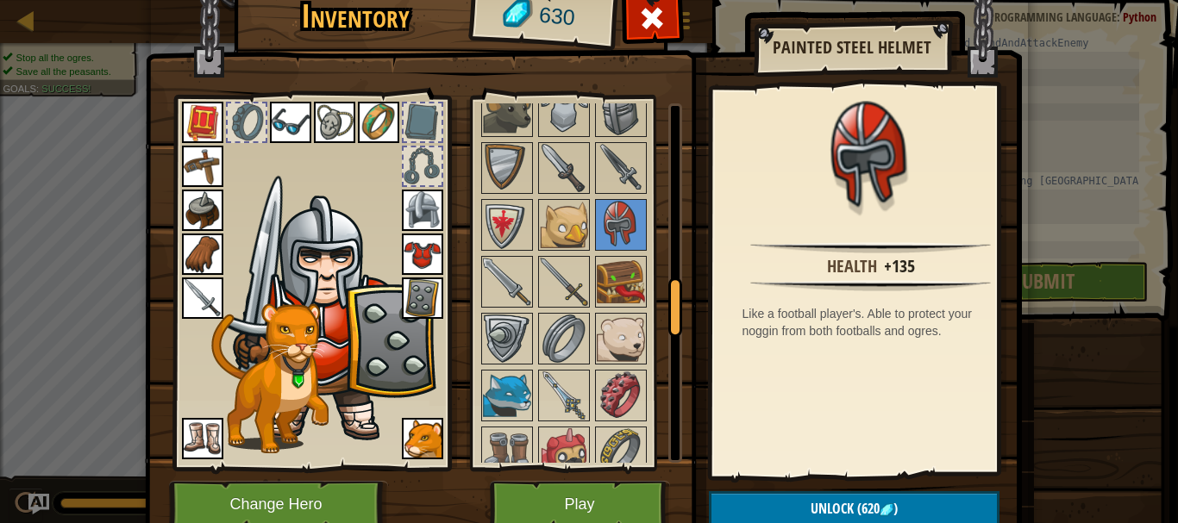
click at [318, 140] on img at bounding box center [334, 122] width 41 height 41
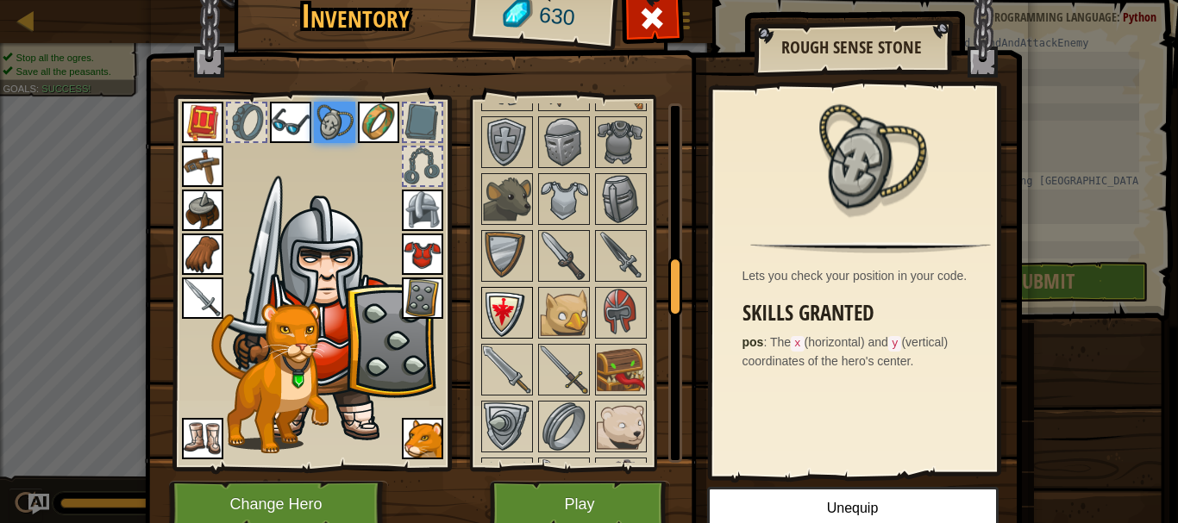
scroll to position [1035, 0]
click at [603, 302] on img at bounding box center [621, 311] width 48 height 48
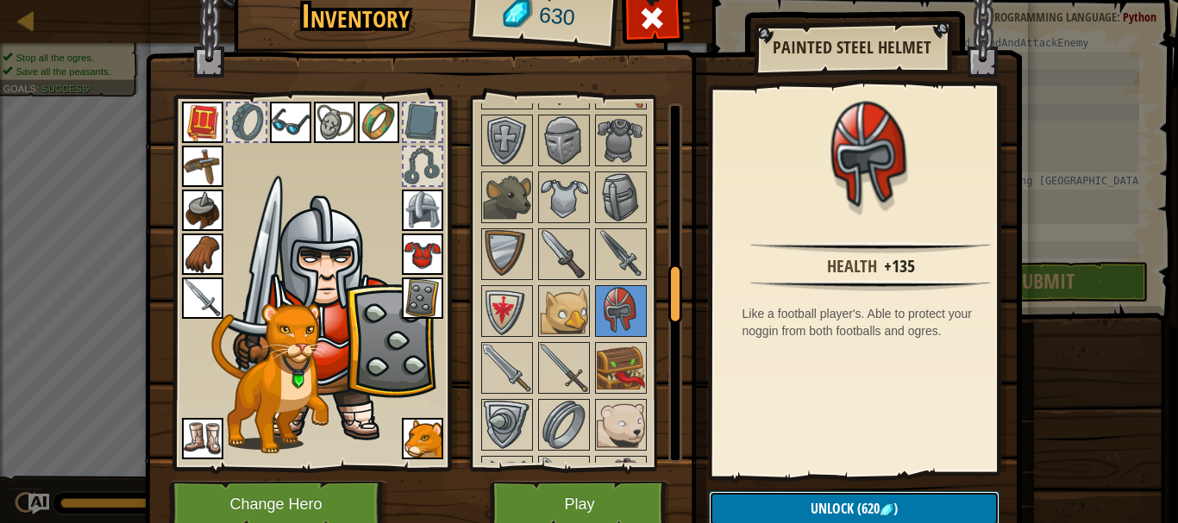
click at [796, 492] on button "Unlock (620 )" at bounding box center [854, 508] width 291 height 35
click at [815, 495] on button "Confirm" at bounding box center [854, 508] width 291 height 35
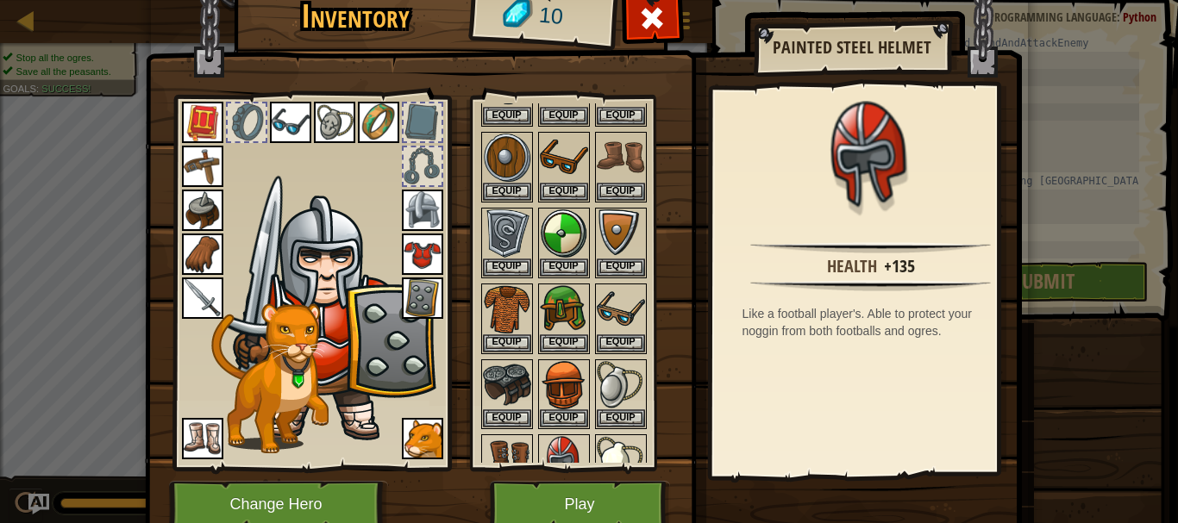
scroll to position [172, 0]
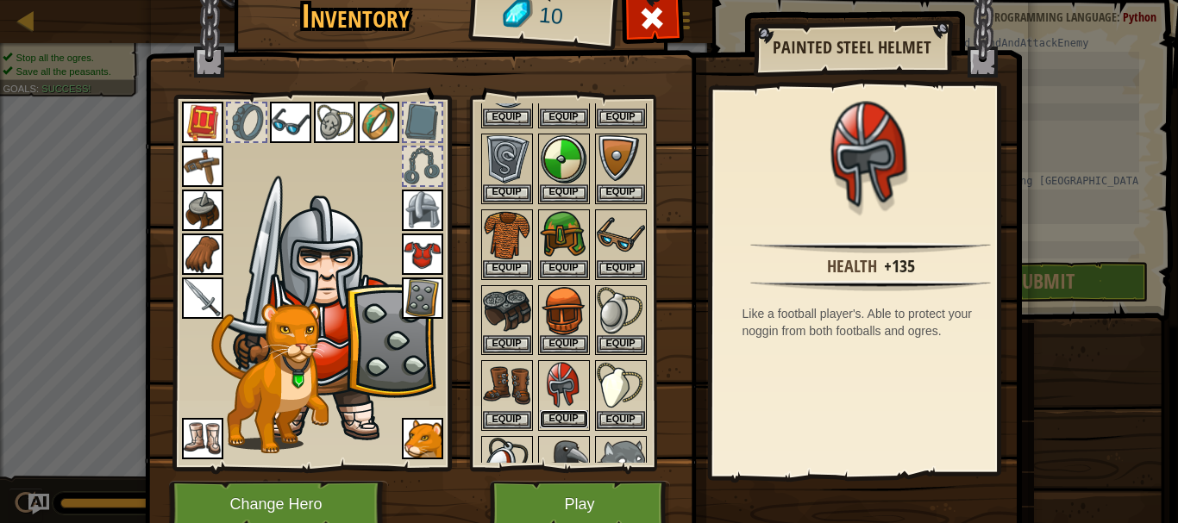
click at [556, 421] on button "Equip" at bounding box center [564, 419] width 48 height 18
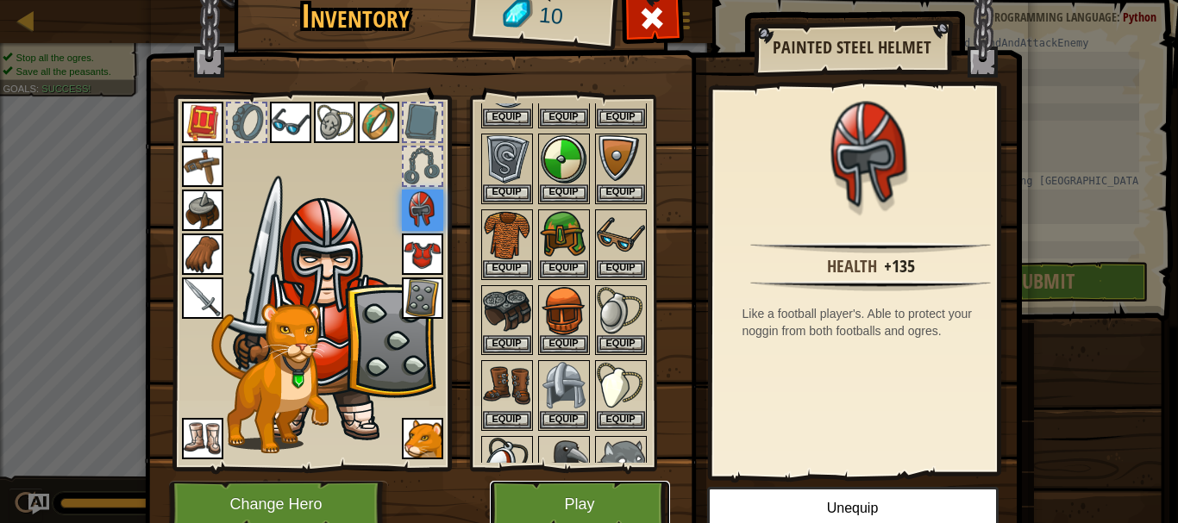
click at [572, 497] on button "Play" at bounding box center [580, 504] width 180 height 47
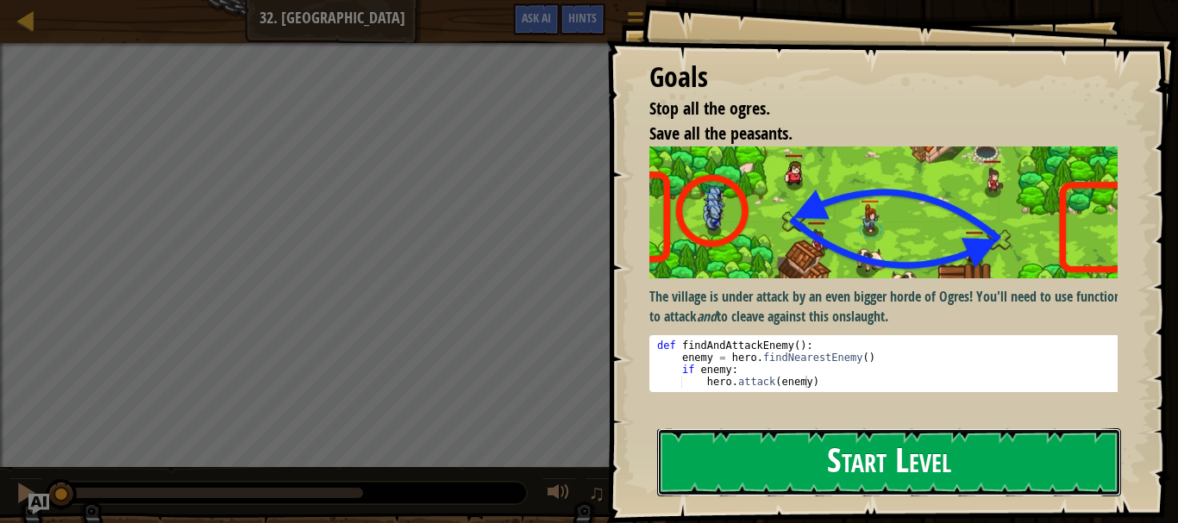
click at [865, 453] on button "Start Level" at bounding box center [889, 462] width 464 height 68
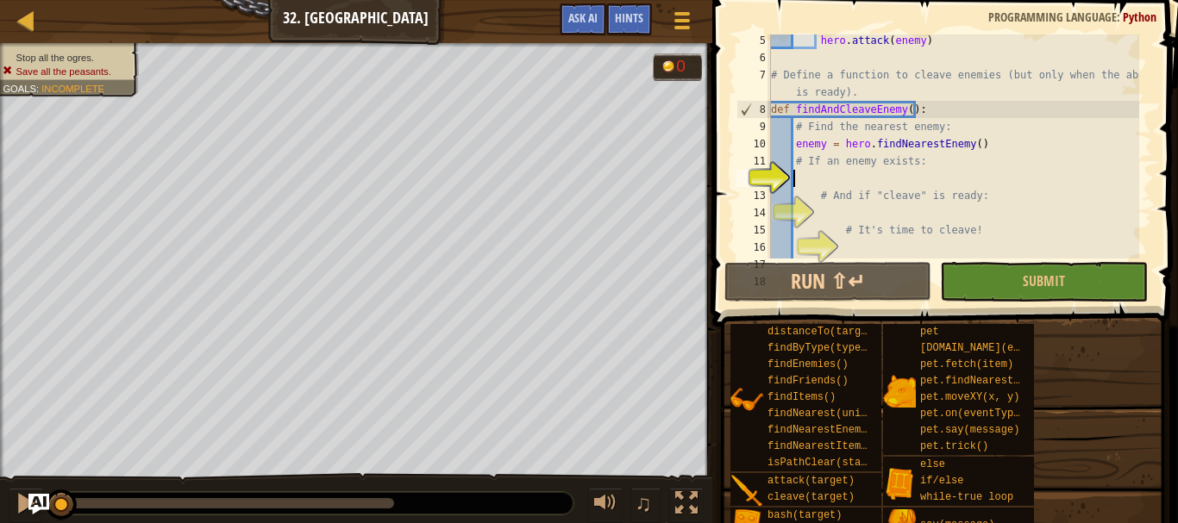
scroll to position [95, 0]
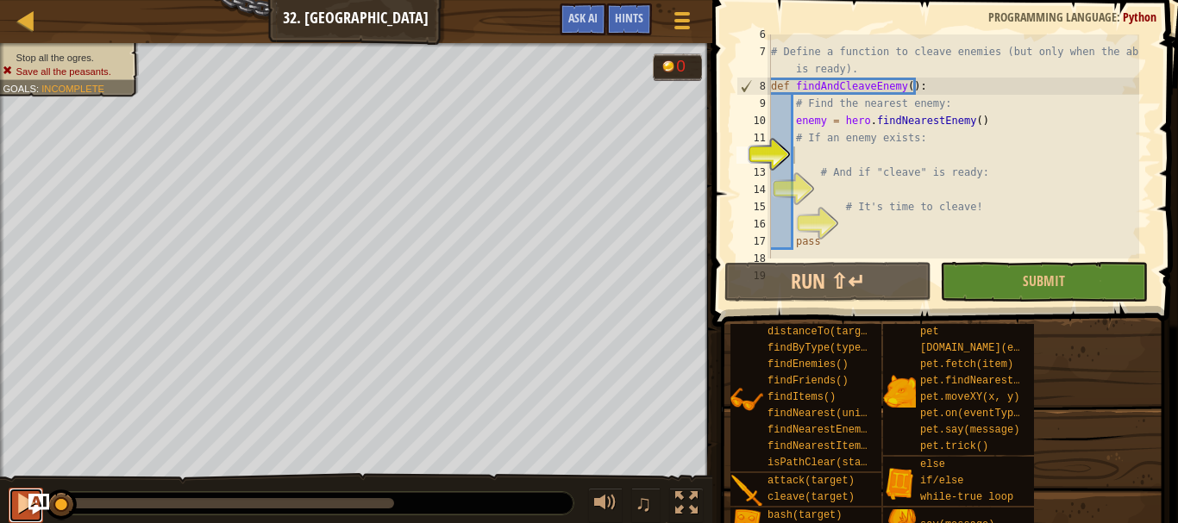
click at [14, 499] on button at bounding box center [26, 505] width 34 height 35
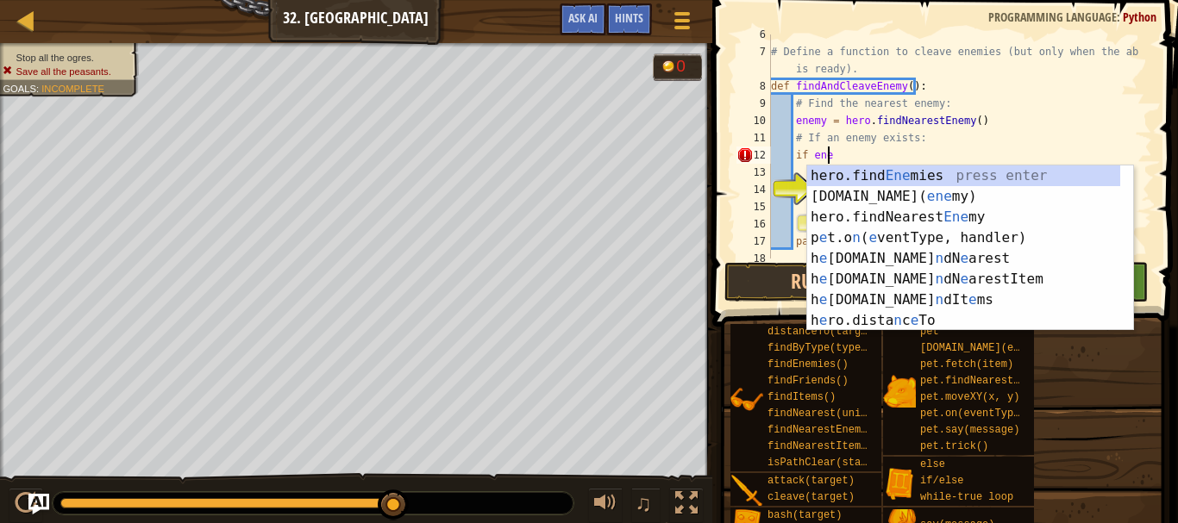
scroll to position [8, 4]
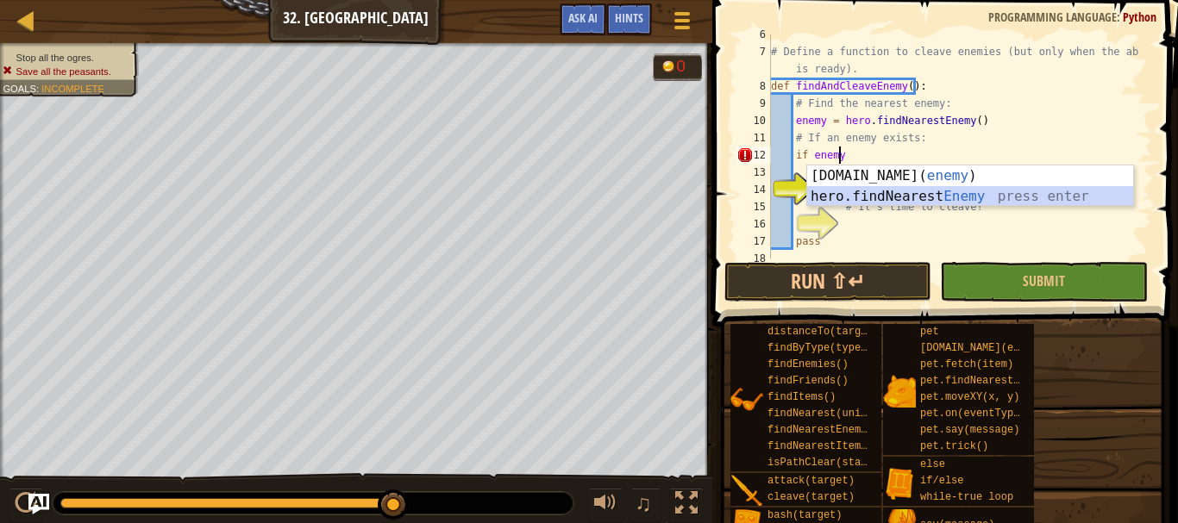
click at [872, 195] on div "[DOMAIN_NAME]( enemy ) press enter hero.findNearest Enemy press enter" at bounding box center [970, 207] width 326 height 83
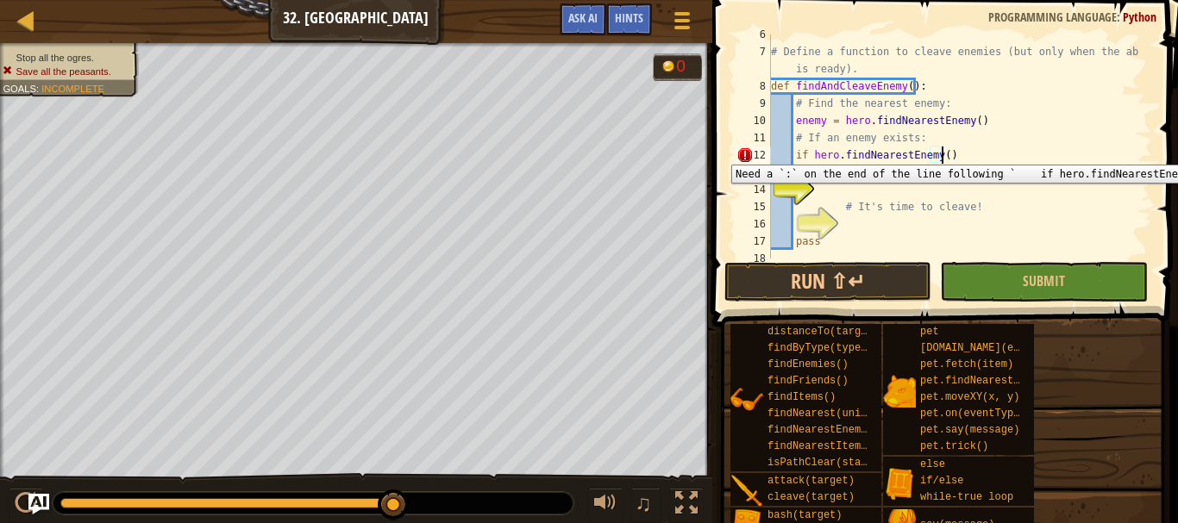
type textarea "if hero.findNearestEnemy():"
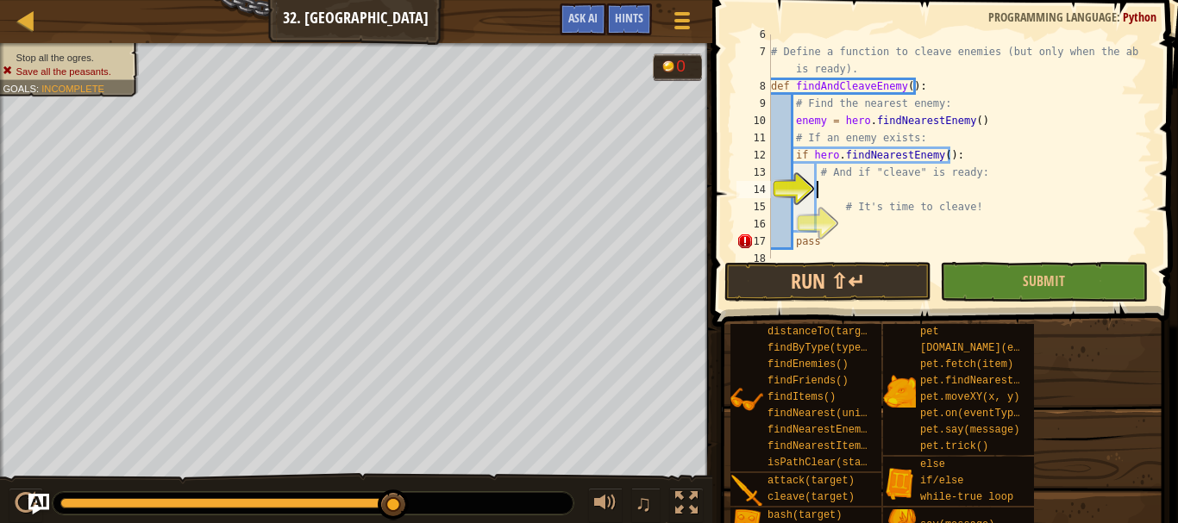
click at [825, 189] on div "# Define a function to cleave enemies (but only when the ability is ready). def…" at bounding box center [953, 155] width 372 height 259
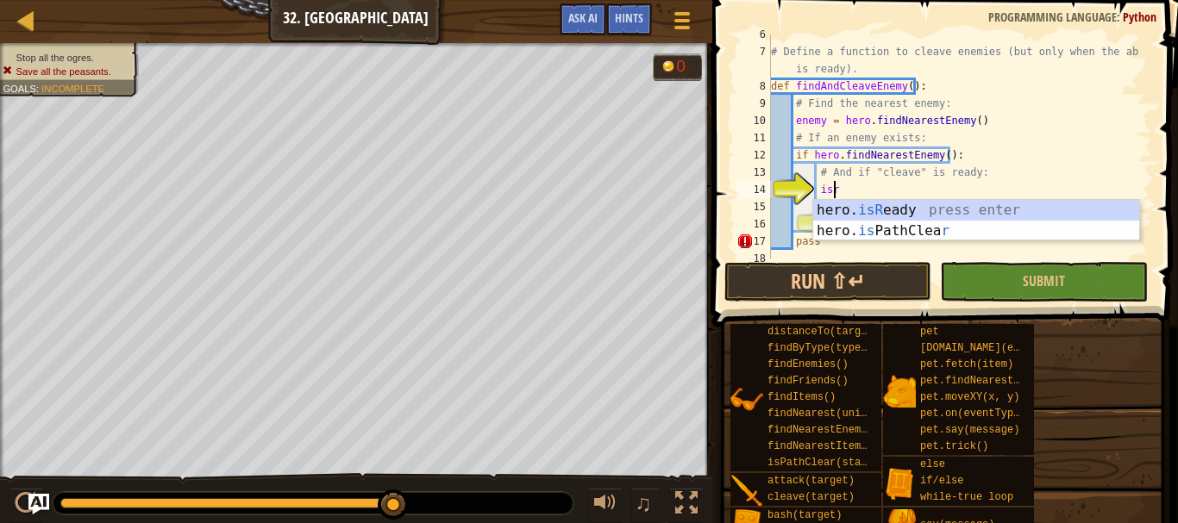
scroll to position [8, 4]
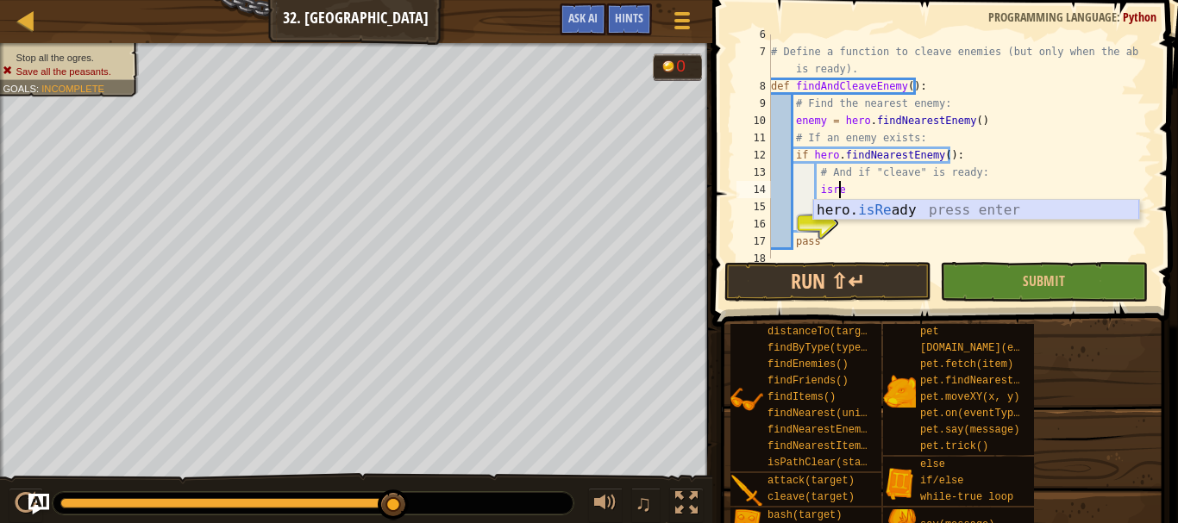
click at [857, 205] on div "hero. isRe ady press enter" at bounding box center [976, 231] width 326 height 62
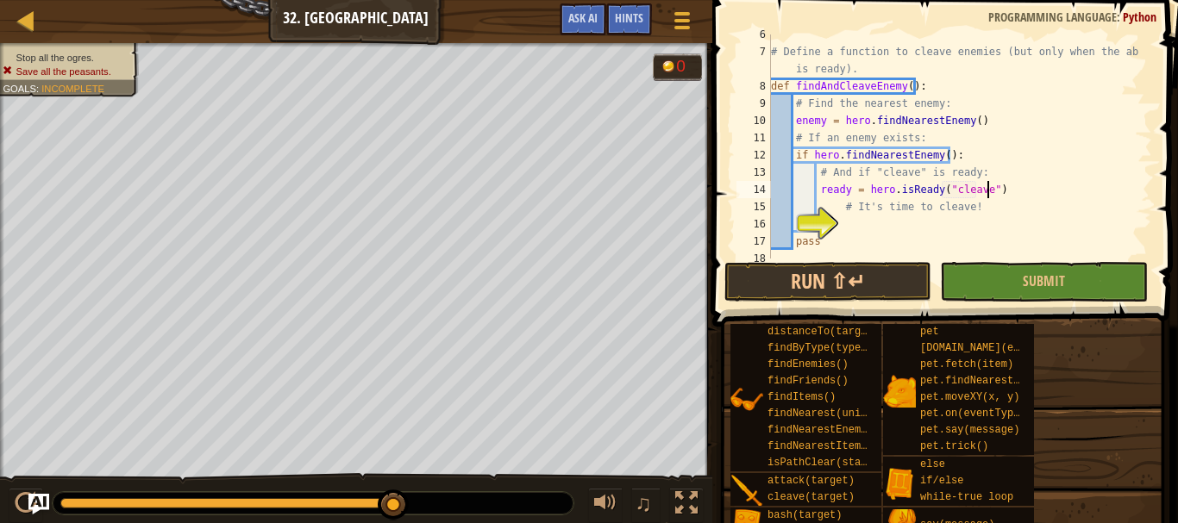
click at [1003, 185] on div "# Define a function to cleave enemies (but only when the ability is ready). def…" at bounding box center [953, 155] width 372 height 259
click at [771, 219] on div "16" at bounding box center [753, 224] width 34 height 17
type textarea "pass"
click at [844, 222] on div "# Define a function to cleave enemies (but only when the ability is ready). def…" at bounding box center [953, 155] width 372 height 259
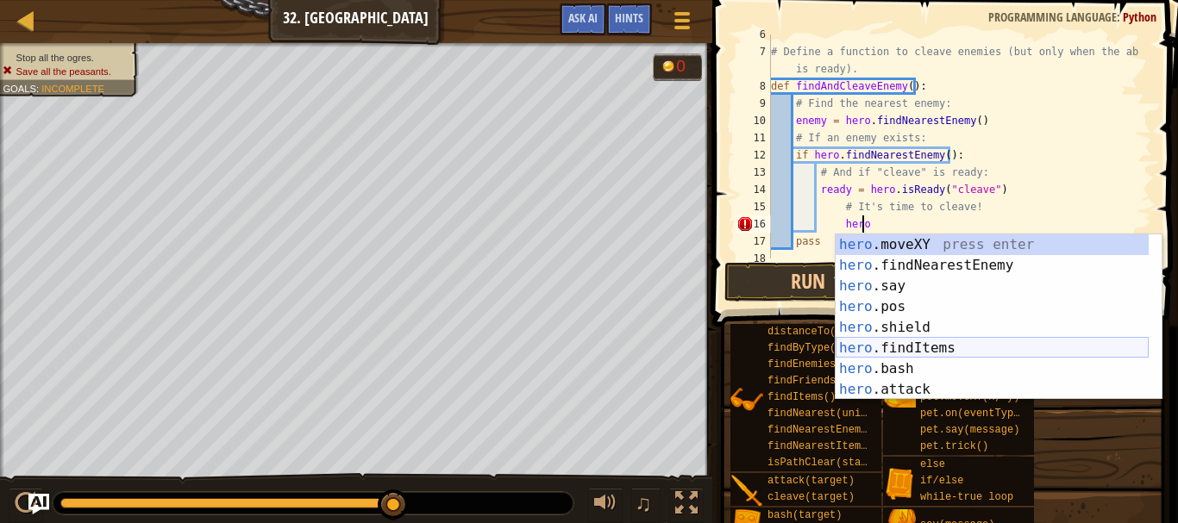
scroll to position [155, 0]
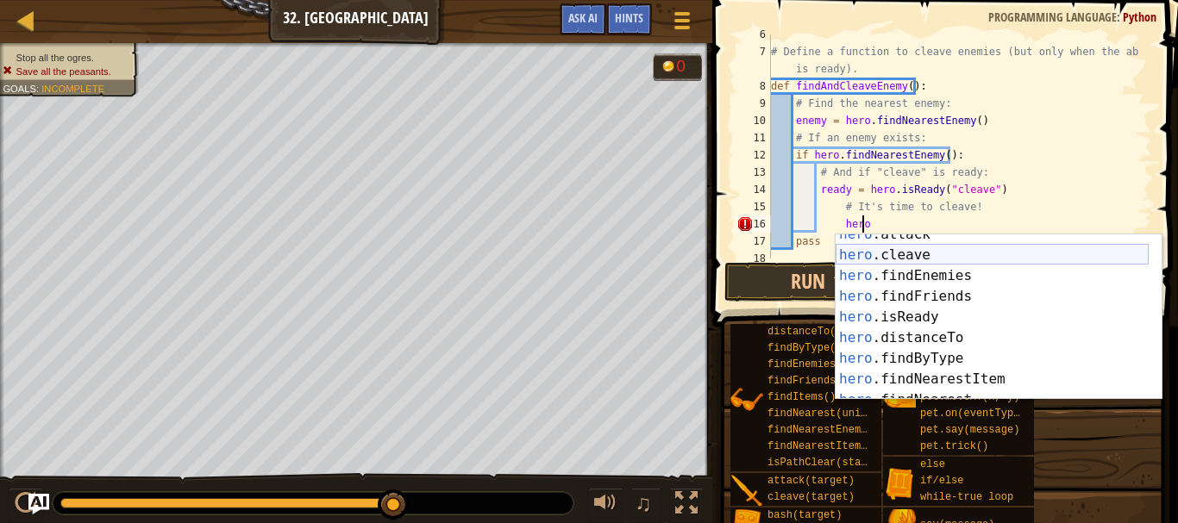
click at [951, 249] on div "hero .attack press enter hero .cleave press enter hero .findEnemies press enter…" at bounding box center [991, 327] width 313 height 207
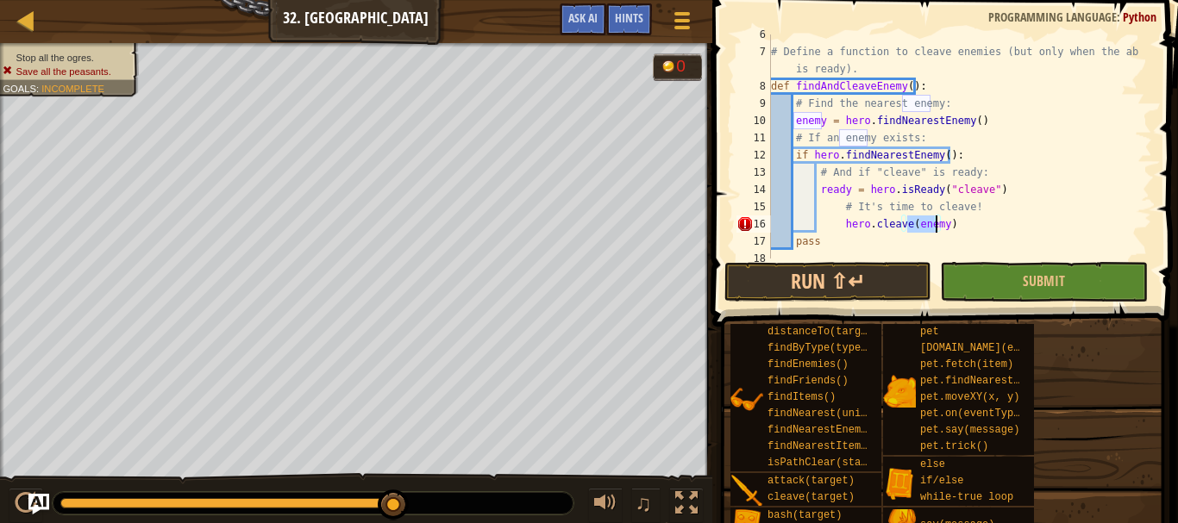
click at [837, 228] on div "# Define a function to cleave enemies (but only when the ability is ready). def…" at bounding box center [953, 155] width 372 height 259
click at [822, 246] on div "# Define a function to cleave enemies (but only when the ability is ready). def…" at bounding box center [953, 155] width 372 height 259
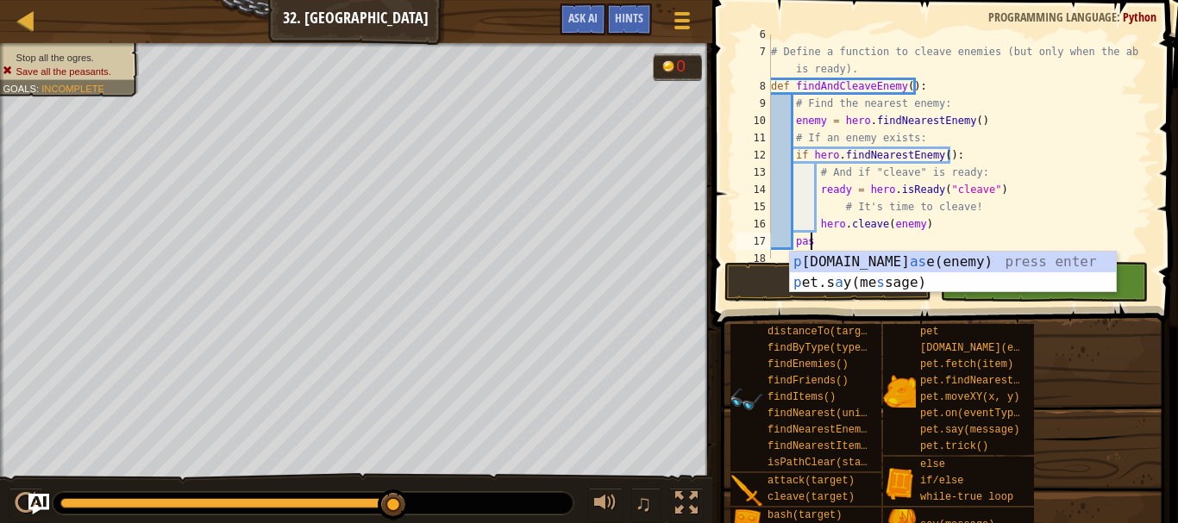
scroll to position [8, 2]
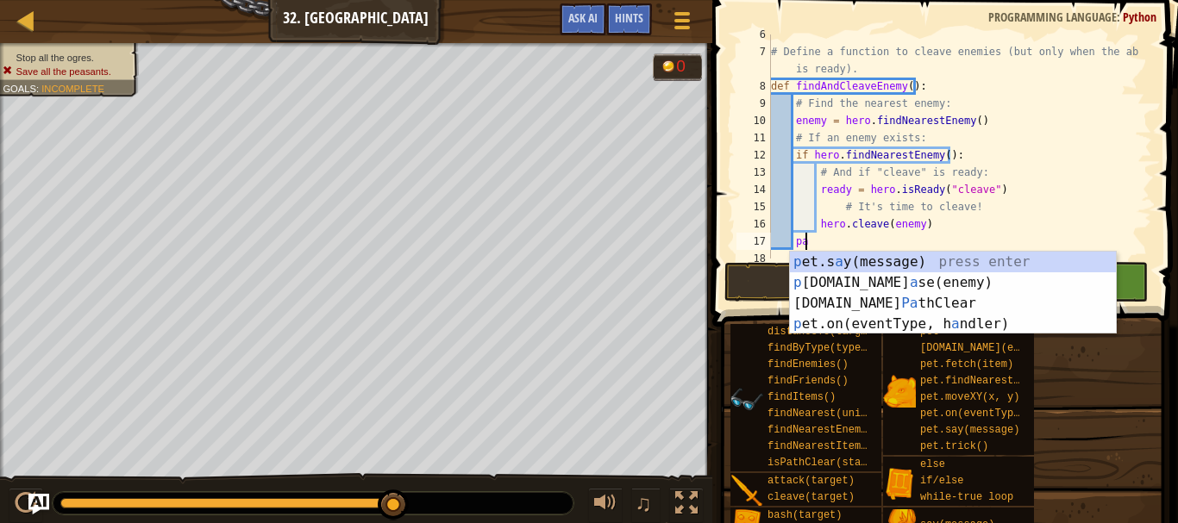
type textarea "p"
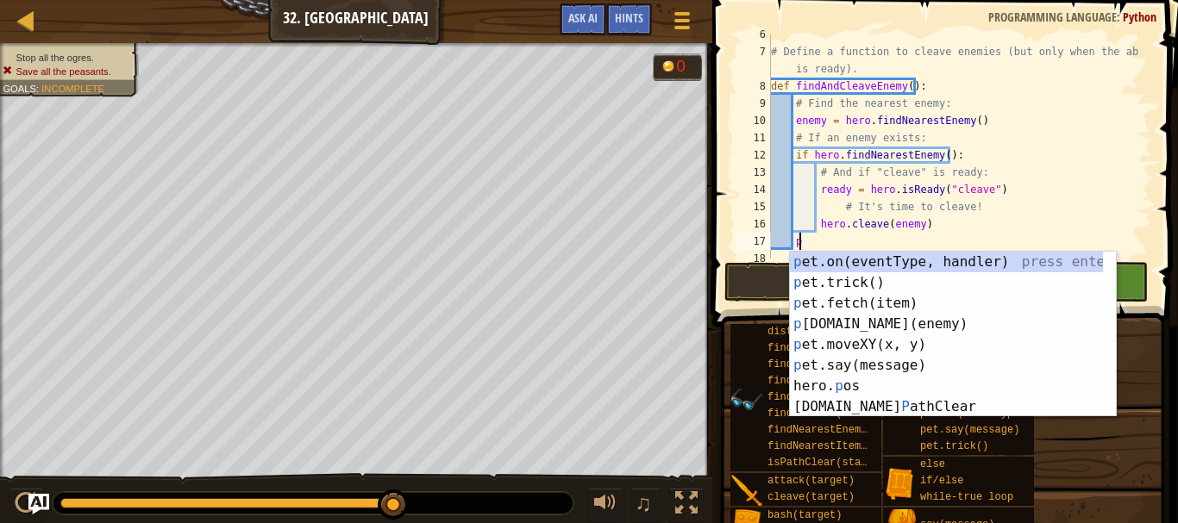
scroll to position [8, 1]
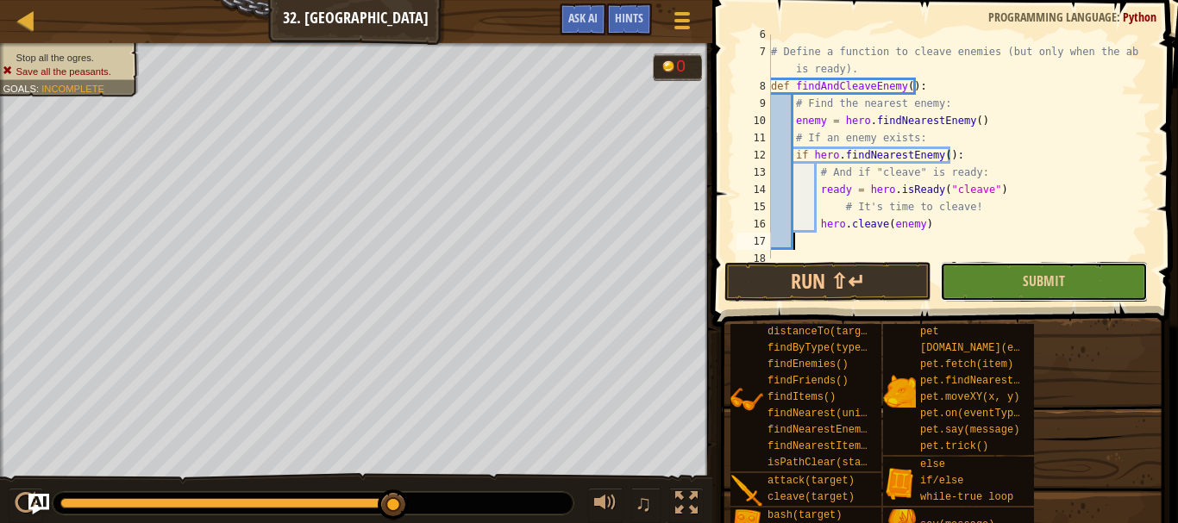
click at [1075, 272] on button "Submit" at bounding box center [1043, 282] width 207 height 40
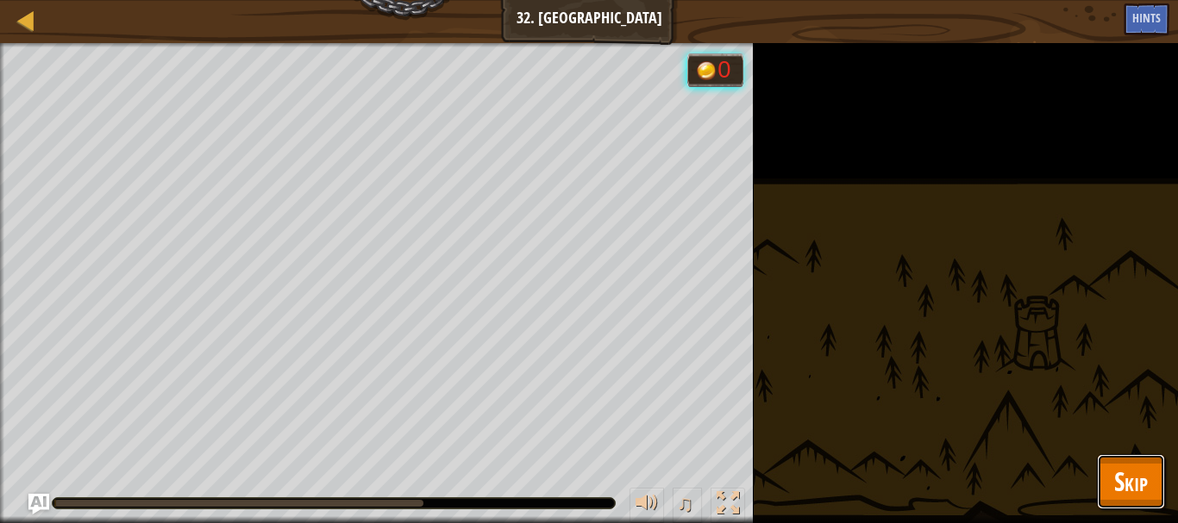
click at [1131, 484] on span "Skip" at bounding box center [1131, 481] width 34 height 35
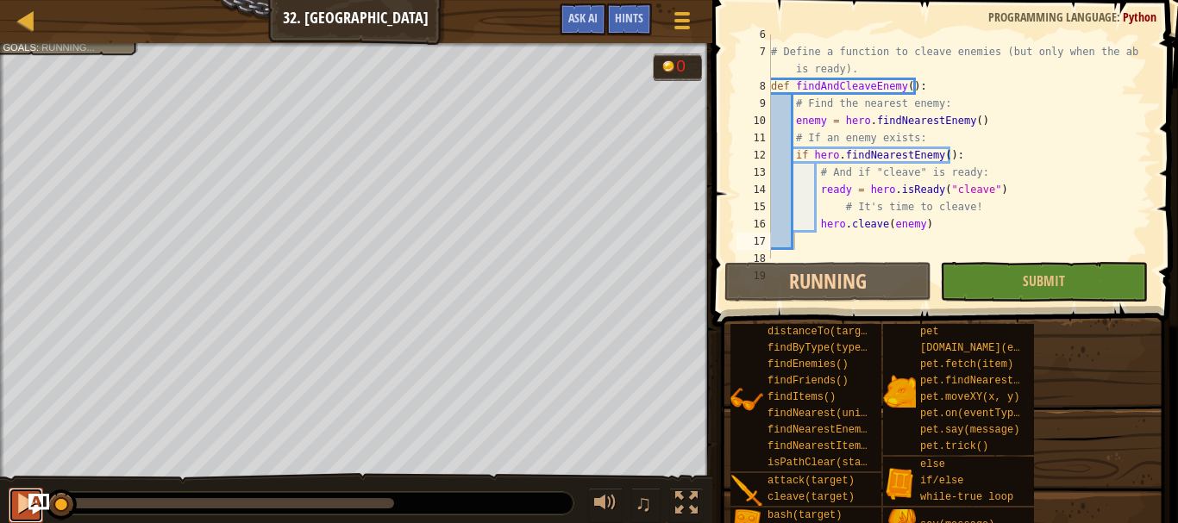
click at [15, 497] on div at bounding box center [26, 503] width 22 height 22
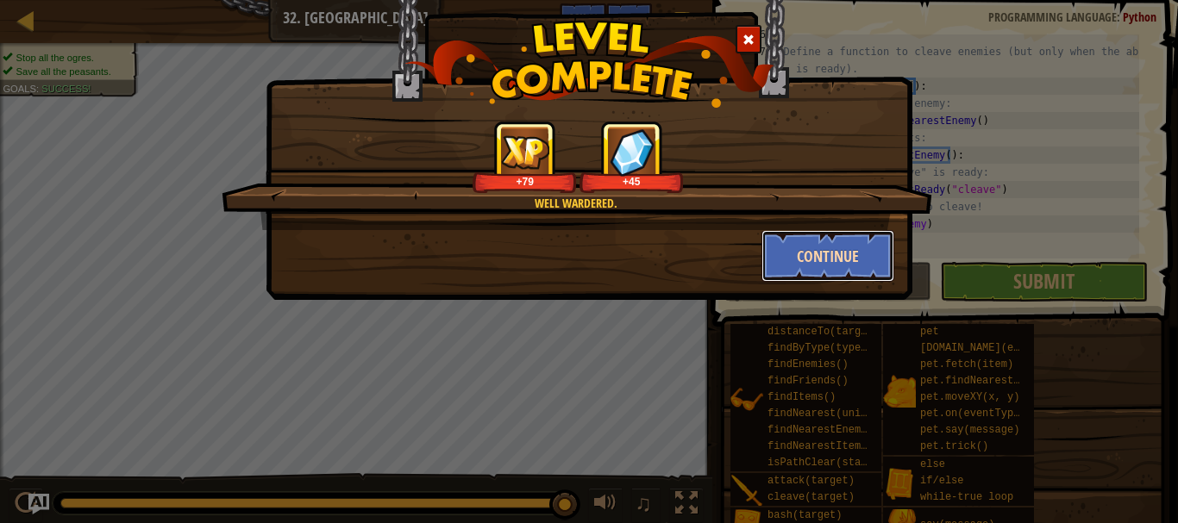
click at [807, 259] on button "Continue" at bounding box center [828, 256] width 134 height 52
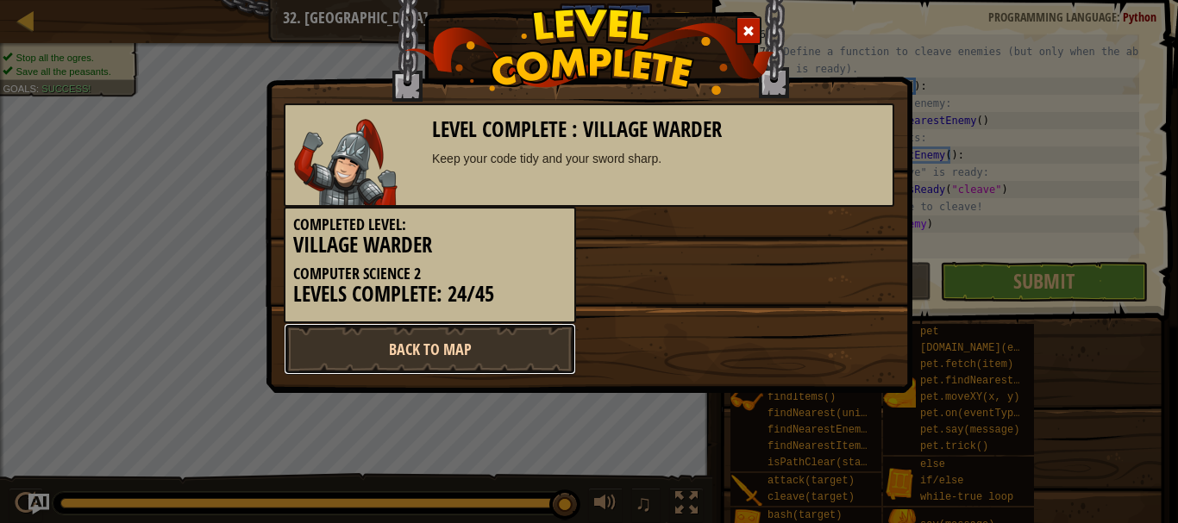
click at [492, 355] on link "Back to Map" at bounding box center [430, 349] width 292 height 52
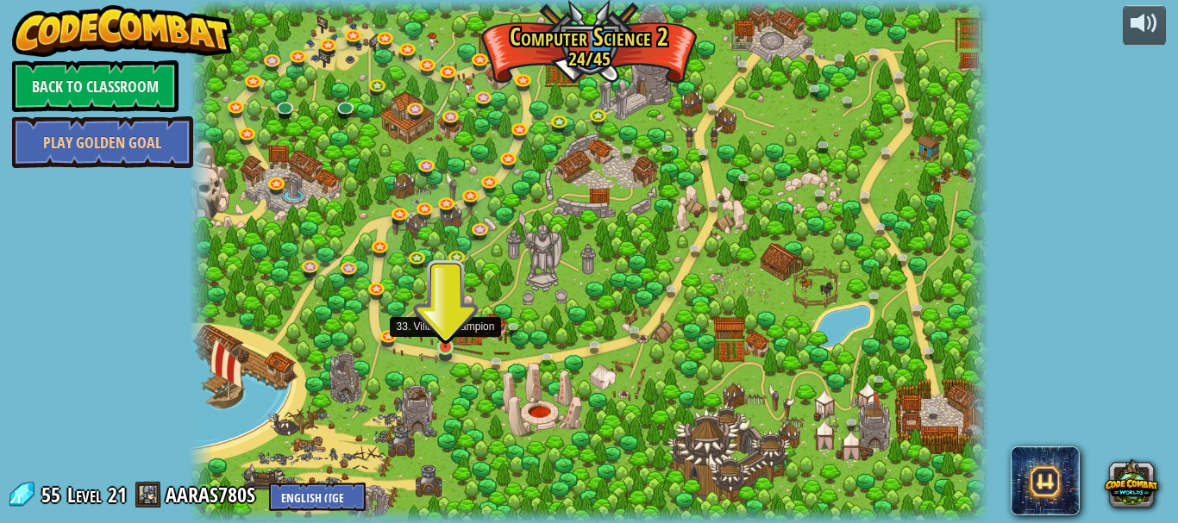
click at [449, 344] on img at bounding box center [445, 327] width 18 height 42
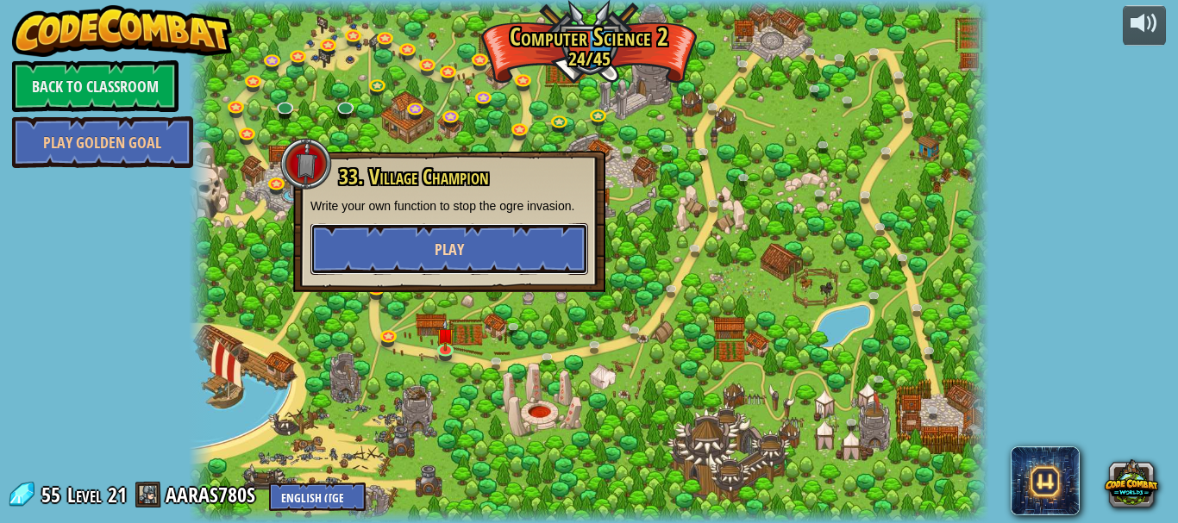
click at [410, 227] on button "Play" at bounding box center [449, 249] width 278 height 52
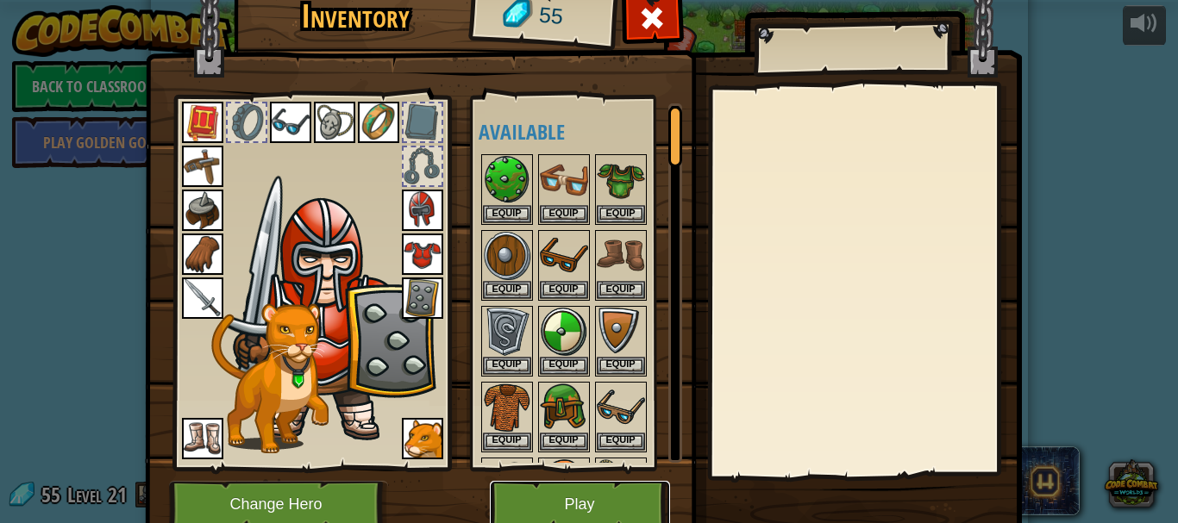
click at [565, 488] on button "Play" at bounding box center [580, 504] width 180 height 47
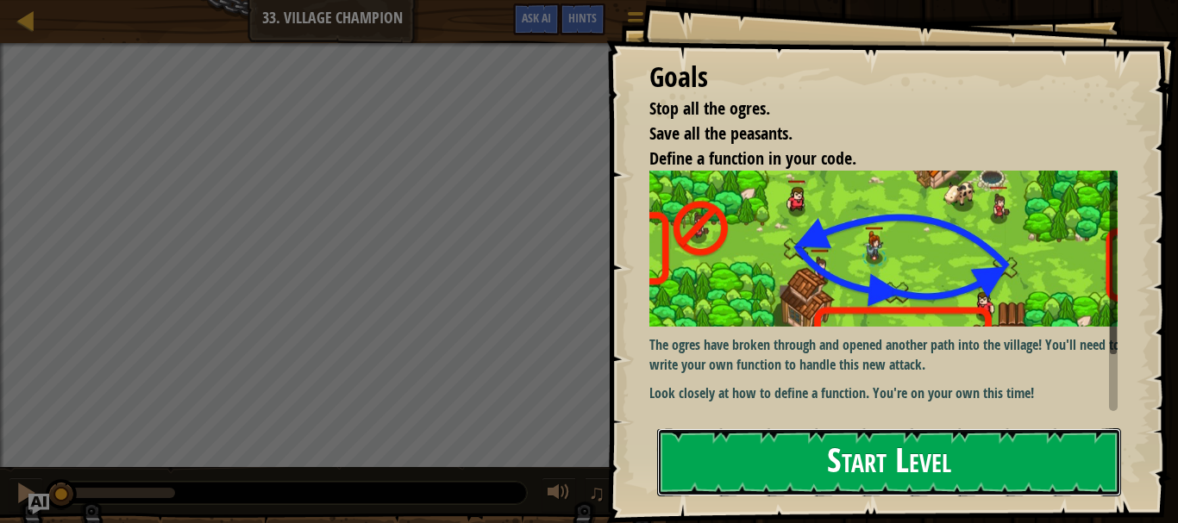
click at [875, 454] on button "Start Level" at bounding box center [889, 462] width 464 height 68
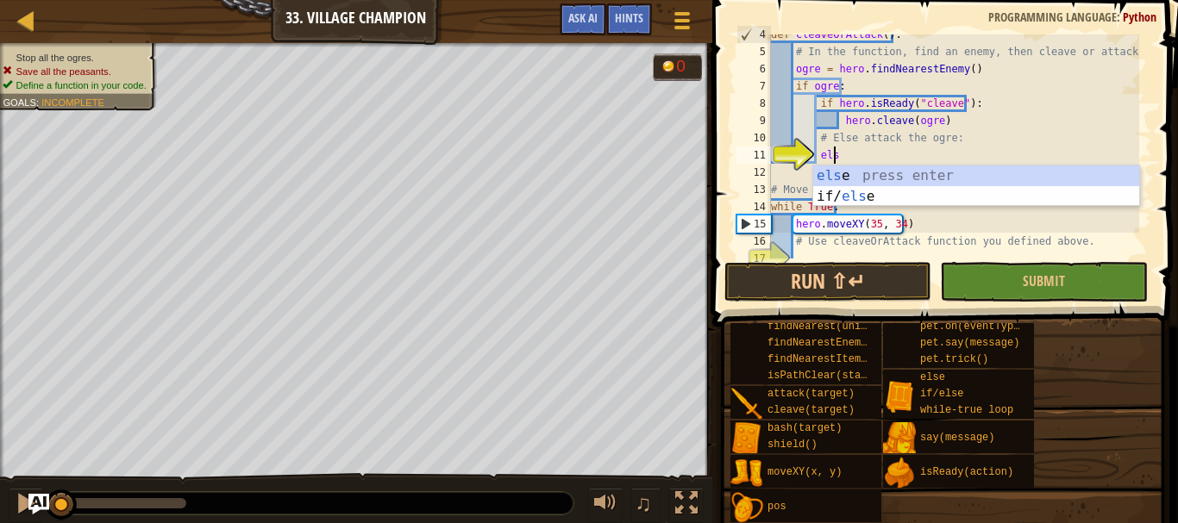
scroll to position [8, 4]
type textarea "else"
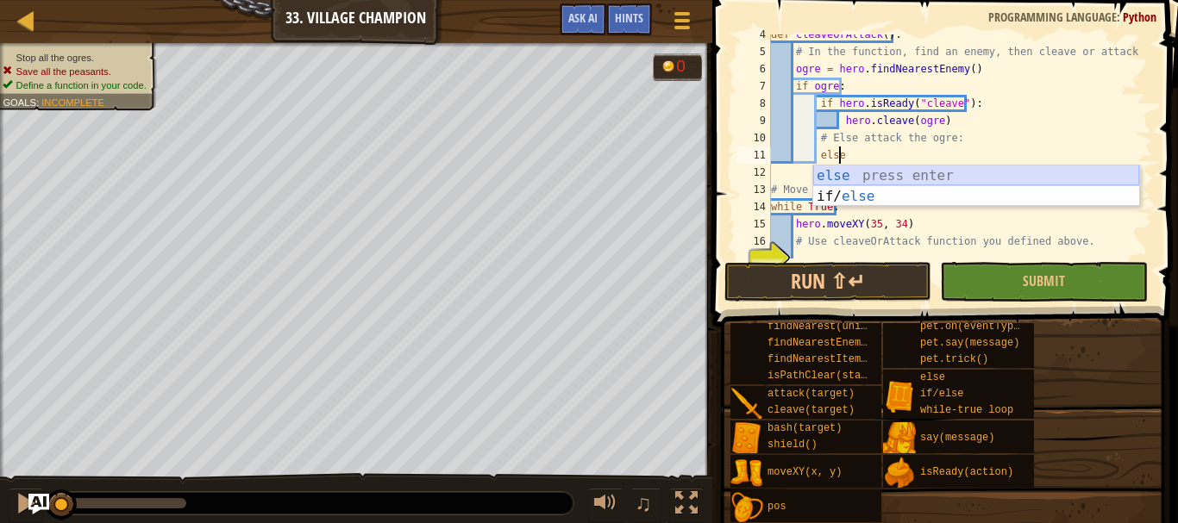
click at [1026, 172] on div "else press enter if/ else press enter" at bounding box center [976, 207] width 326 height 83
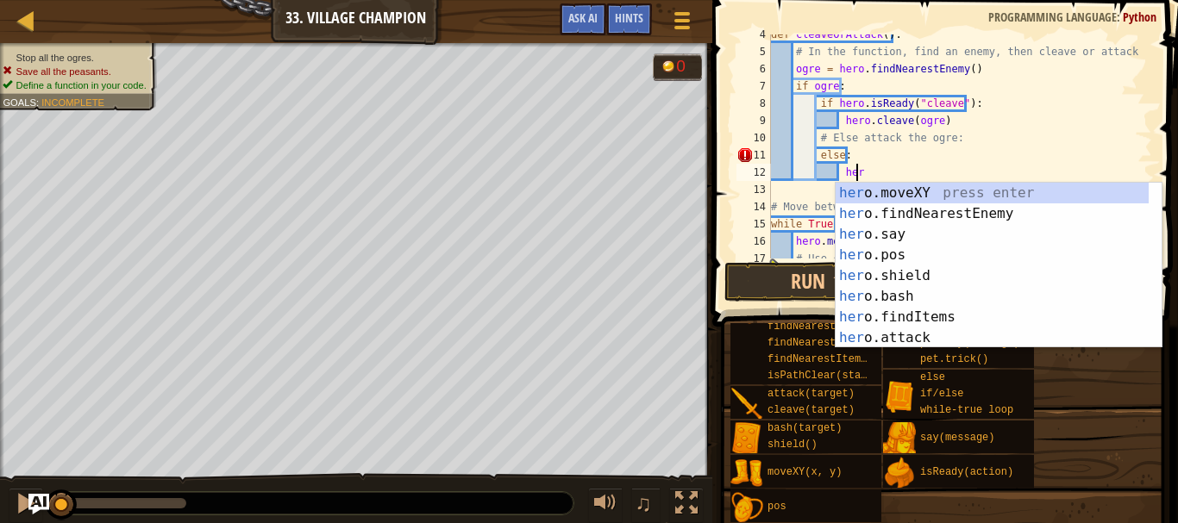
scroll to position [8, 6]
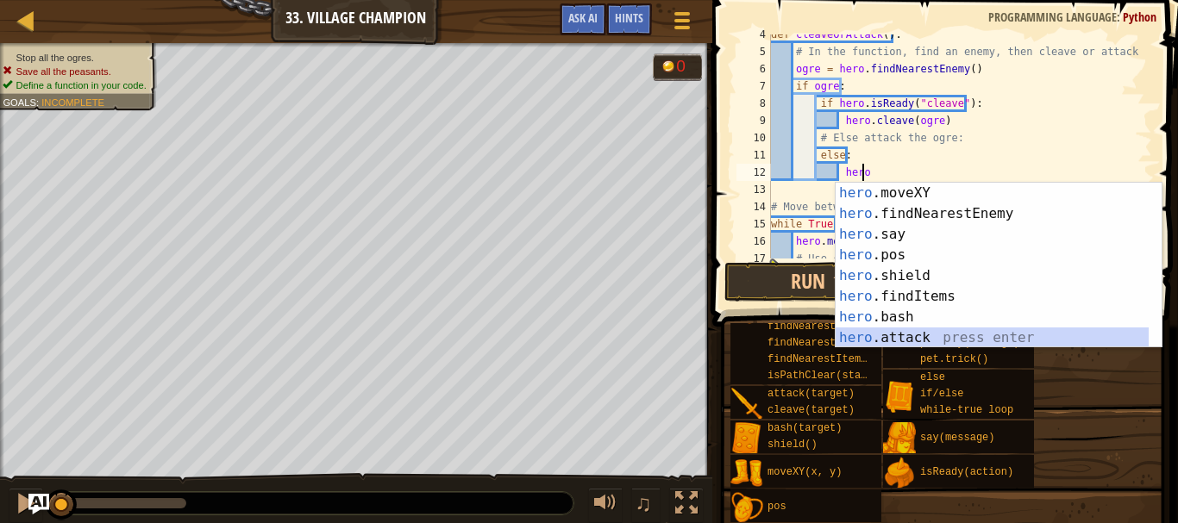
click at [928, 331] on div "hero .moveXY press enter hero .findNearestEnemy press enter hero .say press ent…" at bounding box center [991, 286] width 313 height 207
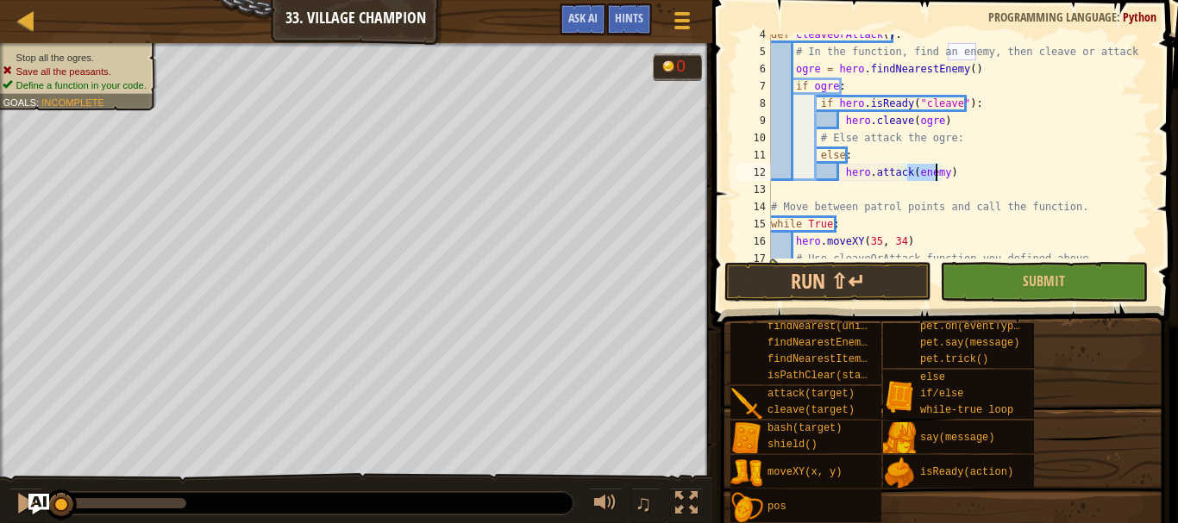
click at [966, 175] on div "def cleaveOrAttack ( ) : # In the function, find an enemy, then cleave or attac…" at bounding box center [953, 155] width 372 height 259
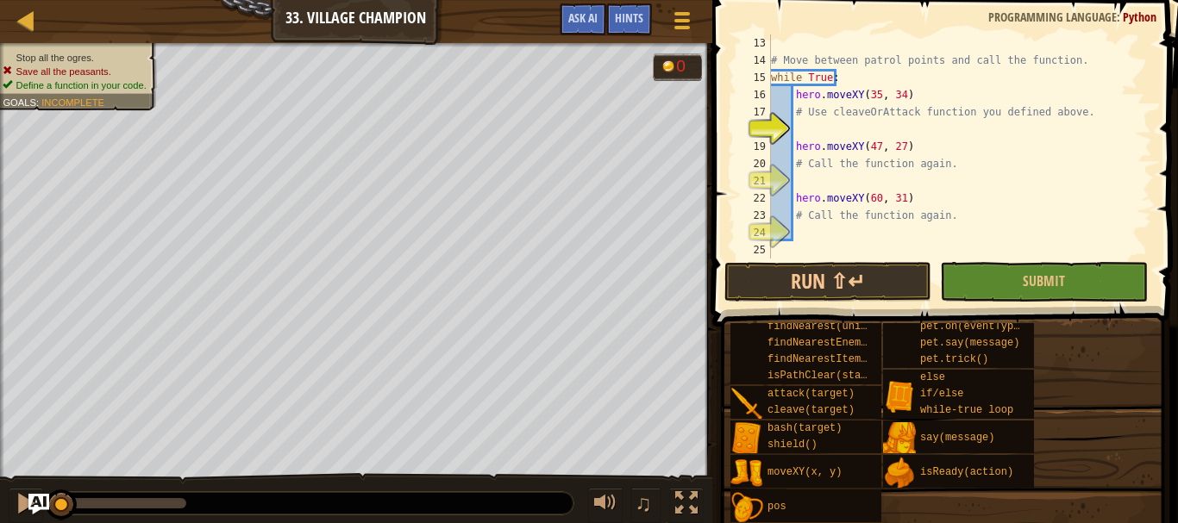
scroll to position [207, 0]
type textarea "hero.attack(enemy)"
click at [22, 497] on div at bounding box center [26, 503] width 22 height 22
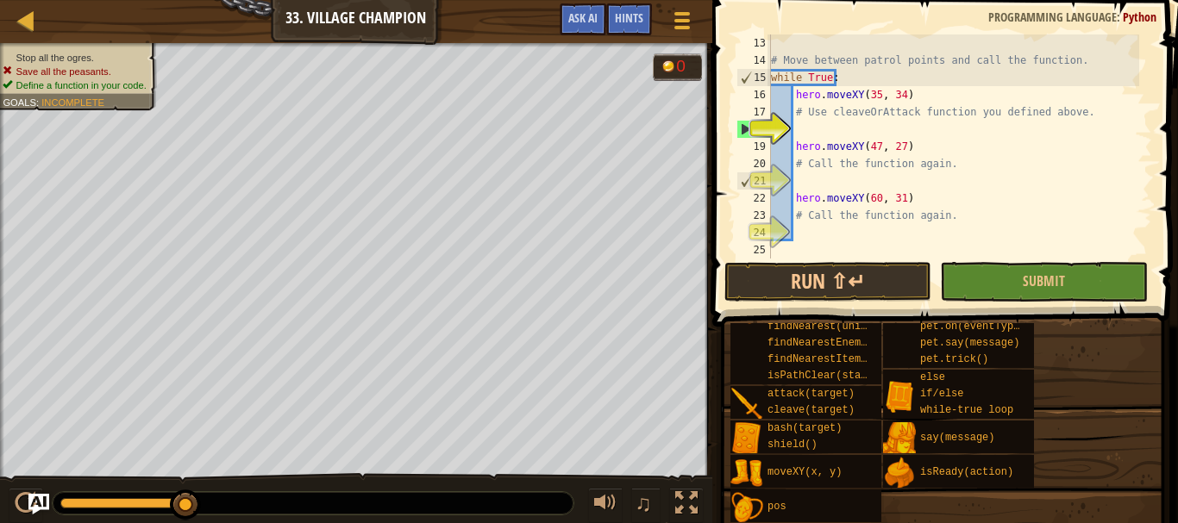
click at [816, 124] on div "# Move between patrol points and call the function. while True : hero . moveXY …" at bounding box center [953, 163] width 372 height 259
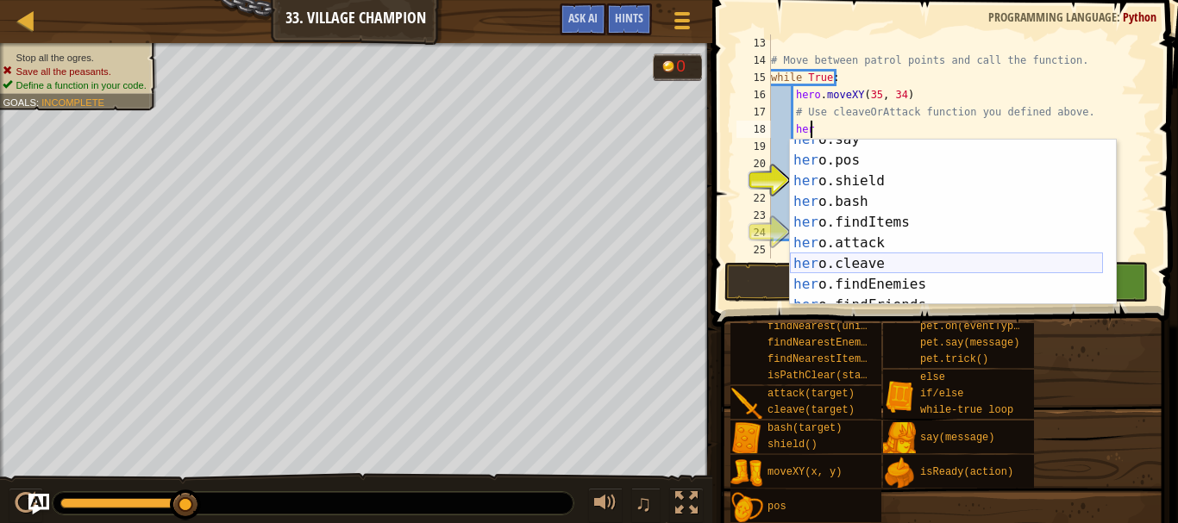
scroll to position [52, 0]
click at [892, 266] on div "her o.say press enter her o.pos press enter her o.shield press enter her o.bash…" at bounding box center [946, 232] width 313 height 207
type textarea "hero.cleave(enemy)"
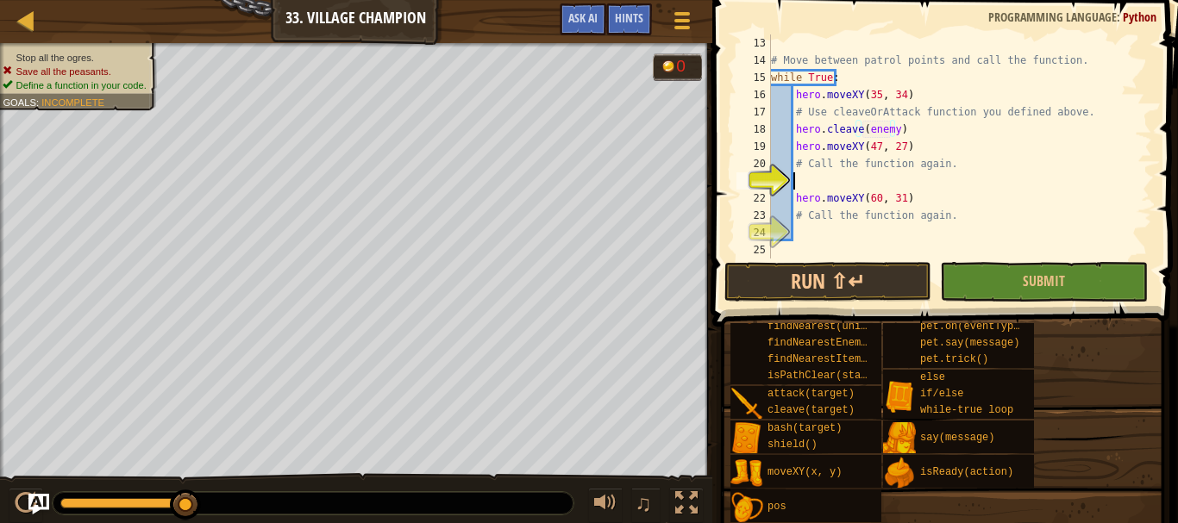
click at [832, 173] on div "# Move between patrol points and call the function. while True : hero . moveXY …" at bounding box center [953, 163] width 372 height 259
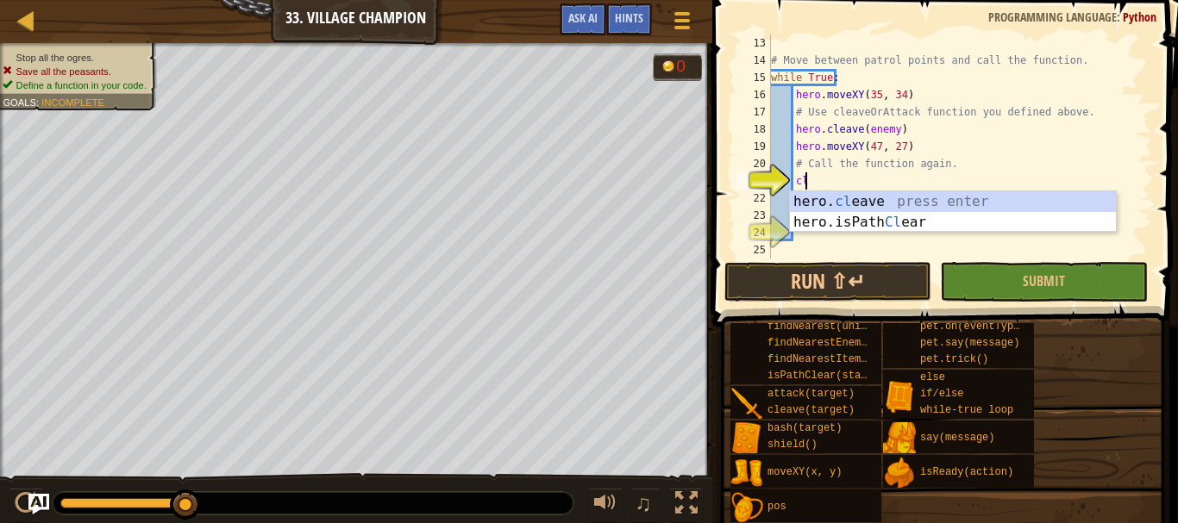
scroll to position [8, 2]
click at [842, 200] on div "hero. cl eave press enter hero.isPath Cl ear press enter" at bounding box center [953, 232] width 326 height 83
type textarea "hero.cleave(enemy)"
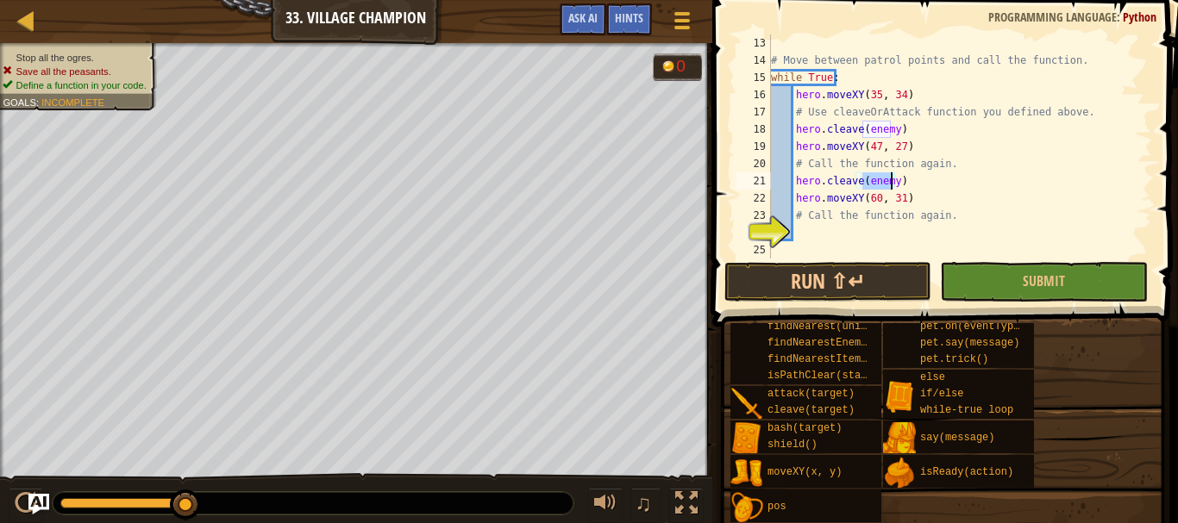
click at [817, 234] on div "# Move between patrol points and call the function. while True : hero . moveXY …" at bounding box center [953, 163] width 372 height 259
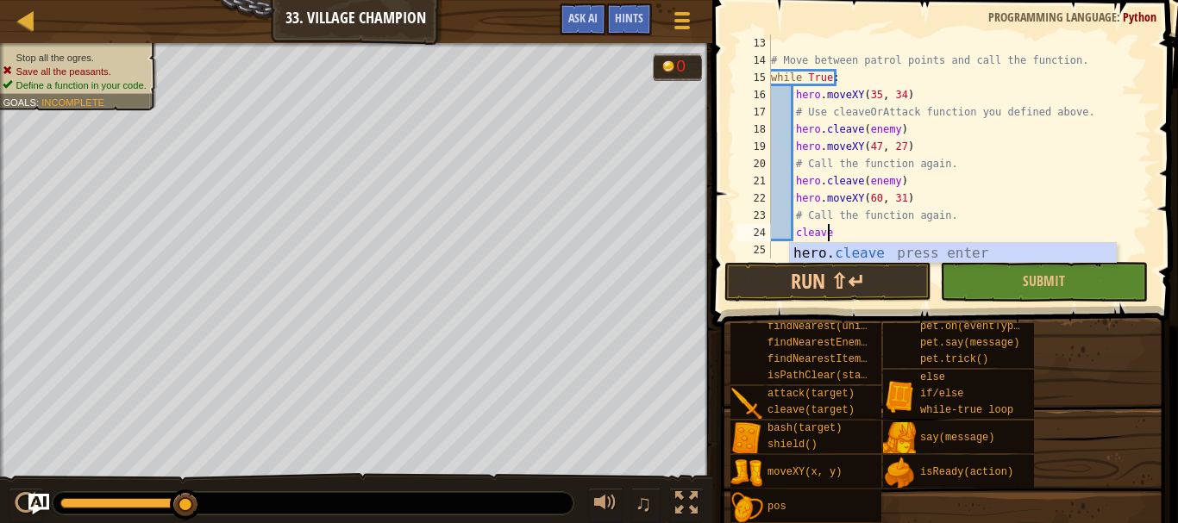
scroll to position [8, 3]
click at [1135, 273] on button "Submit" at bounding box center [1043, 282] width 207 height 40
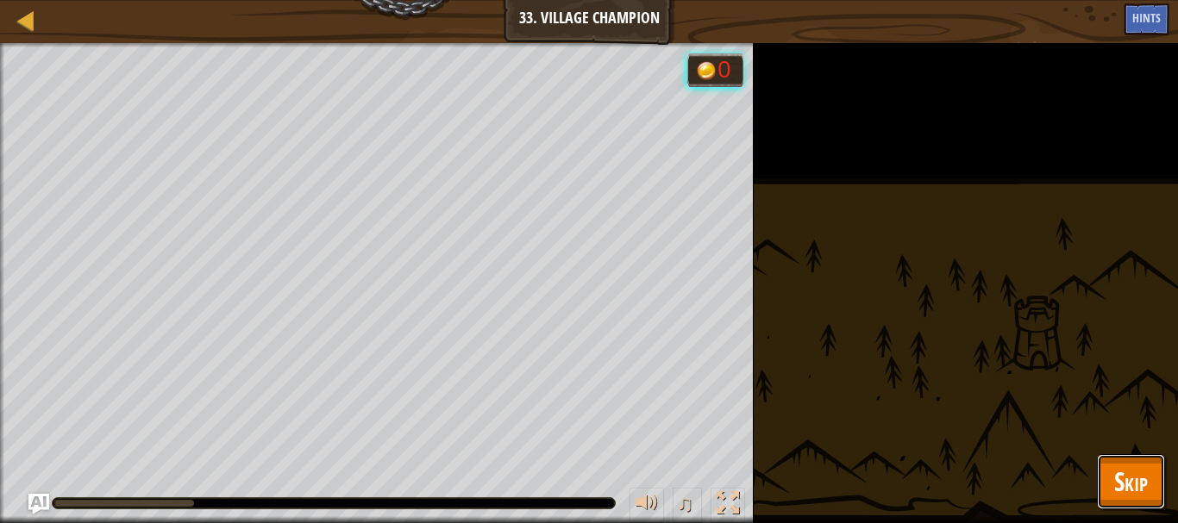
click at [1135, 485] on span "Skip" at bounding box center [1131, 481] width 34 height 35
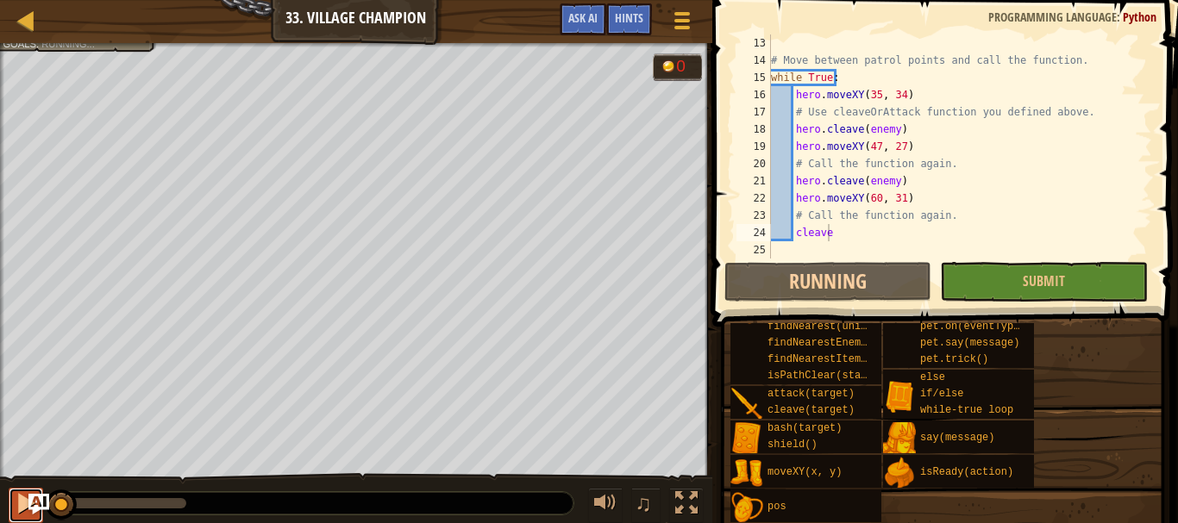
click at [10, 507] on button at bounding box center [26, 505] width 34 height 35
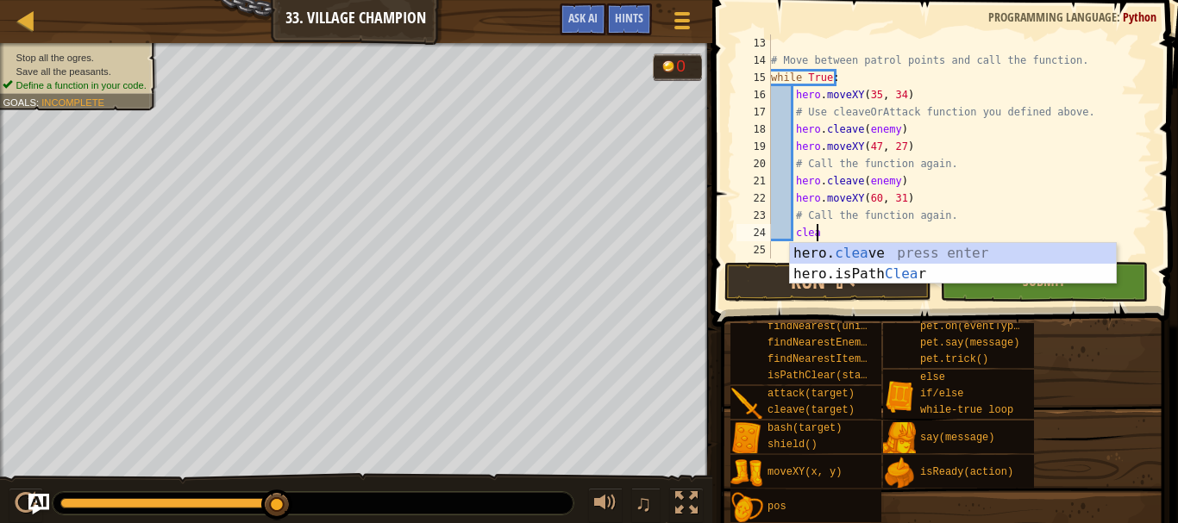
scroll to position [8, 3]
click at [879, 244] on div "hero. clea ve press enter hero.isPath Clea r press enter" at bounding box center [953, 284] width 326 height 83
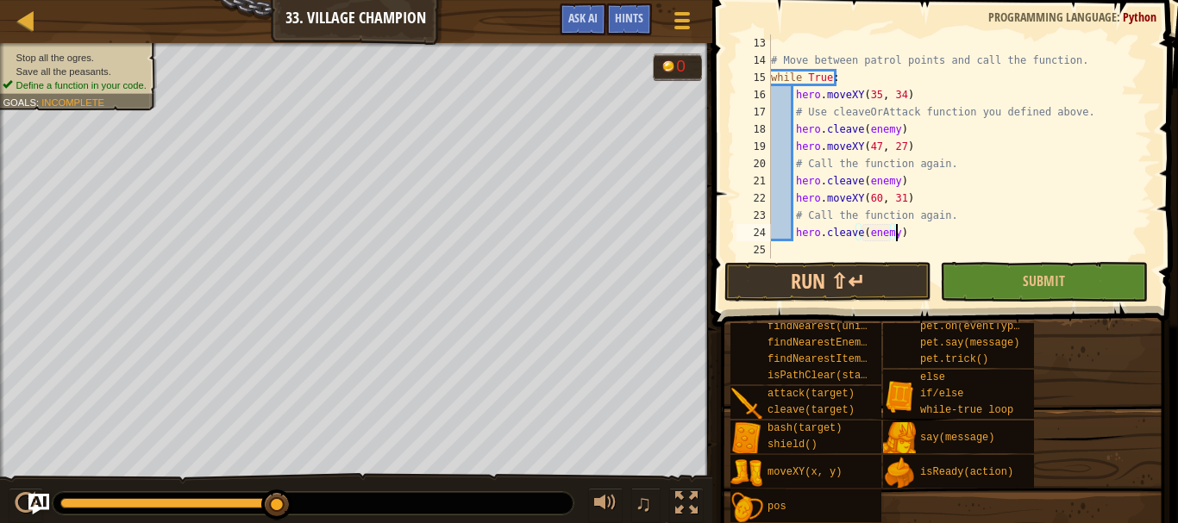
click at [927, 234] on div "# Move between patrol points and call the function. while True : hero . moveXY …" at bounding box center [953, 163] width 372 height 259
click at [897, 261] on span at bounding box center [946, 139] width 479 height 378
click at [13, 505] on button at bounding box center [26, 505] width 34 height 35
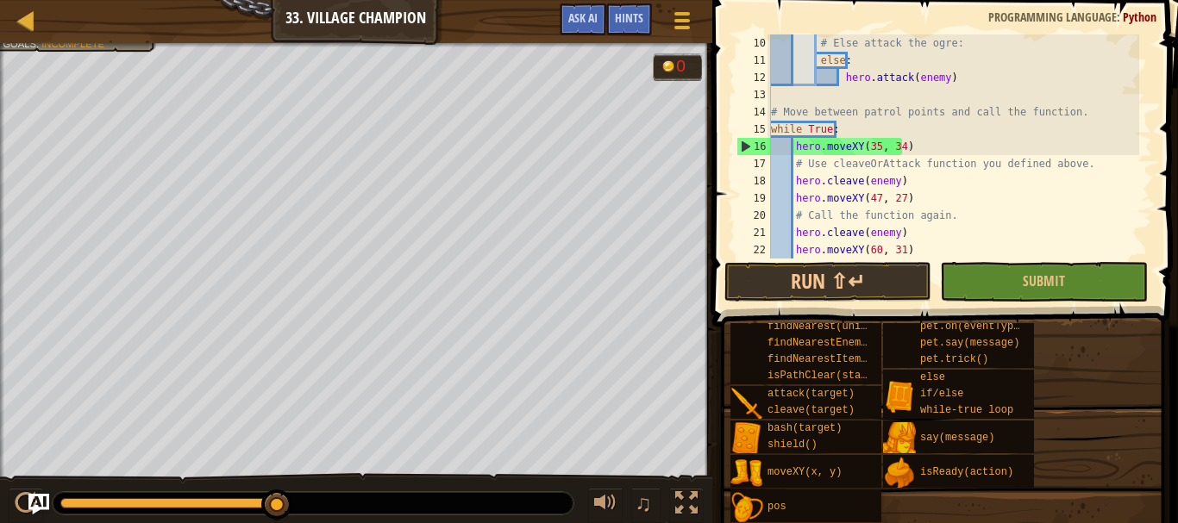
scroll to position [207, 0]
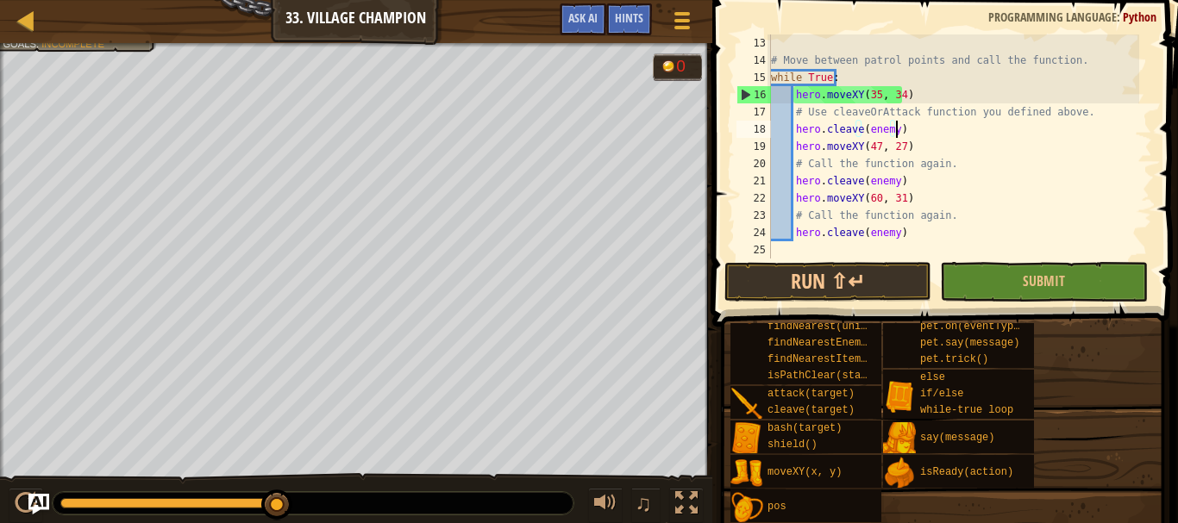
click at [937, 131] on div "# Move between patrol points and call the function. while True : hero . moveXY …" at bounding box center [953, 163] width 372 height 259
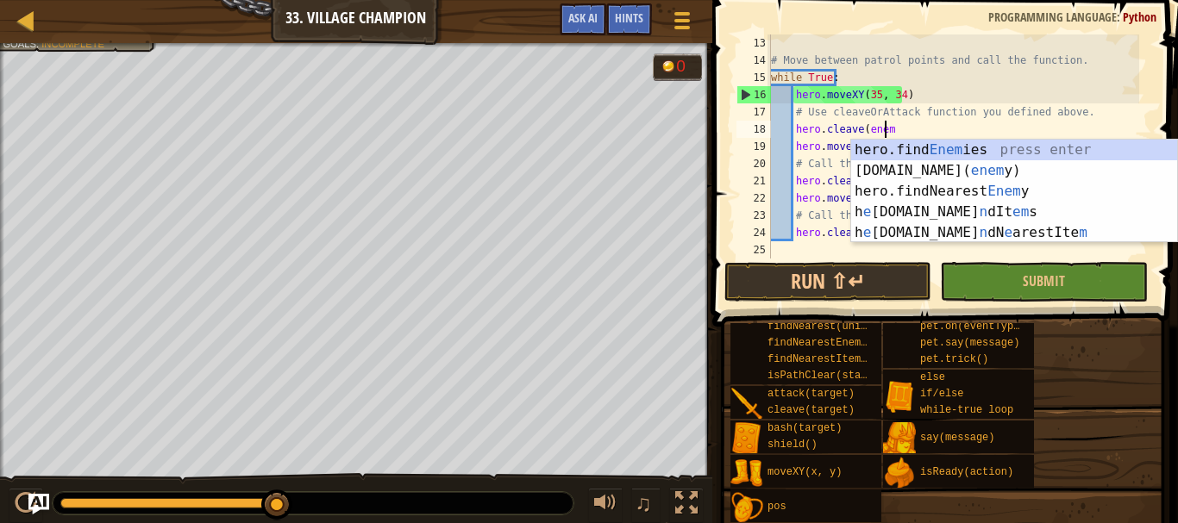
scroll to position [0, 0]
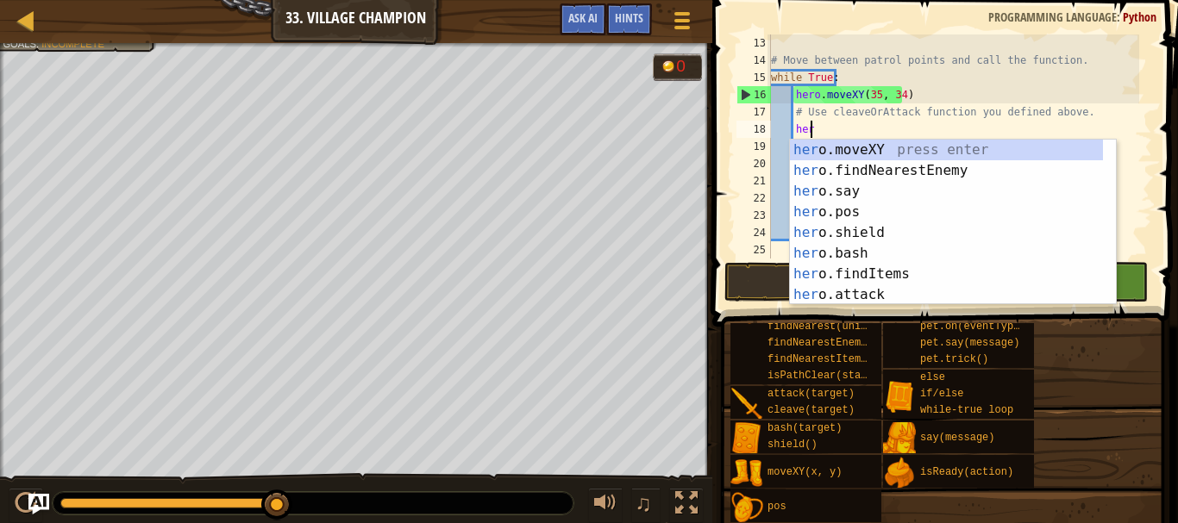
type textarea "h"
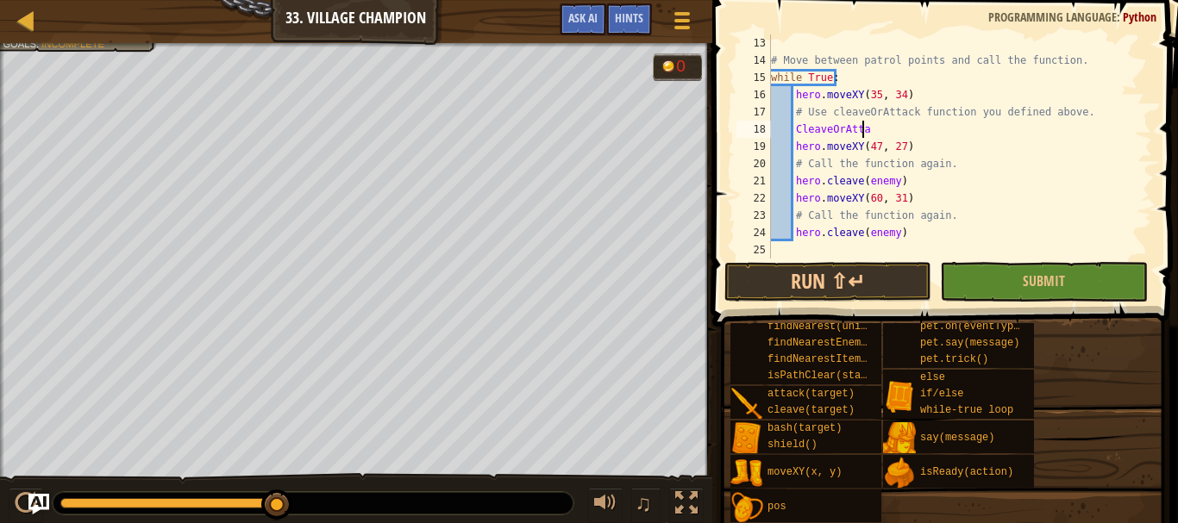
scroll to position [8, 7]
click at [908, 190] on div "# Move between patrol points and call the function. while True : hero . moveXY …" at bounding box center [953, 163] width 372 height 259
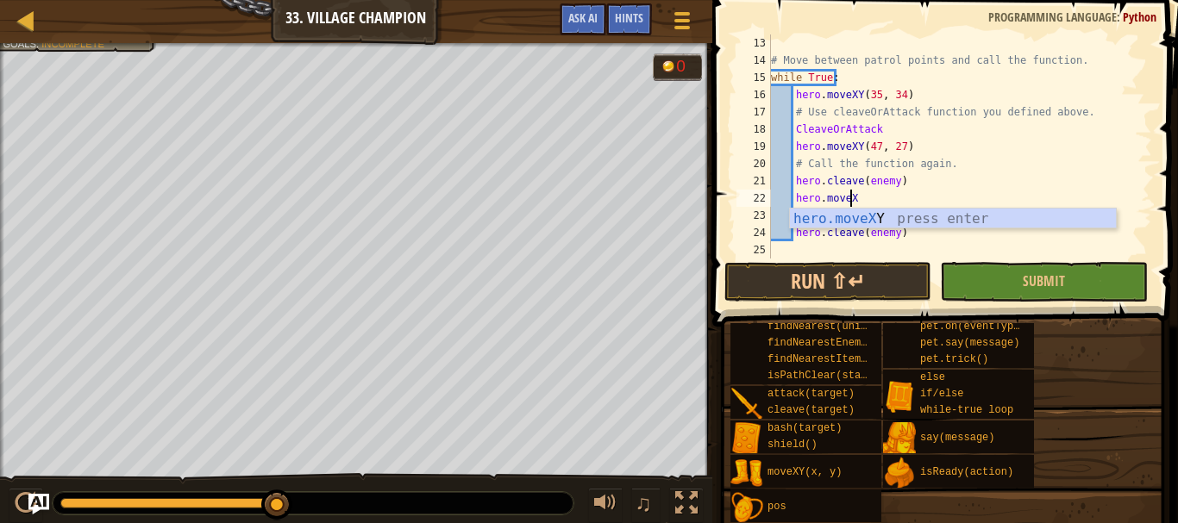
scroll to position [8, 6]
click at [917, 213] on div "hero.moveX Y press enter" at bounding box center [953, 240] width 326 height 62
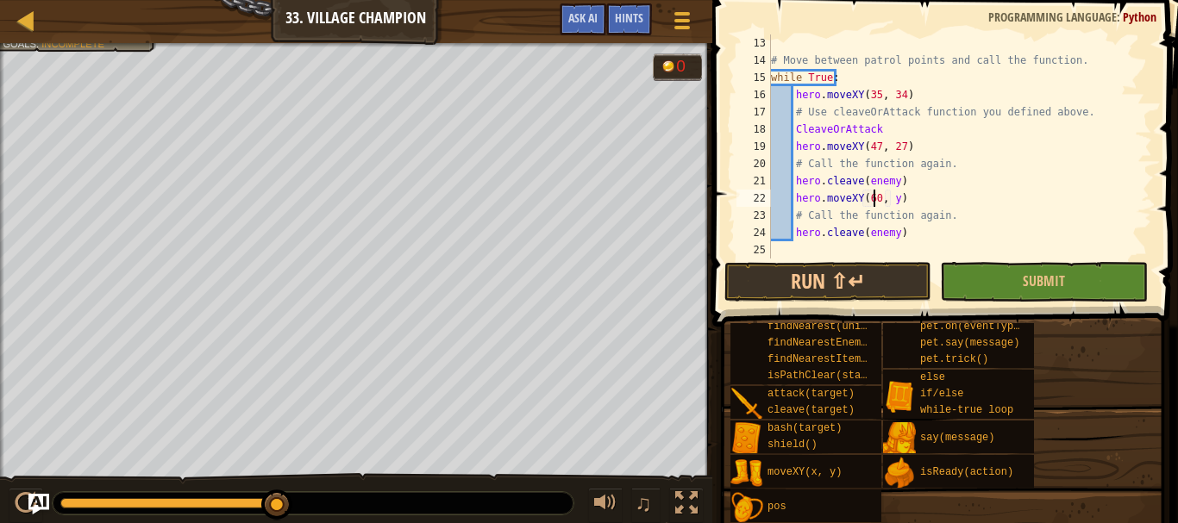
click at [888, 194] on div "# Move between patrol points and call the function. while True : hero . moveXY …" at bounding box center [953, 163] width 372 height 259
type textarea "hero.moveXY(60, 31)"
